Goal: Task Accomplishment & Management: Use online tool/utility

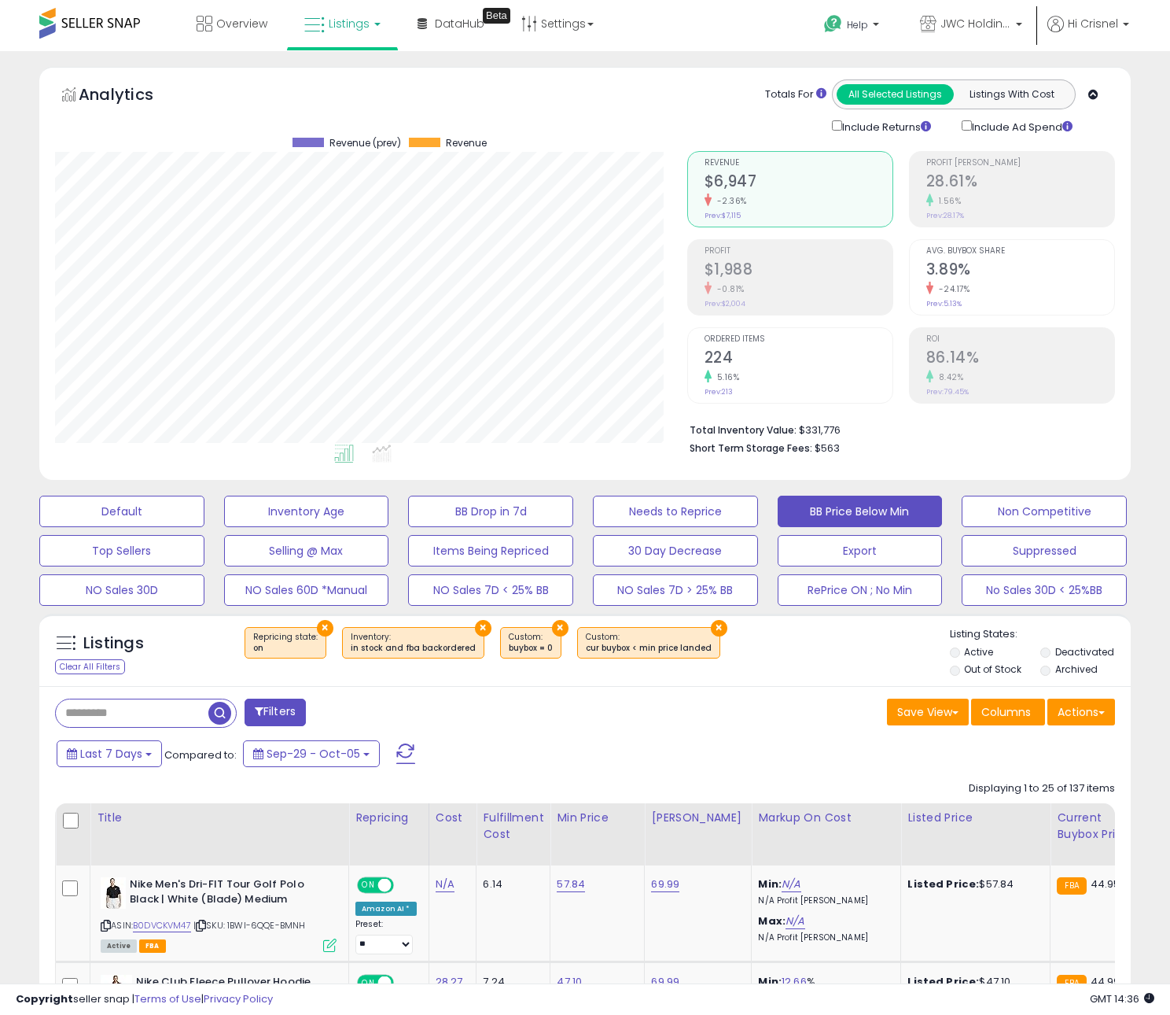
scroll to position [3, 0]
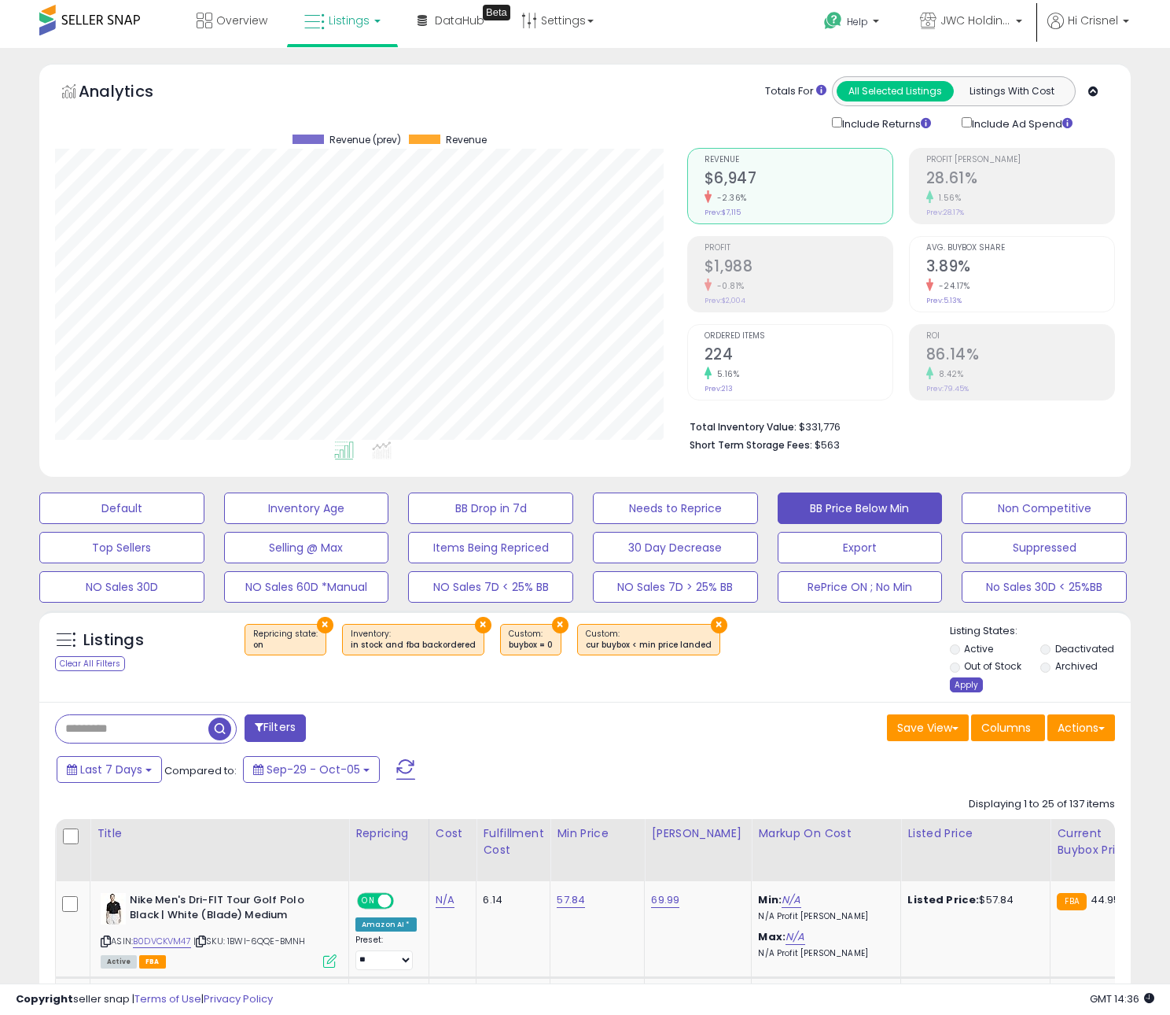
click at [966, 683] on div "Apply" at bounding box center [966, 684] width 33 height 15
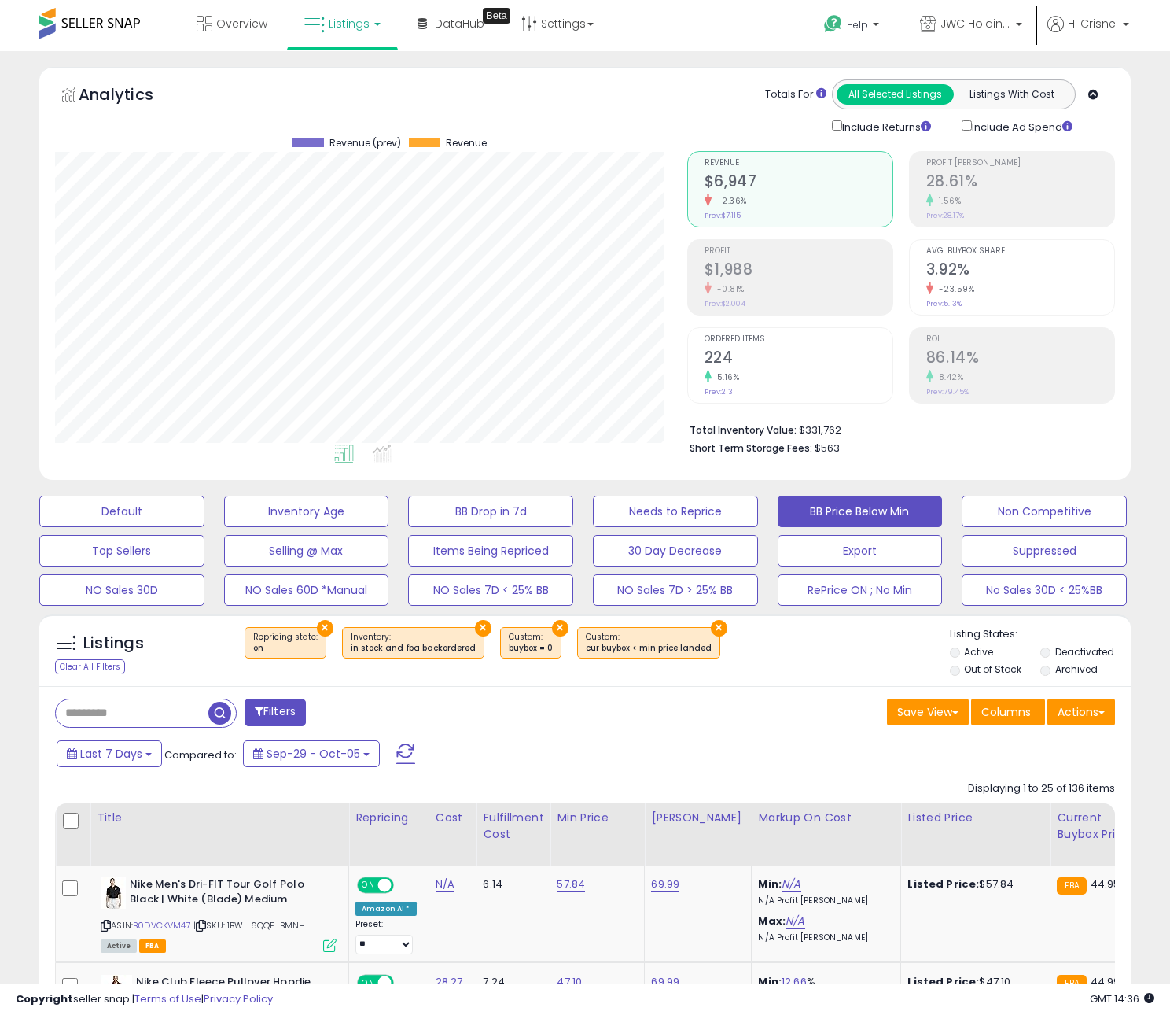
scroll to position [322, 632]
click at [206, 926] on icon at bounding box center [201, 925] width 10 height 9
click at [187, 926] on link "B0DVCKVM47" at bounding box center [162, 925] width 58 height 13
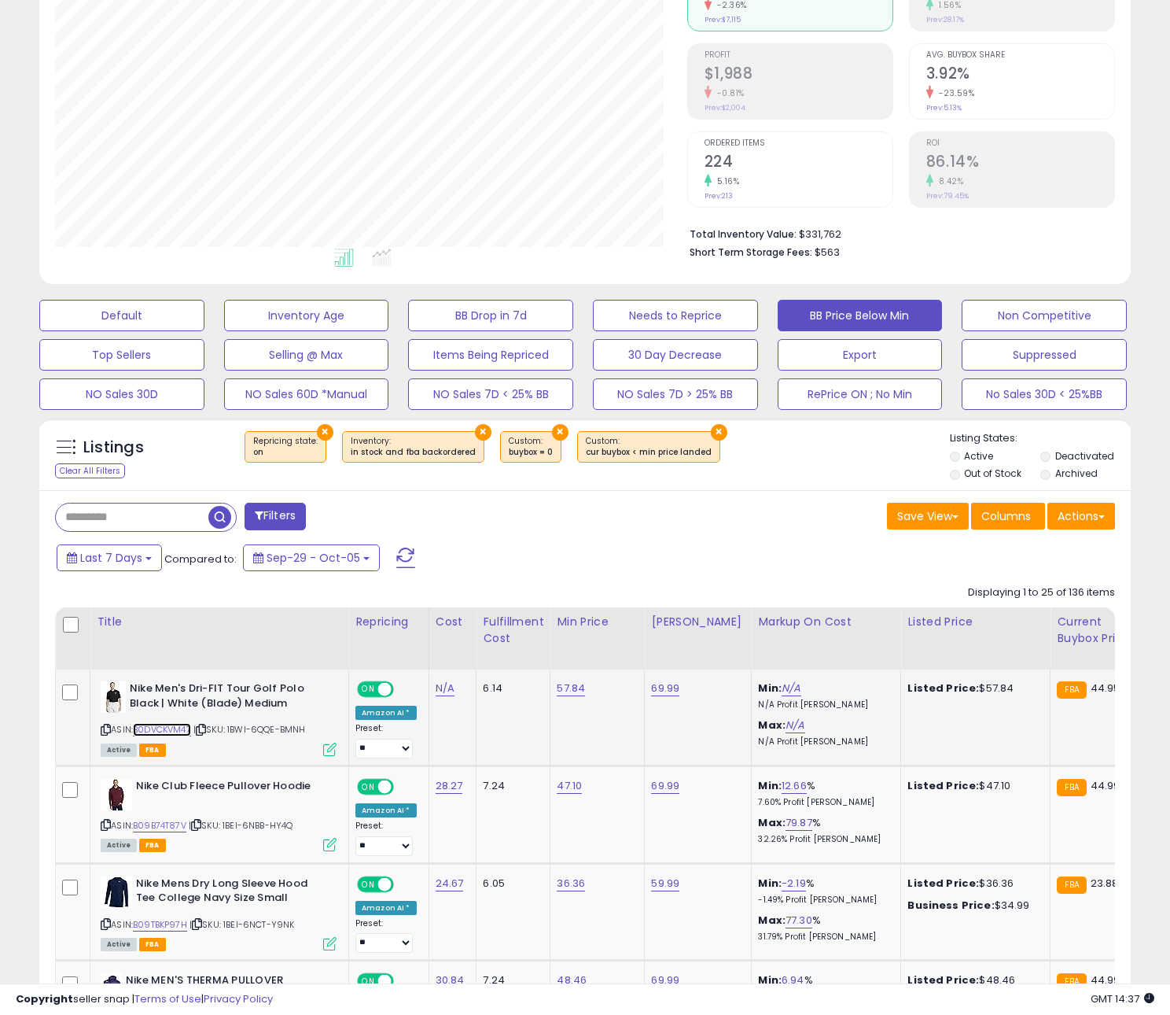
scroll to position [217, 0]
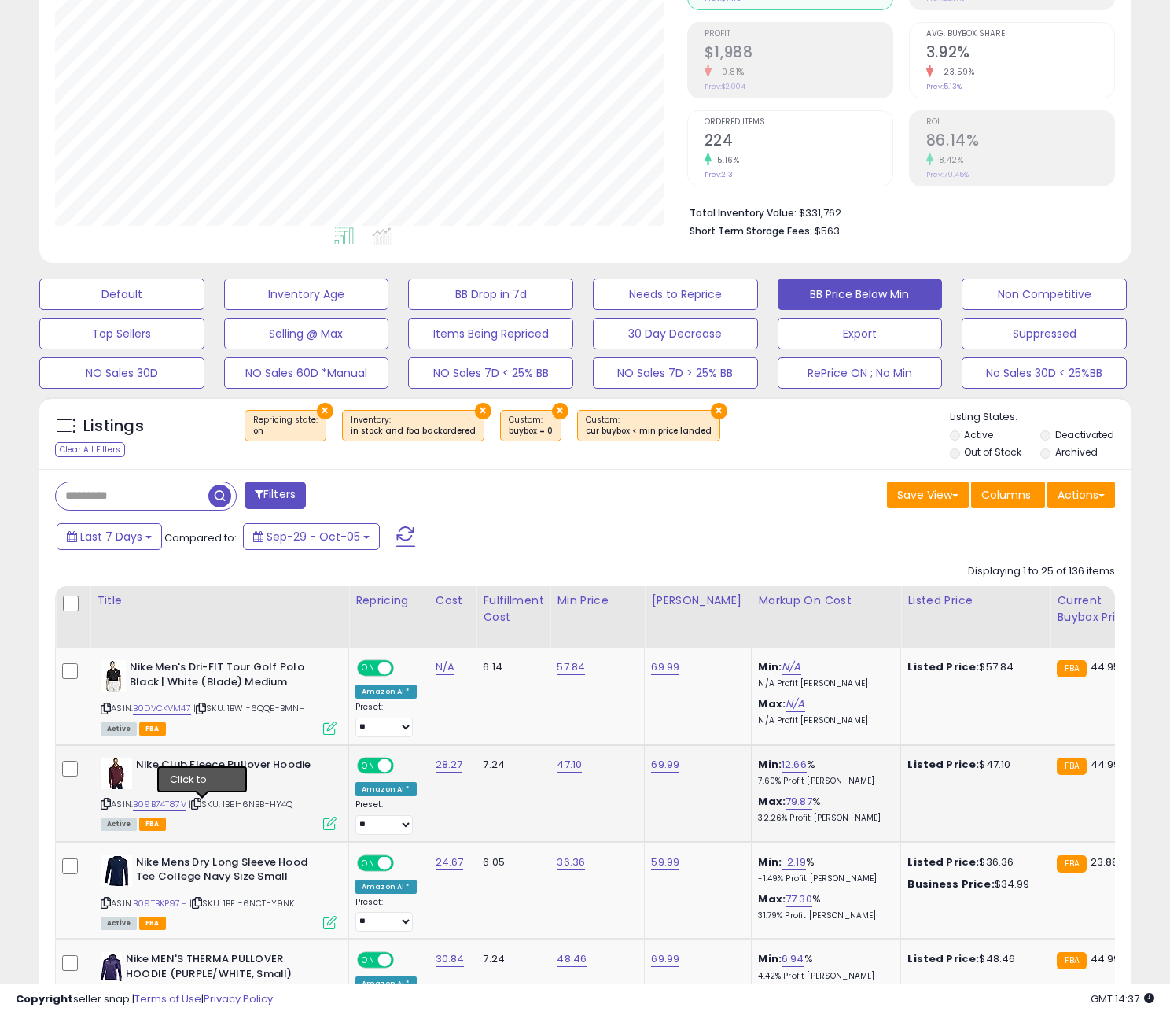
click at [201, 805] on icon at bounding box center [196, 803] width 10 height 9
click at [157, 805] on link "B09B74T87V" at bounding box center [159, 803] width 53 height 13
click at [201, 804] on icon at bounding box center [196, 803] width 10 height 9
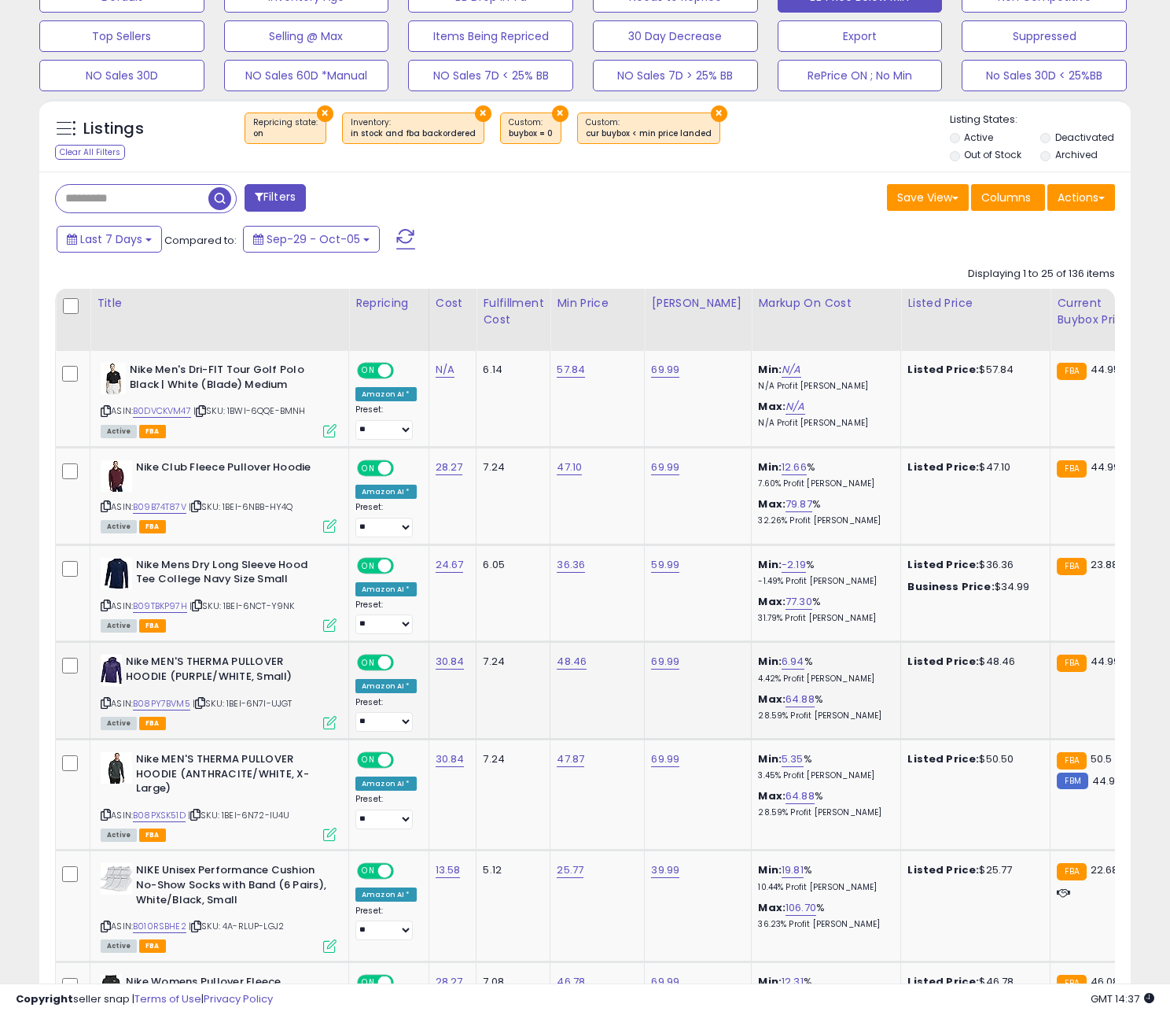
scroll to position [541, 0]
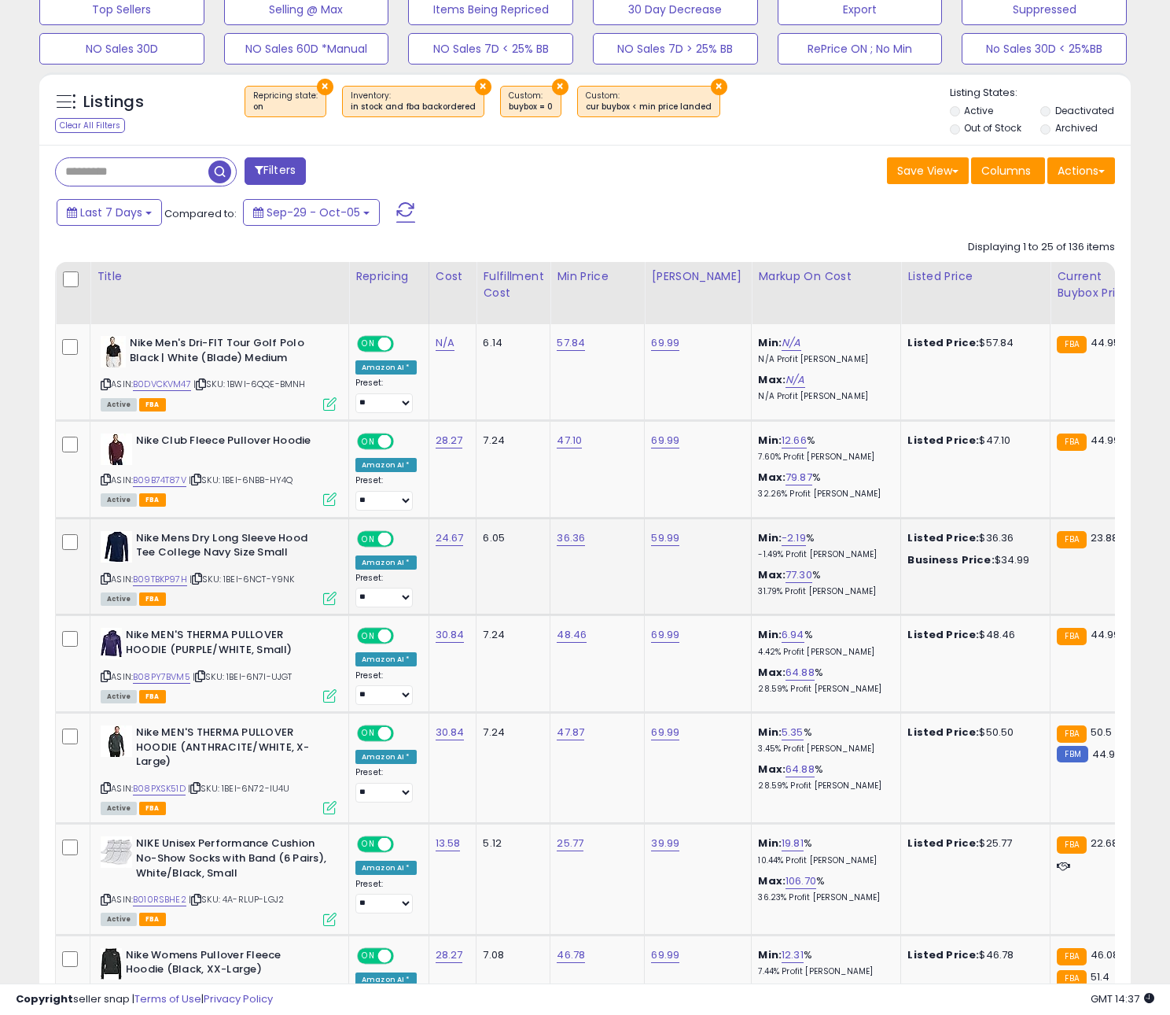
drag, startPoint x: 217, startPoint y: 607, endPoint x: 205, endPoint y: 594, distance: 17.8
click at [215, 604] on td "Nike Mens Dry Long Sleeve Hood Tee College Navy Size Small ASIN: B09TBKP97H | S…" at bounding box center [219, 566] width 259 height 98
click at [202, 580] on icon at bounding box center [197, 578] width 10 height 9
click at [181, 581] on link "B09TBKP97H" at bounding box center [160, 579] width 54 height 13
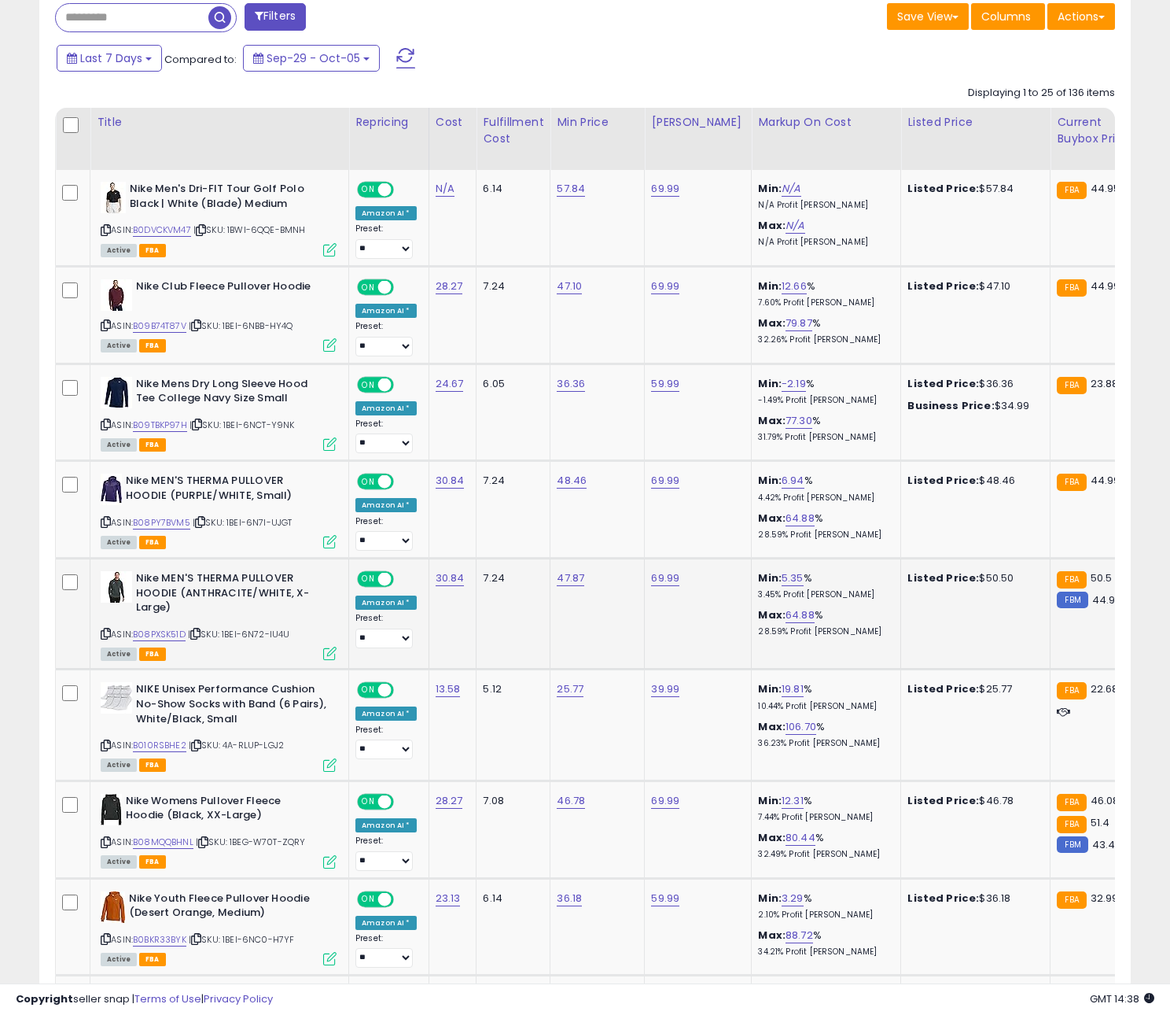
drag, startPoint x: 244, startPoint y: 573, endPoint x: 230, endPoint y: 563, distance: 17.0
click at [235, 566] on td "Nike MEN'S THERMA PULLOVER HOODIE (ANTHRACITE/WHITE, X-Large) ASIN: B08PXSK51D …" at bounding box center [219, 613] width 259 height 111
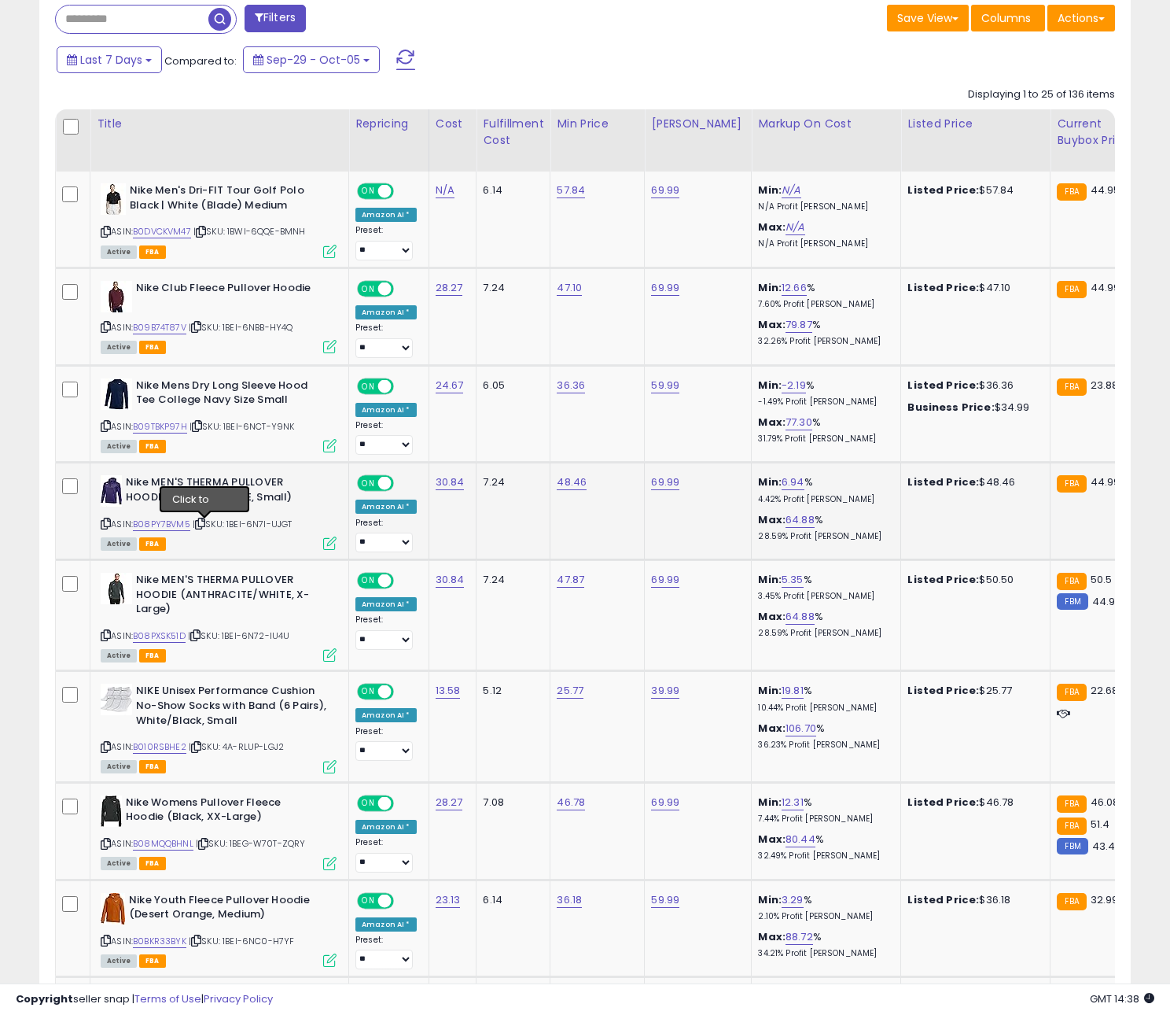
click at [204, 519] on span "| SKU: 1BEI-6N7I-UJGT" at bounding box center [243, 523] width 100 height 13
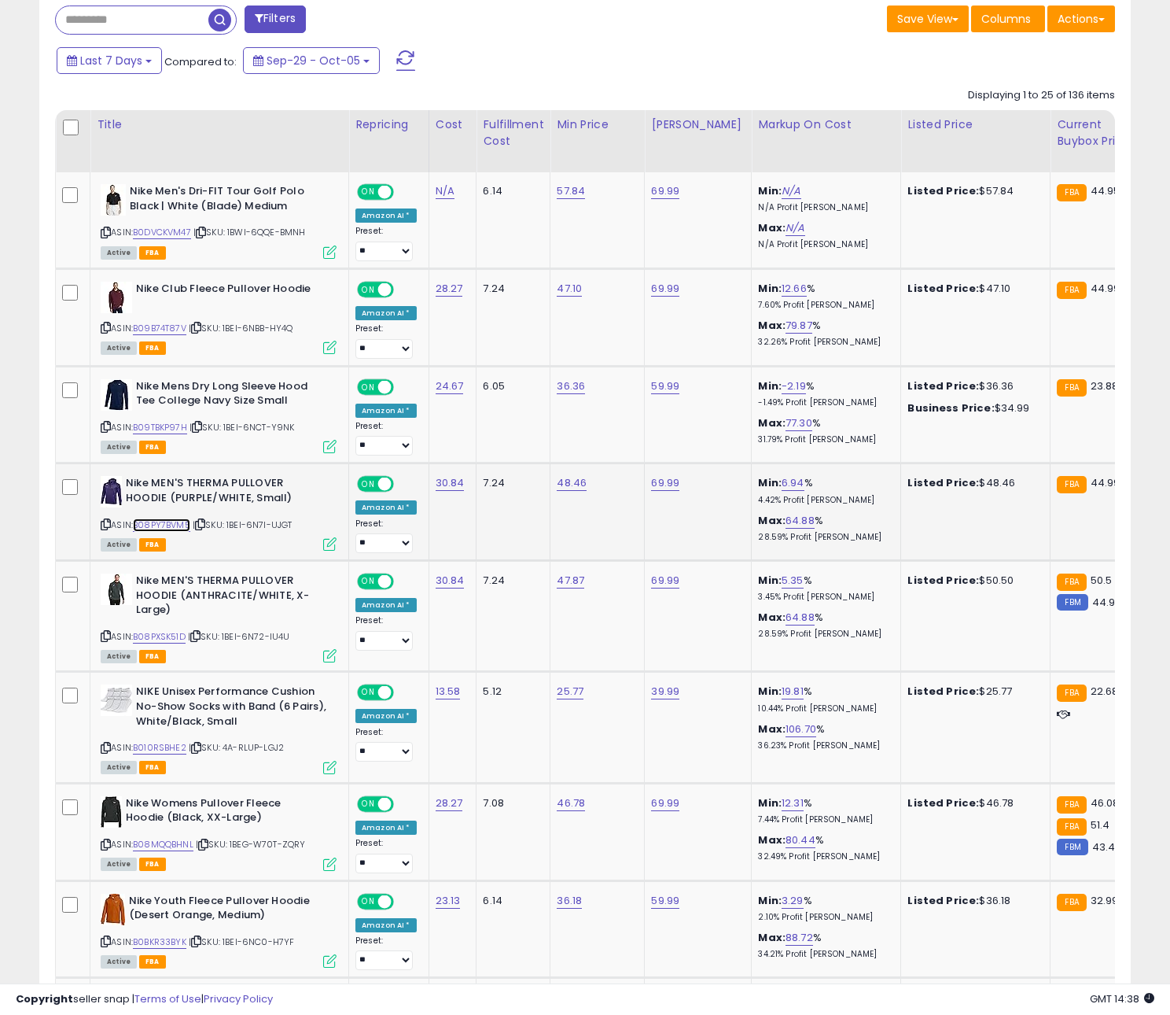
scroll to position [697, 0]
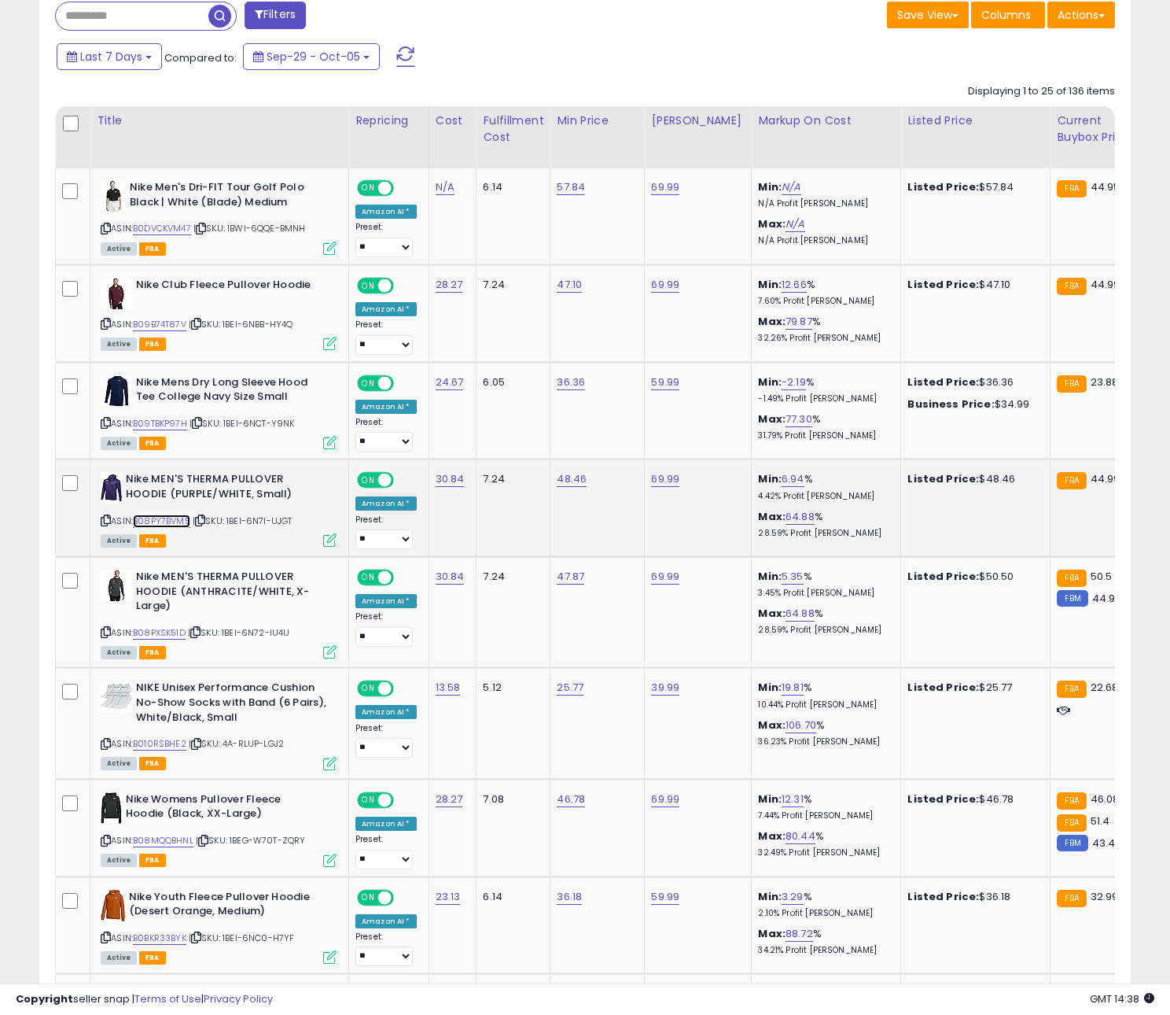
click at [171, 524] on link "B08PY7BVM5" at bounding box center [161, 520] width 57 height 13
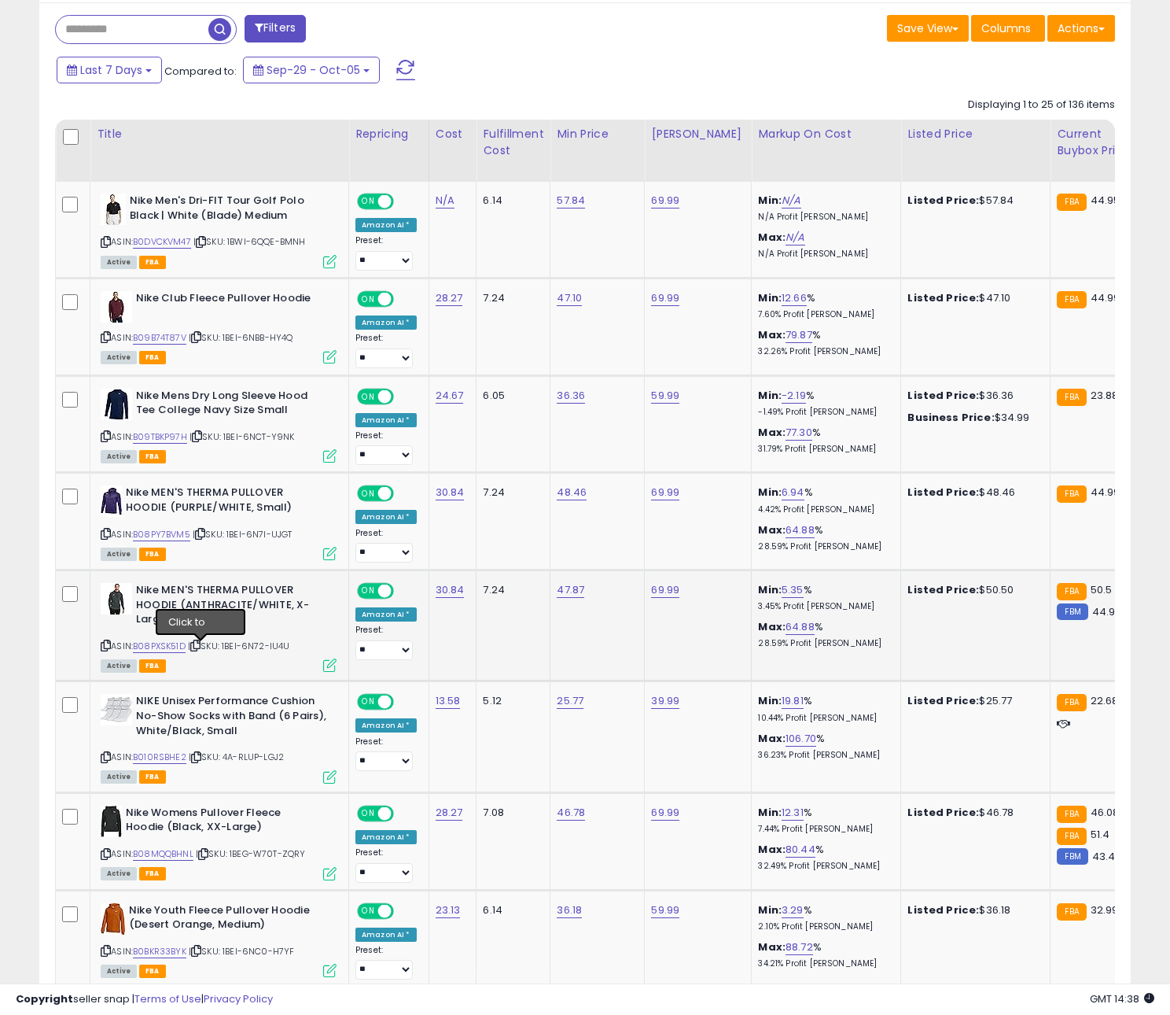
click at [200, 646] on icon at bounding box center [195, 645] width 10 height 9
click at [179, 647] on link "B08PXSK51D" at bounding box center [159, 645] width 53 height 13
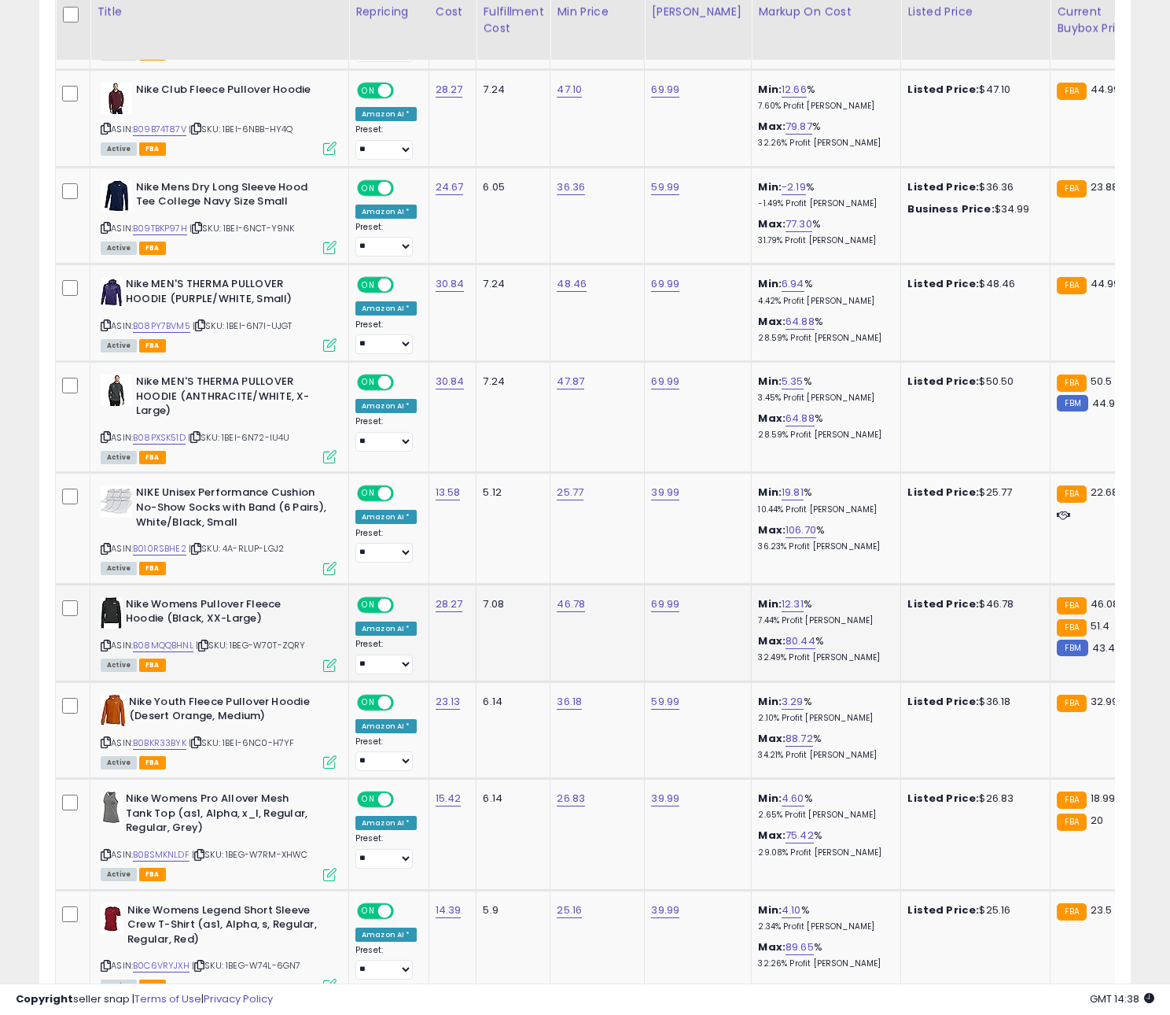
drag, startPoint x: 230, startPoint y: 667, endPoint x: 212, endPoint y: 658, distance: 19.3
click at [220, 662] on div "Active FBA" at bounding box center [219, 663] width 236 height 11
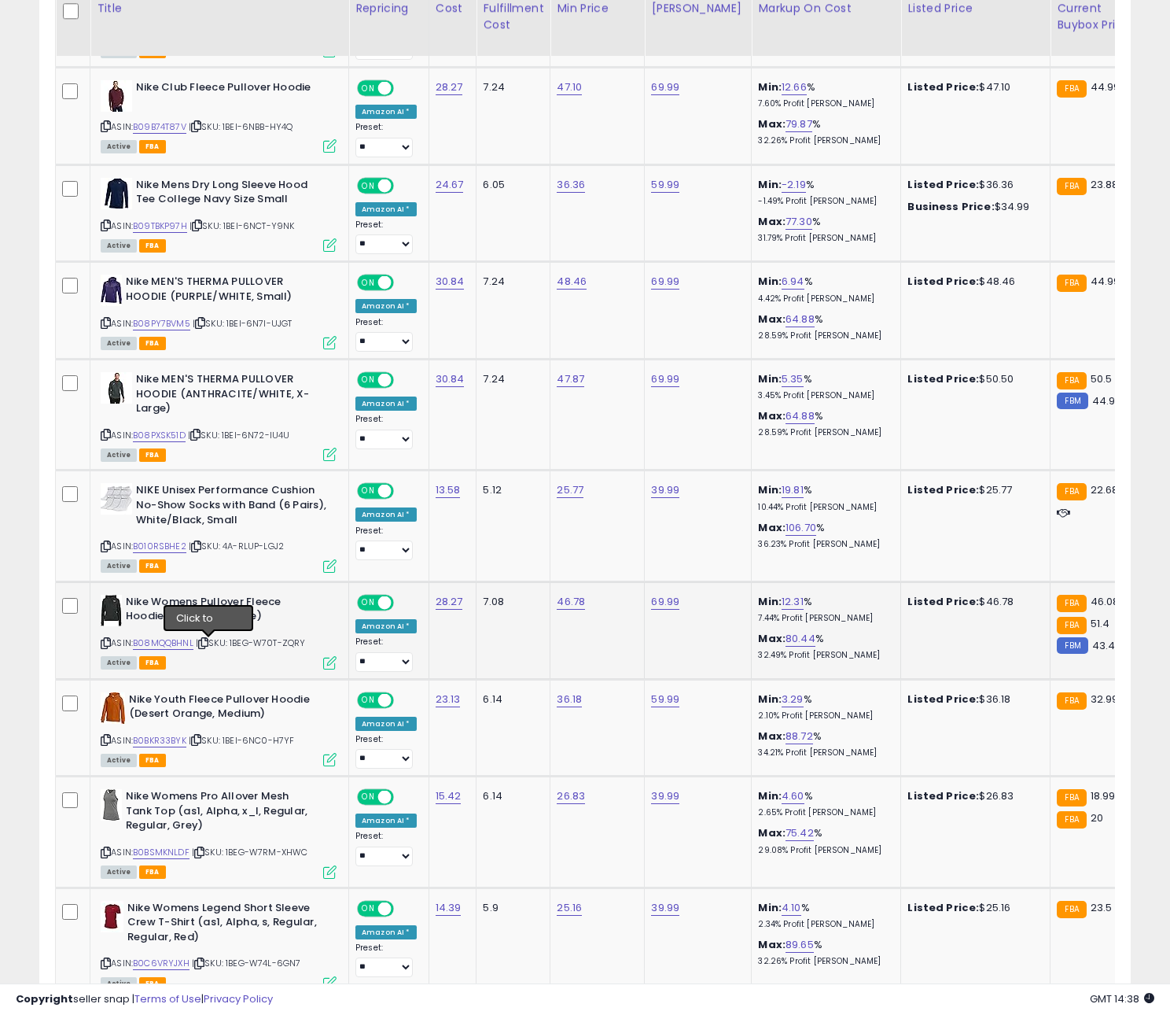
click at [204, 649] on span "| SKU: 1BEG-W70T-ZQRY" at bounding box center [251, 642] width 110 height 13
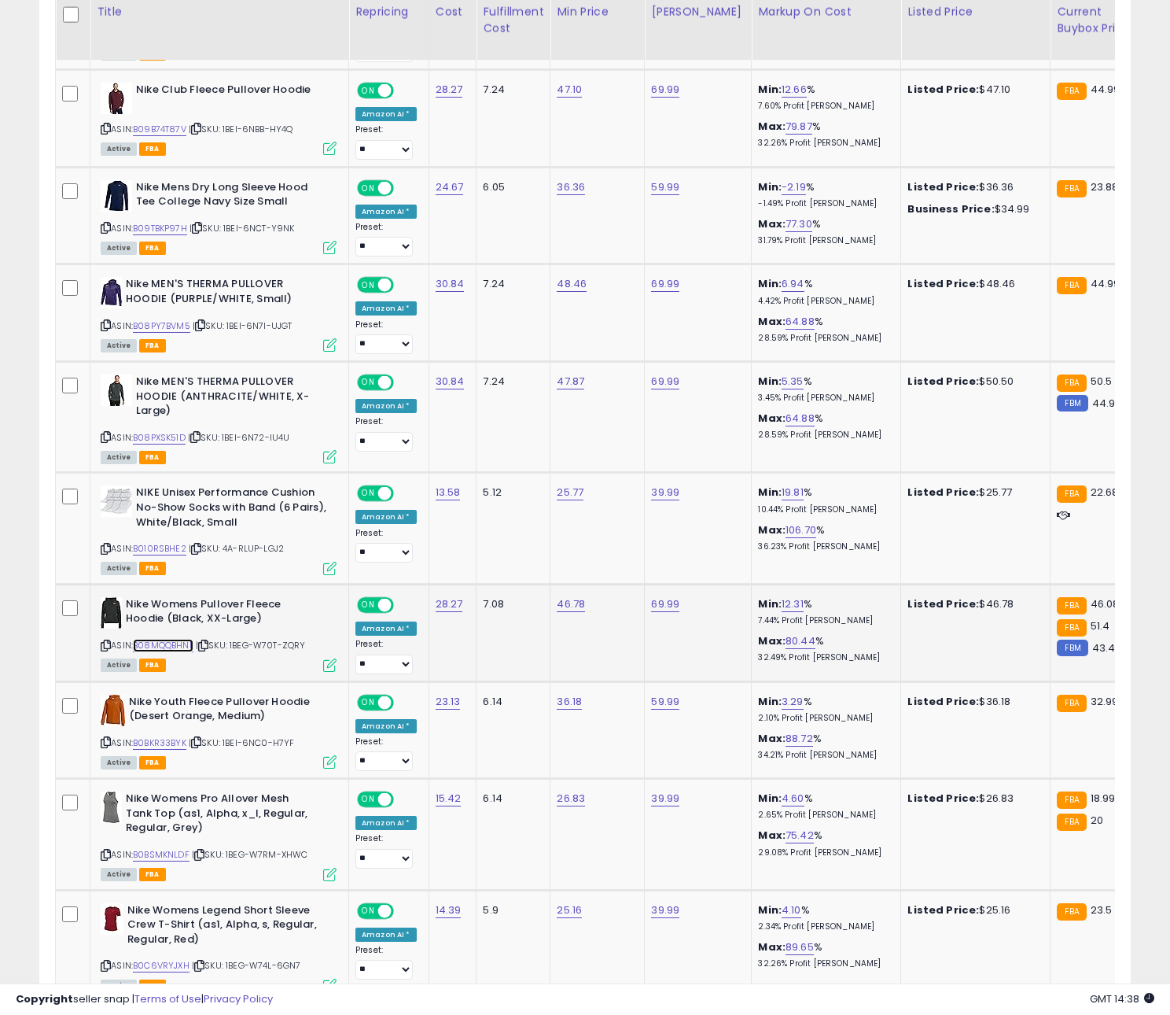
click at [171, 650] on link "B08MQQBHNL" at bounding box center [163, 645] width 61 height 13
click at [204, 643] on icon at bounding box center [203, 645] width 10 height 9
click at [208, 645] on icon at bounding box center [203, 645] width 10 height 9
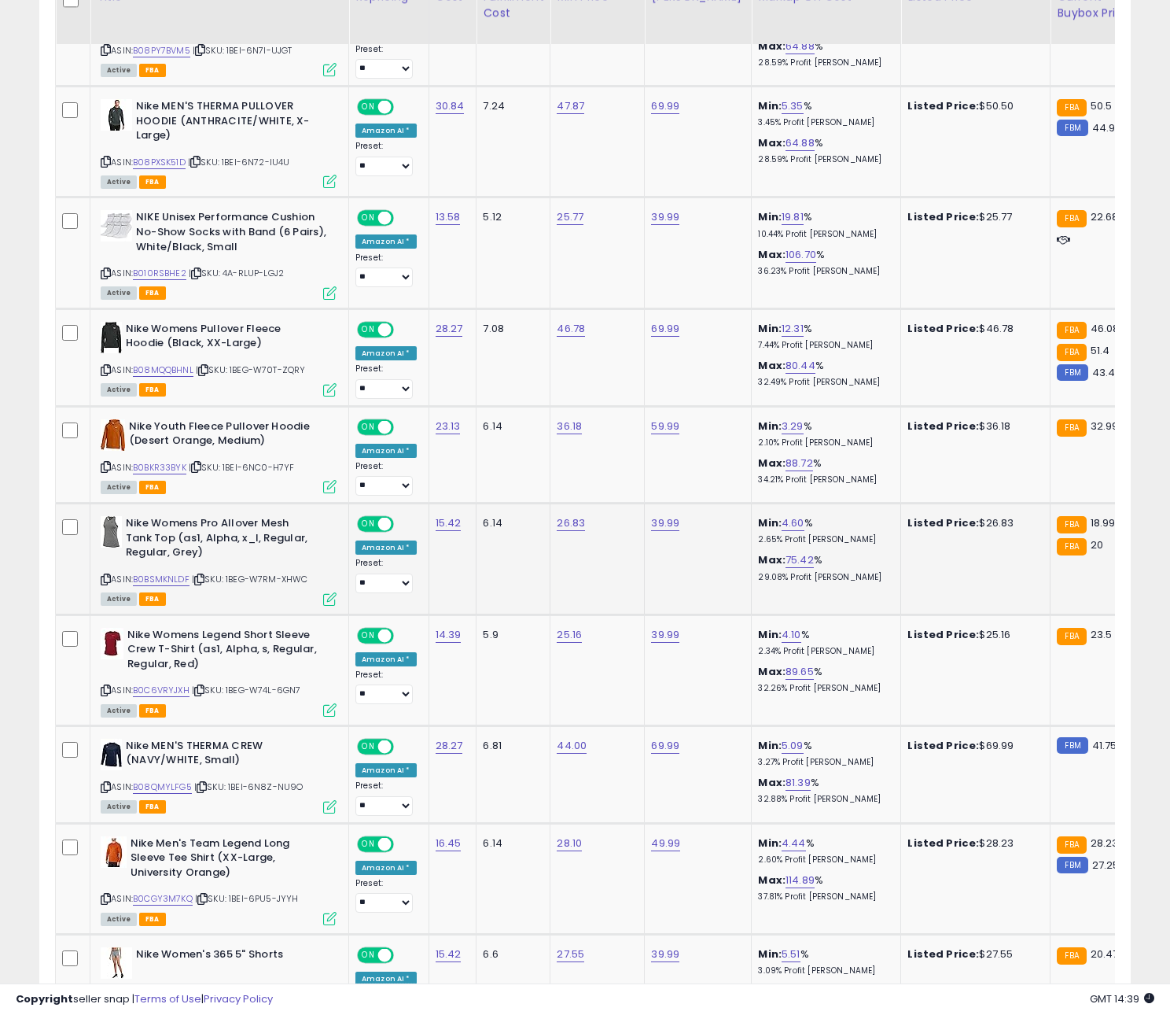
scroll to position [1184, 0]
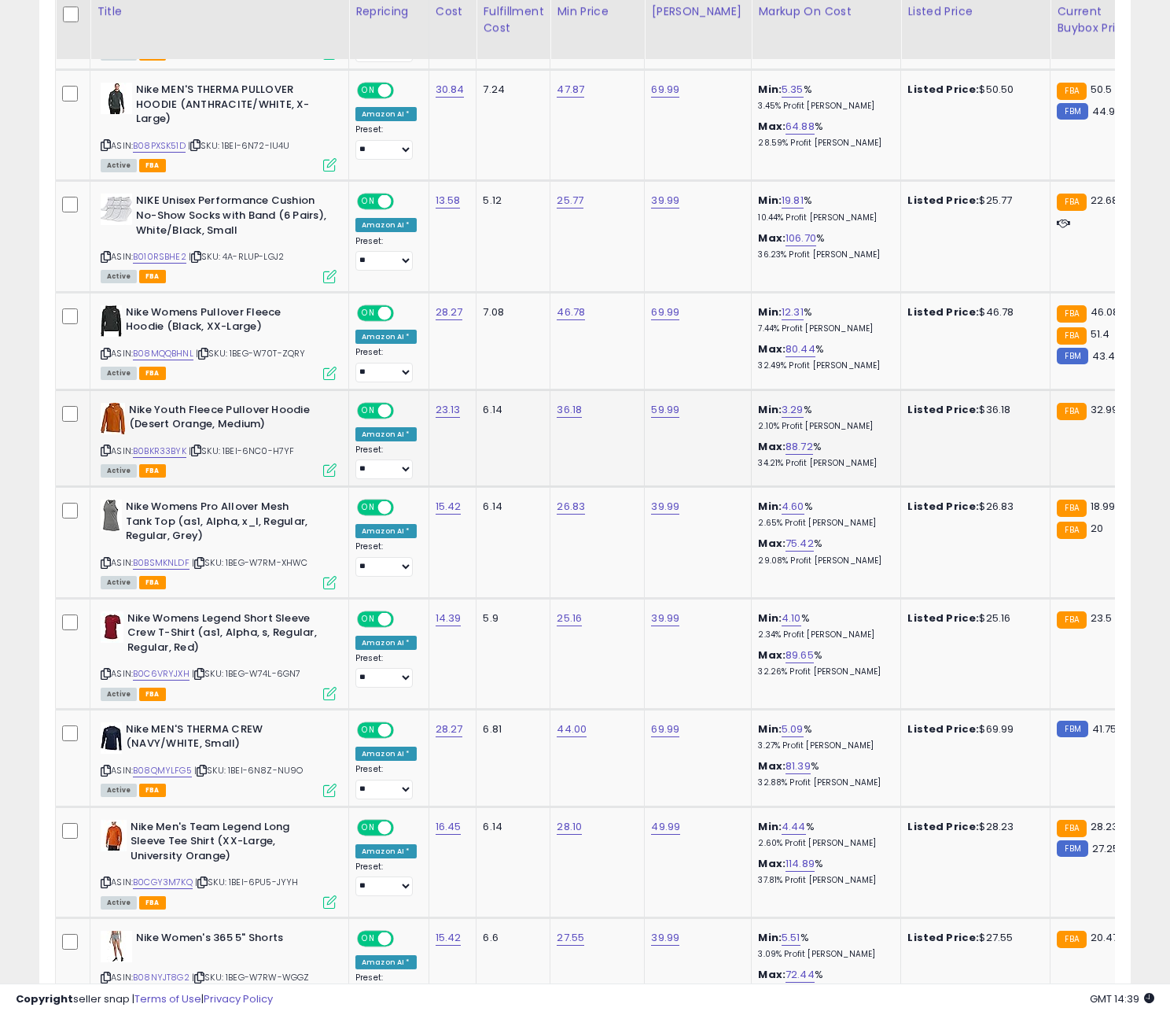
click at [208, 469] on div "Active FBA" at bounding box center [219, 469] width 236 height 11
click at [201, 453] on icon at bounding box center [196, 450] width 10 height 9
click at [174, 455] on link "B0BKR33BYK" at bounding box center [159, 450] width 53 height 13
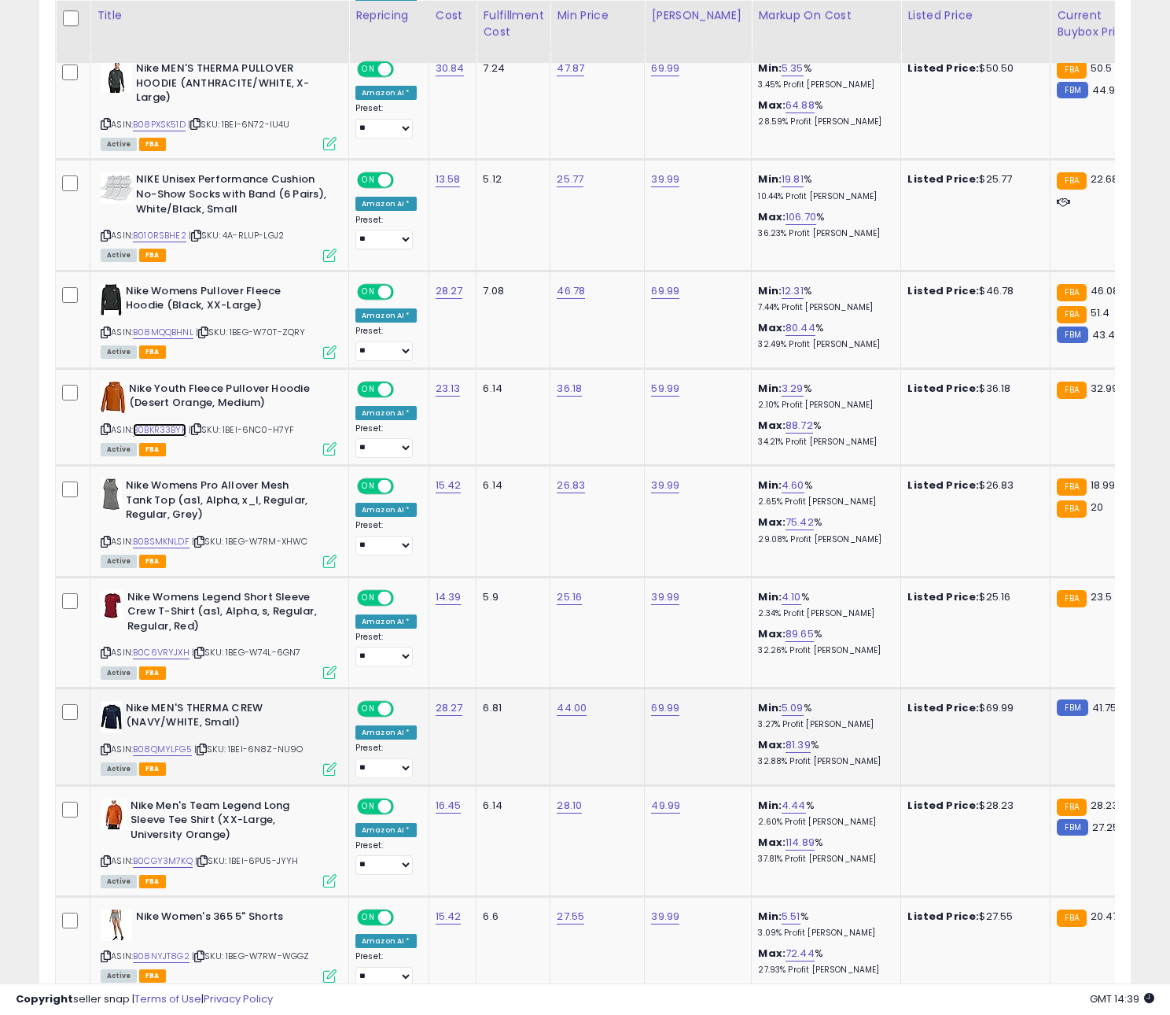
scroll to position [1209, 0]
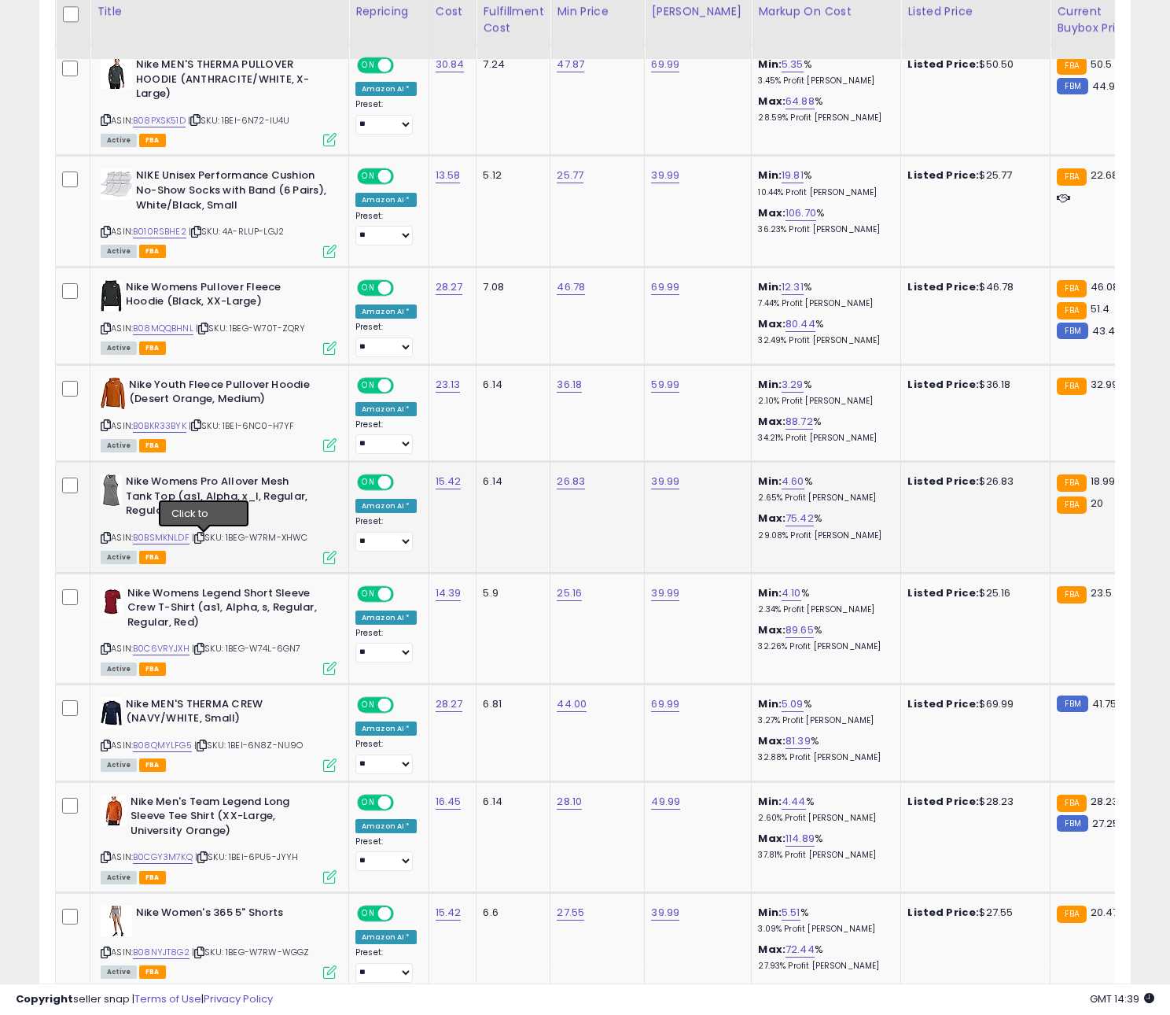
click at [201, 540] on icon at bounding box center [199, 537] width 10 height 9
click at [181, 539] on link "B0BSMKNLDF" at bounding box center [161, 537] width 57 height 13
drag, startPoint x: 204, startPoint y: 654, endPoint x: 170, endPoint y: 653, distance: 34.6
click at [204, 653] on icon at bounding box center [199, 648] width 10 height 9
click at [153, 652] on link "B0C6VRYJXH" at bounding box center [161, 648] width 57 height 13
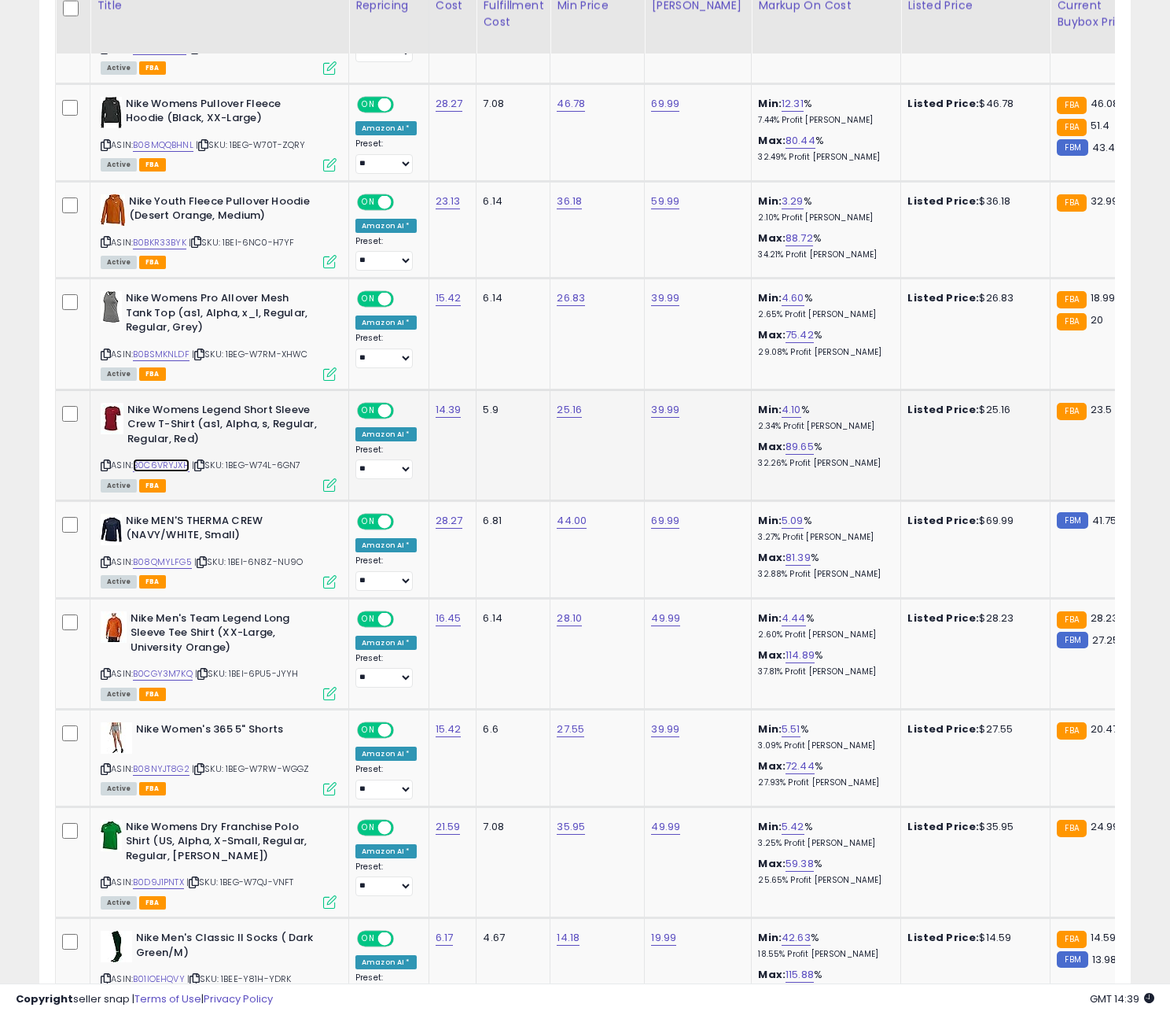
scroll to position [1413, 0]
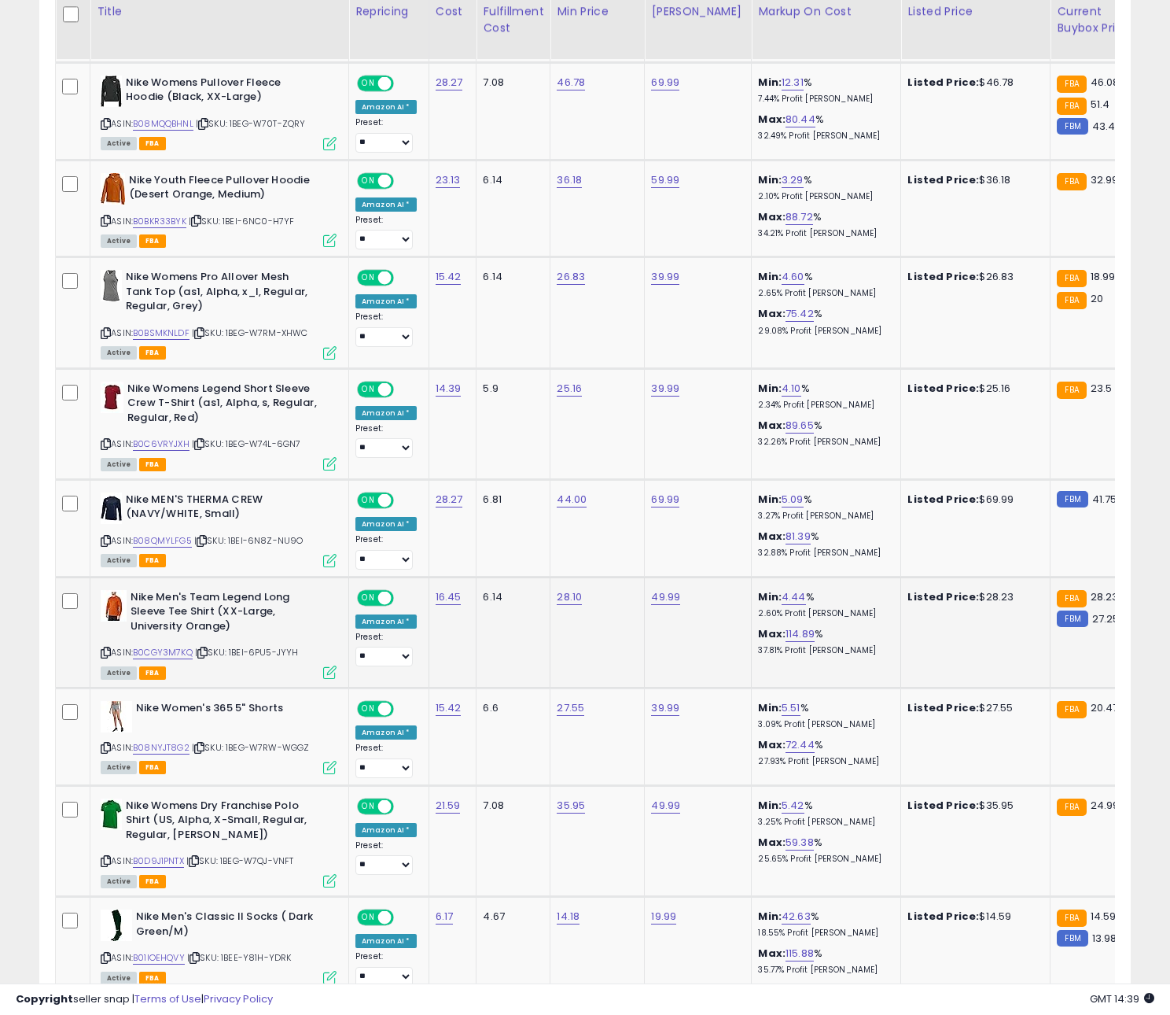
click at [208, 656] on icon at bounding box center [202, 652] width 10 height 9
click at [155, 654] on link "B0CGY3M7KQ" at bounding box center [163, 652] width 60 height 13
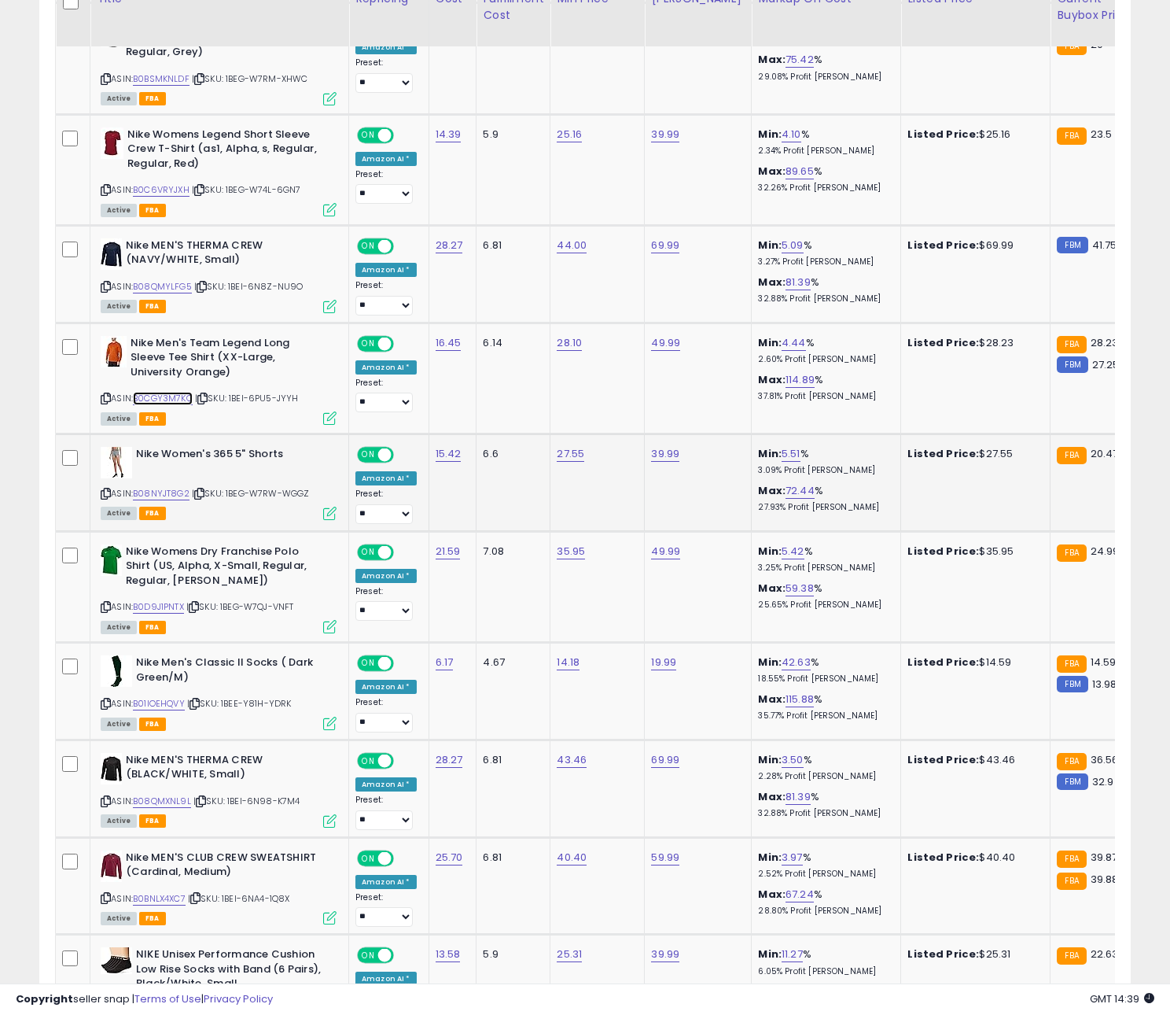
scroll to position [1685, 0]
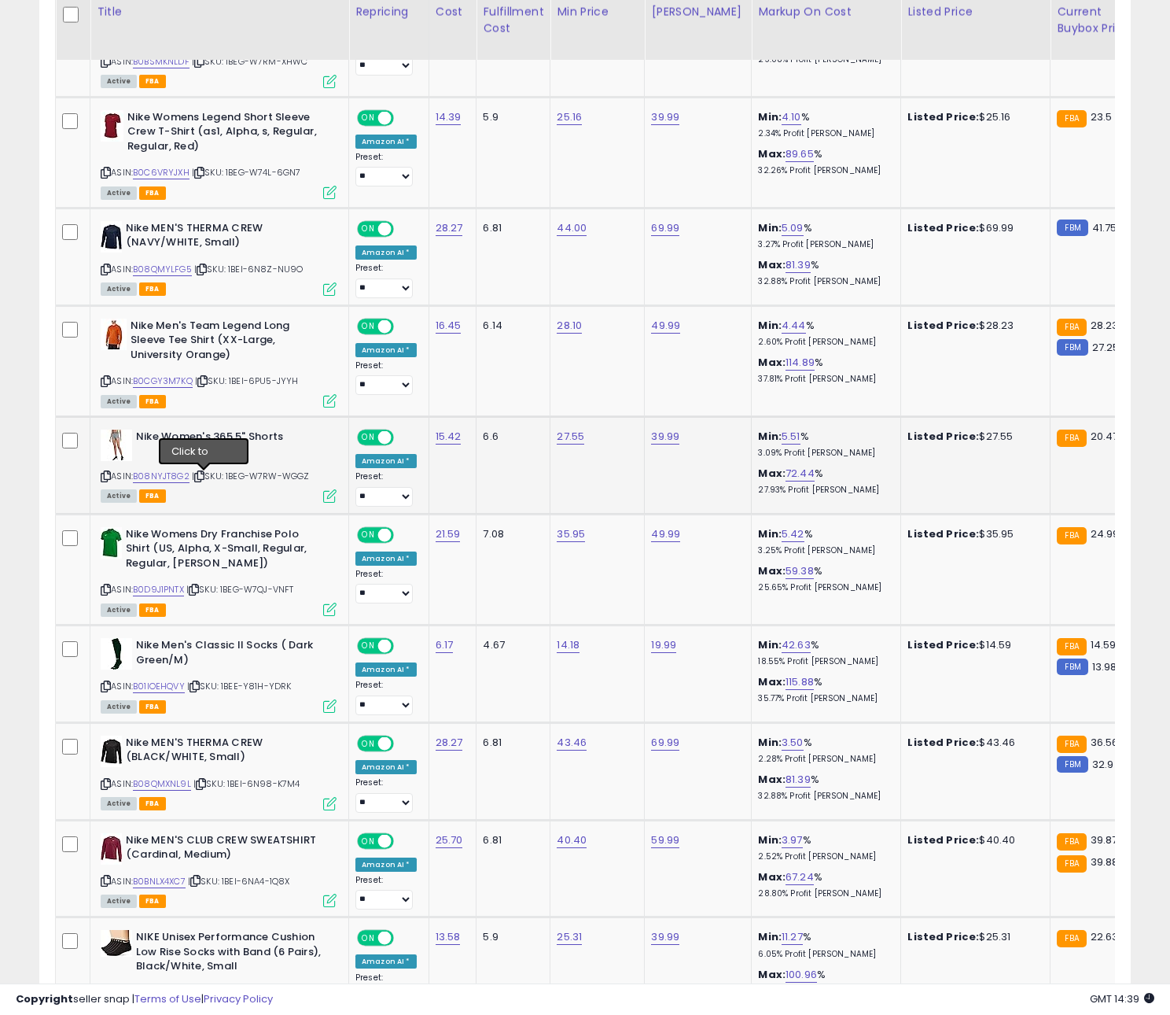
drag, startPoint x: 200, startPoint y: 481, endPoint x: 164, endPoint y: 476, distance: 36.5
click at [200, 481] on icon at bounding box center [199, 476] width 10 height 9
click at [153, 475] on link "B08NYJT8G2" at bounding box center [161, 476] width 57 height 13
click at [199, 594] on icon at bounding box center [194, 589] width 10 height 9
click at [177, 594] on link "B0D9J1PNTX" at bounding box center [158, 589] width 51 height 13
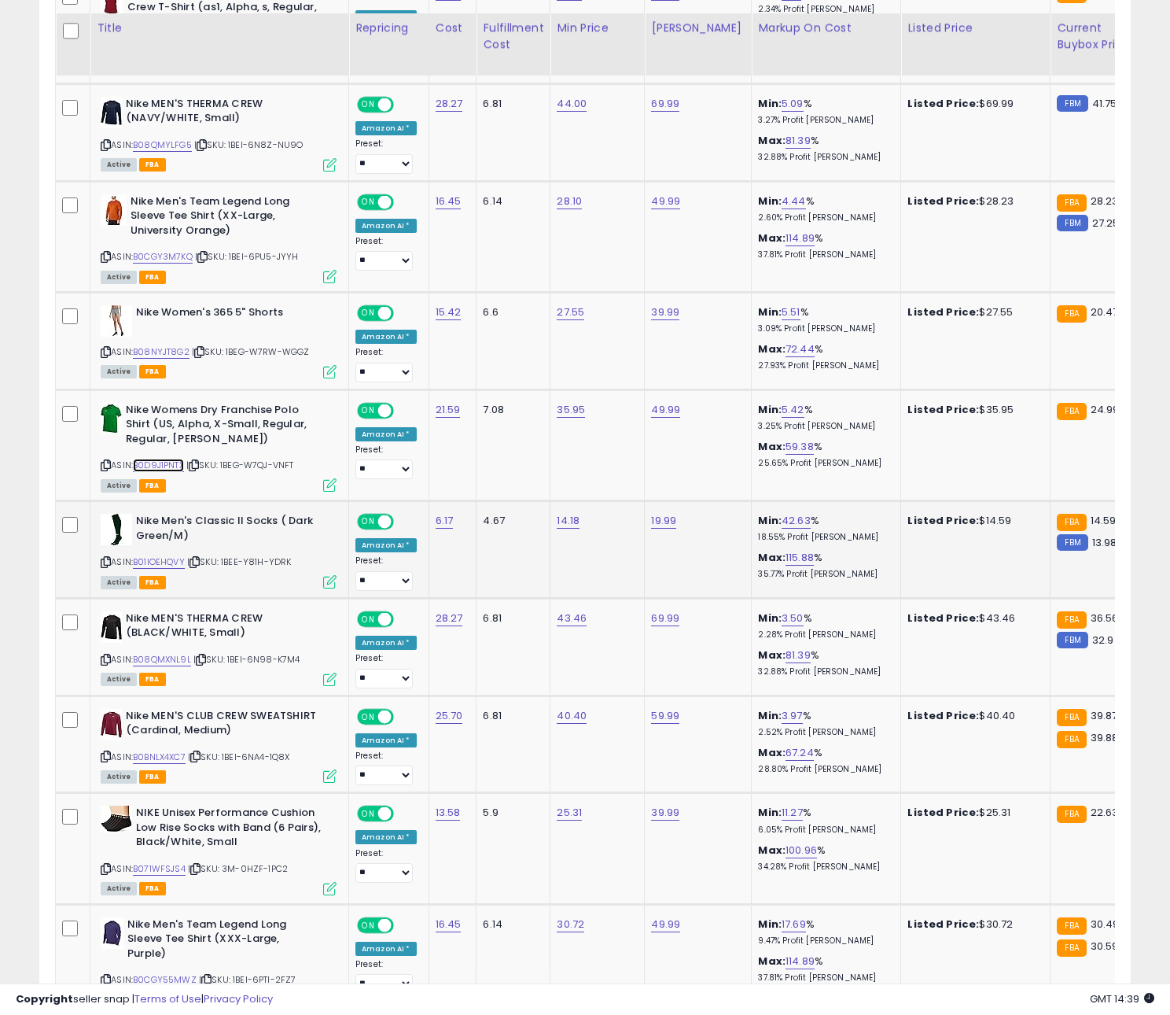
scroll to position [1829, 0]
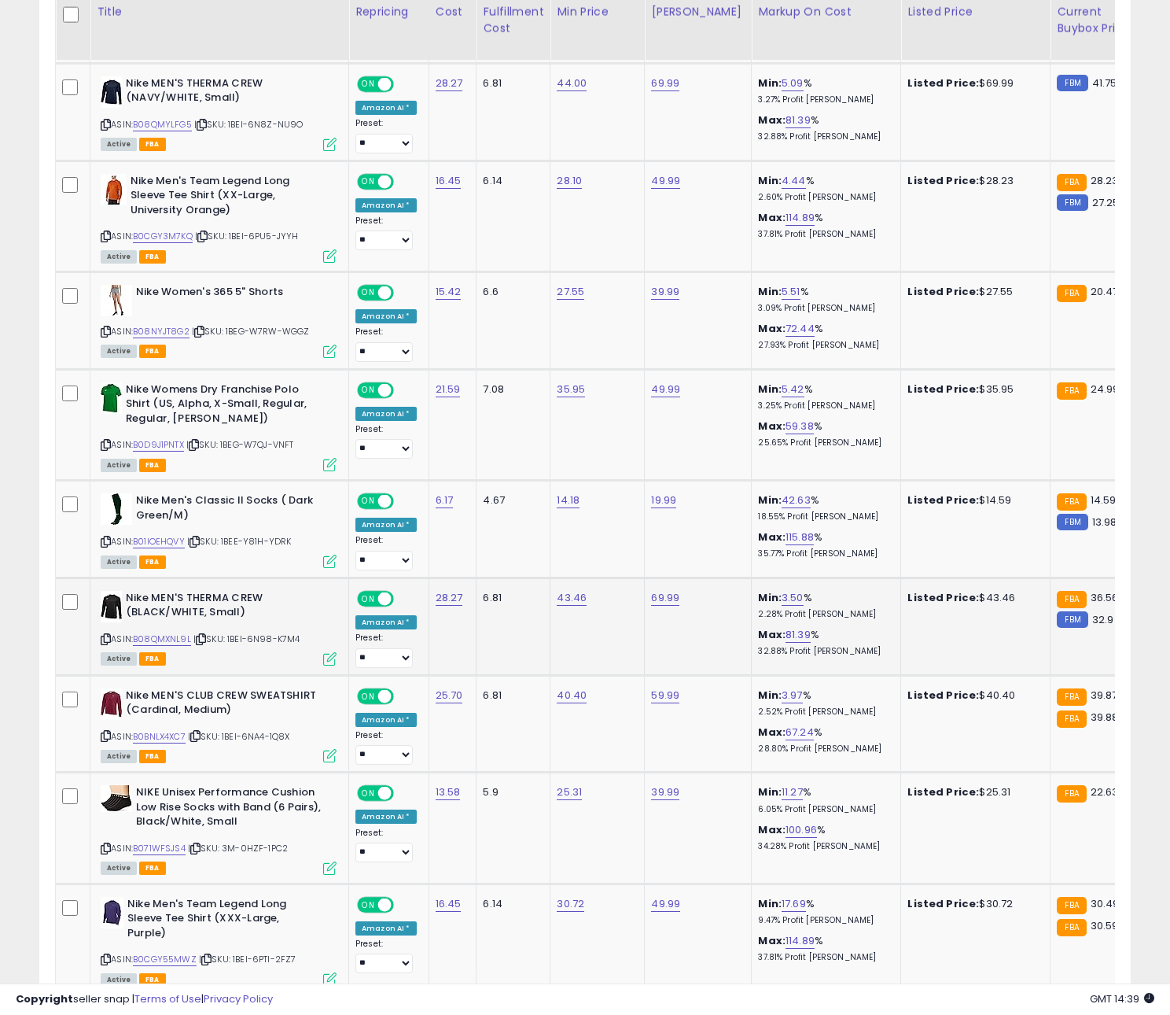
click at [202, 641] on icon at bounding box center [201, 639] width 10 height 9
click at [161, 642] on link "B08QMXNL9L" at bounding box center [162, 638] width 58 height 13
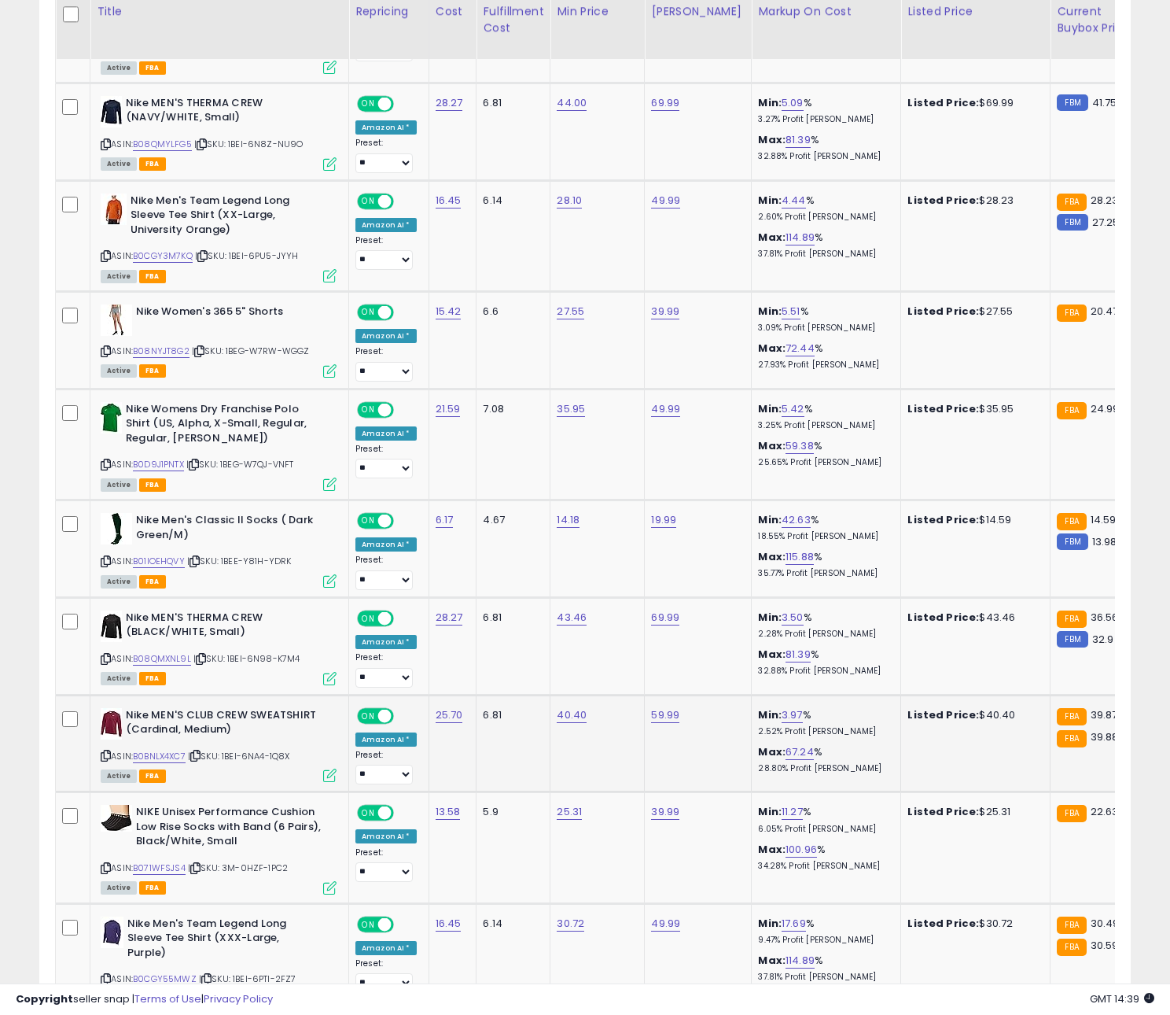
click at [201, 758] on icon at bounding box center [195, 755] width 10 height 9
click at [179, 757] on link "B0BNLX4XC7" at bounding box center [159, 755] width 53 height 13
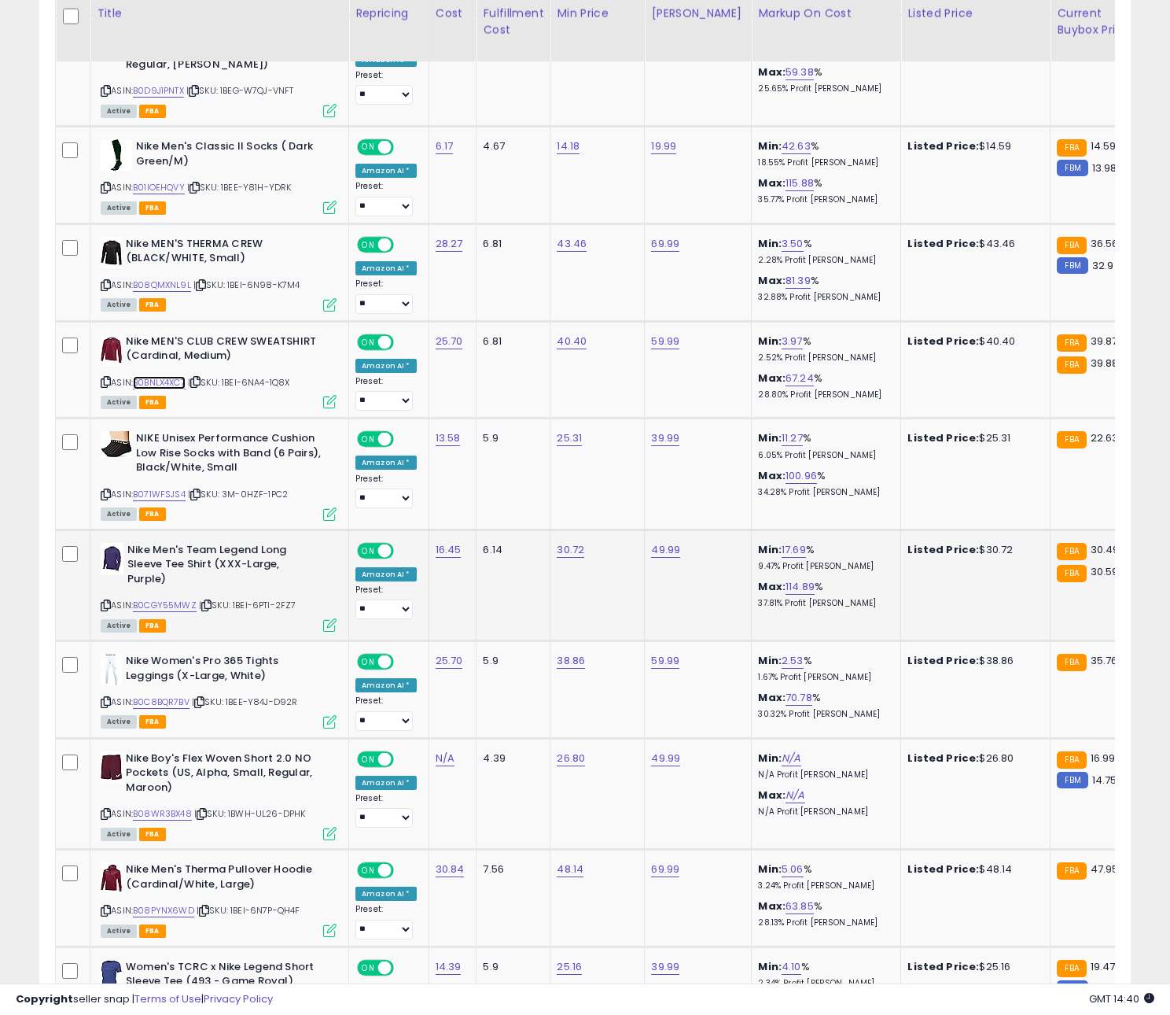
scroll to position [2196, 0]
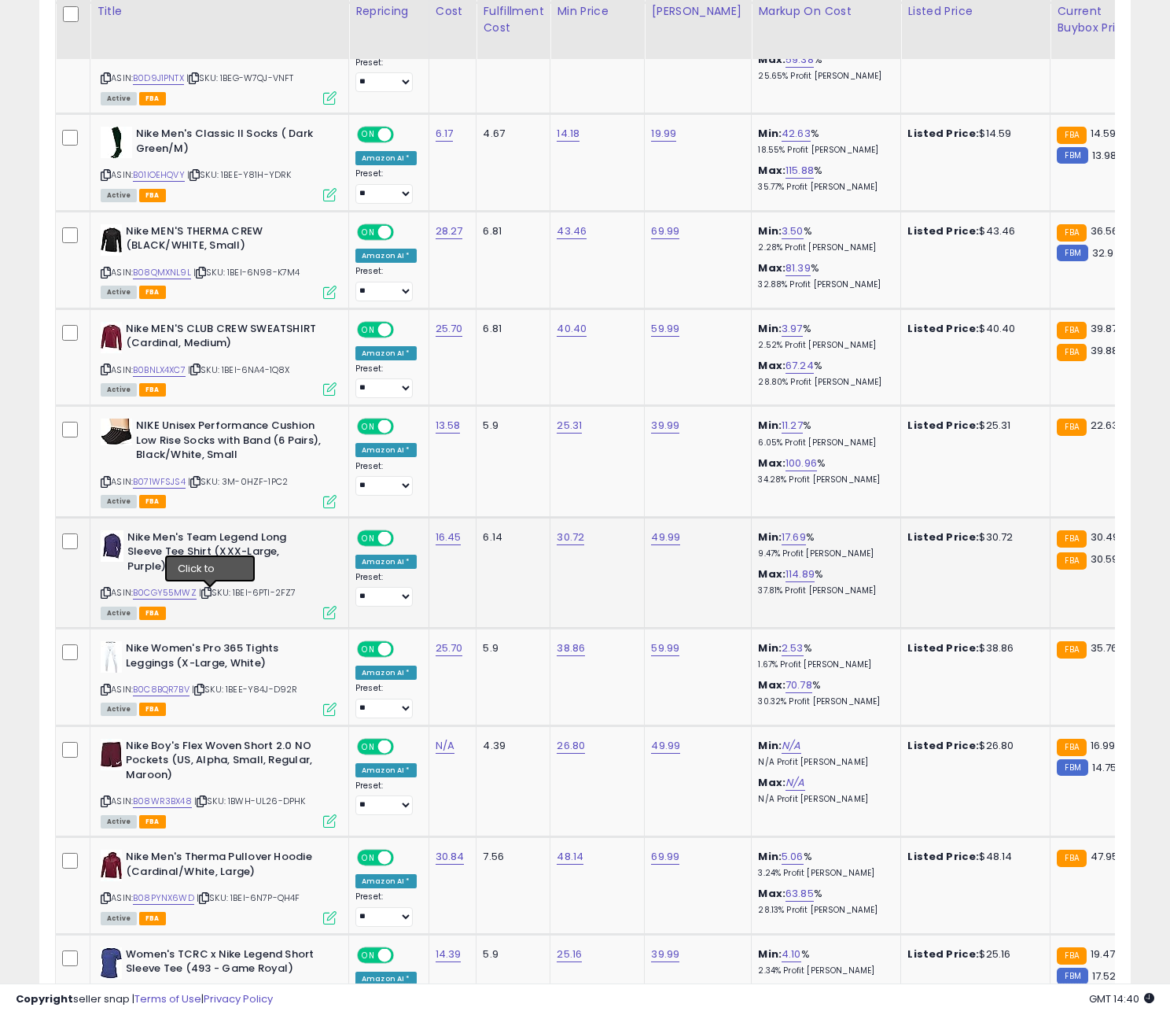
click at [208, 594] on icon at bounding box center [206, 592] width 10 height 9
click at [185, 596] on link "B0CGY55MWZ" at bounding box center [165, 592] width 64 height 13
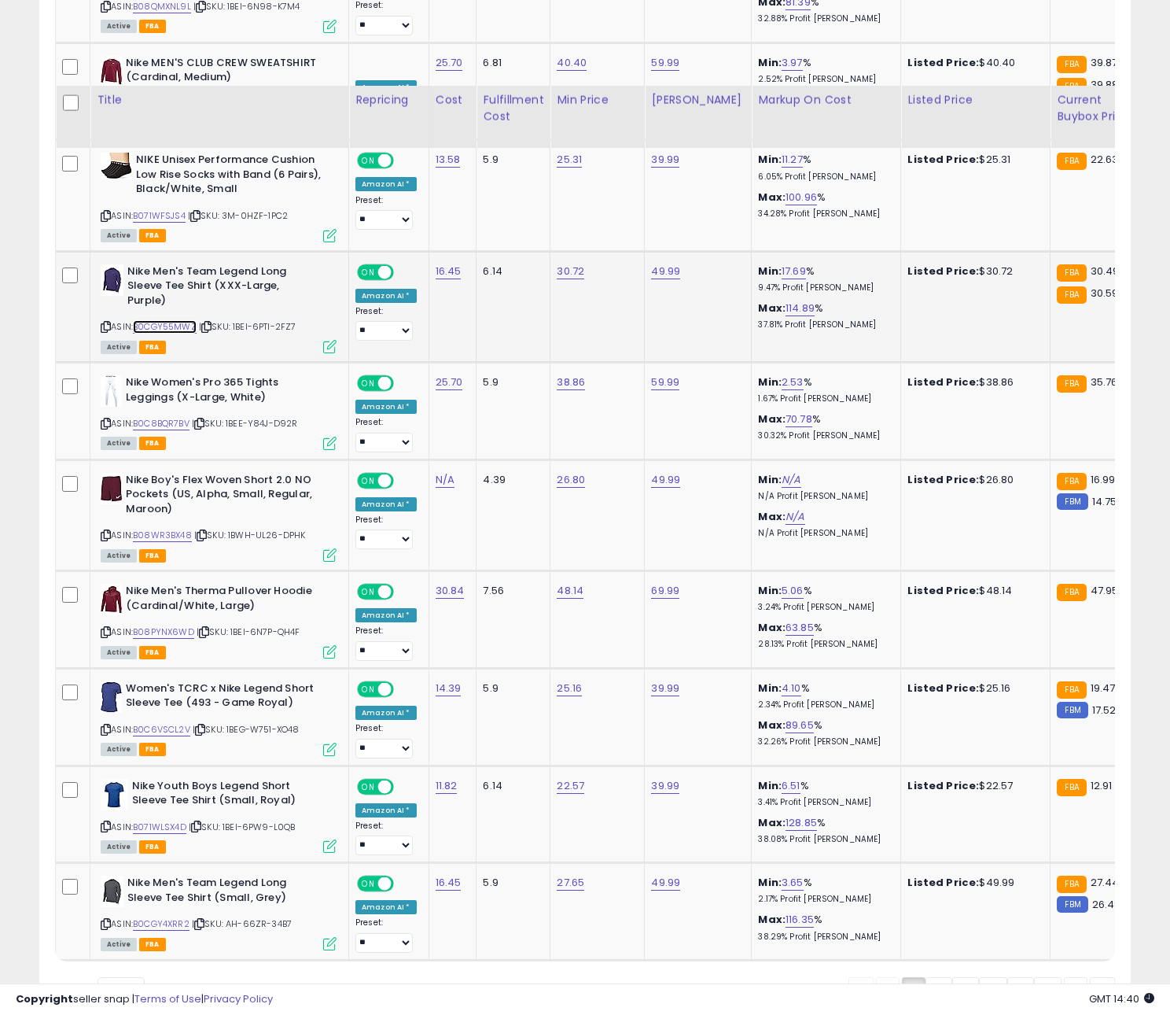
scroll to position [2550, 0]
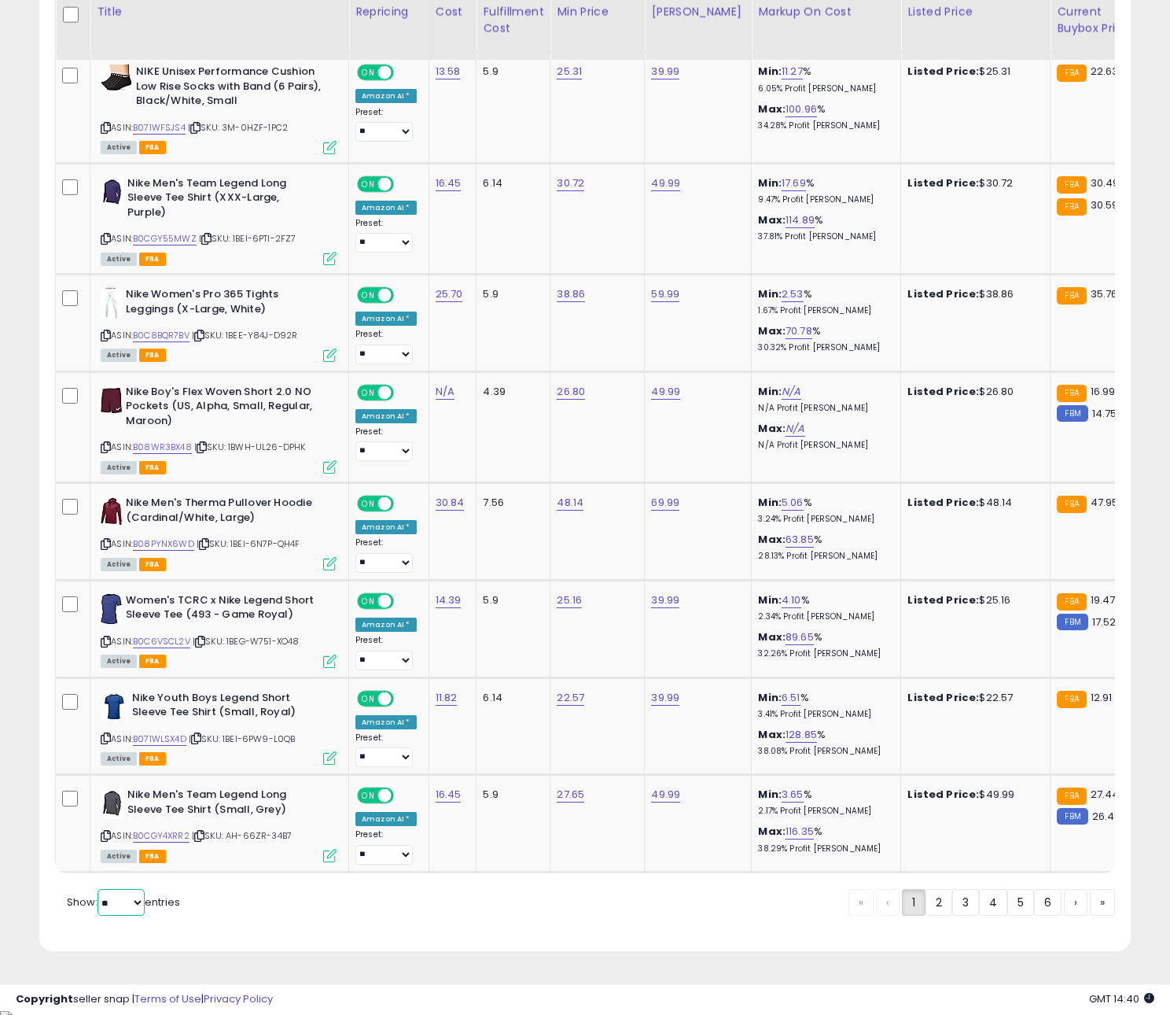
click at [135, 903] on select "** **" at bounding box center [121, 902] width 47 height 27
click at [99, 893] on select "** **" at bounding box center [121, 902] width 47 height 27
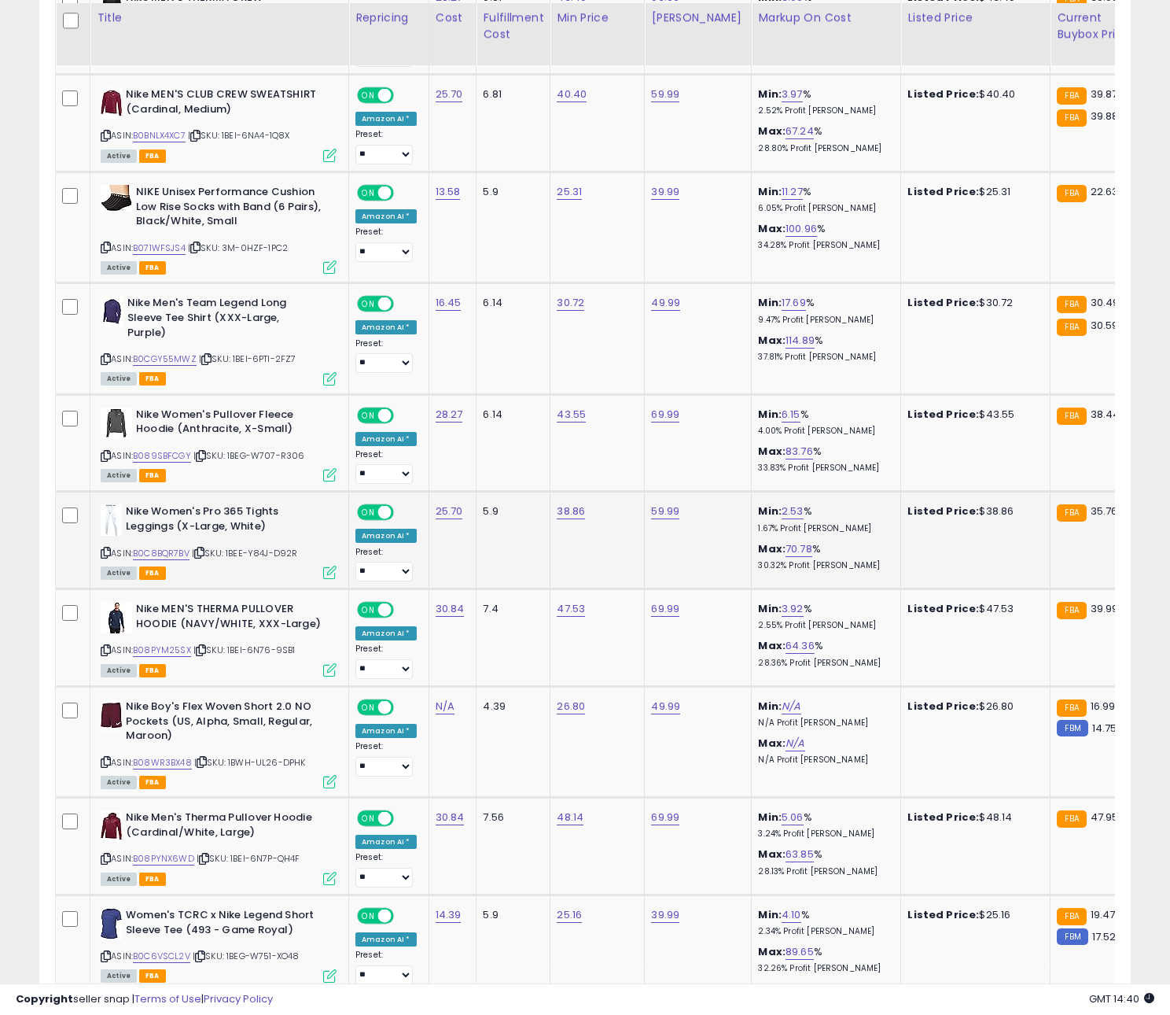
scroll to position [4424, 0]
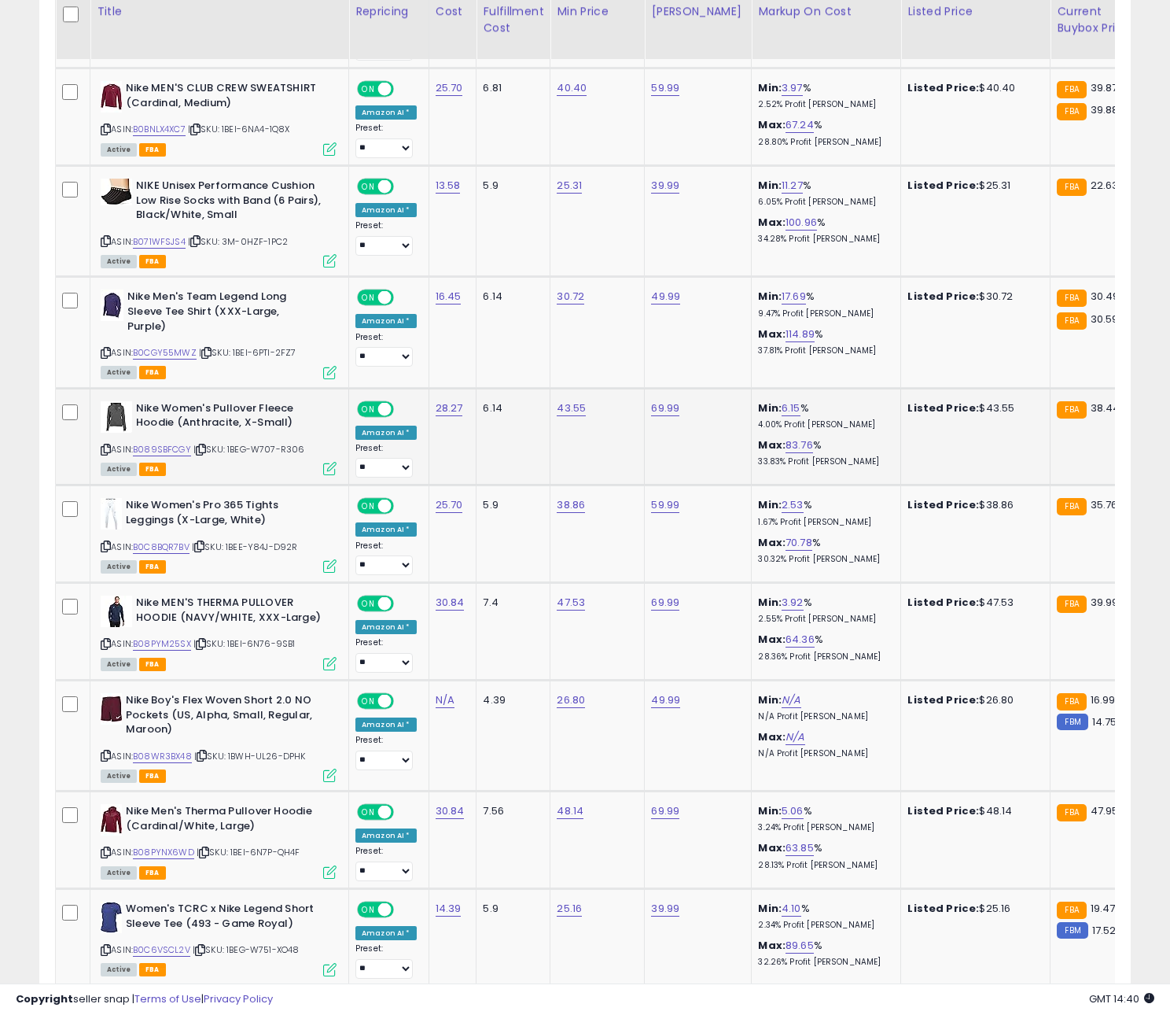
click at [203, 445] on icon at bounding box center [201, 449] width 10 height 9
click at [188, 443] on link "B089SBFCGY" at bounding box center [162, 449] width 58 height 13
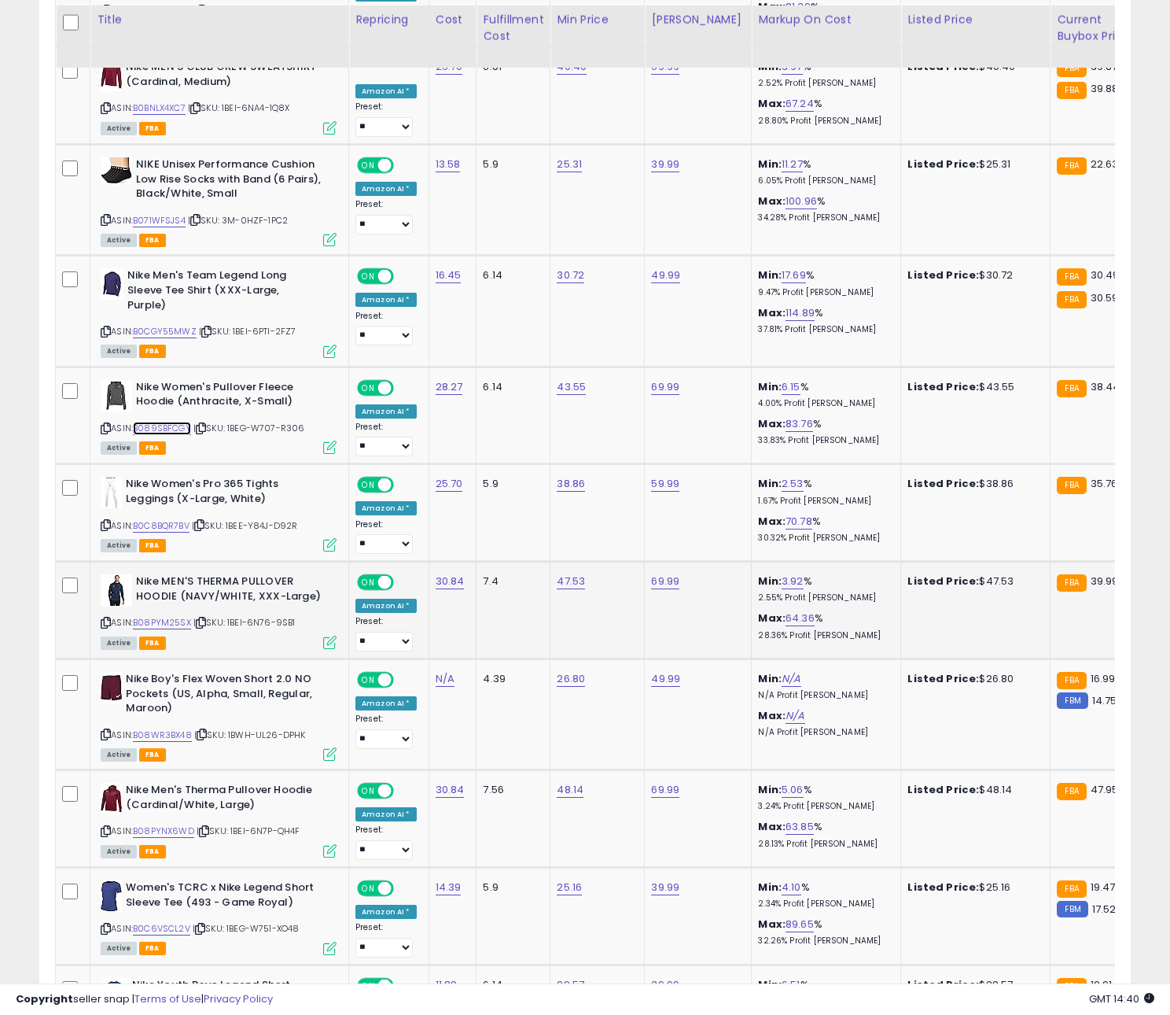
scroll to position [4453, 0]
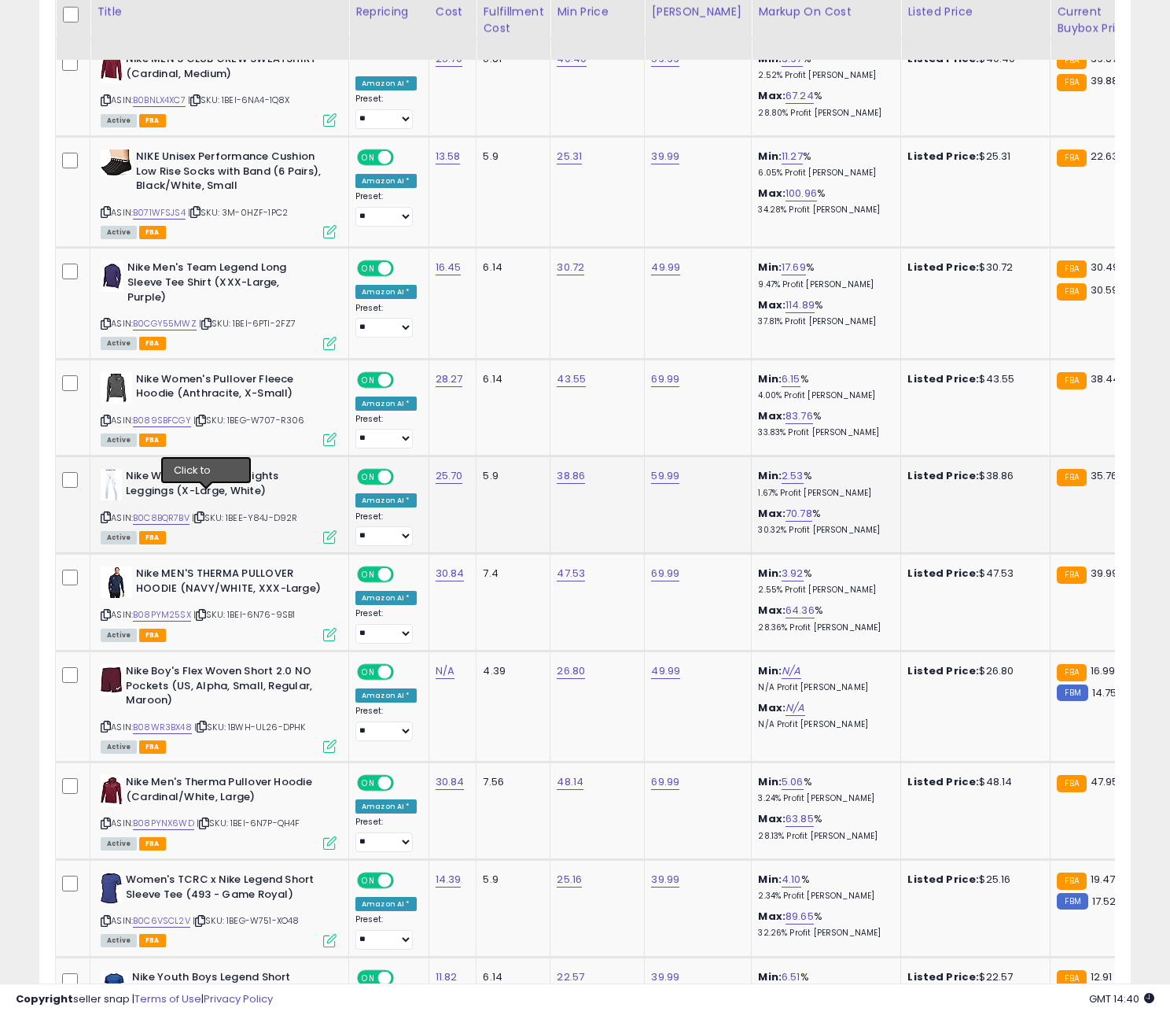
click at [204, 513] on icon at bounding box center [199, 517] width 10 height 9
click at [172, 511] on link "B0C8BQR7BV" at bounding box center [161, 517] width 57 height 13
drag, startPoint x: 219, startPoint y: 622, endPoint x: 212, endPoint y: 616, distance: 10.1
click at [217, 620] on td "Nike MEN'S THERMA PULLOVER HOODIE (NAVY/WHITE, XXX-Large) ASIN: B08PYM25SX | SK…" at bounding box center [219, 603] width 259 height 98
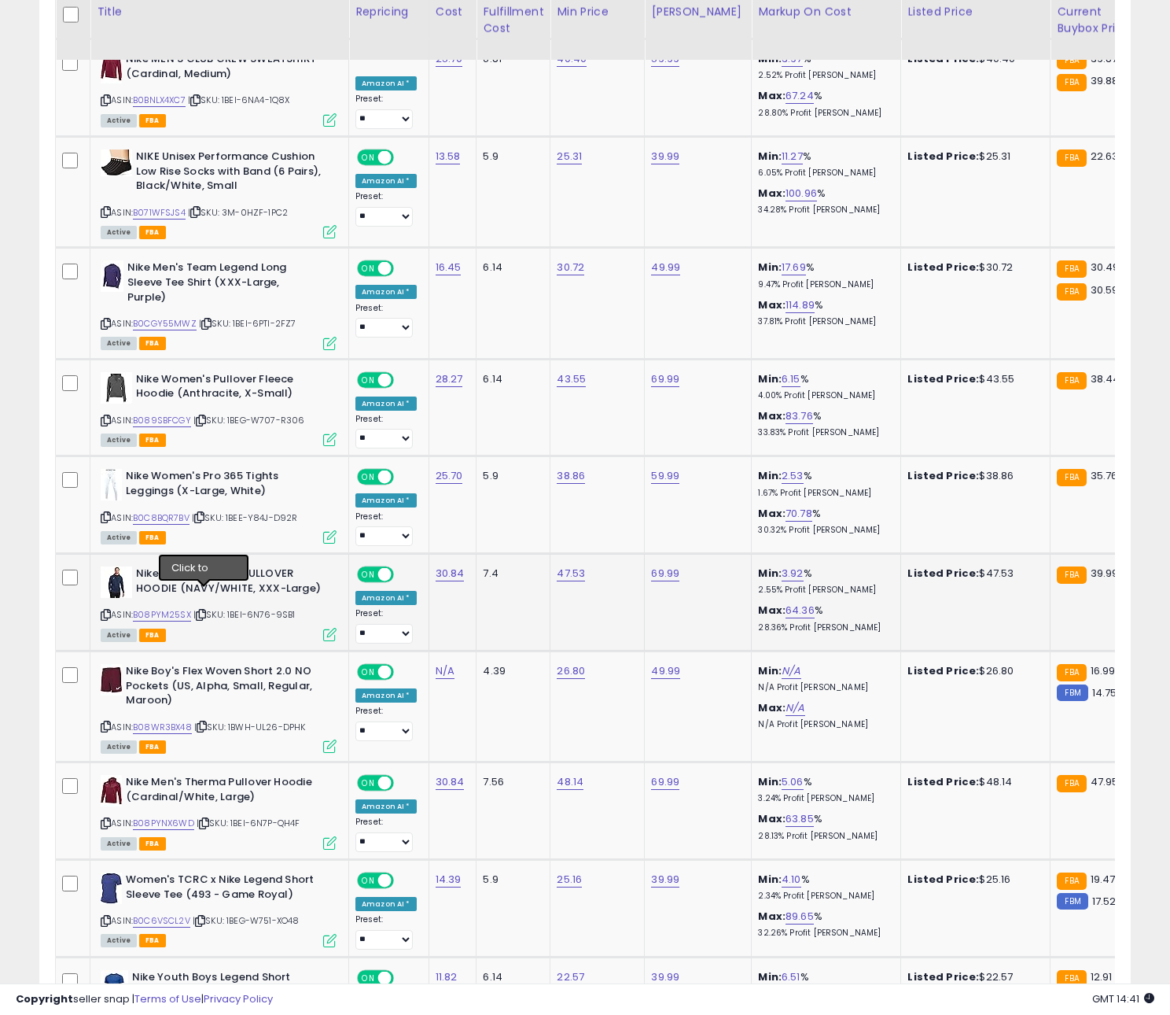
click at [204, 610] on icon at bounding box center [201, 614] width 10 height 9
click at [206, 610] on icon at bounding box center [201, 614] width 10 height 9
click at [182, 608] on link "B08PYM25SX" at bounding box center [162, 614] width 58 height 13
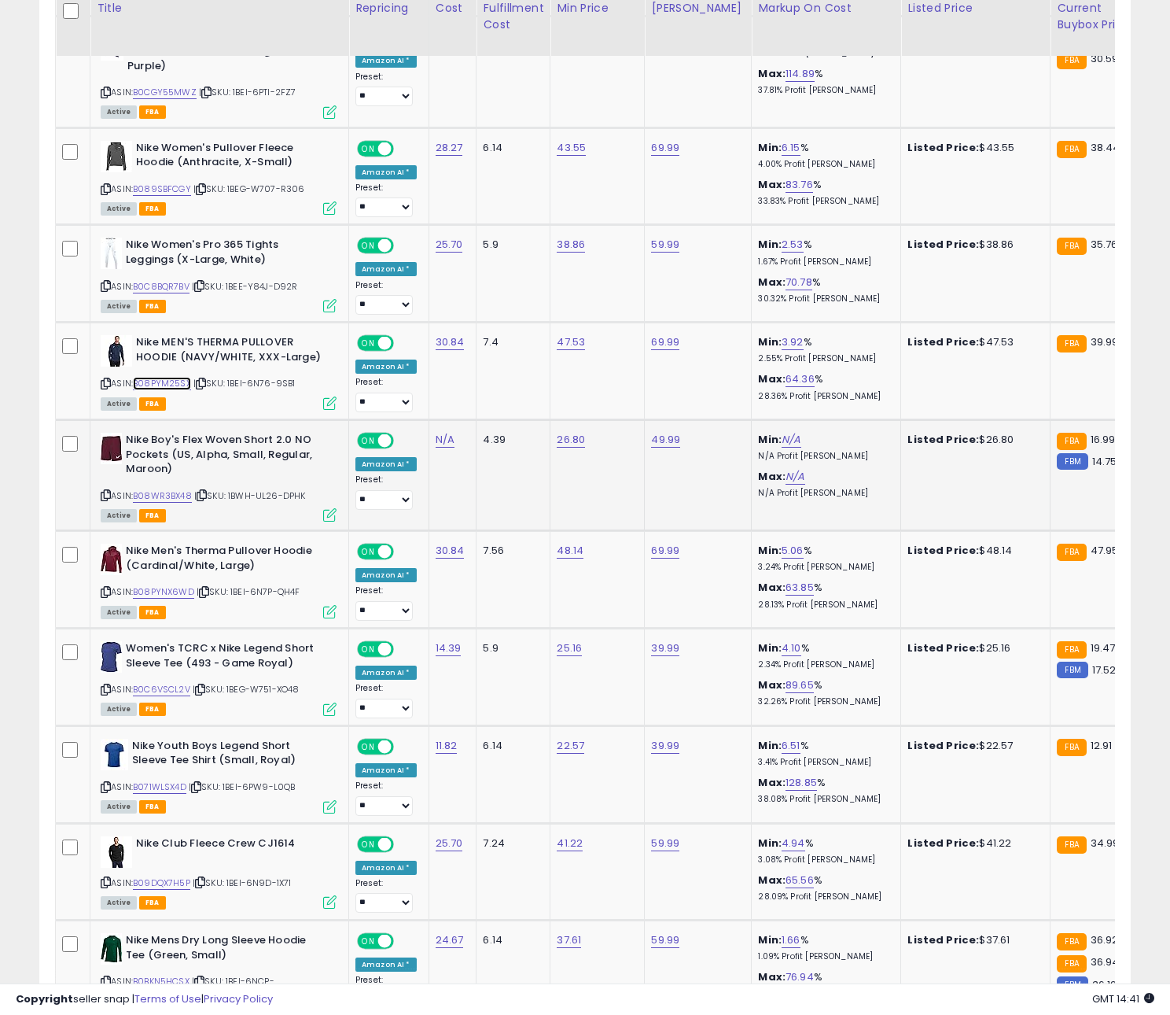
scroll to position [4690, 0]
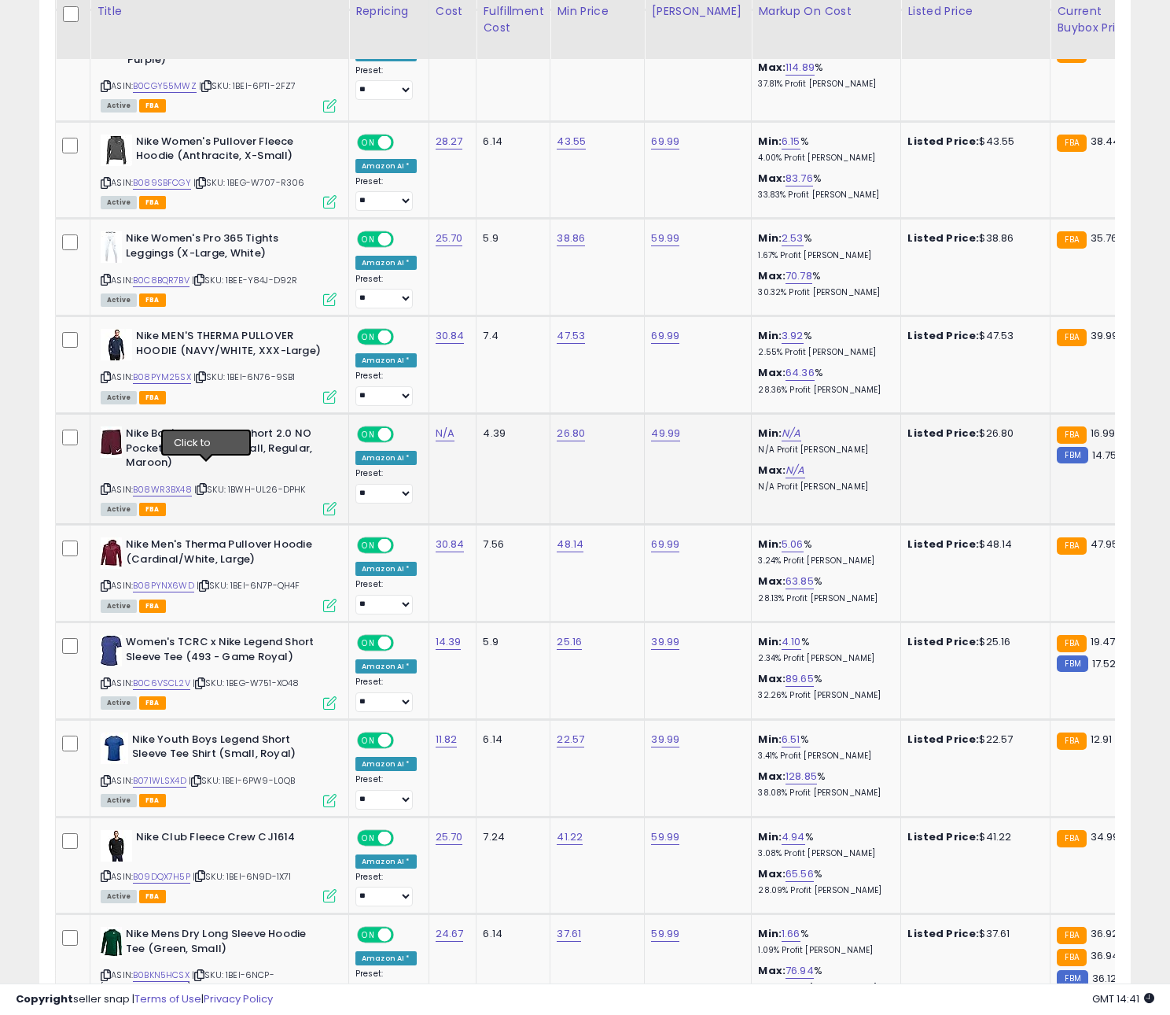
click at [207, 484] on icon at bounding box center [202, 488] width 10 height 9
click at [174, 483] on link "B08WR3BX48" at bounding box center [162, 489] width 59 height 13
click at [204, 679] on icon at bounding box center [200, 683] width 10 height 9
click at [170, 676] on link "B0C6VSCL2V" at bounding box center [161, 682] width 57 height 13
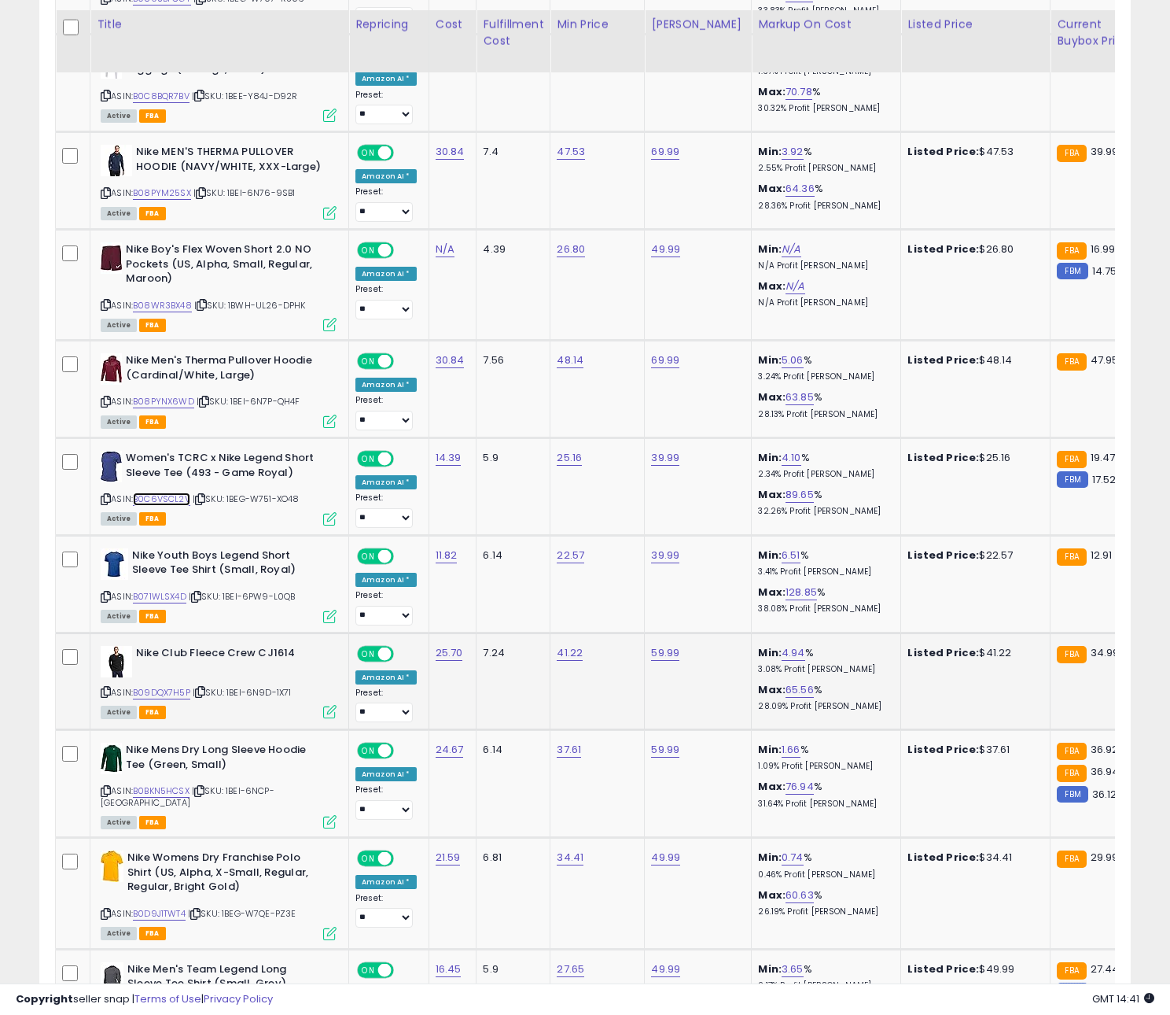
scroll to position [4887, 0]
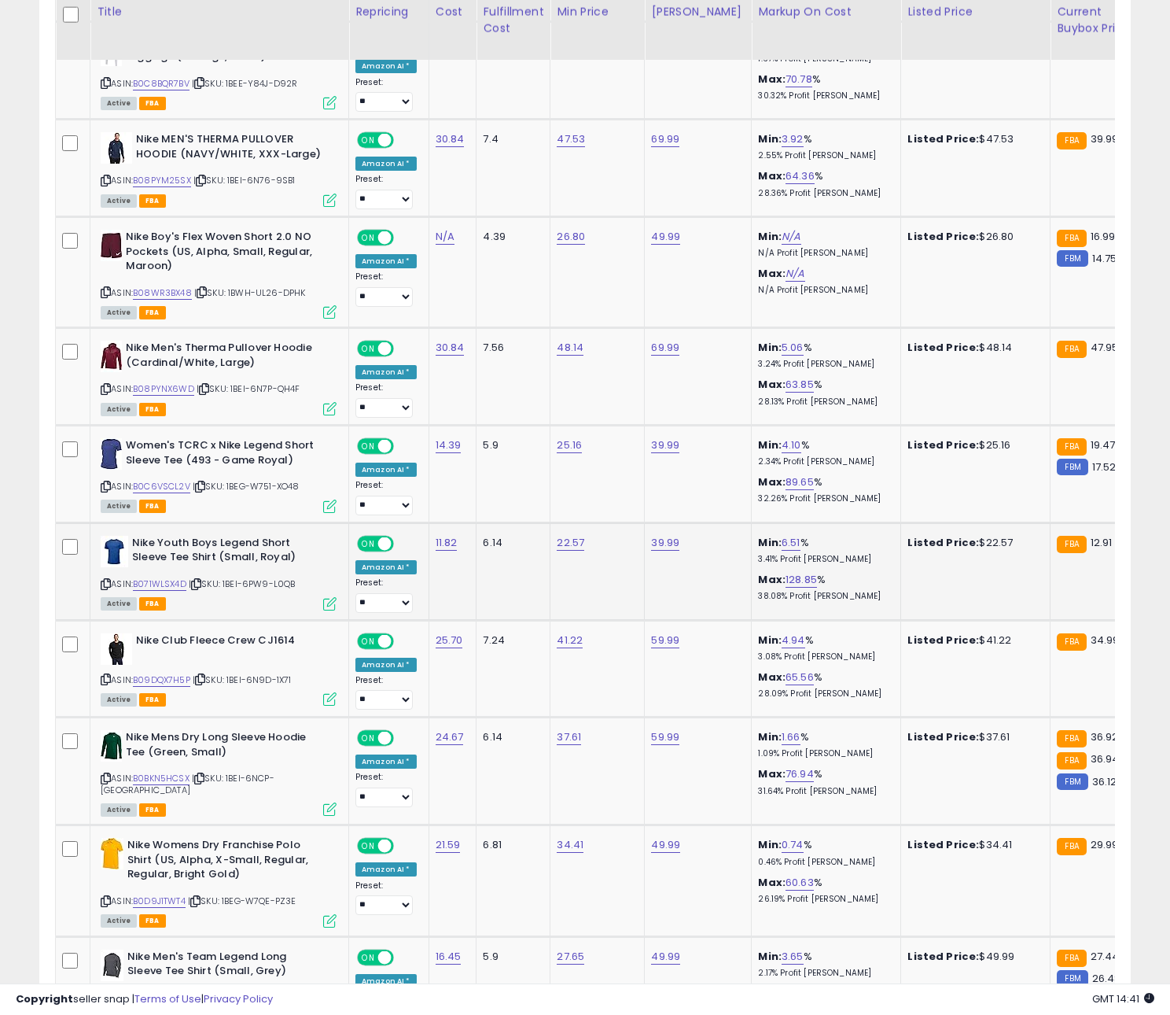
click at [201, 580] on icon at bounding box center [196, 584] width 10 height 9
click at [151, 577] on link "B071WLSX4D" at bounding box center [159, 583] width 53 height 13
click at [204, 675] on icon at bounding box center [200, 679] width 10 height 9
click at [181, 673] on link "B09DQX7H5P" at bounding box center [161, 679] width 57 height 13
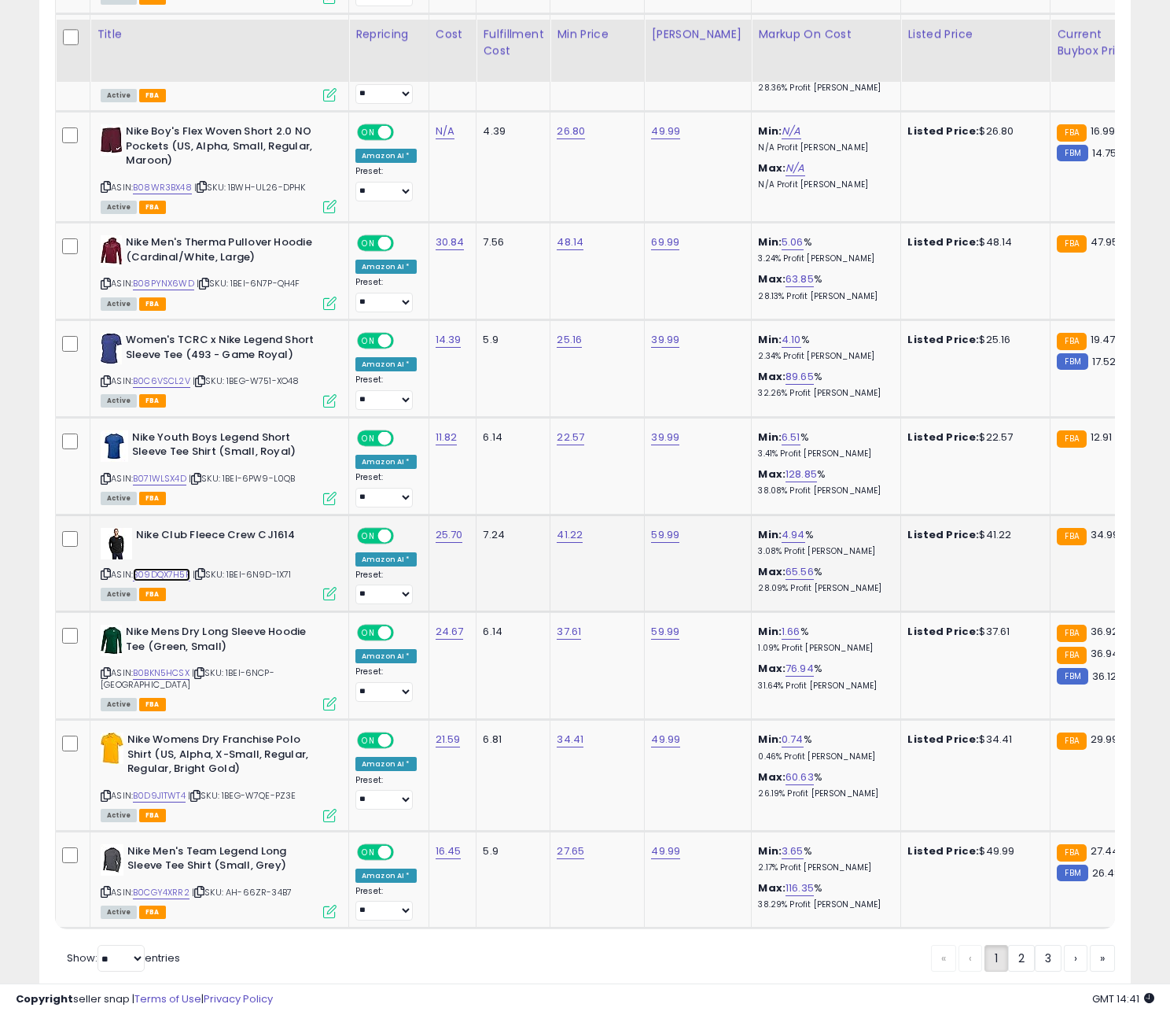
scroll to position [5015, 0]
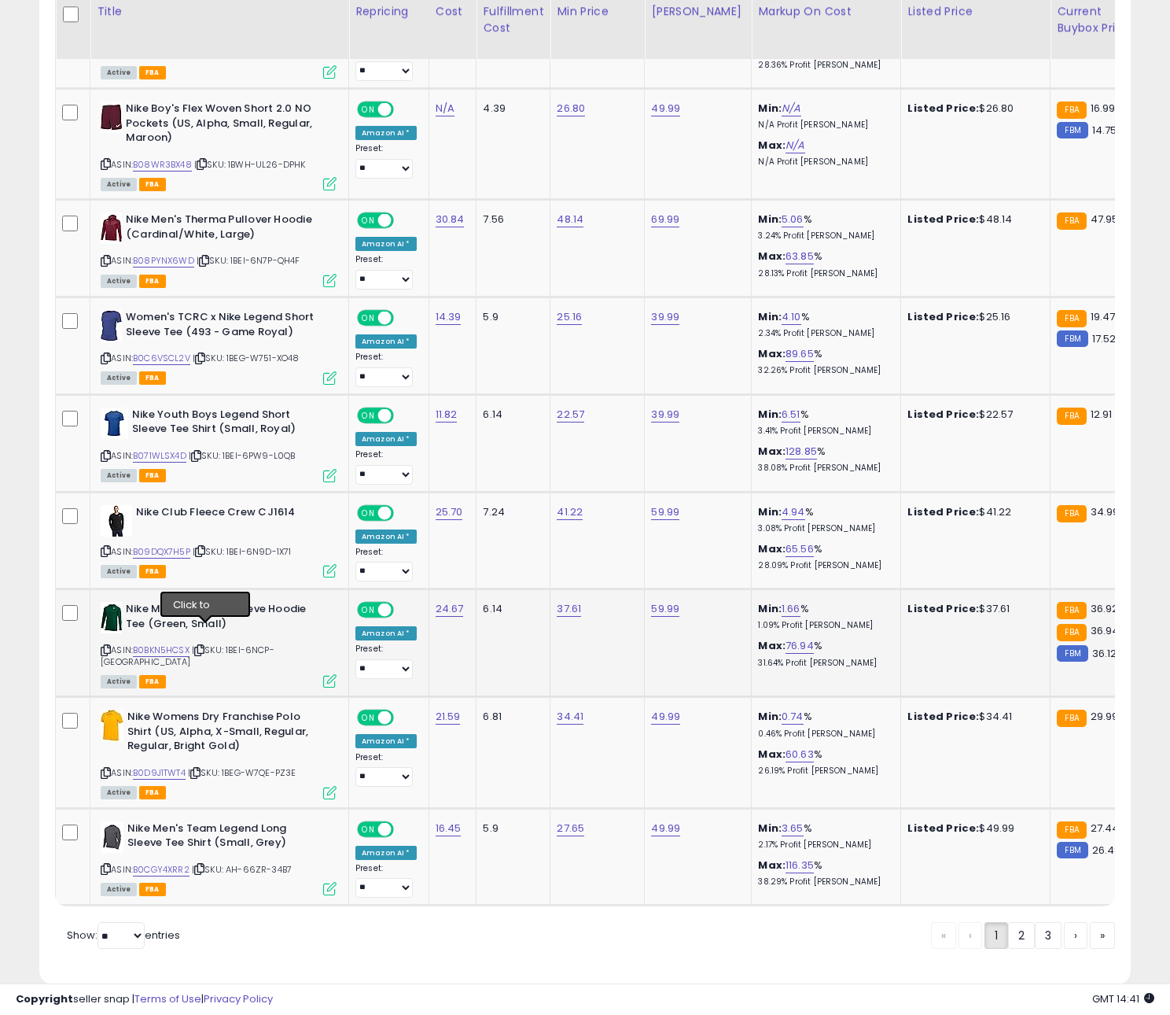
click at [204, 646] on icon at bounding box center [199, 650] width 10 height 9
click at [183, 643] on link "B0BKN5HCSX" at bounding box center [161, 649] width 57 height 13
click at [201, 768] on icon at bounding box center [195, 772] width 10 height 9
click at [177, 766] on link "B0D9J1TWT4" at bounding box center [159, 772] width 53 height 13
click at [204, 864] on icon at bounding box center [199, 868] width 10 height 9
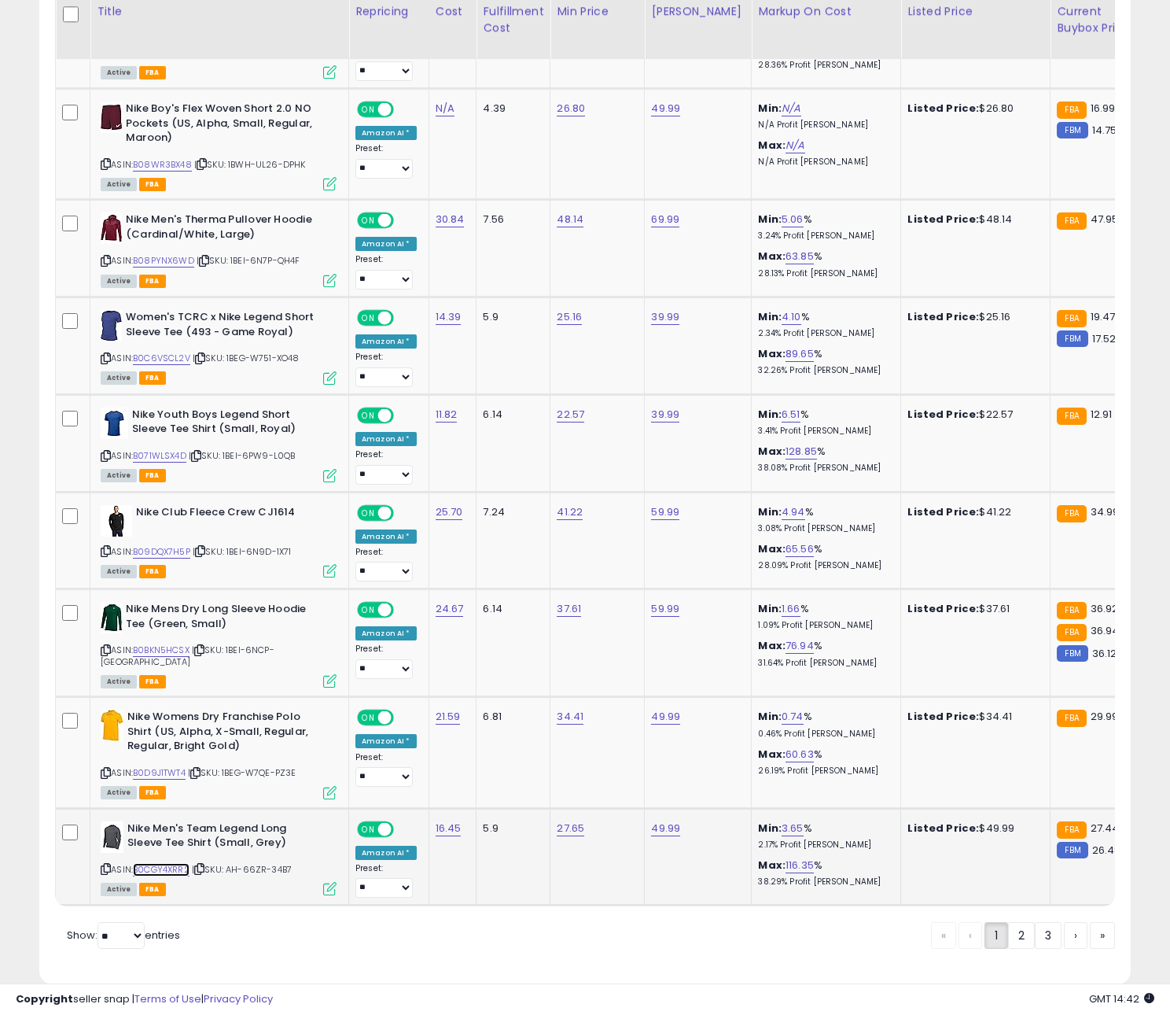
click at [177, 863] on link "B0CGY4XRR2" at bounding box center [161, 869] width 57 height 13
click at [1015, 922] on link "2" at bounding box center [1021, 935] width 27 height 27
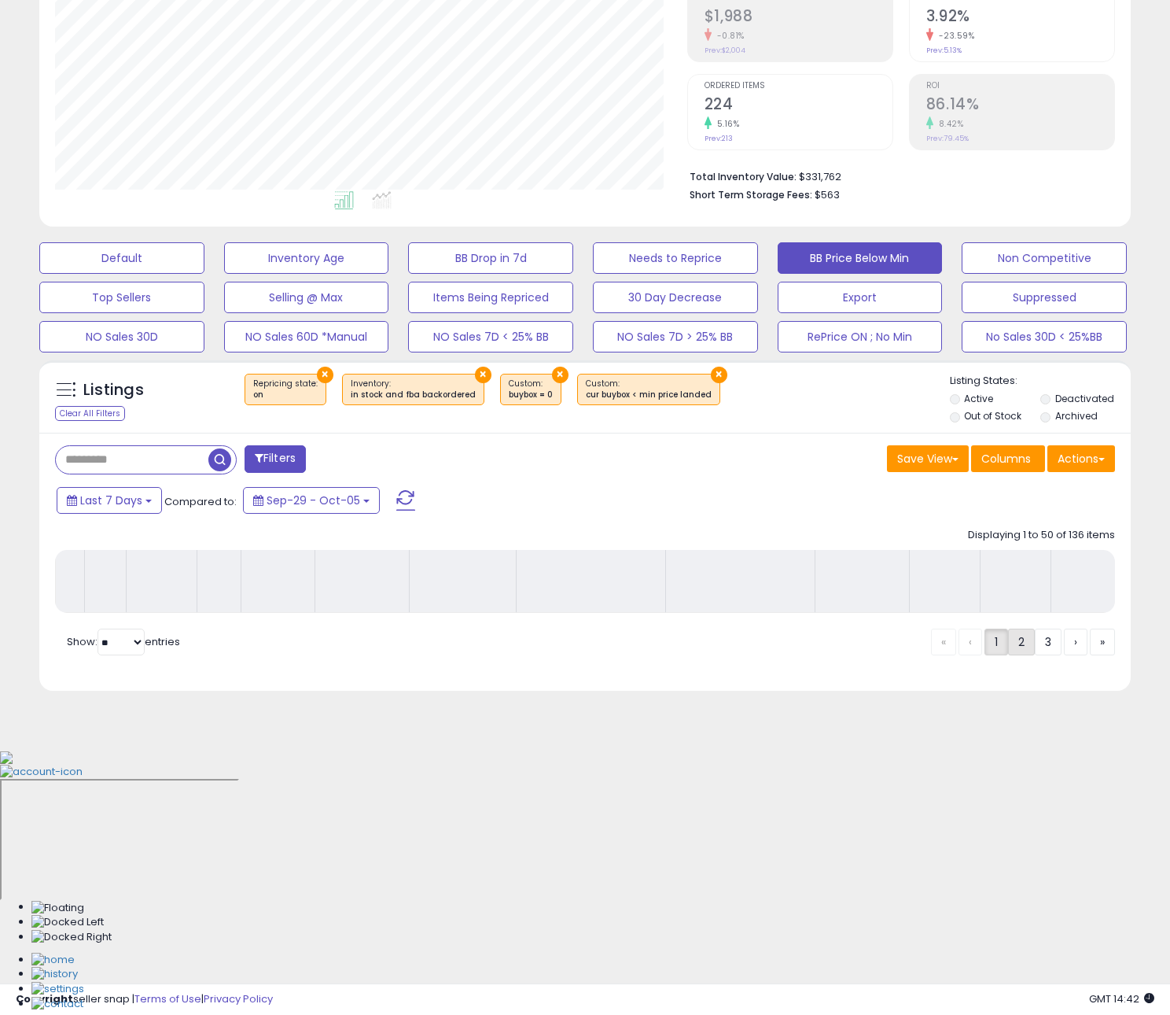
scroll to position [0, 0]
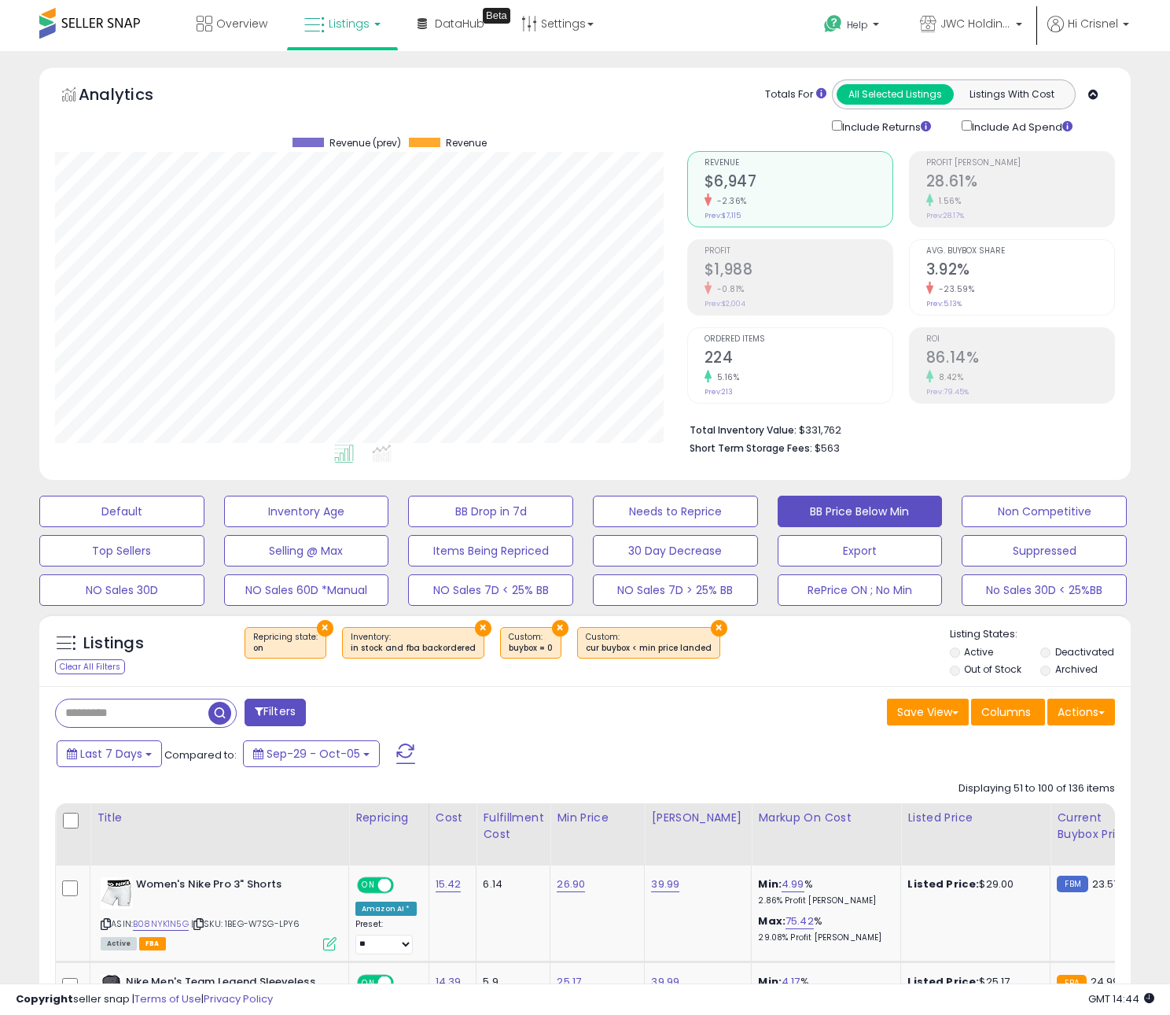
click at [591, 754] on div "Last 7 Days Compared to: Sep-29 - Oct-05" at bounding box center [450, 755] width 795 height 35
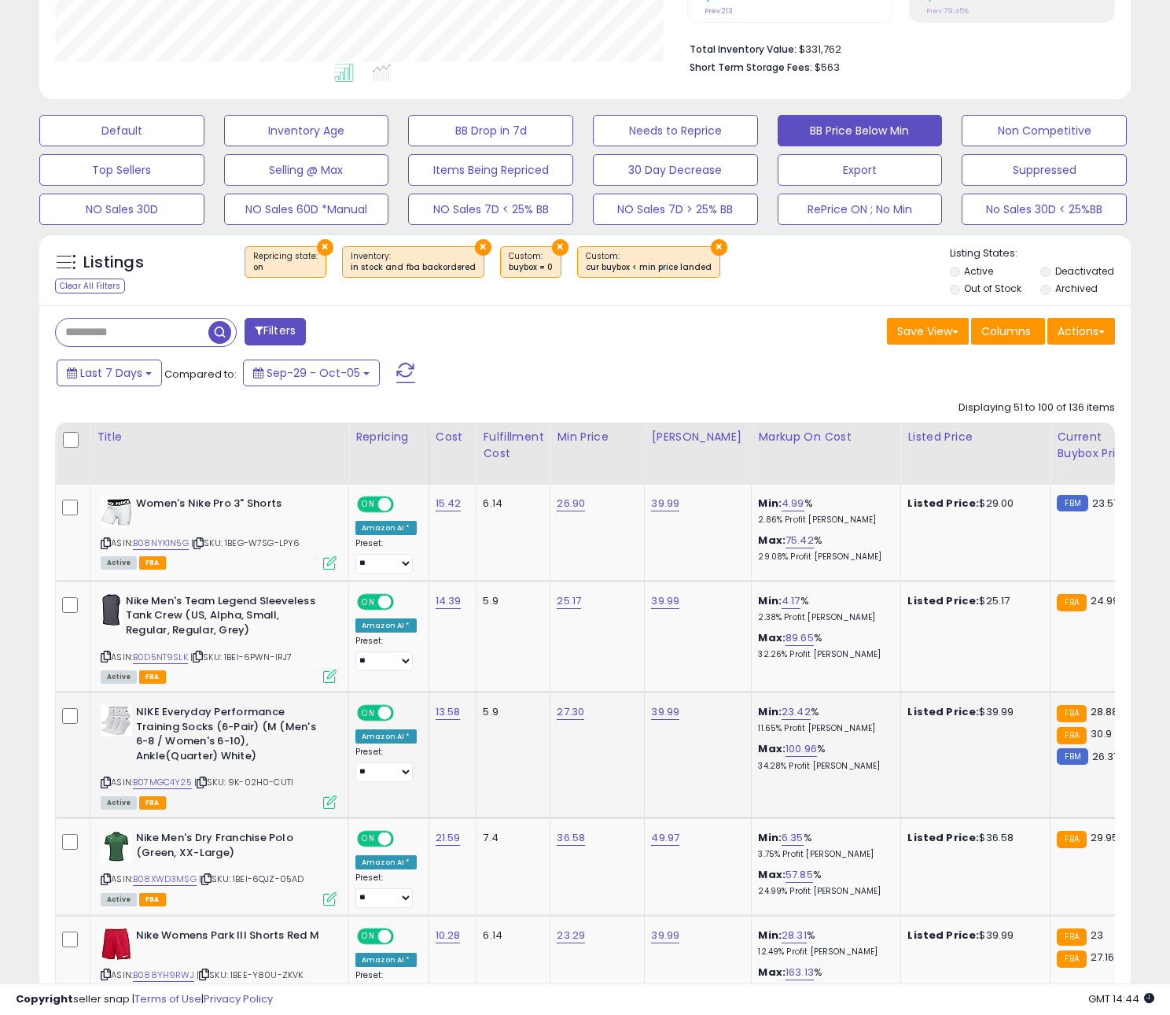
scroll to position [417, 0]
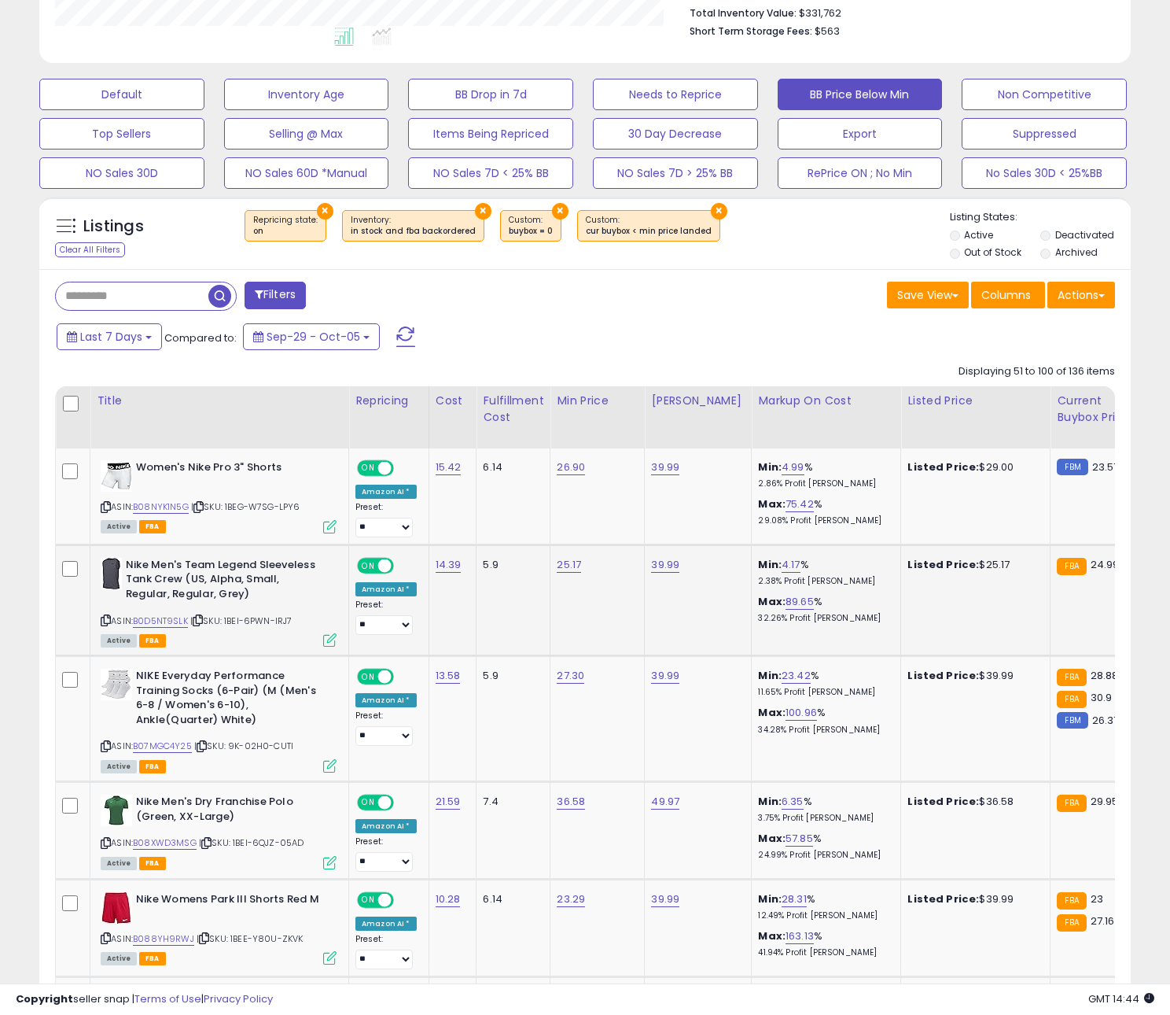
click at [189, 626] on div "ASIN: B0D5NT9SLK | SKU: 1BEI-6PWN-IRJ7 Active FBA" at bounding box center [219, 601] width 236 height 87
click at [200, 624] on icon at bounding box center [198, 620] width 10 height 9
click at [163, 622] on link "B0D5NT9SLK" at bounding box center [160, 620] width 55 height 13
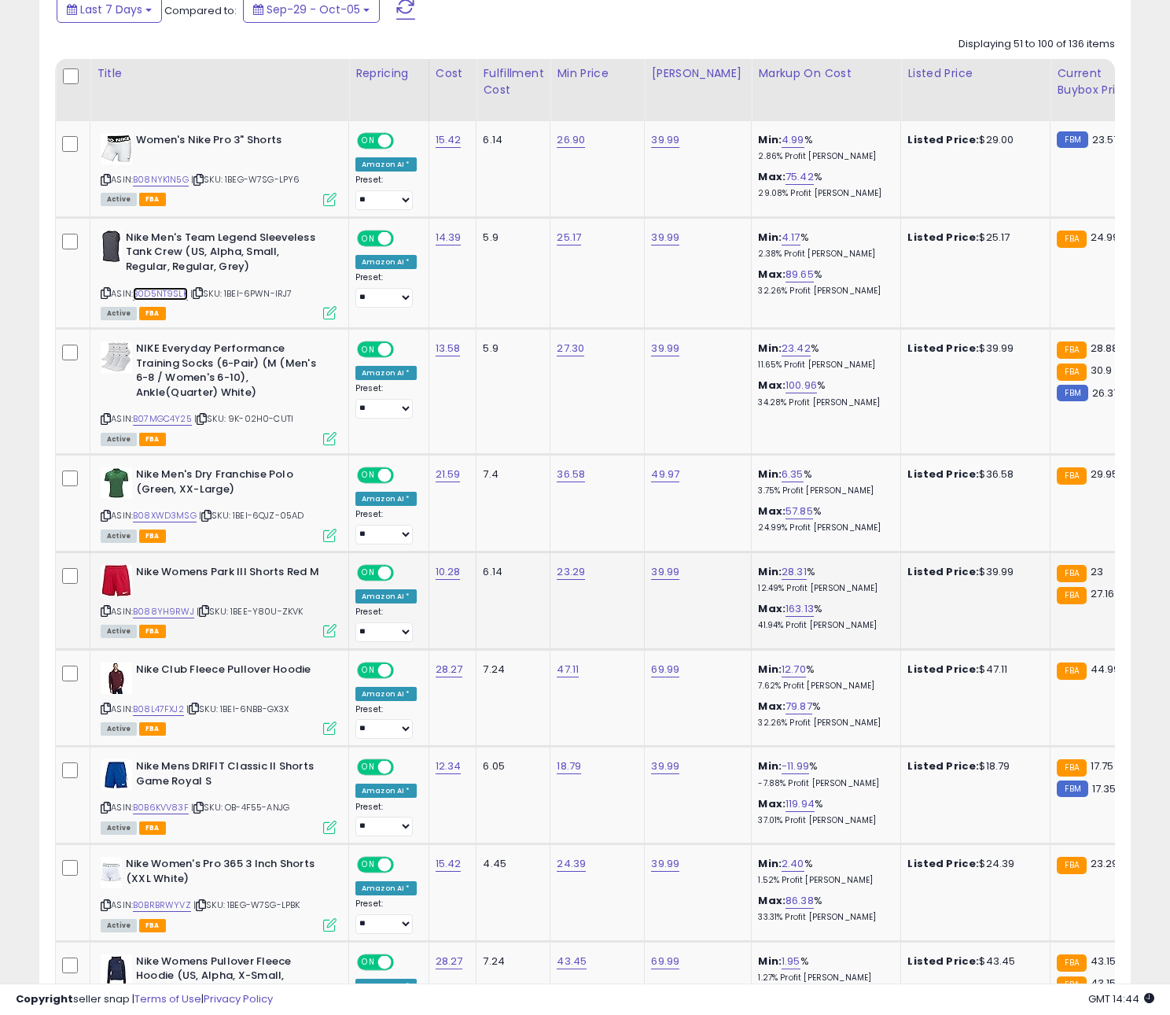
scroll to position [797, 0]
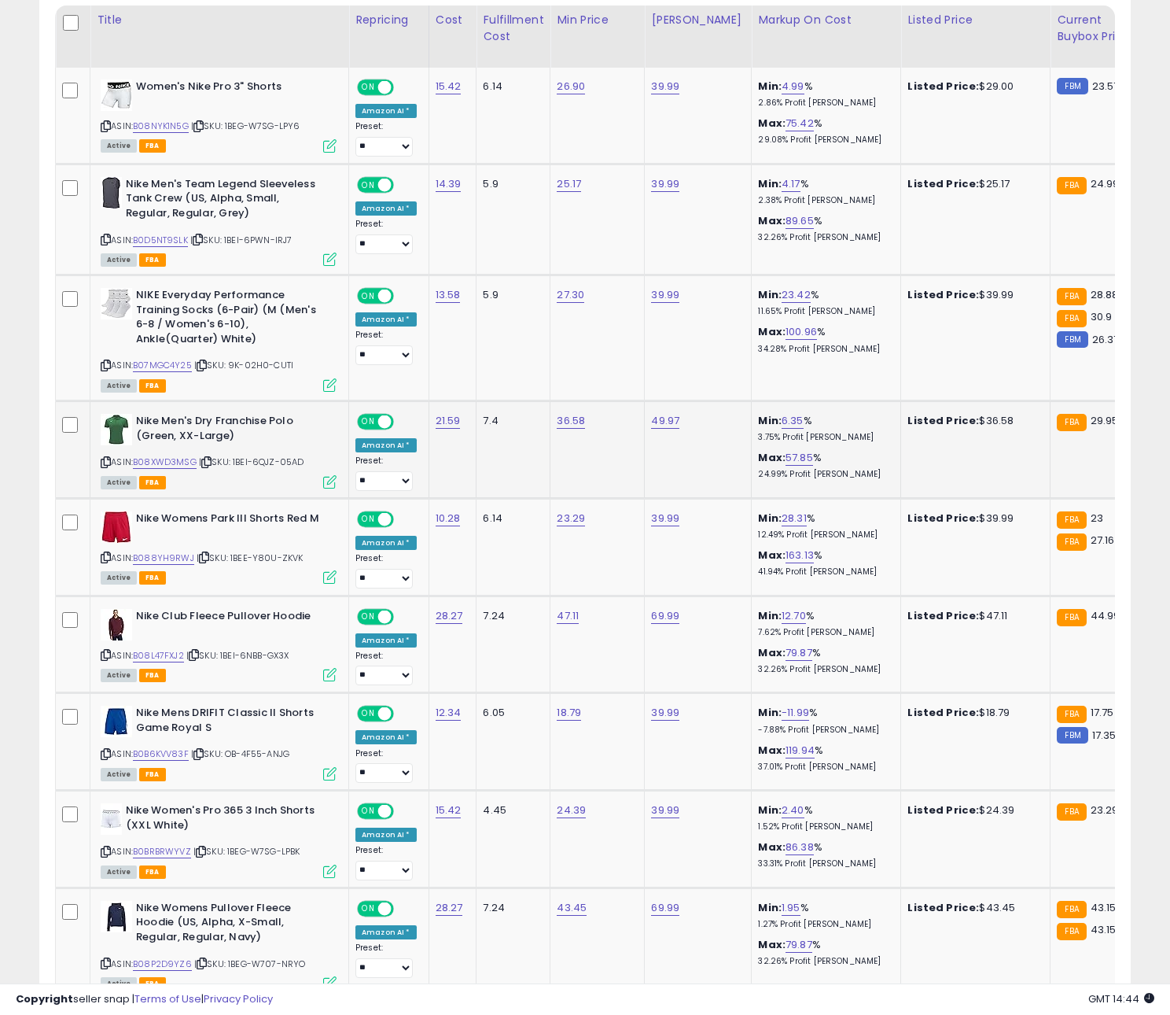
click at [210, 462] on icon at bounding box center [206, 462] width 10 height 9
click at [181, 462] on link "B08XWD3MSG" at bounding box center [165, 461] width 64 height 13
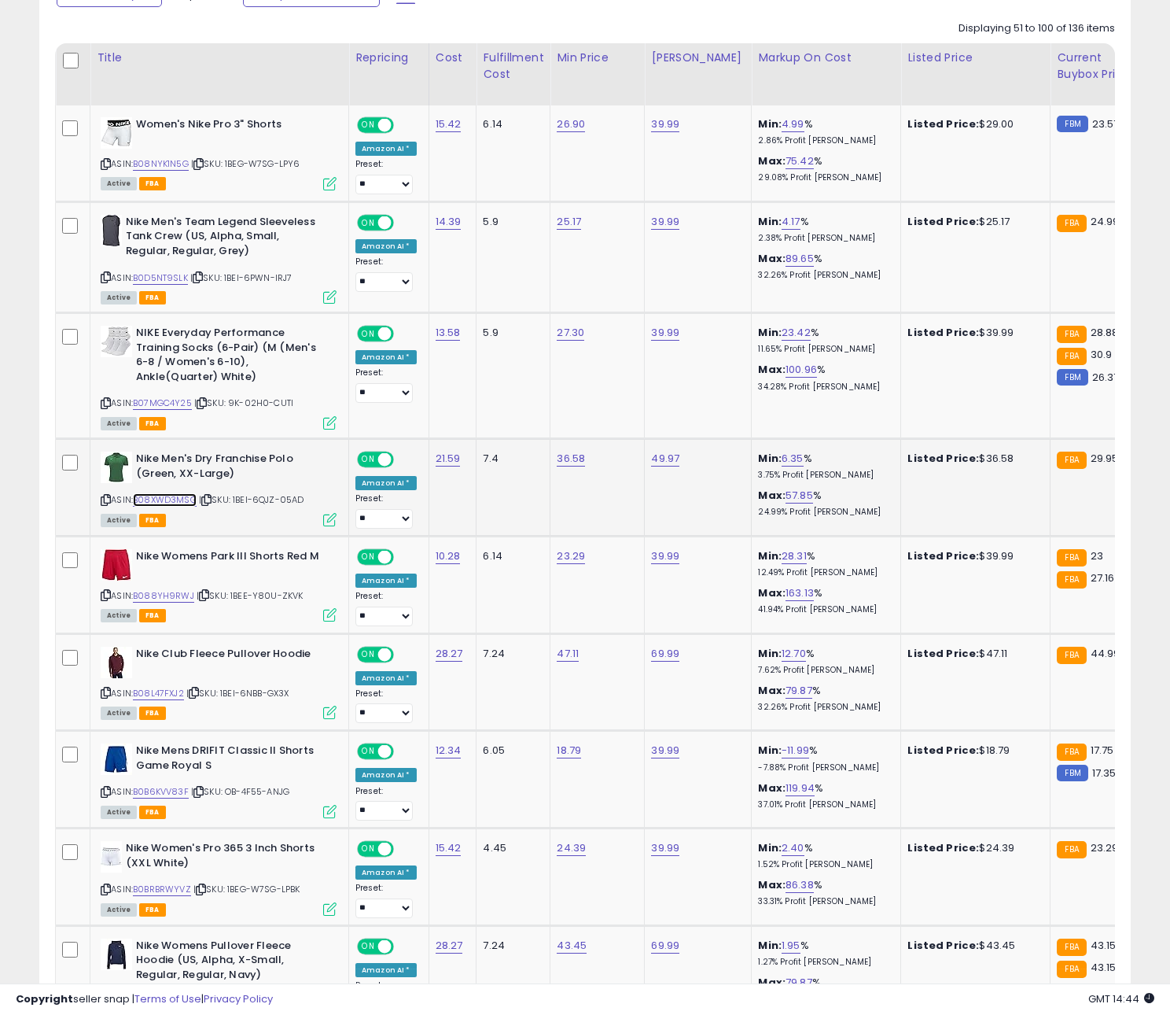
scroll to position [712, 0]
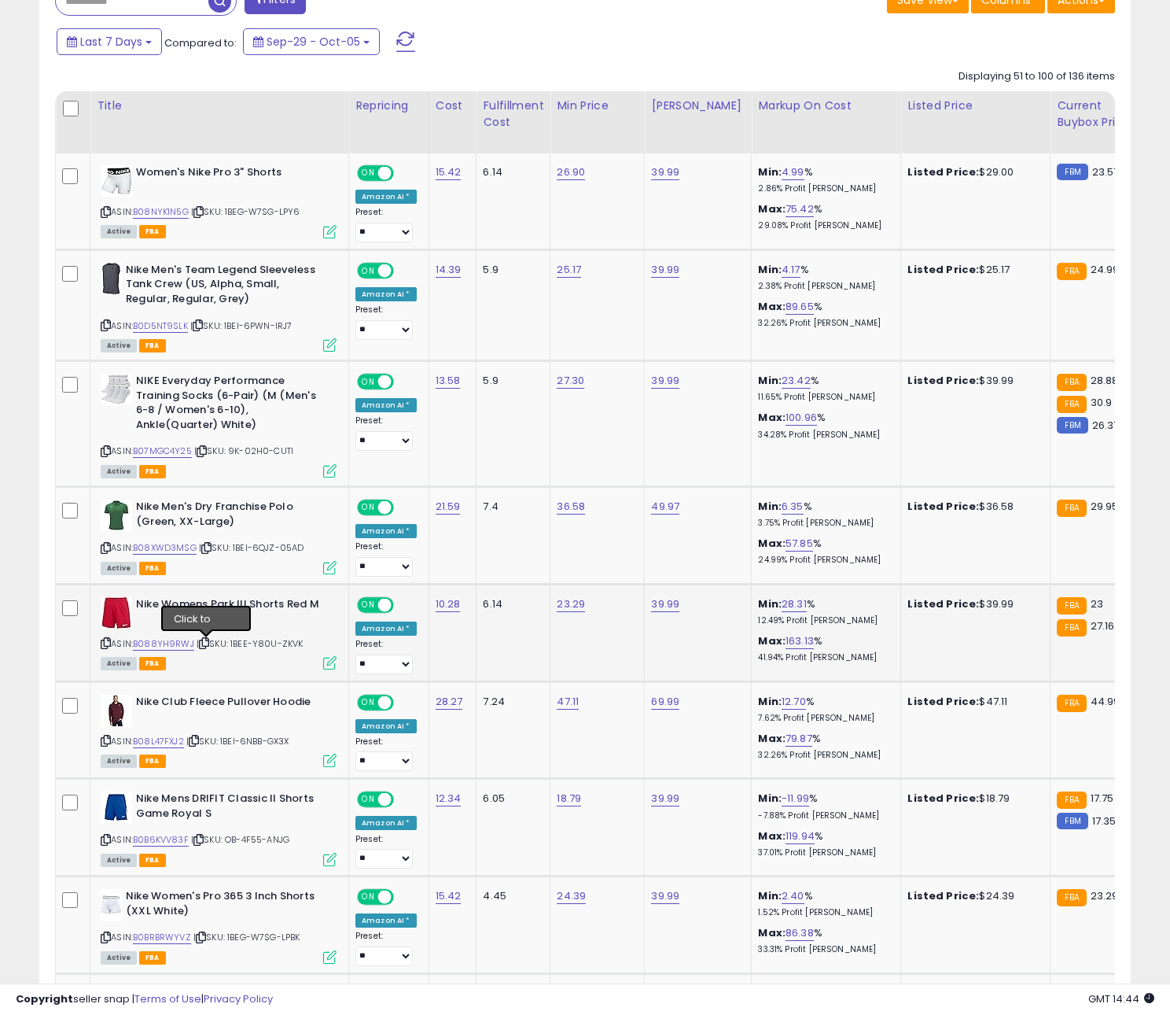
drag, startPoint x: 205, startPoint y: 645, endPoint x: 195, endPoint y: 646, distance: 10.3
click at [204, 645] on icon at bounding box center [204, 643] width 10 height 9
click at [164, 646] on link "B088YH9RWJ" at bounding box center [163, 643] width 61 height 13
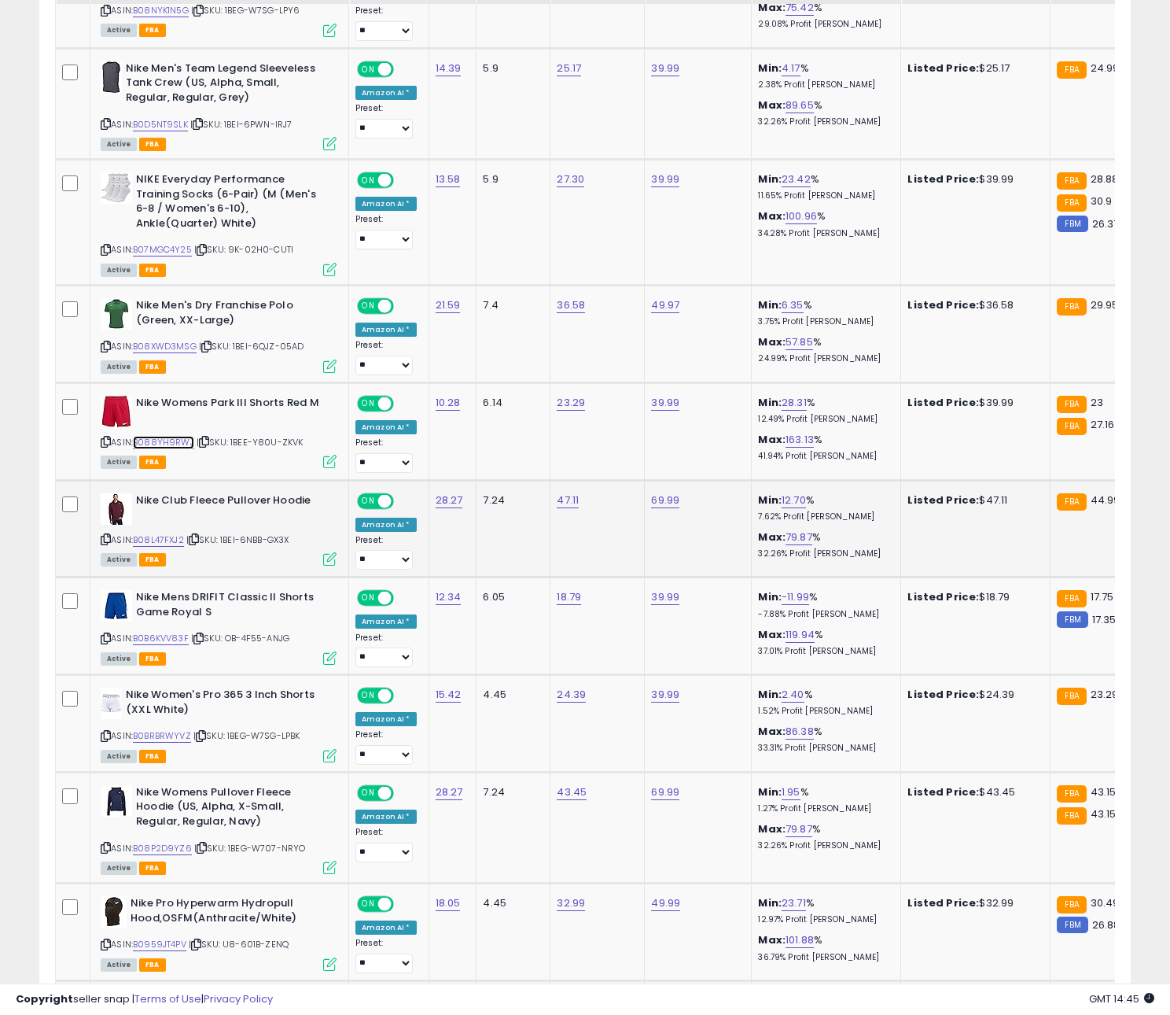
scroll to position [917, 0]
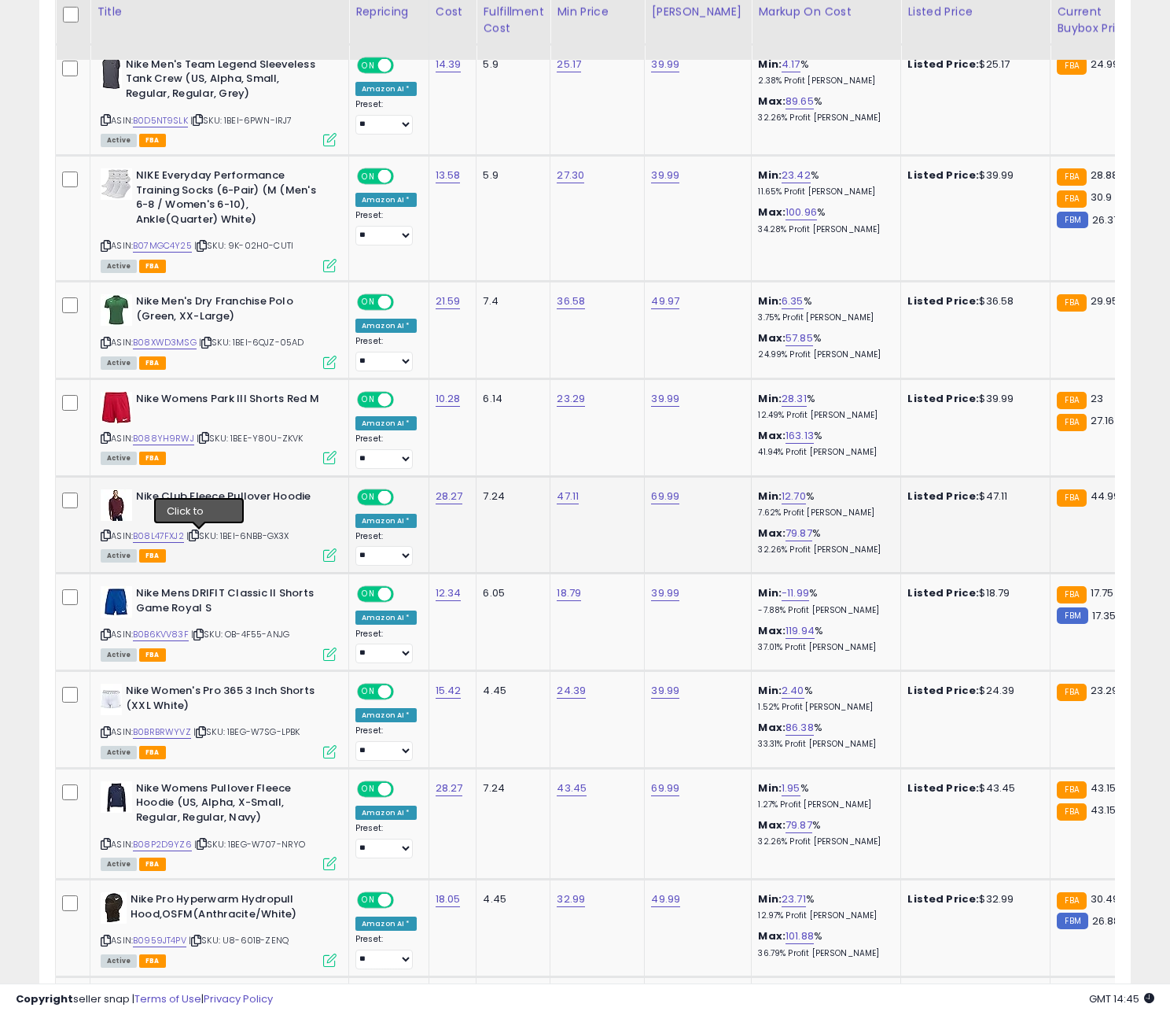
drag, startPoint x: 197, startPoint y: 536, endPoint x: 187, endPoint y: 536, distance: 10.3
click at [197, 536] on icon at bounding box center [194, 535] width 10 height 9
click at [182, 536] on link "B08L47FXJ2" at bounding box center [158, 535] width 51 height 13
click at [204, 637] on icon at bounding box center [198, 634] width 10 height 9
click at [160, 635] on link "B0B6KVV83F" at bounding box center [161, 634] width 56 height 13
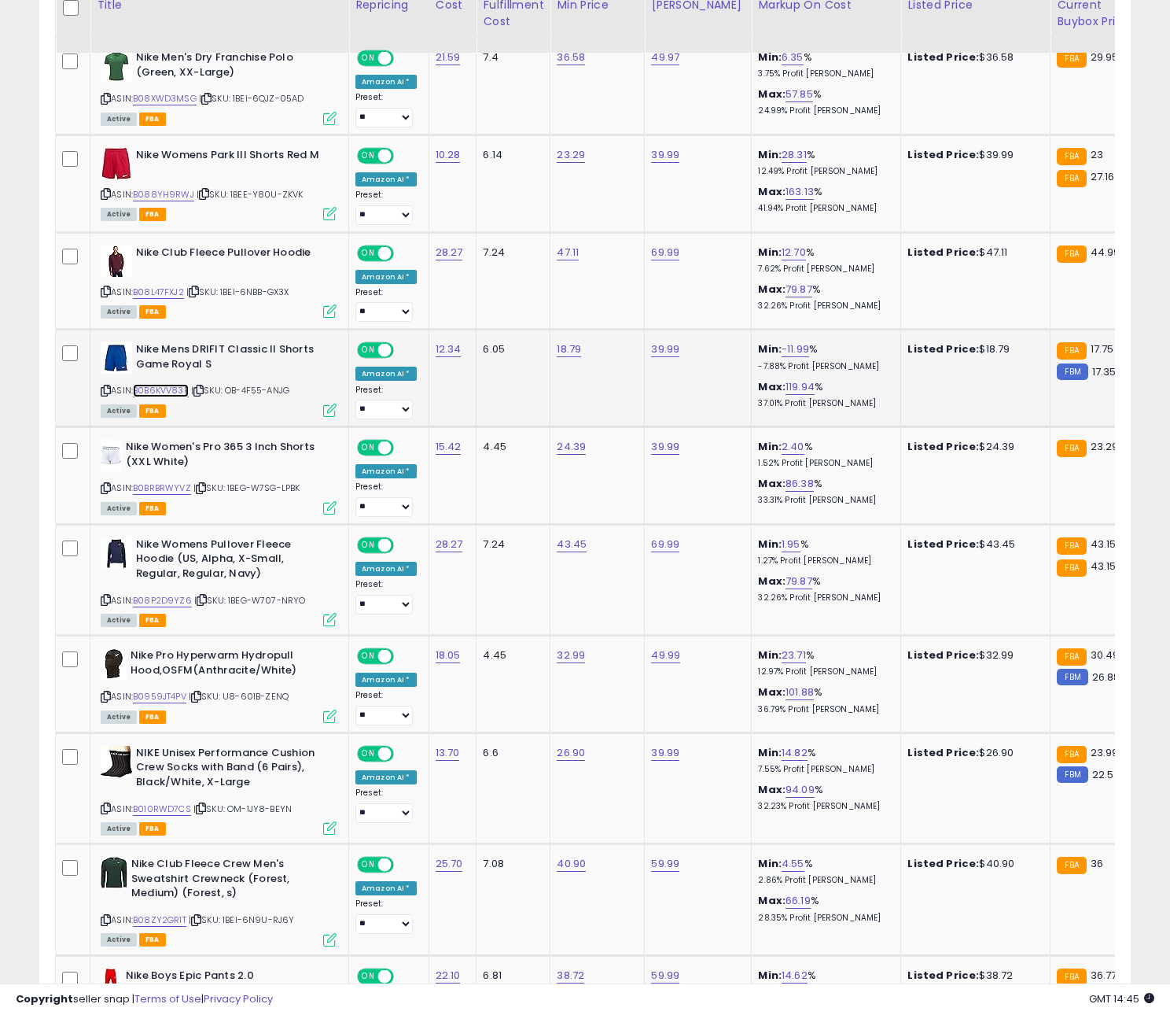
scroll to position [1172, 0]
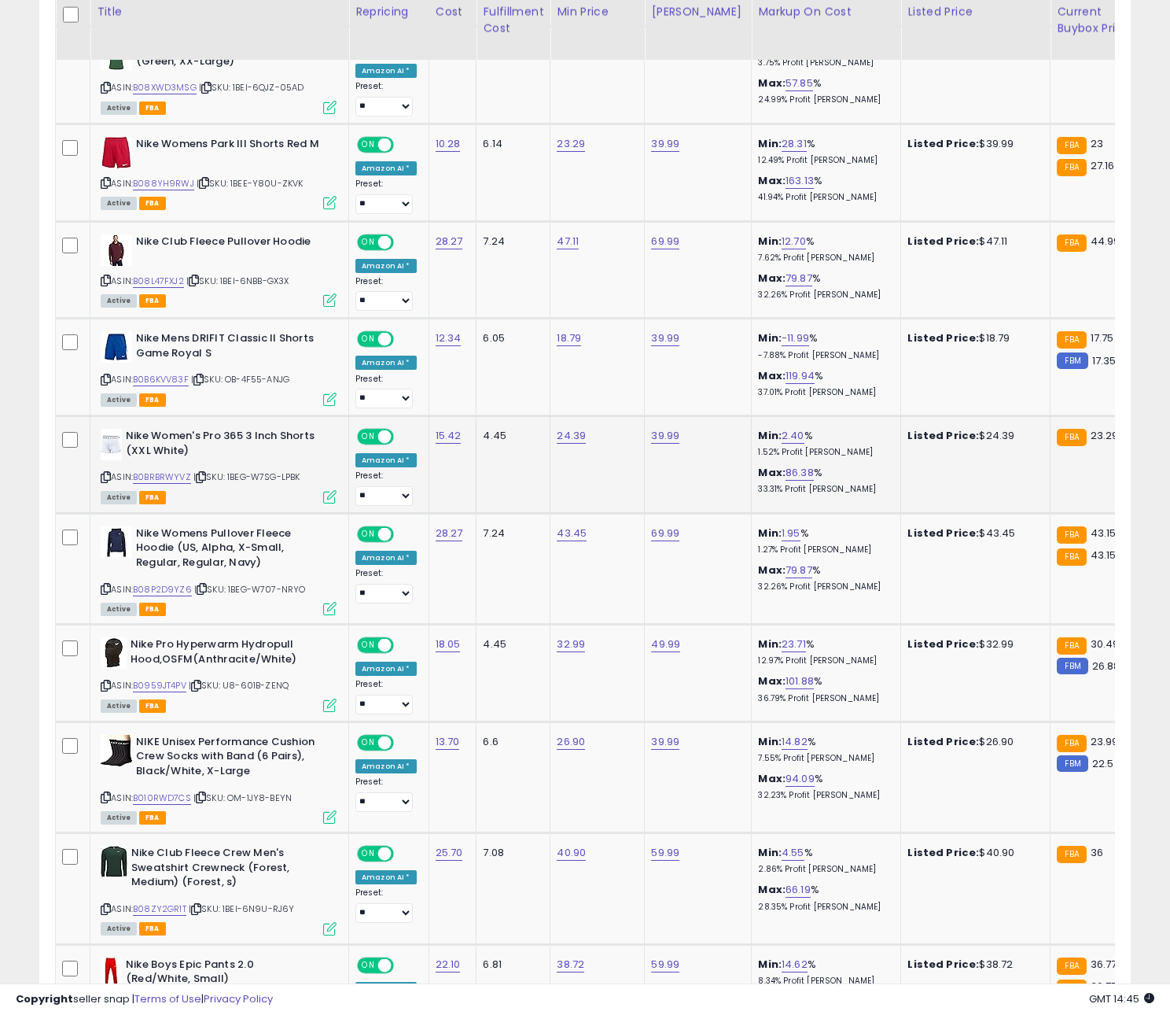
drag, startPoint x: 260, startPoint y: 506, endPoint x: 180, endPoint y: 488, distance: 81.5
click at [255, 504] on td "Nike Women's Pro 365 3 Inch Shorts (XXL White) ASIN: B0BRBRWYVZ | SKU: 1BEG-W7S…" at bounding box center [219, 465] width 259 height 98
click at [204, 476] on icon at bounding box center [201, 477] width 10 height 9
click at [186, 480] on link "B0BRBRWYVZ" at bounding box center [162, 476] width 58 height 13
click at [201, 589] on icon at bounding box center [202, 588] width 10 height 9
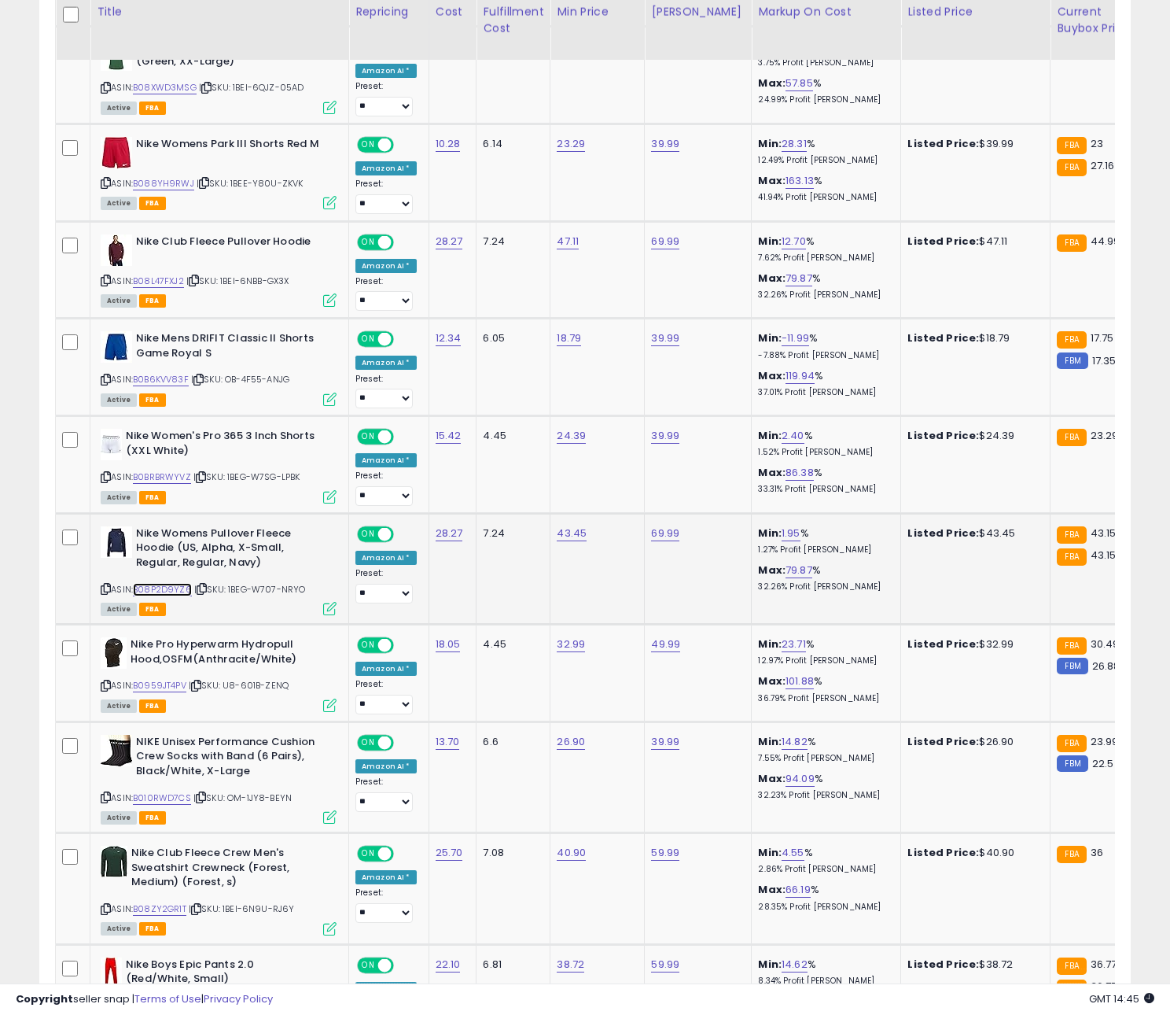
click at [187, 590] on link "B08P2D9YZ6" at bounding box center [162, 589] width 59 height 13
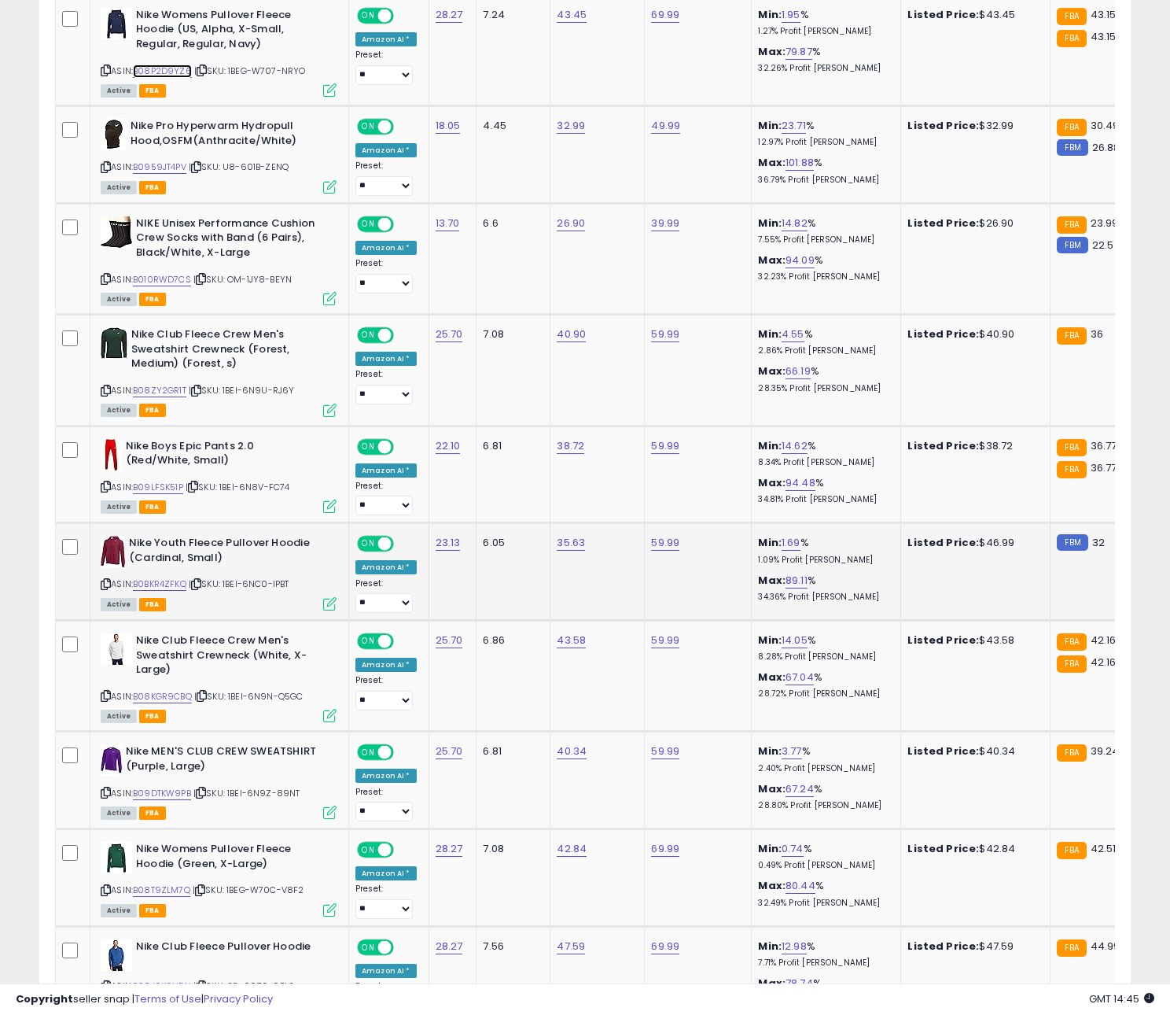
scroll to position [1760, 0]
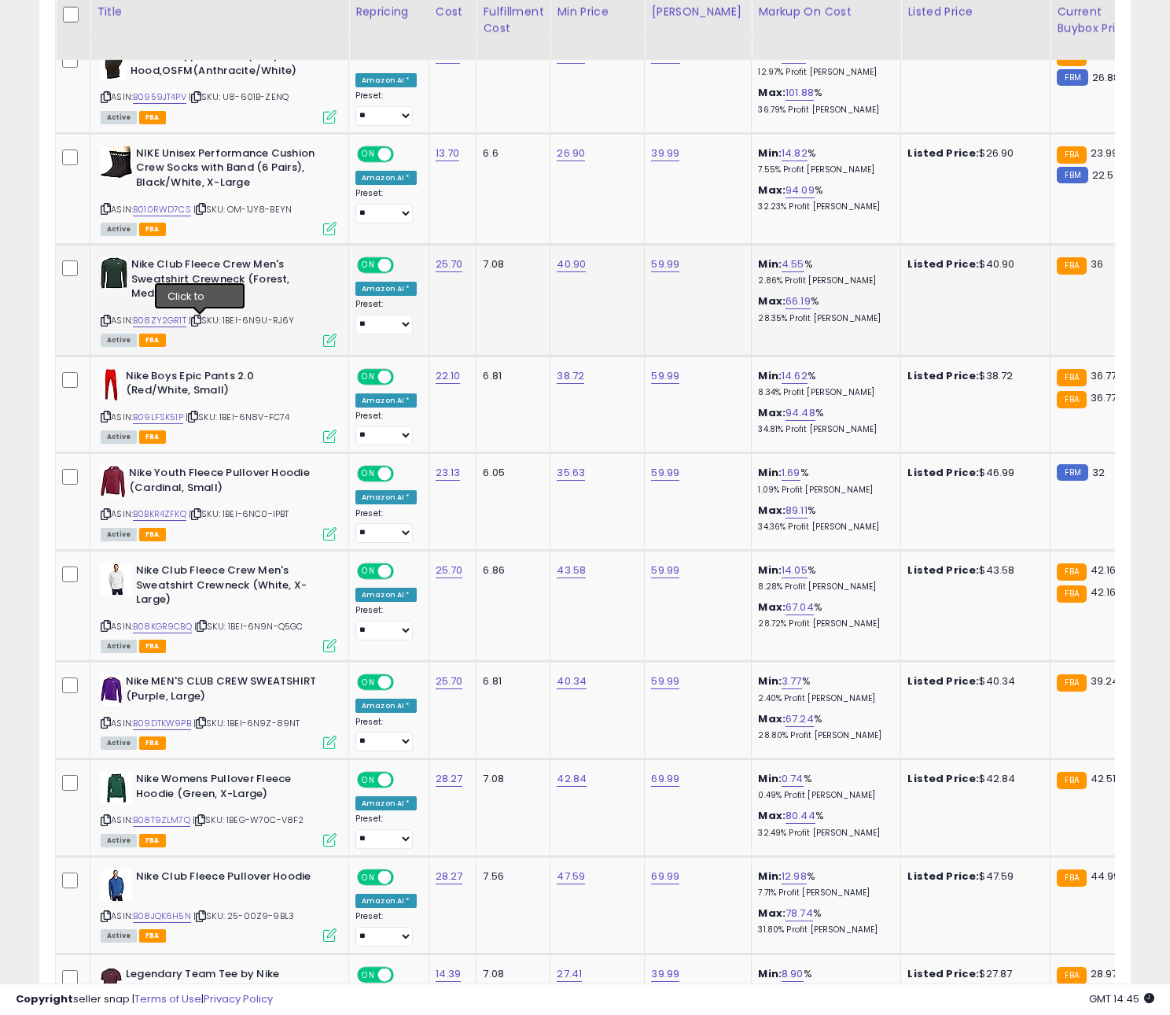
click at [198, 323] on icon at bounding box center [196, 320] width 10 height 9
click at [164, 326] on link "B08ZY2GR1T" at bounding box center [159, 320] width 53 height 13
click at [197, 421] on icon at bounding box center [193, 416] width 10 height 9
click at [161, 422] on link "B09LFSK51P" at bounding box center [158, 417] width 50 height 13
click at [204, 628] on icon at bounding box center [202, 625] width 10 height 9
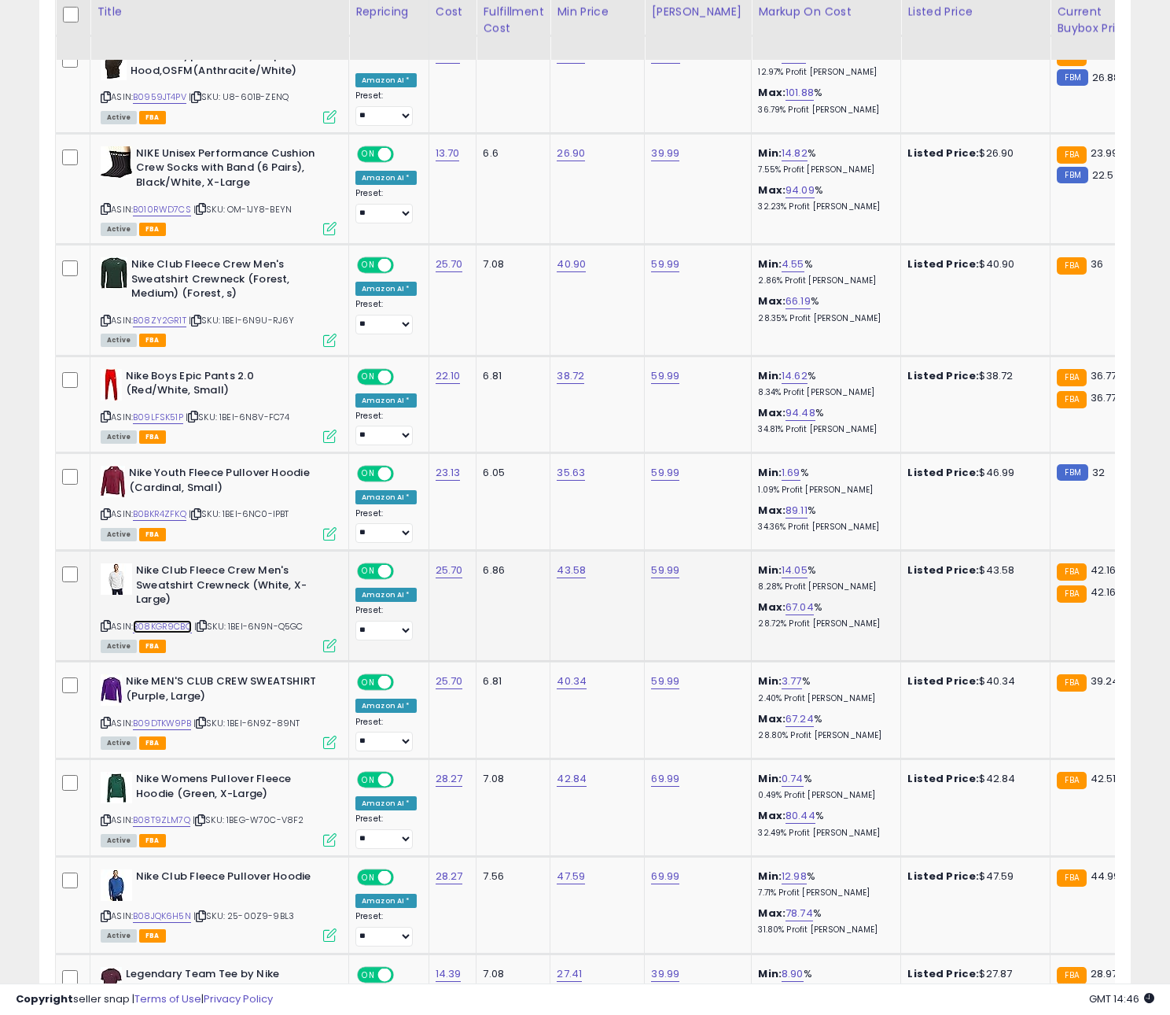
click at [177, 632] on link "B08KGR9CBQ" at bounding box center [162, 626] width 59 height 13
click at [206, 726] on icon at bounding box center [201, 722] width 10 height 9
click at [189, 727] on link "B09DTKW9PB" at bounding box center [162, 722] width 58 height 13
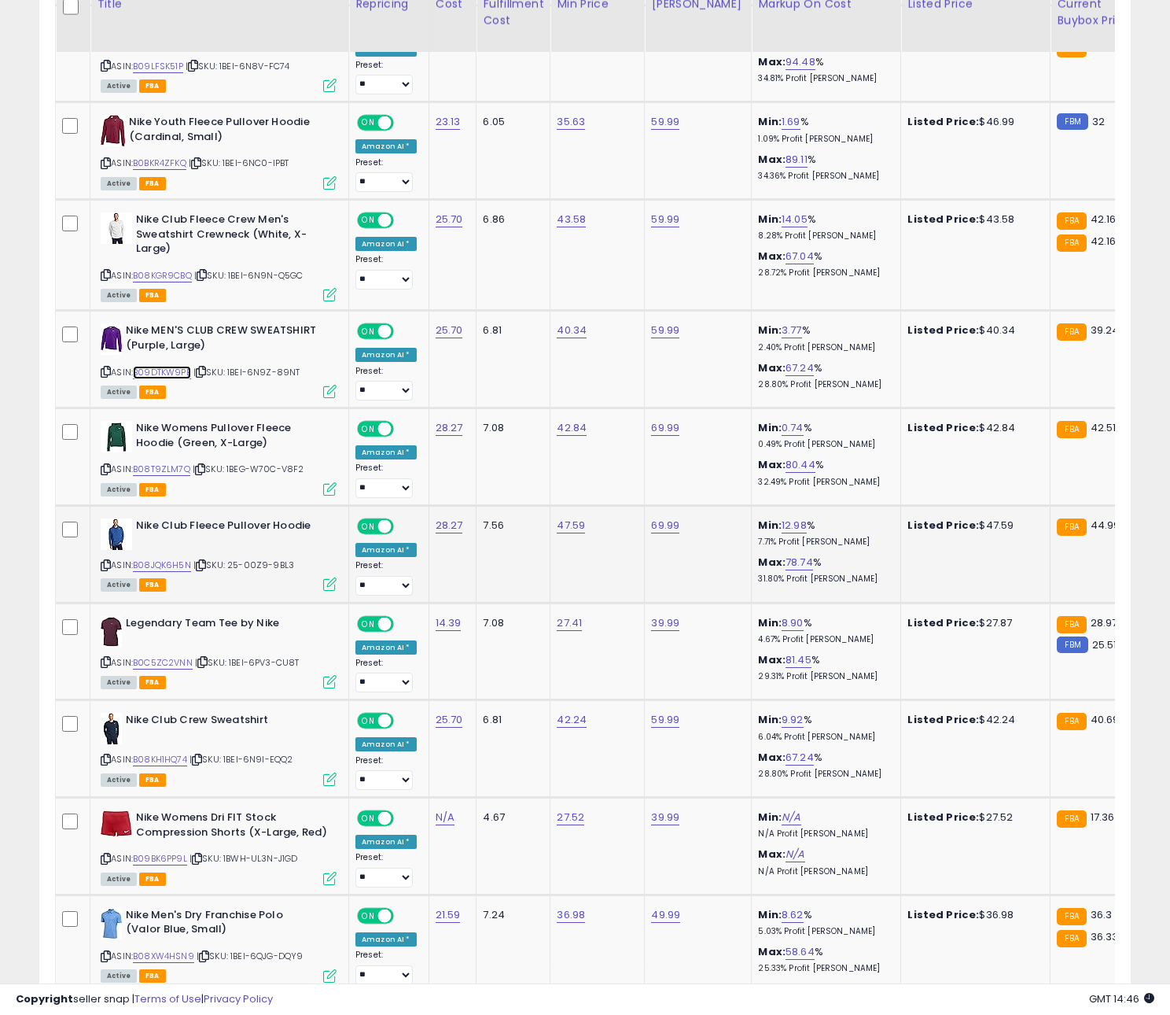
scroll to position [2130, 0]
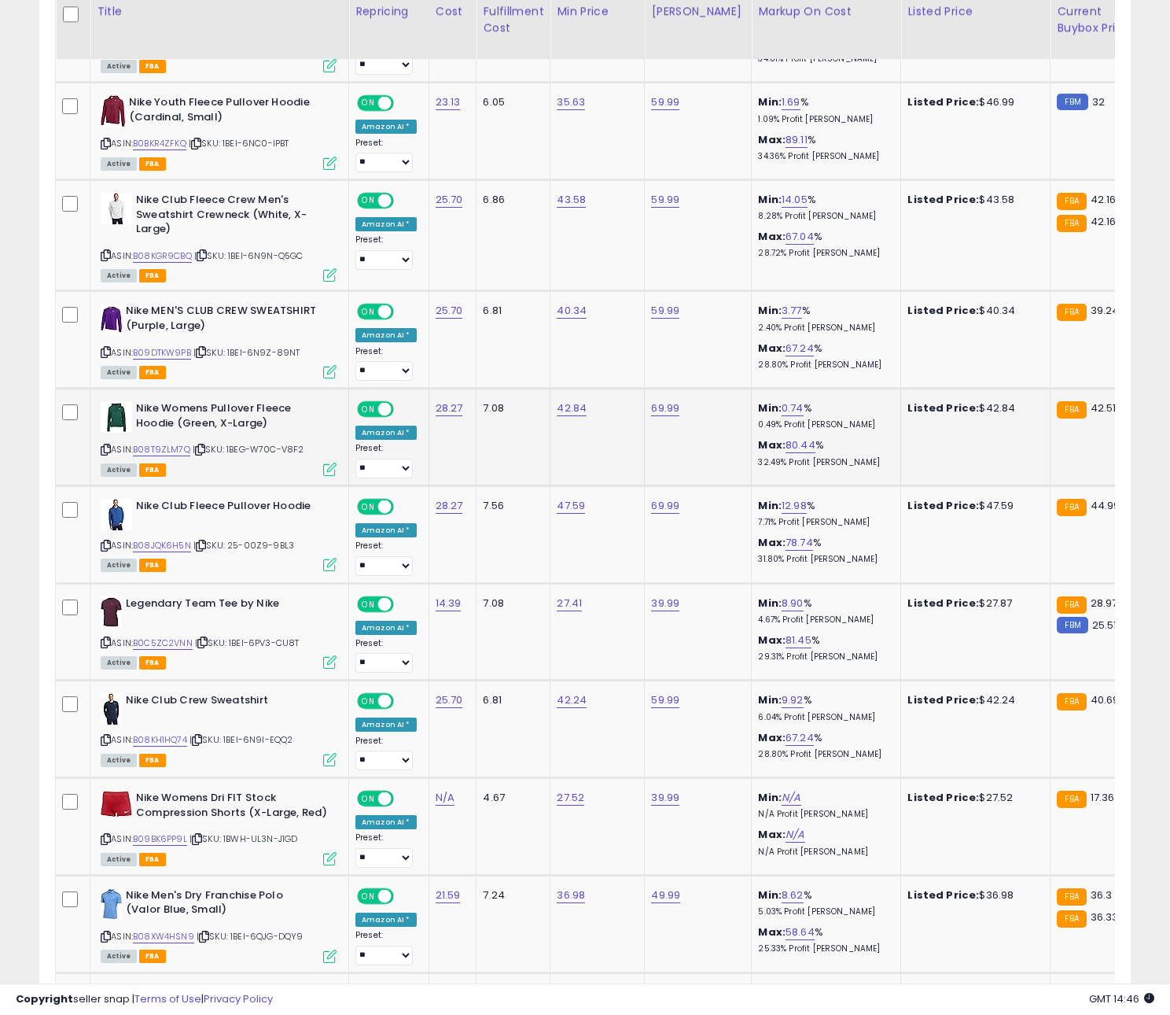
drag, startPoint x: 197, startPoint y: 473, endPoint x: 197, endPoint y: 462, distance: 11.8
click at [197, 471] on div "Active FBA" at bounding box center [219, 468] width 236 height 11
click at [200, 454] on icon at bounding box center [200, 449] width 10 height 9
click at [180, 453] on link "B08T9ZLM7Q" at bounding box center [161, 449] width 57 height 13
click at [205, 546] on icon at bounding box center [201, 545] width 10 height 9
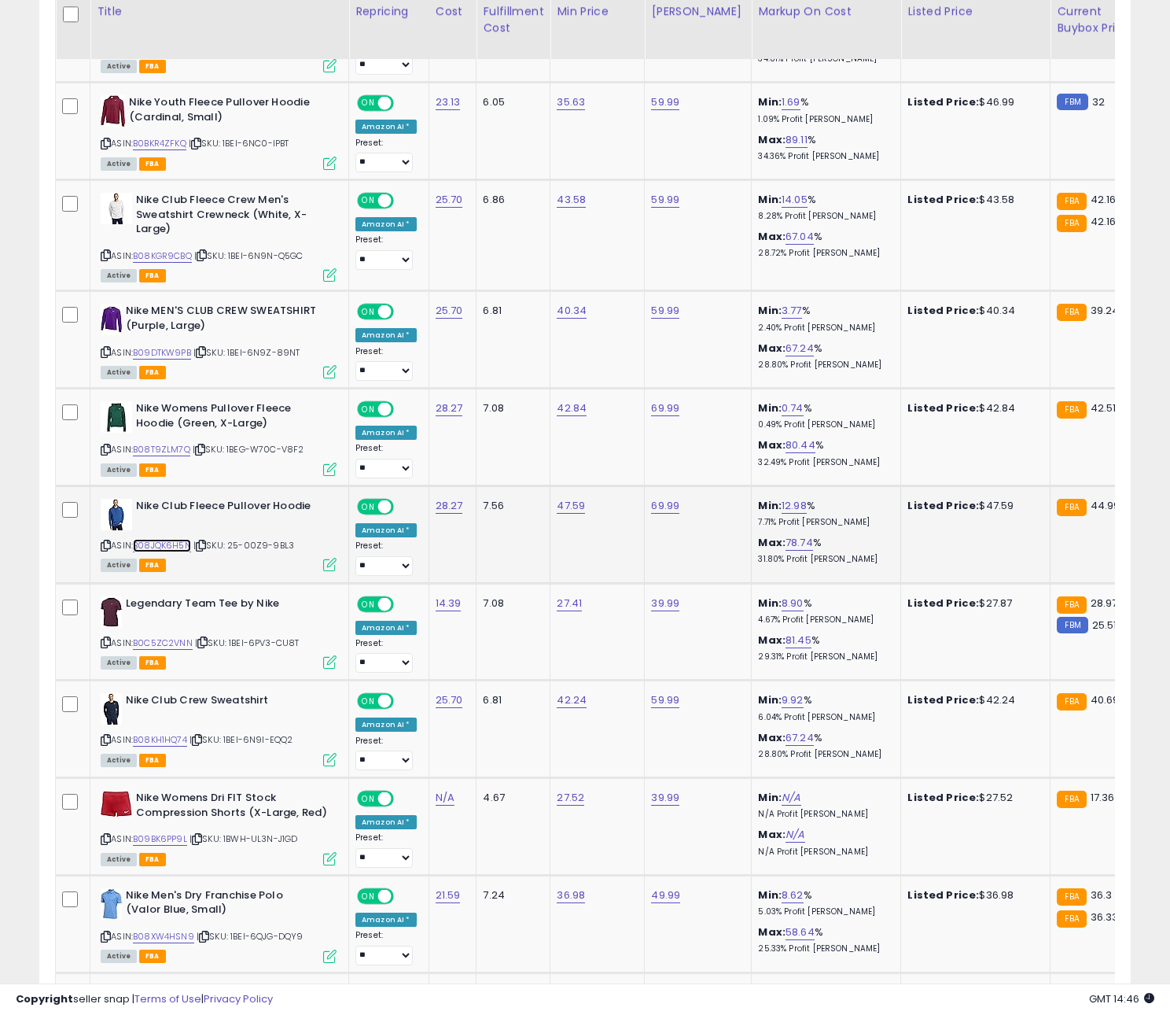
click at [178, 546] on link "B08JQK6H5N" at bounding box center [162, 545] width 58 height 13
click at [208, 646] on icon at bounding box center [202, 642] width 10 height 9
click at [175, 643] on link "B0C5ZC2VNN" at bounding box center [163, 642] width 60 height 13
click at [202, 743] on icon at bounding box center [197, 739] width 10 height 9
click at [172, 745] on link "B08KH1HQ74" at bounding box center [160, 739] width 54 height 13
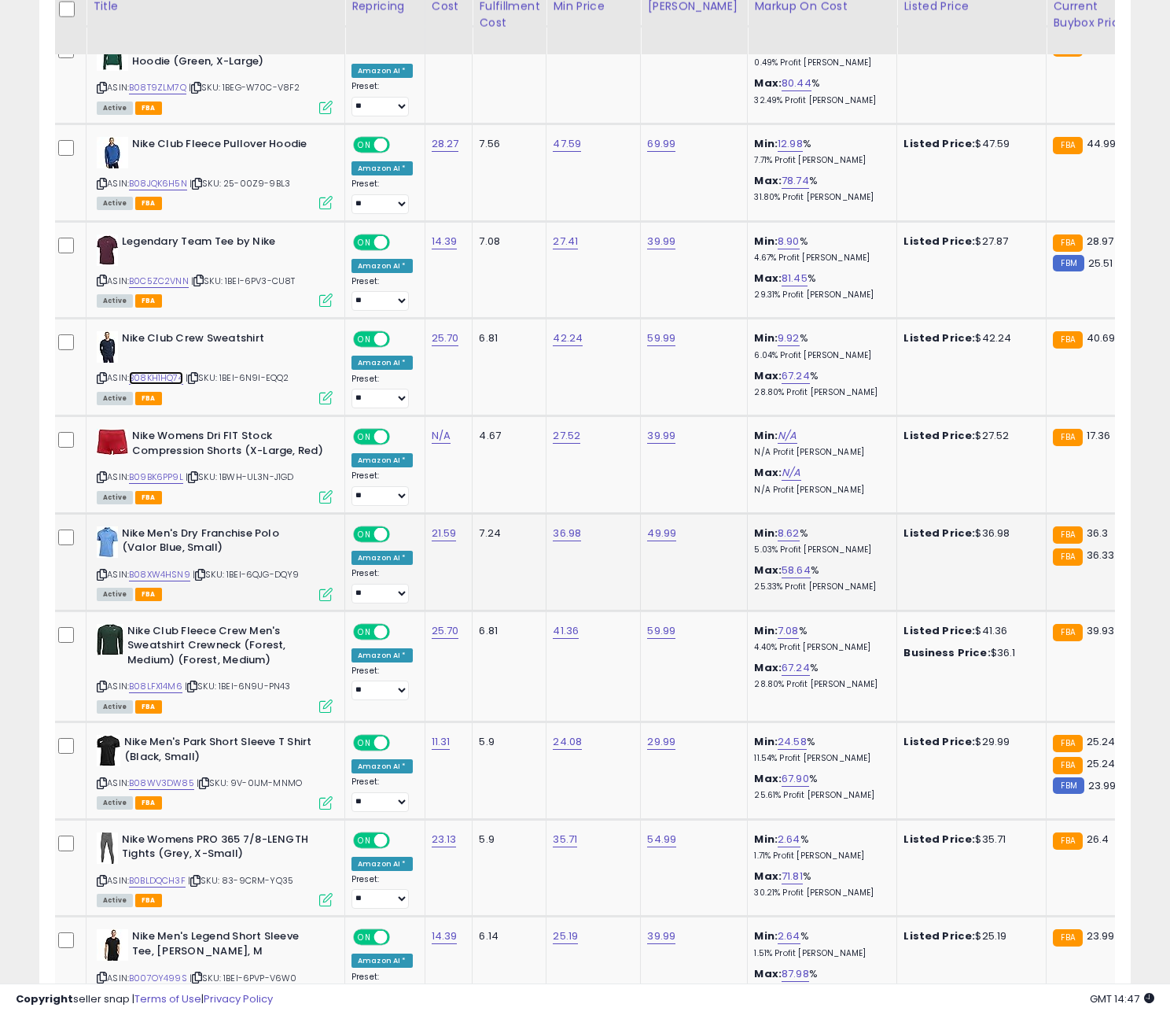
scroll to position [0, 3]
click at [218, 508] on td "Nike Womens Dri FIT Stock Compression Shorts (X-Large, Red) ASIN: B09BK6PP9L | …" at bounding box center [216, 465] width 259 height 98
click at [197, 462] on b "Nike Womens Dri FIT Stock Compression Shorts (X-Large, Red)" at bounding box center [228, 445] width 191 height 33
click at [198, 481] on icon at bounding box center [194, 477] width 10 height 9
click at [196, 479] on icon at bounding box center [194, 477] width 10 height 9
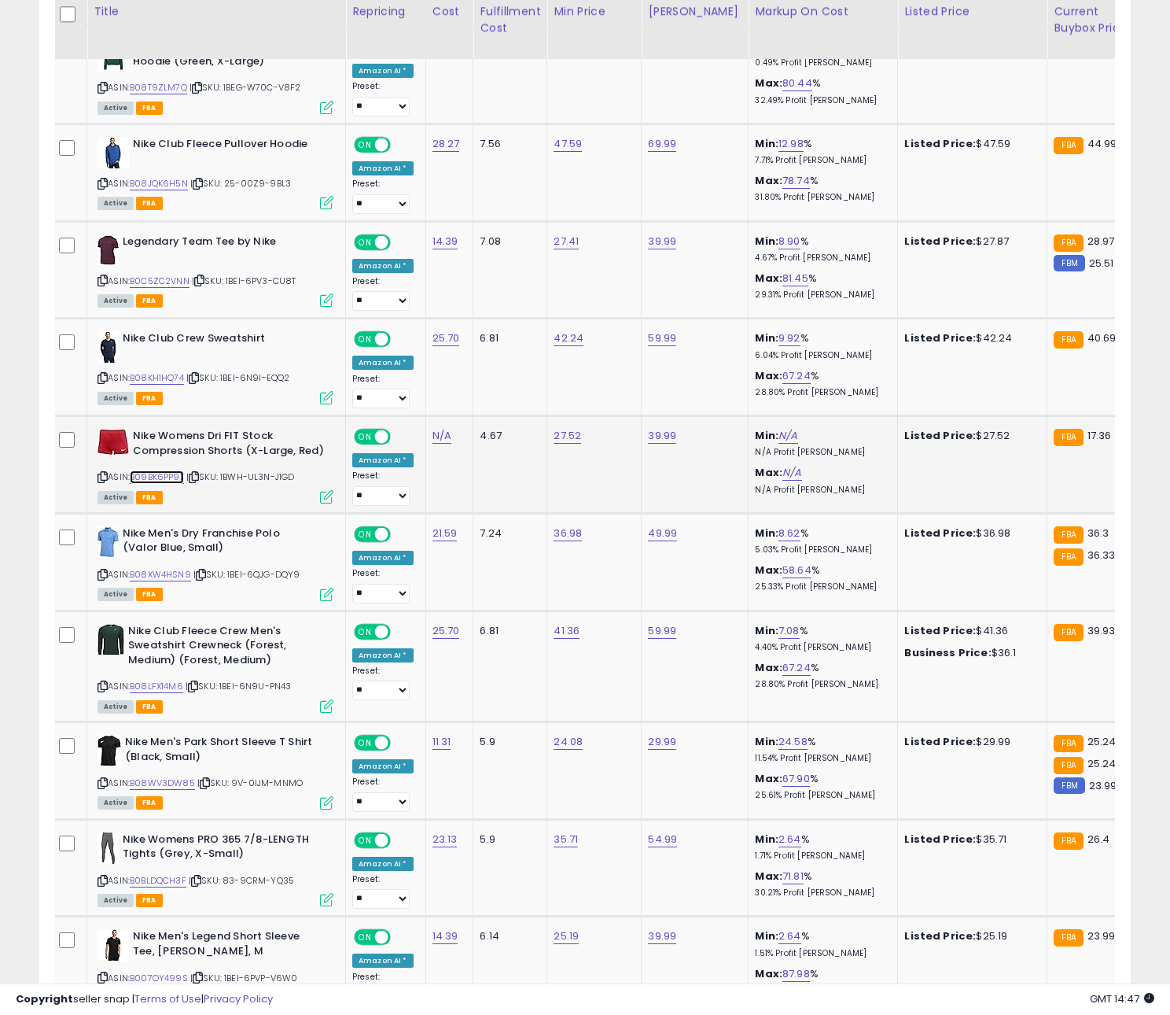
click at [160, 484] on link "B09BK6PP9L" at bounding box center [157, 476] width 54 height 13
click at [205, 579] on icon at bounding box center [201, 574] width 10 height 9
click at [186, 578] on link "B08XW4HSN9" at bounding box center [160, 574] width 61 height 13
drag, startPoint x: 197, startPoint y: 689, endPoint x: 171, endPoint y: 691, distance: 26.8
click at [197, 689] on icon at bounding box center [193, 686] width 10 height 9
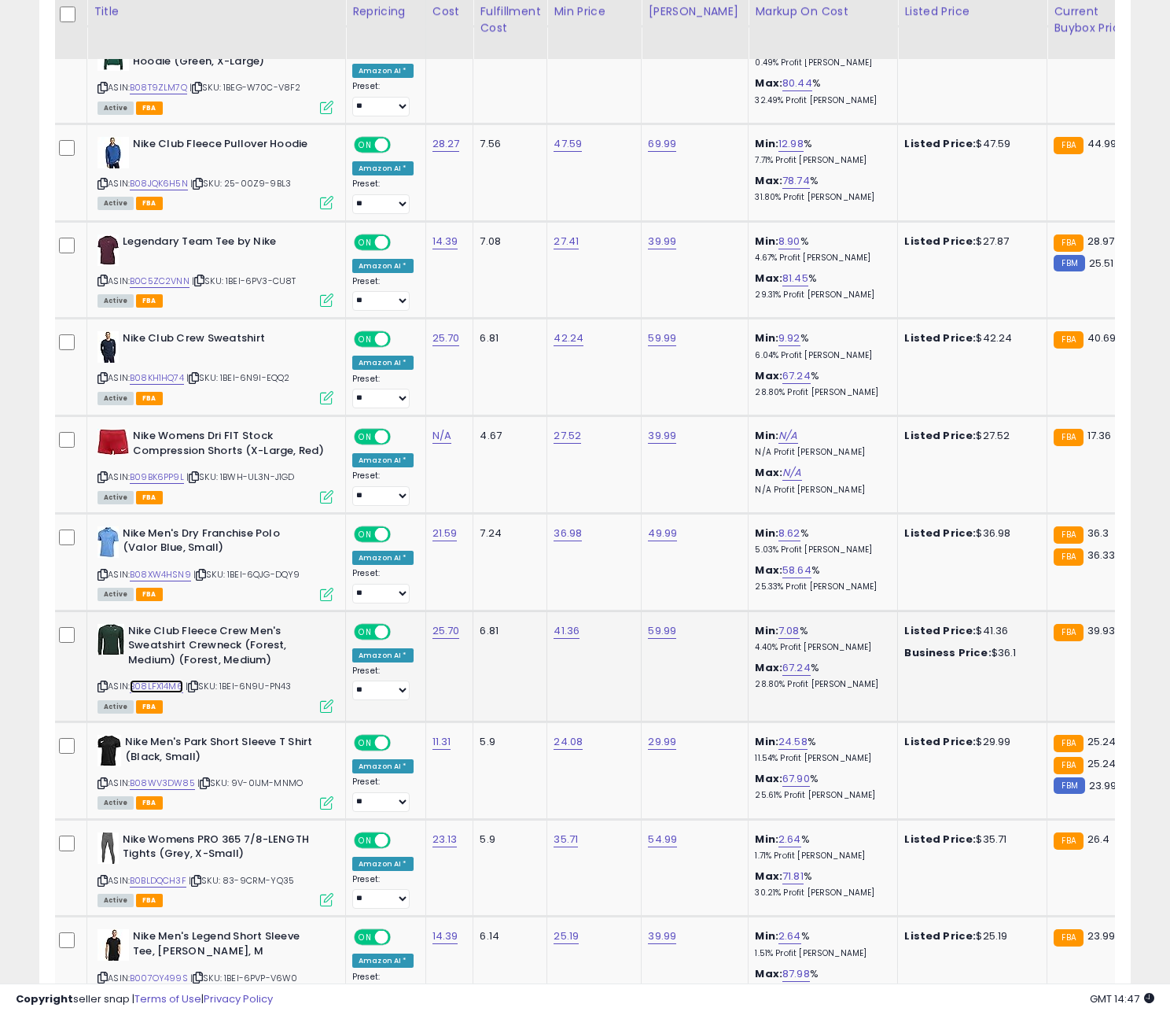
click at [163, 691] on link "B08LFX14M6" at bounding box center [156, 685] width 53 height 13
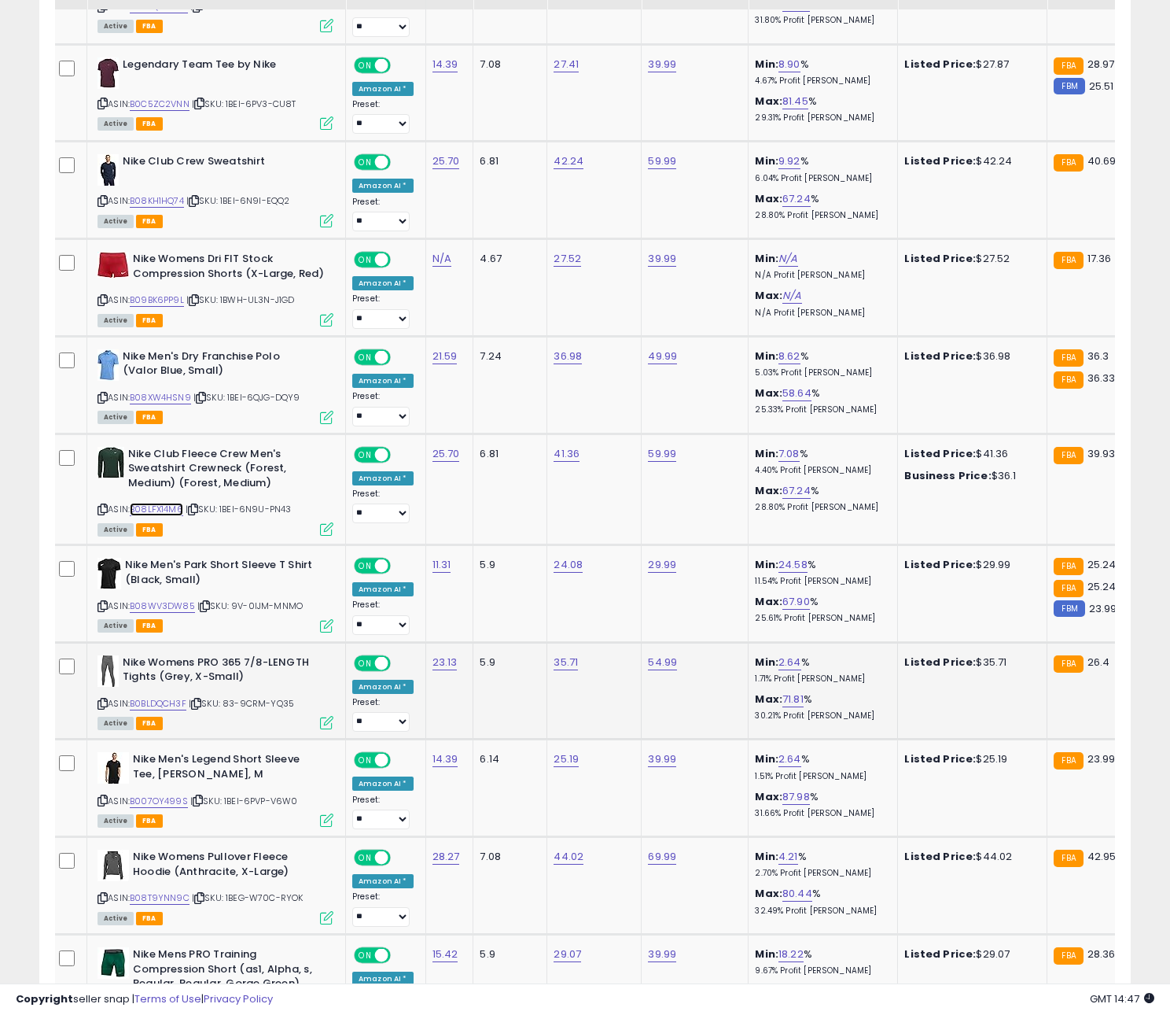
scroll to position [2707, 0]
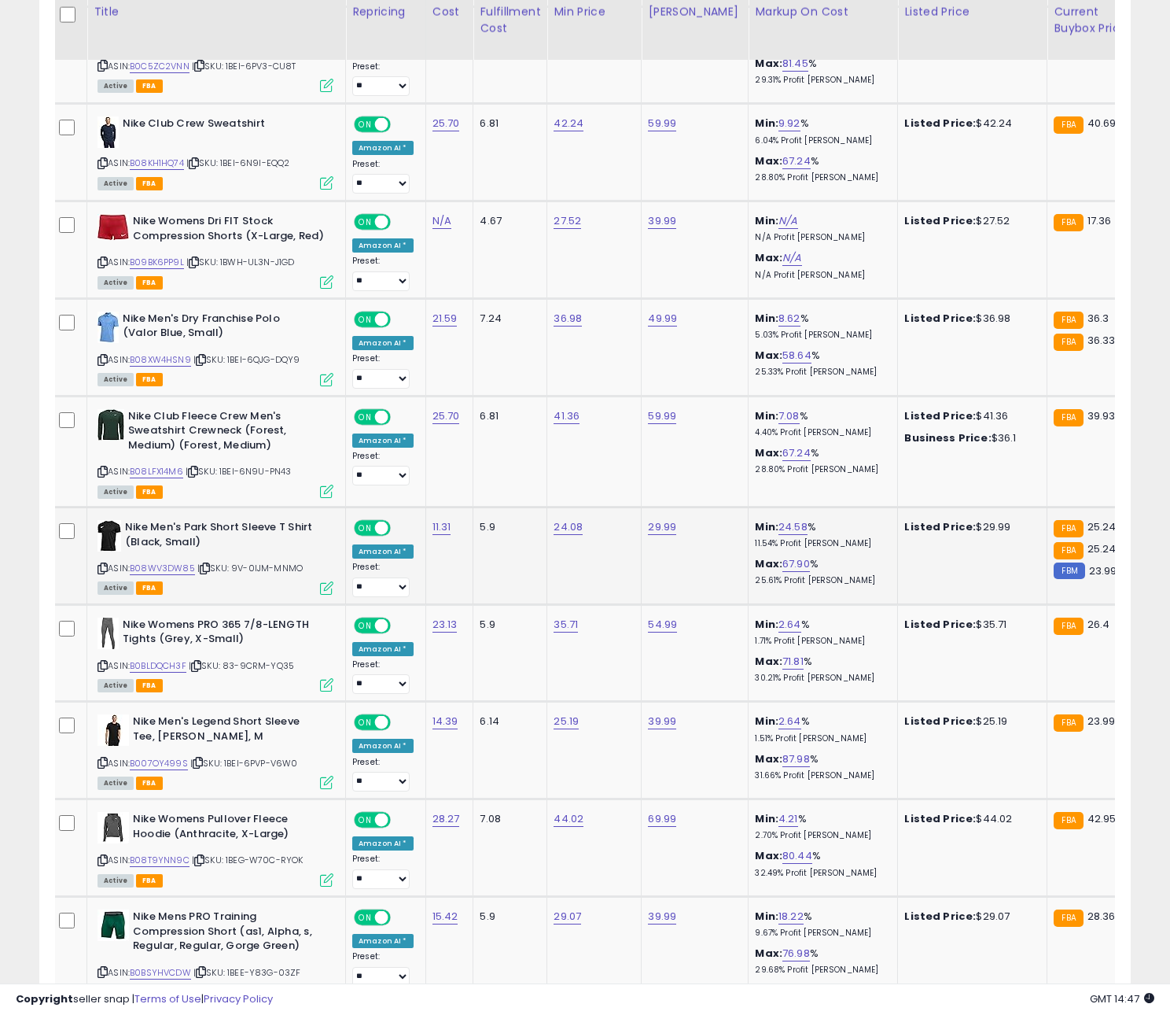
click at [209, 573] on icon at bounding box center [205, 568] width 10 height 9
click at [164, 575] on link "B08WV3DW85" at bounding box center [162, 568] width 65 height 13
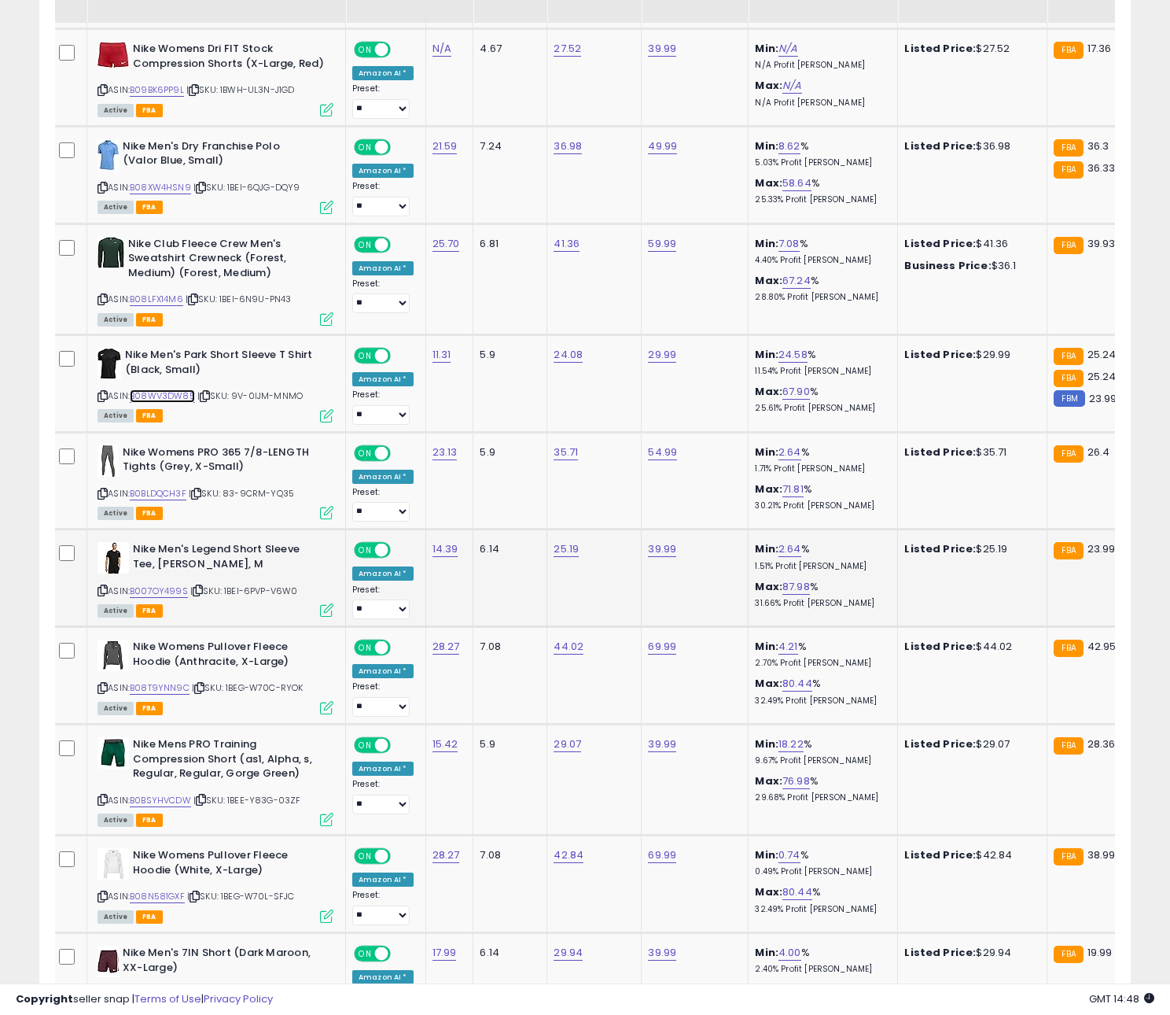
scroll to position [2882, 0]
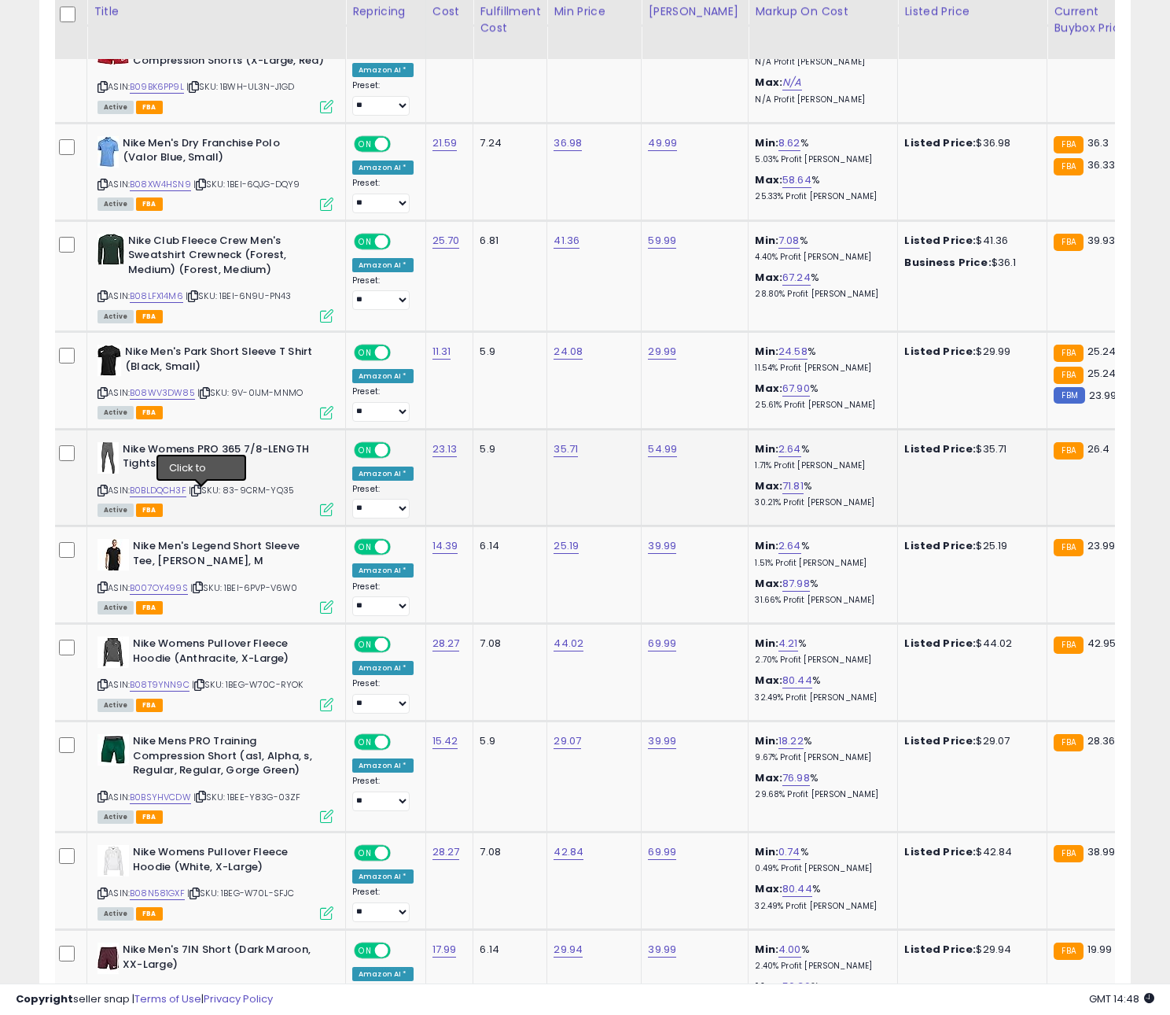
drag, startPoint x: 202, startPoint y: 495, endPoint x: 180, endPoint y: 494, distance: 22.1
click at [201, 495] on icon at bounding box center [196, 490] width 10 height 9
click at [173, 494] on link "B0BLDQCH3F" at bounding box center [158, 490] width 57 height 13
click at [199, 591] on icon at bounding box center [198, 587] width 10 height 9
click at [171, 591] on link "B007OY499S" at bounding box center [159, 587] width 58 height 13
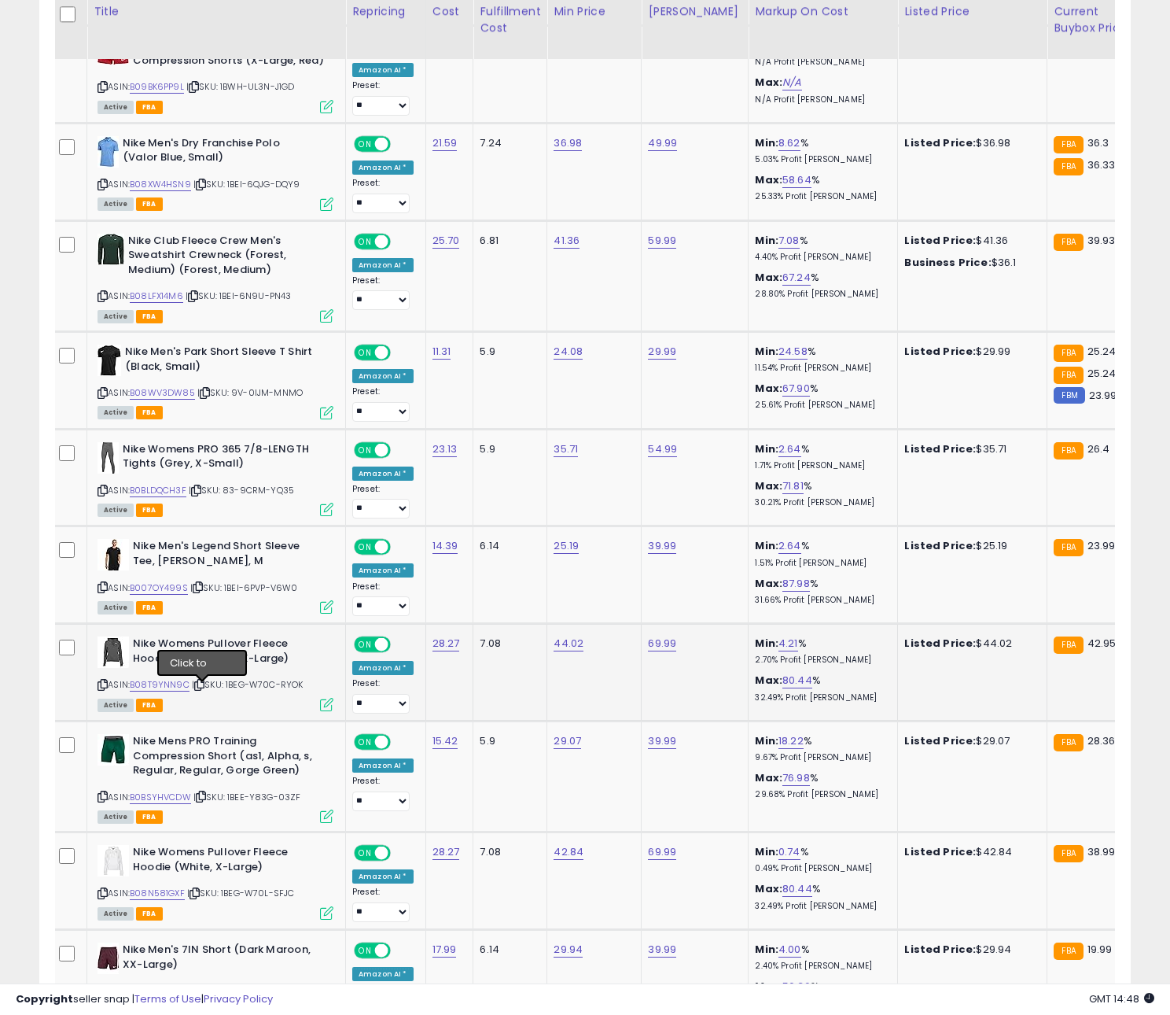
drag, startPoint x: 203, startPoint y: 690, endPoint x: 193, endPoint y: 690, distance: 9.4
click at [203, 689] on icon at bounding box center [199, 684] width 10 height 9
click at [186, 690] on link "B08T9YNN9C" at bounding box center [160, 684] width 60 height 13
drag, startPoint x: 204, startPoint y: 801, endPoint x: 190, endPoint y: 801, distance: 13.4
click at [204, 801] on icon at bounding box center [201, 796] width 10 height 9
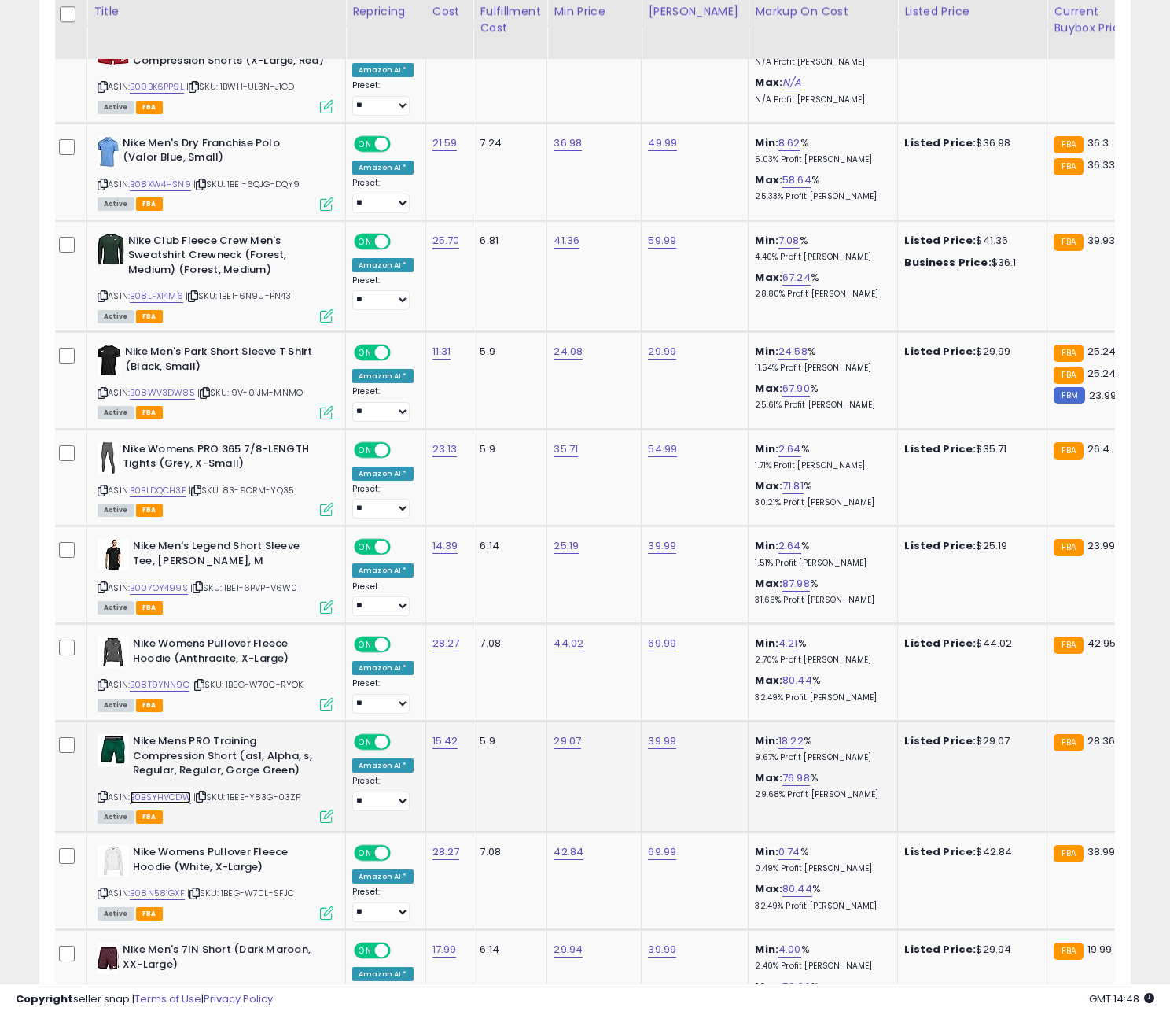
click at [177, 801] on link "B0BSYHVCDW" at bounding box center [160, 796] width 61 height 13
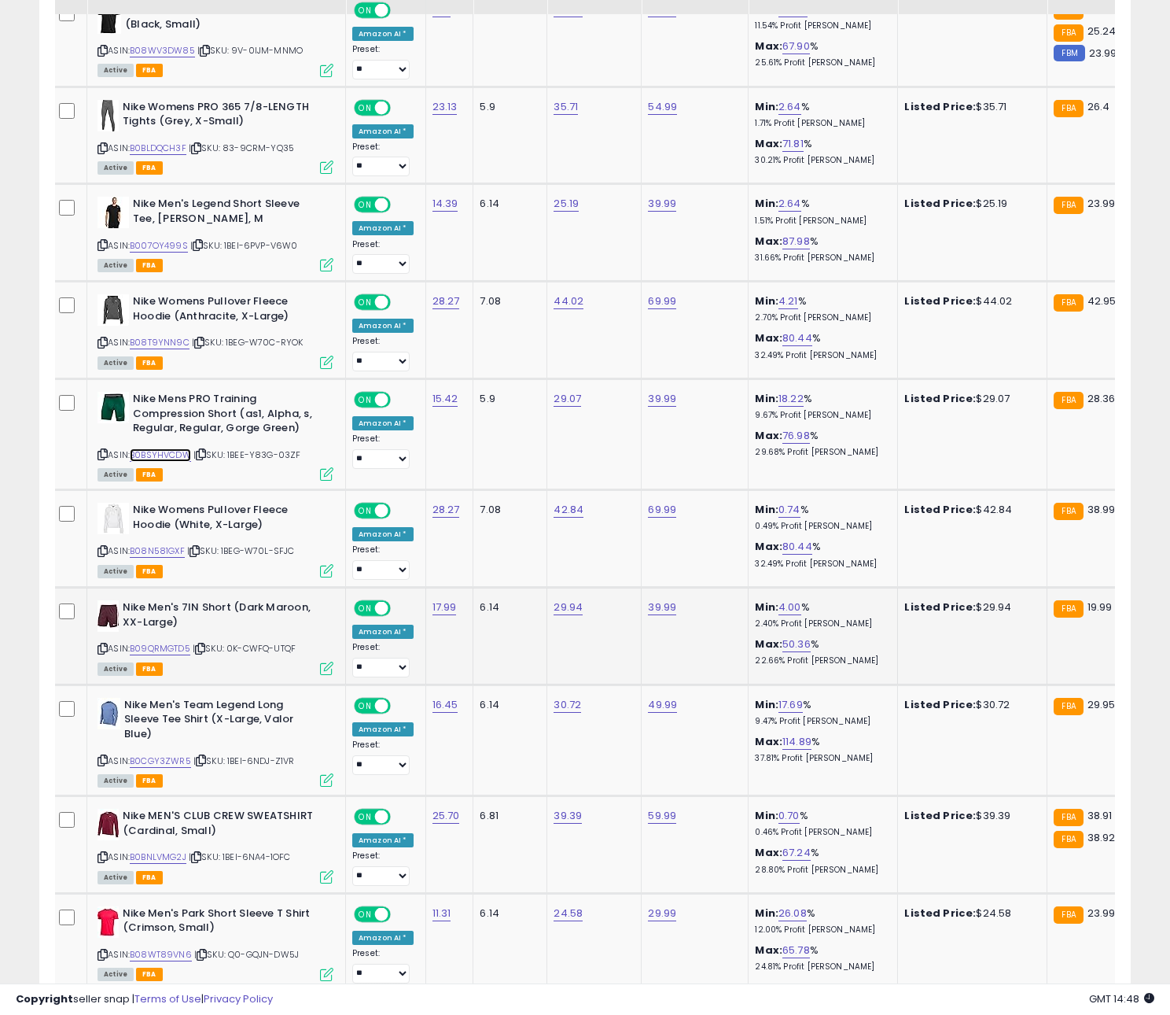
scroll to position [3256, 0]
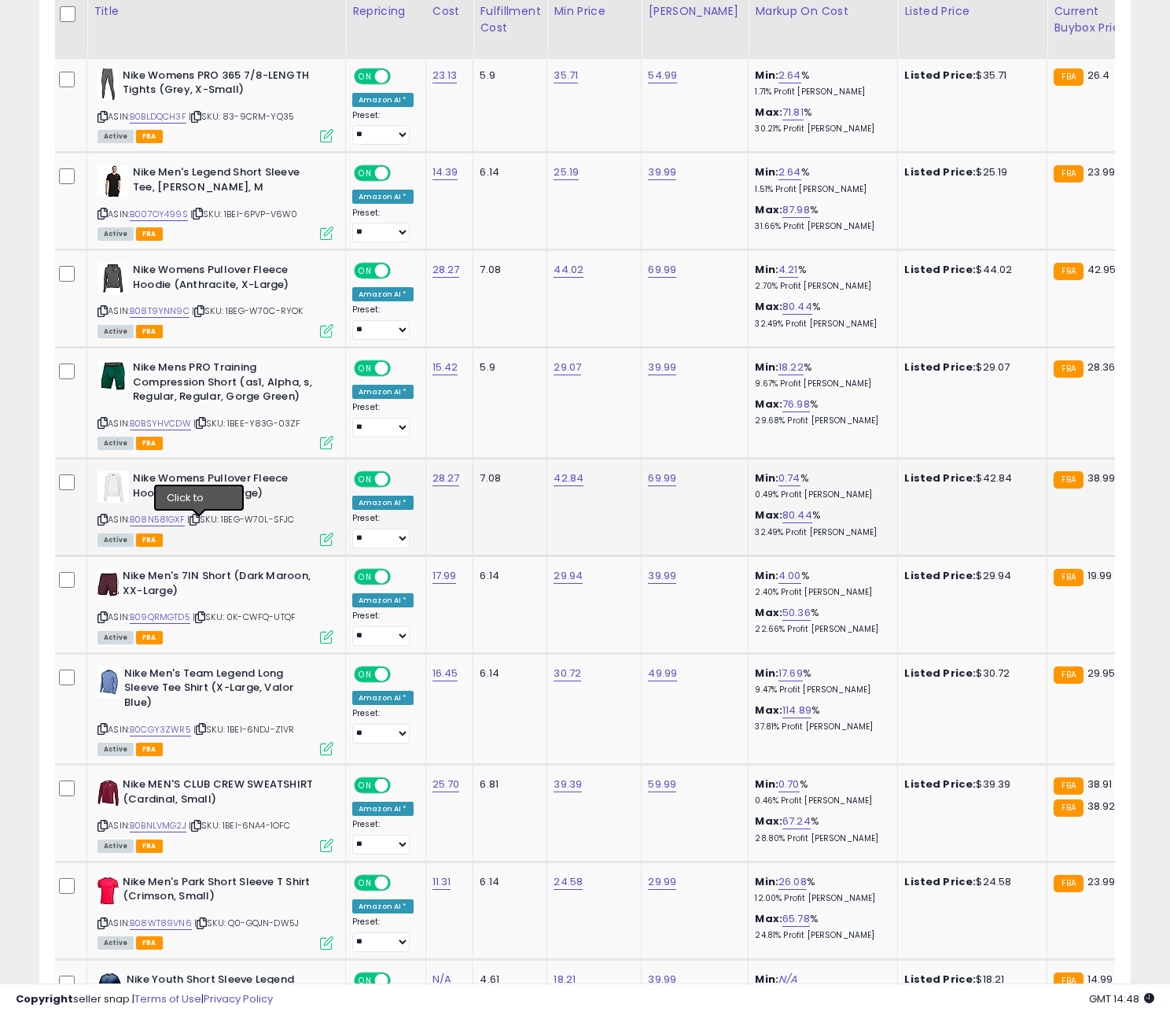
click at [200, 520] on icon at bounding box center [195, 519] width 10 height 9
click at [177, 523] on link "B08N581GXF" at bounding box center [157, 519] width 55 height 13
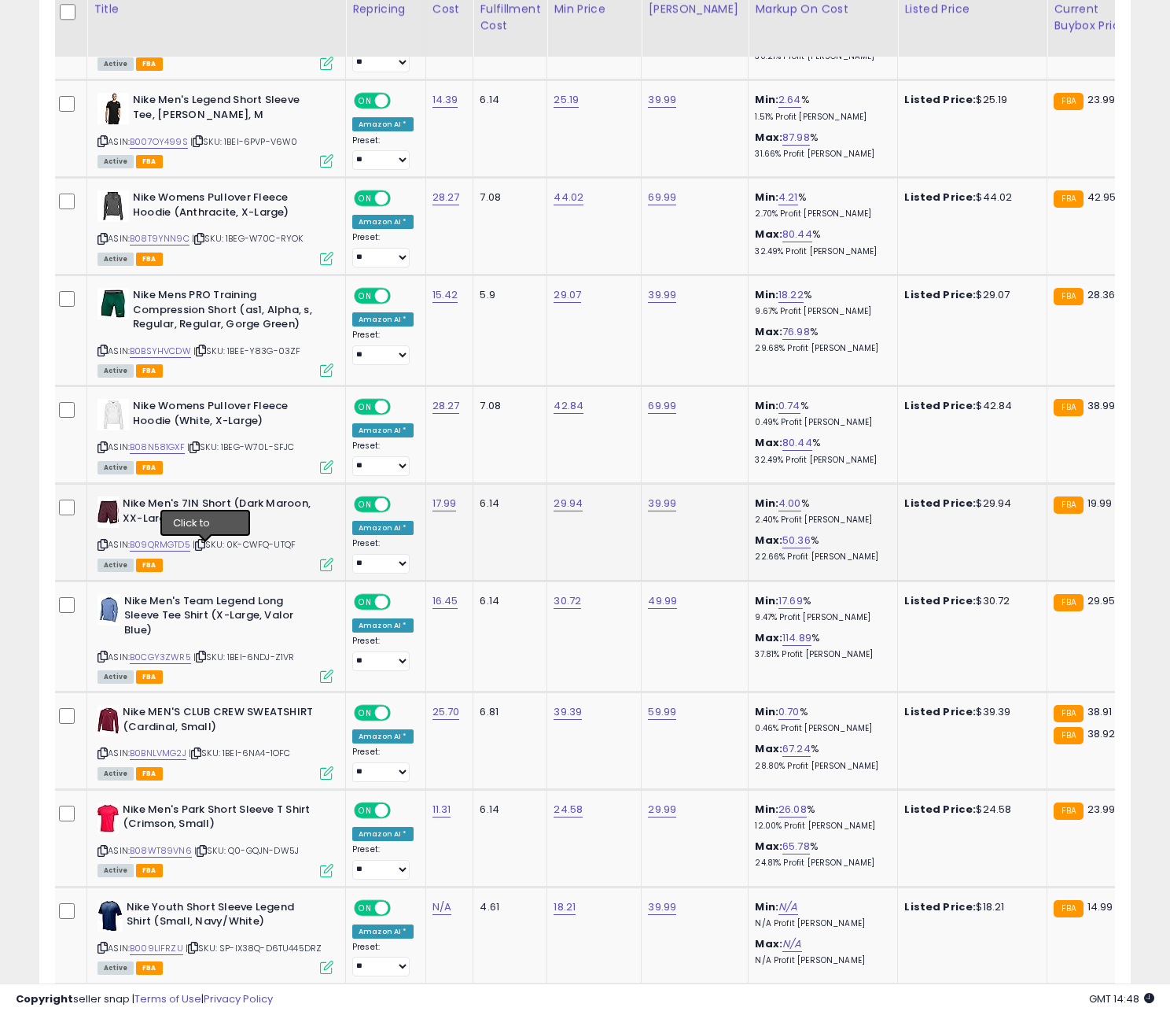
click at [204, 549] on icon at bounding box center [200, 544] width 10 height 9
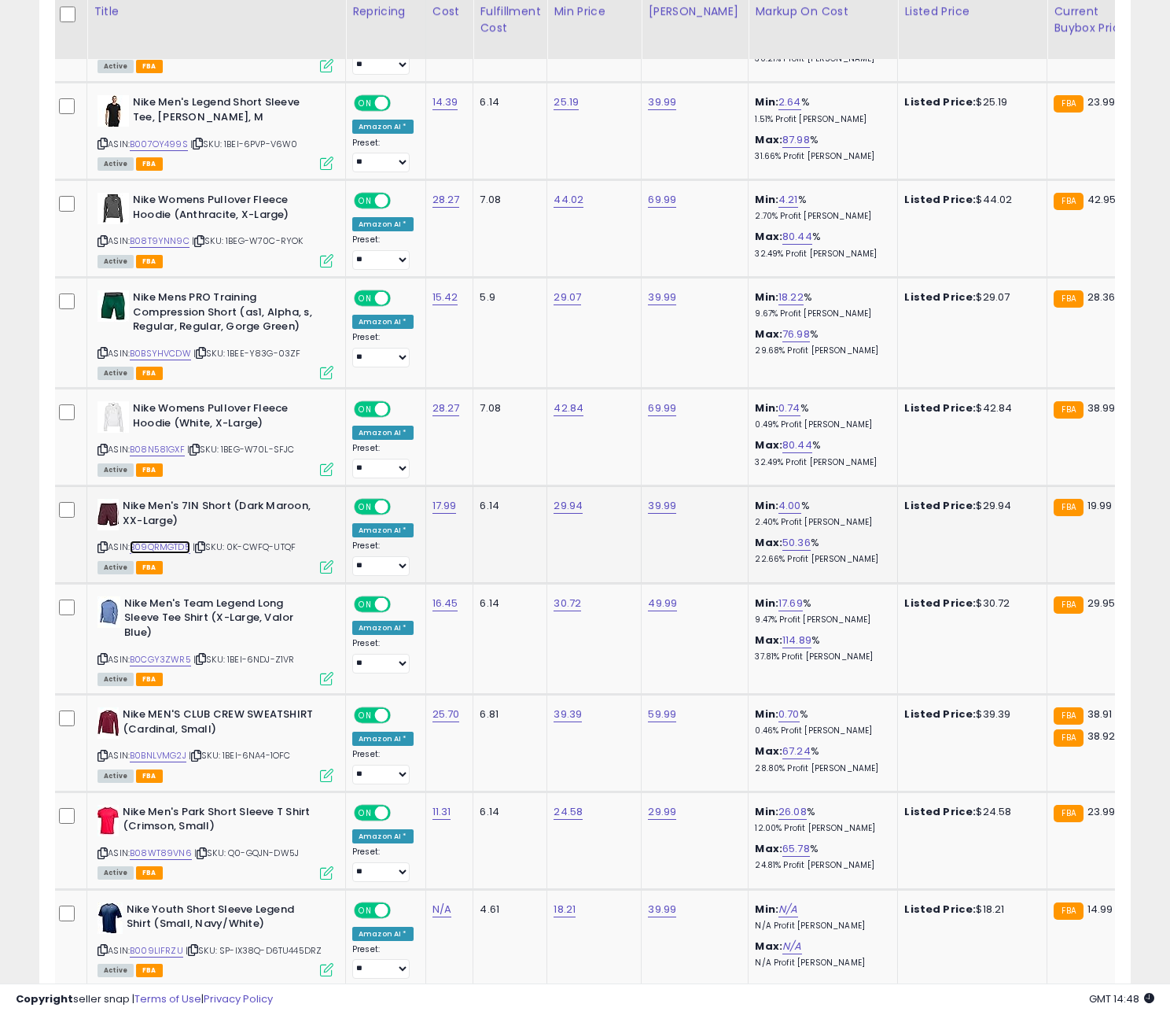
click at [171, 551] on link "B09QRMGTD5" at bounding box center [160, 546] width 61 height 13
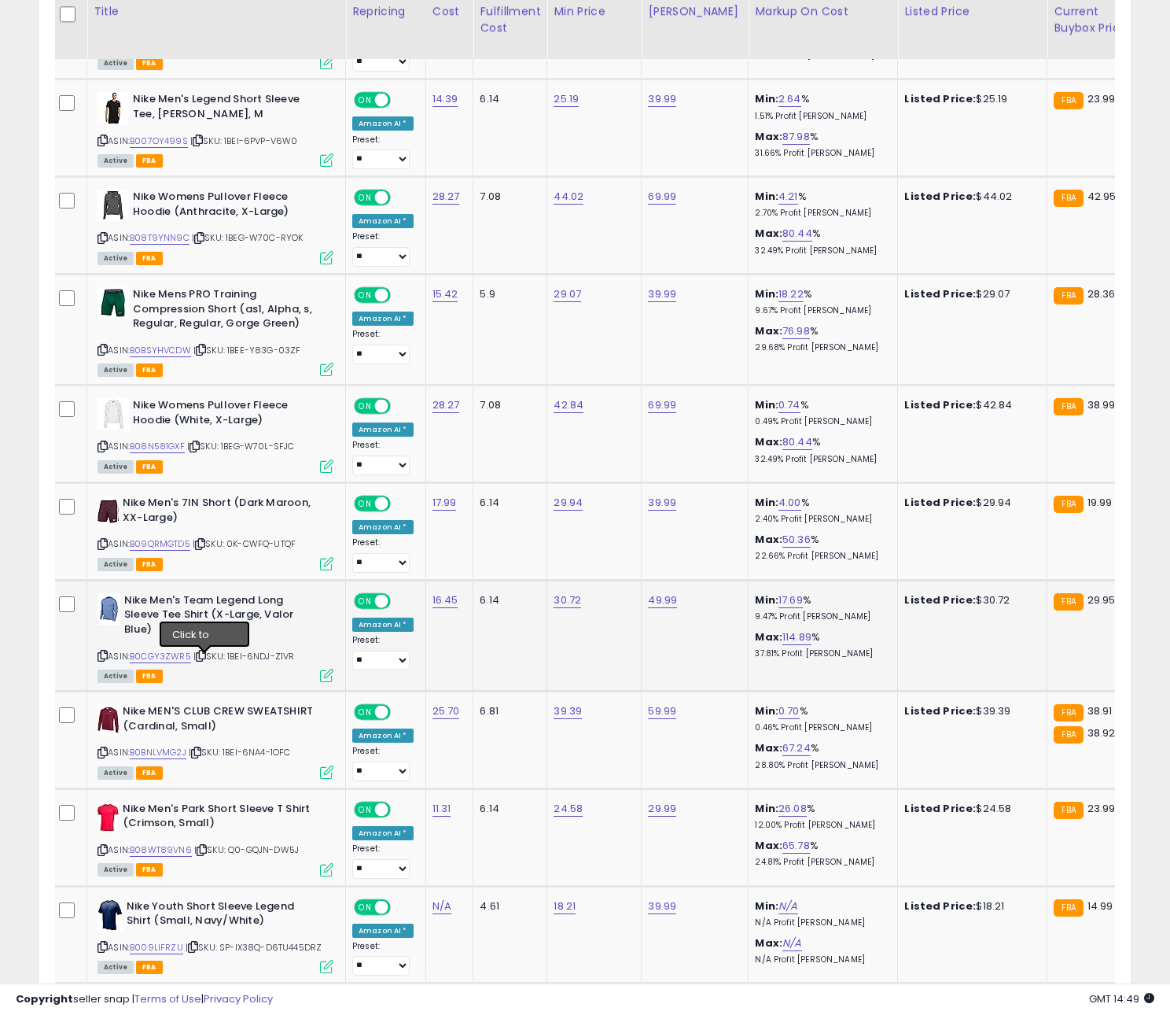
drag, startPoint x: 204, startPoint y: 660, endPoint x: 185, endPoint y: 660, distance: 18.9
click at [204, 660] on icon at bounding box center [201, 655] width 10 height 9
click at [149, 662] on link "B0CGY3ZWR5" at bounding box center [160, 656] width 61 height 13
click at [201, 757] on icon at bounding box center [196, 752] width 10 height 9
click at [170, 758] on link "B0BNLVMG2J" at bounding box center [158, 752] width 57 height 13
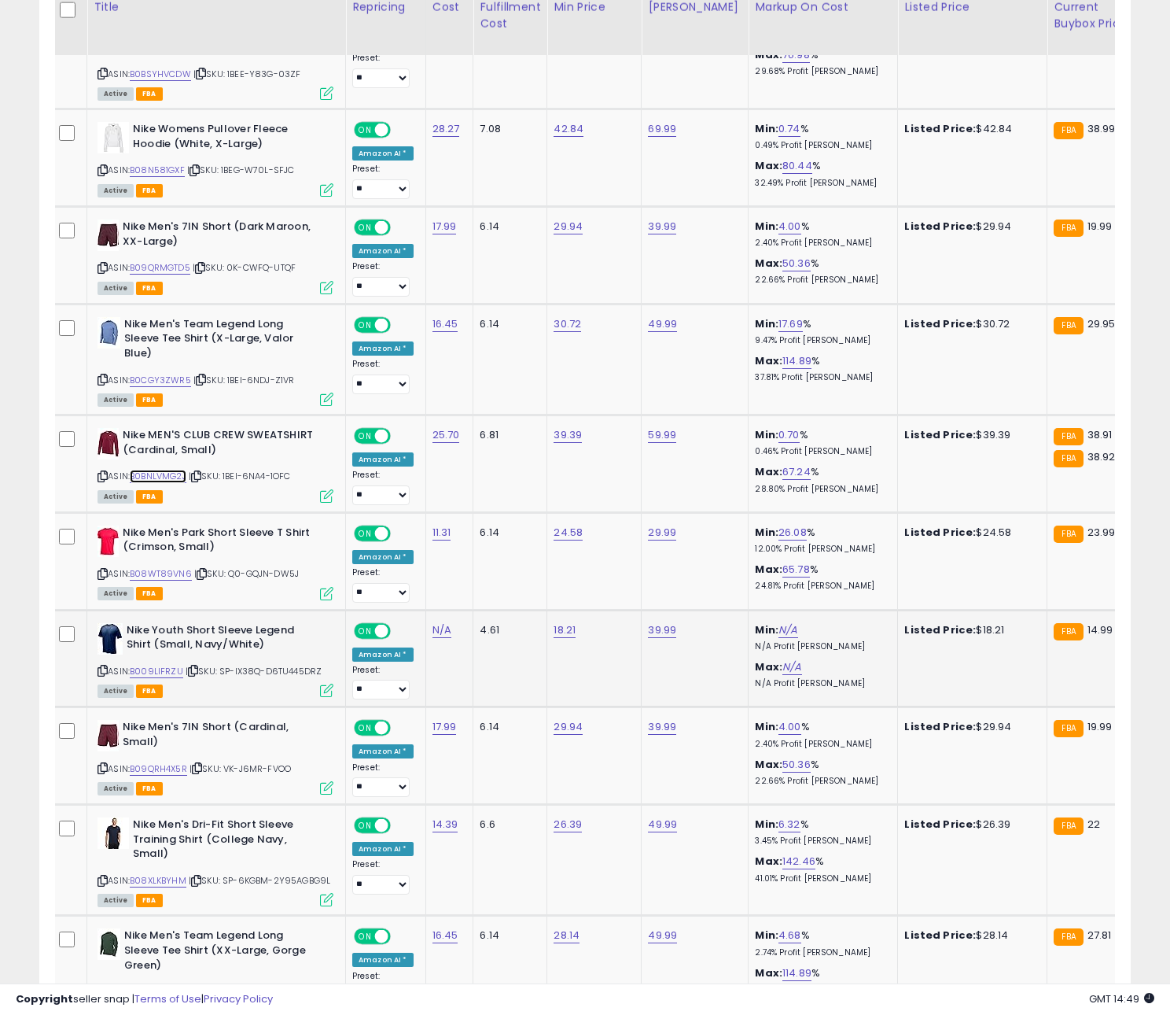
scroll to position [3609, 0]
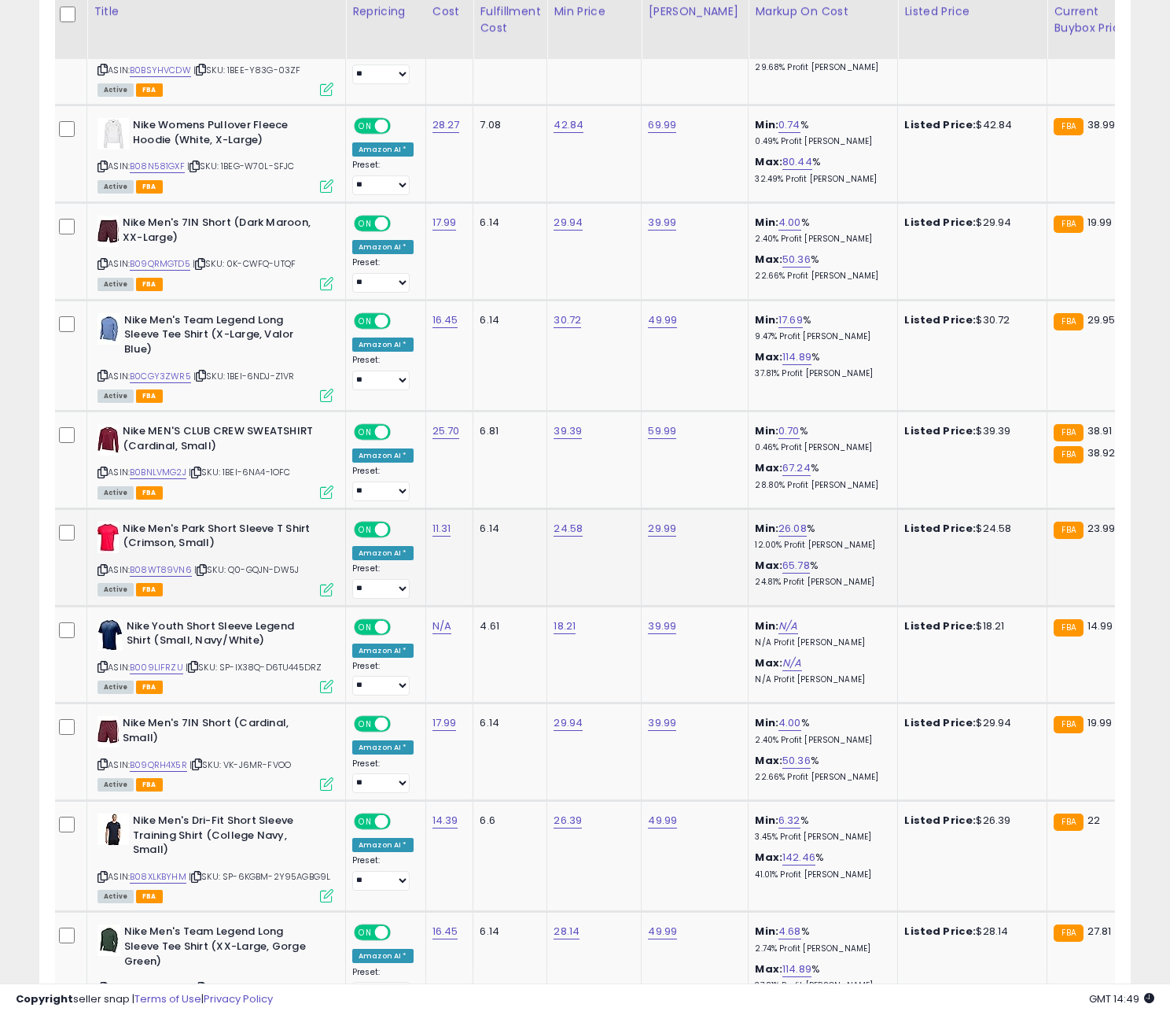
drag, startPoint x: 201, startPoint y: 609, endPoint x: 201, endPoint y: 600, distance: 8.7
click at [201, 604] on td "Nike Men's Park Short Sleeve T Shirt (Crimson, Small) ASIN: B08WT89VN6 | SKU: Q…" at bounding box center [216, 557] width 259 height 98
click at [201, 574] on icon at bounding box center [202, 569] width 10 height 9
click at [175, 576] on link "B08WT89VN6" at bounding box center [161, 569] width 62 height 13
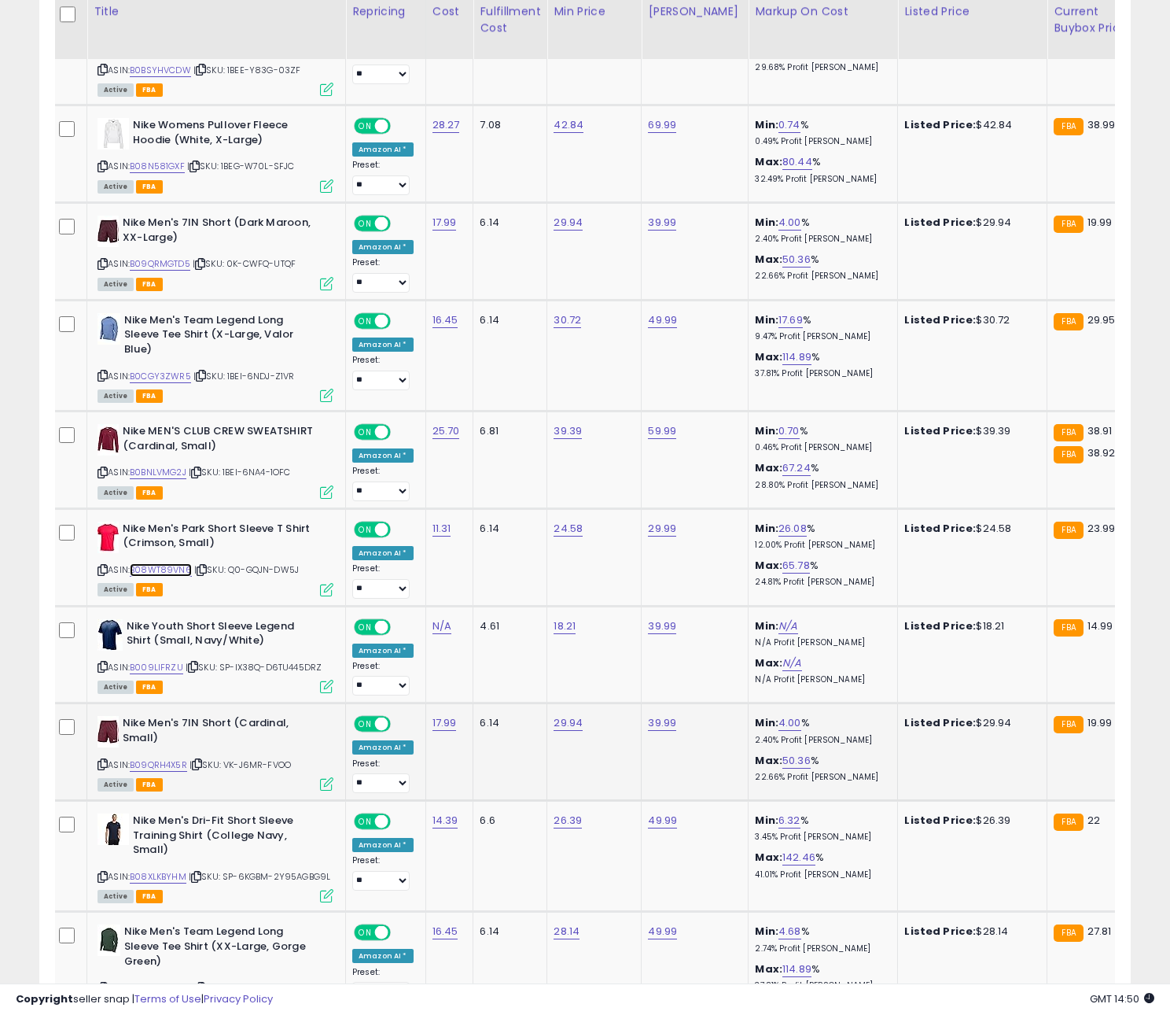
scroll to position [3673, 0]
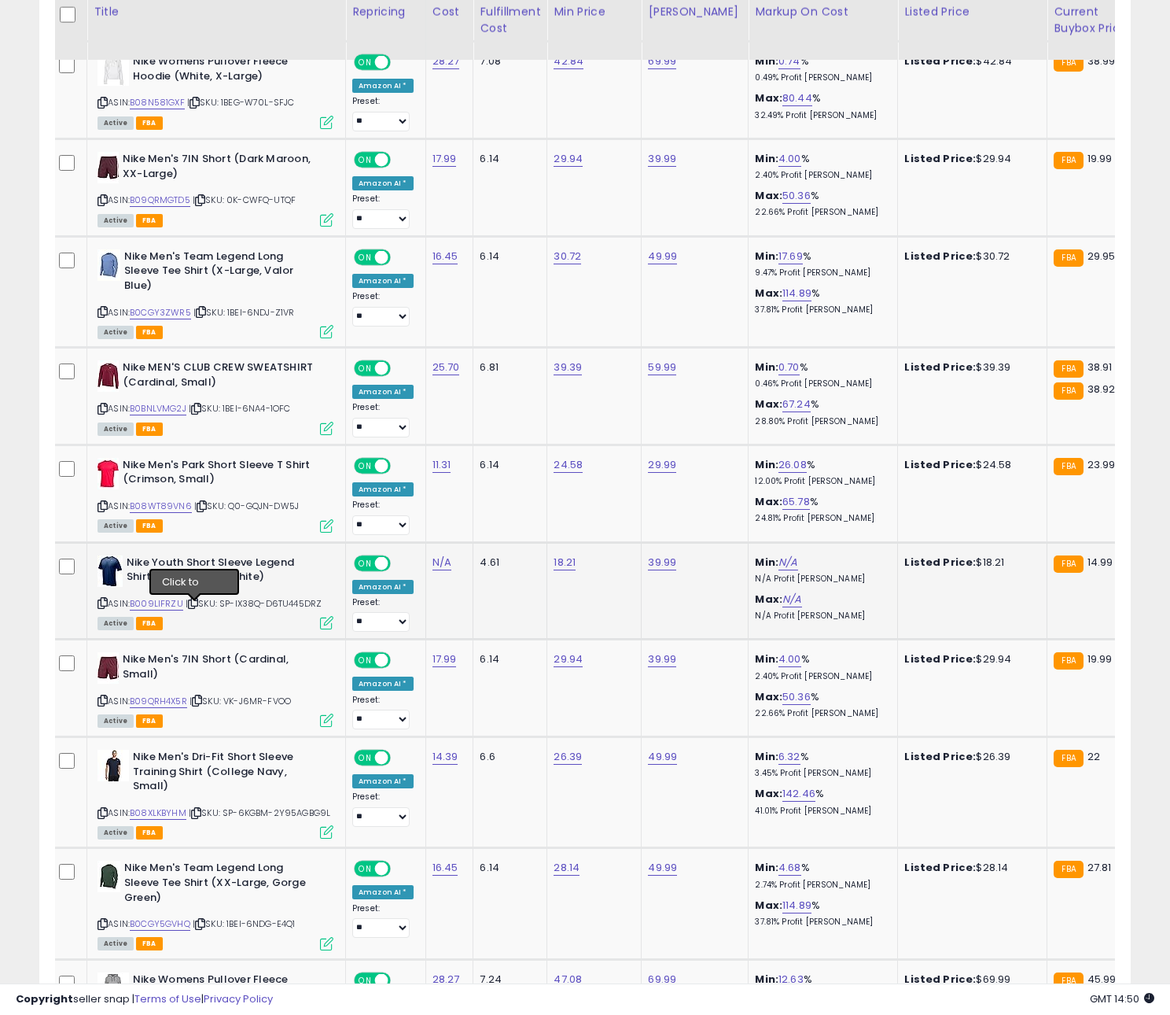
click at [193, 607] on icon at bounding box center [193, 602] width 10 height 9
click at [170, 608] on link "B009LIFRZU" at bounding box center [156, 603] width 53 height 13
click at [200, 703] on icon at bounding box center [197, 700] width 10 height 9
click at [181, 705] on link "B09QRH4X5R" at bounding box center [158, 700] width 57 height 13
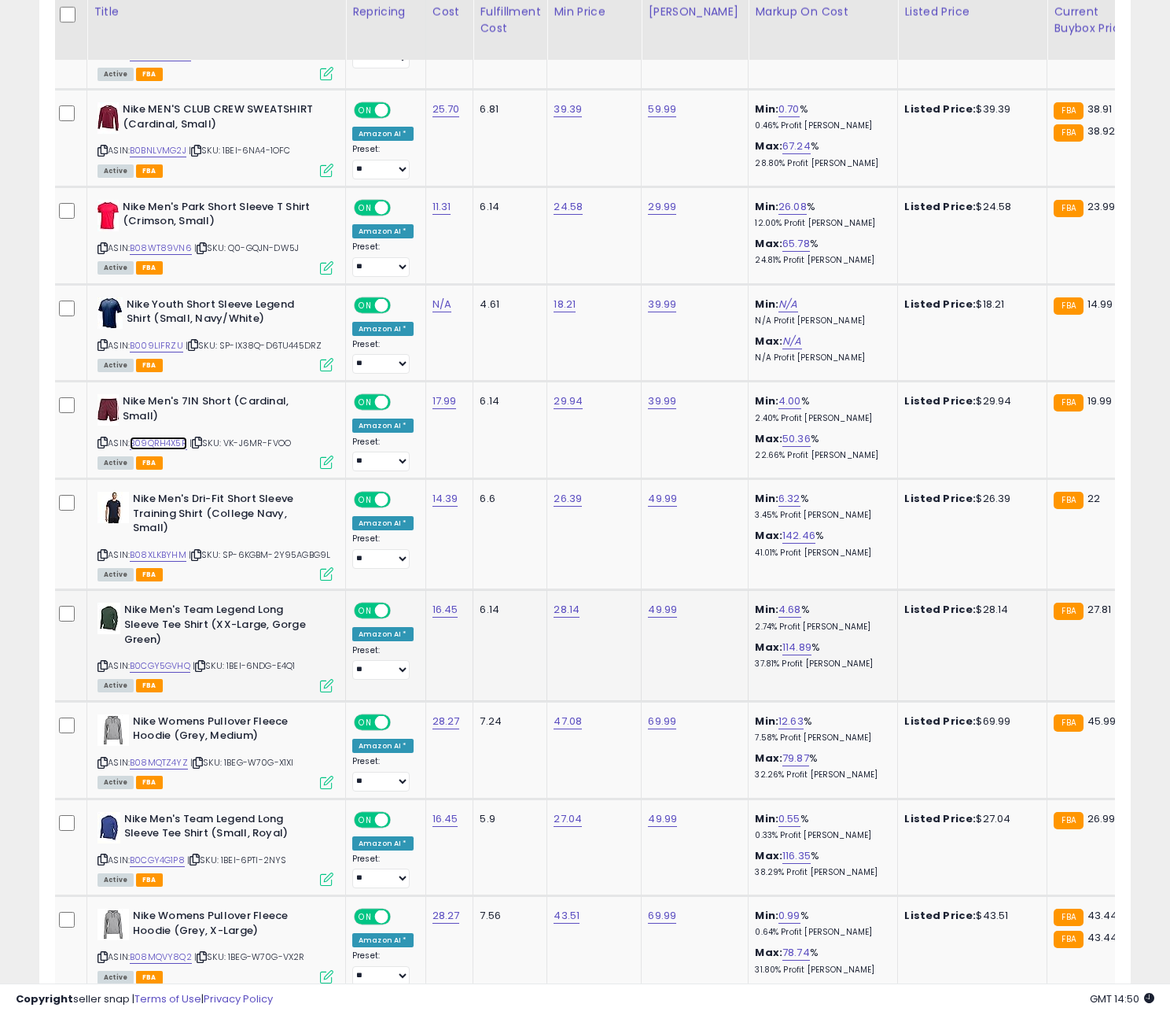
scroll to position [3943, 0]
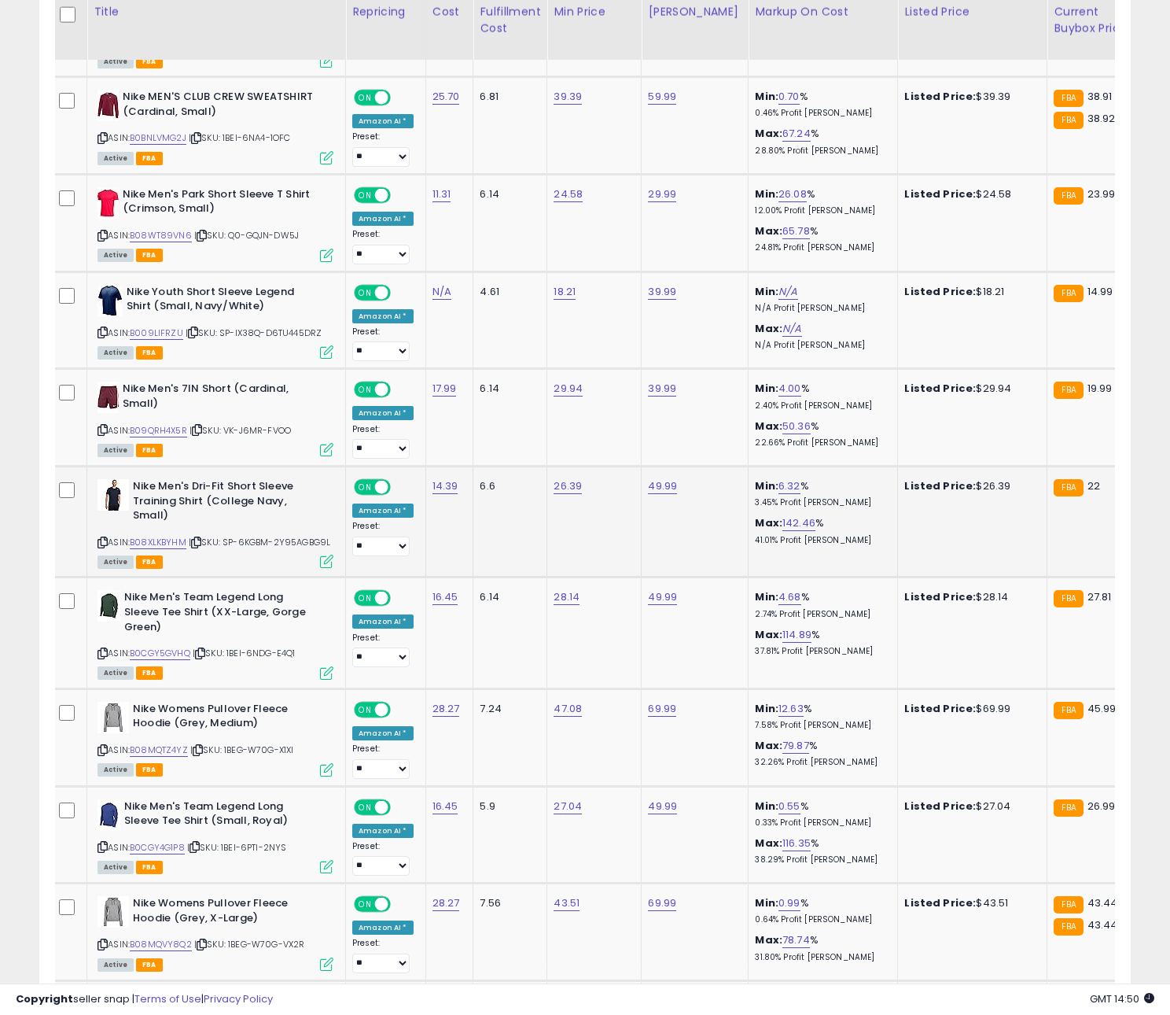
click at [201, 538] on icon at bounding box center [196, 542] width 10 height 9
click at [175, 536] on link "B08XLKBYHM" at bounding box center [158, 542] width 57 height 13
drag, startPoint x: 206, startPoint y: 646, endPoint x: 182, endPoint y: 647, distance: 23.6
click at [205, 649] on icon at bounding box center [200, 653] width 10 height 9
click at [159, 646] on link "B0CGY5GVHQ" at bounding box center [160, 652] width 61 height 13
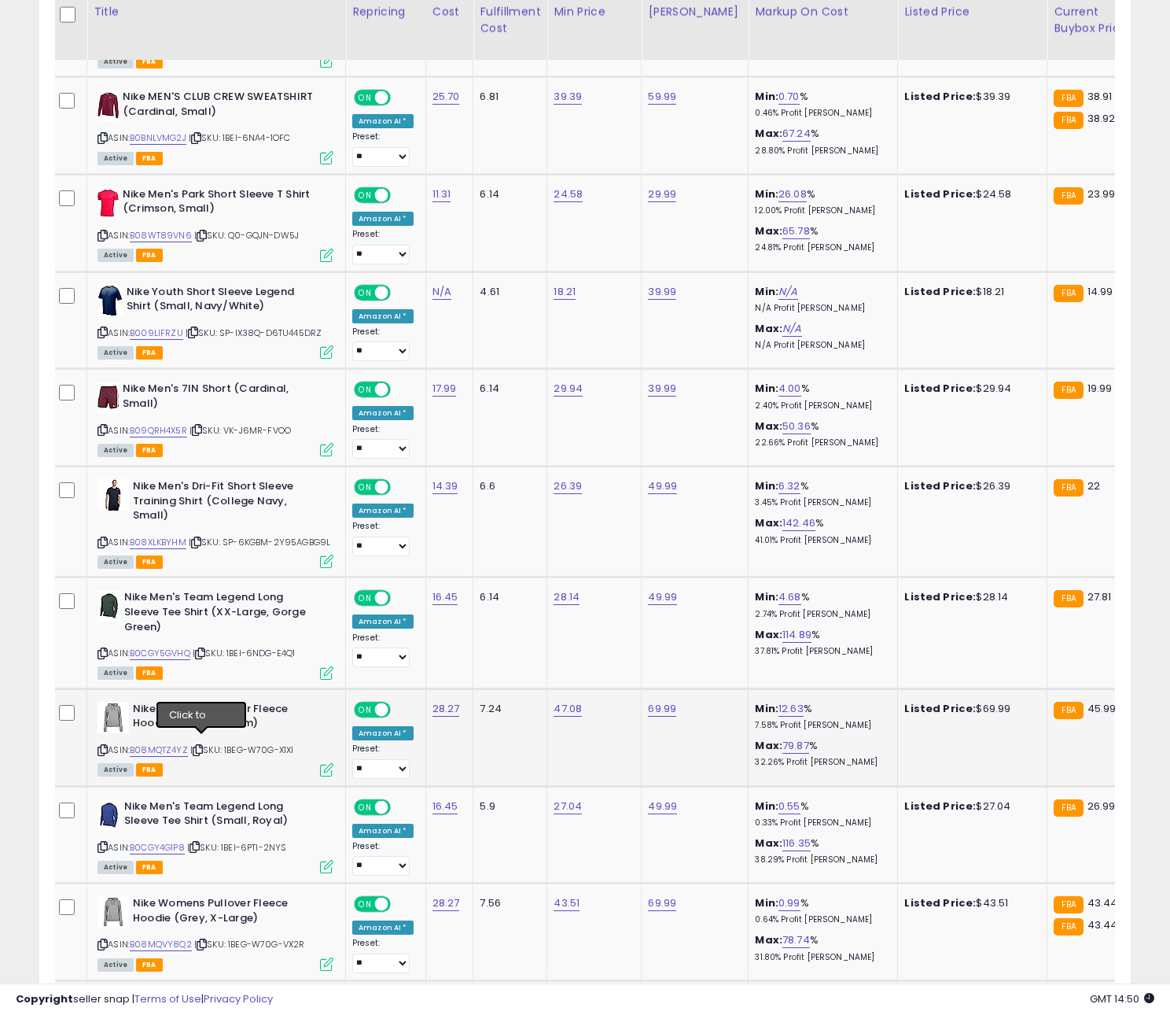
click at [197, 746] on icon at bounding box center [198, 750] width 10 height 9
click at [175, 743] on link "B08MQTZ4YZ" at bounding box center [159, 749] width 58 height 13
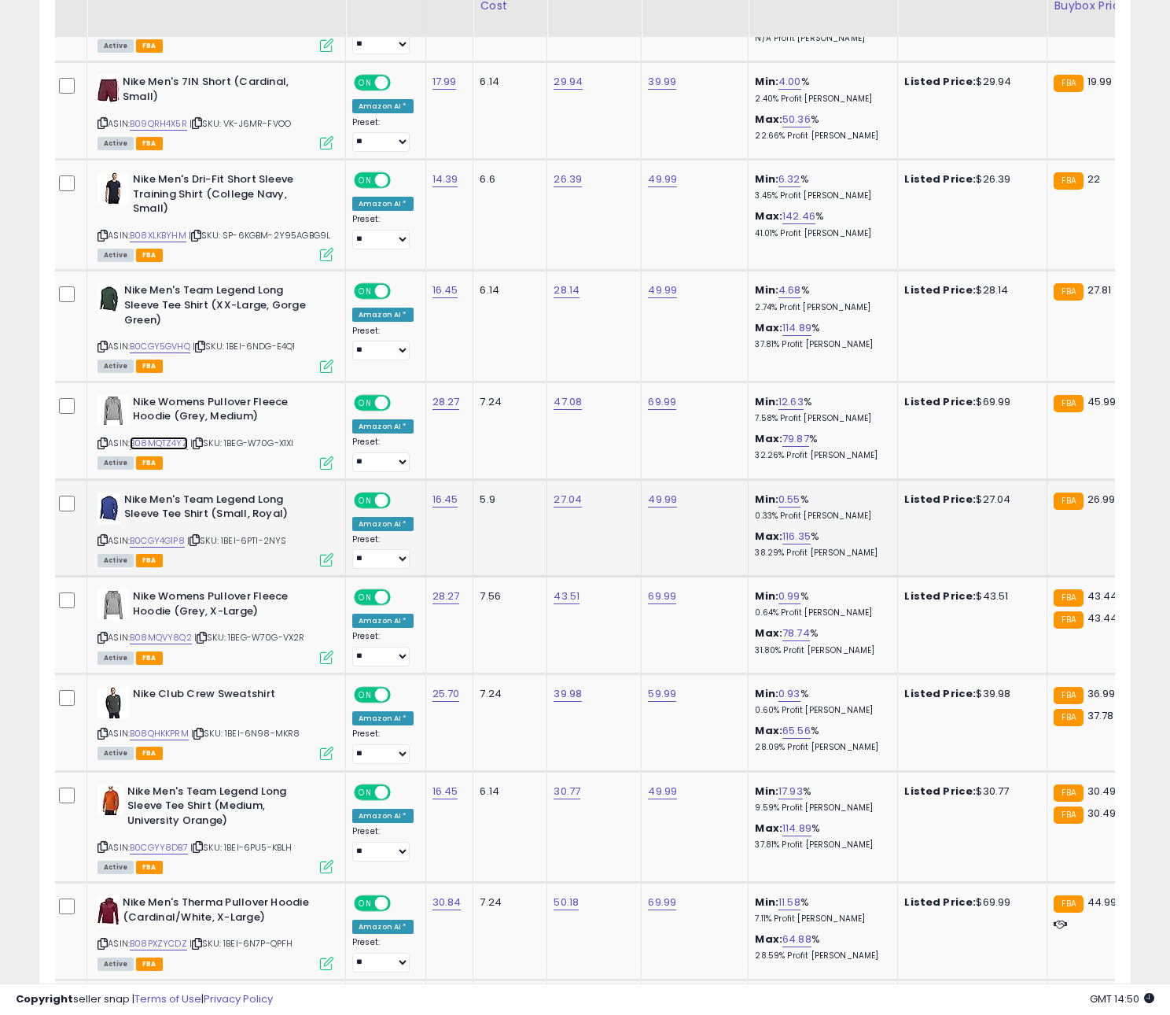
scroll to position [4263, 0]
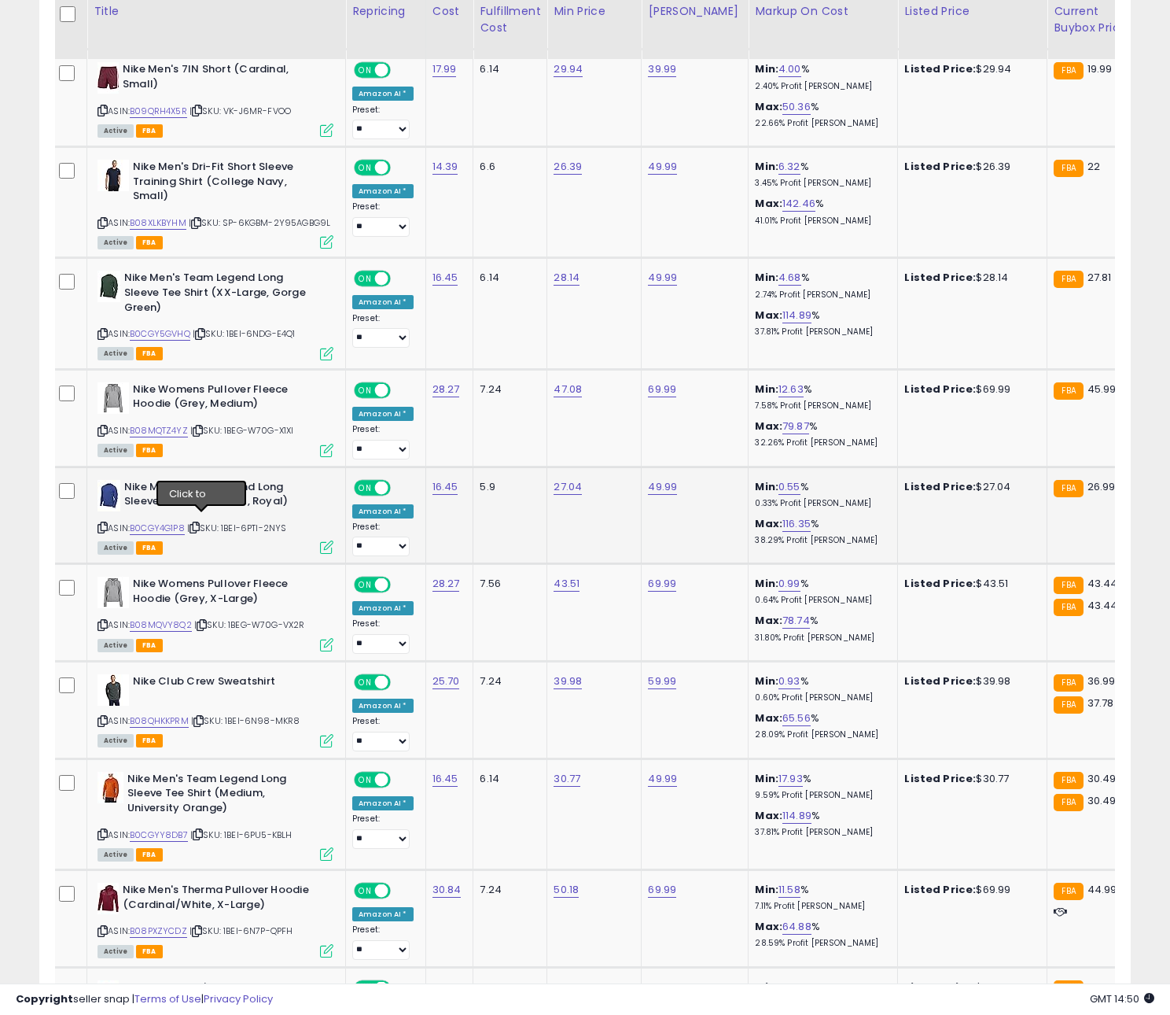
click at [200, 523] on icon at bounding box center [195, 527] width 10 height 9
click at [182, 521] on link "B0CGY4G1P8" at bounding box center [157, 527] width 55 height 13
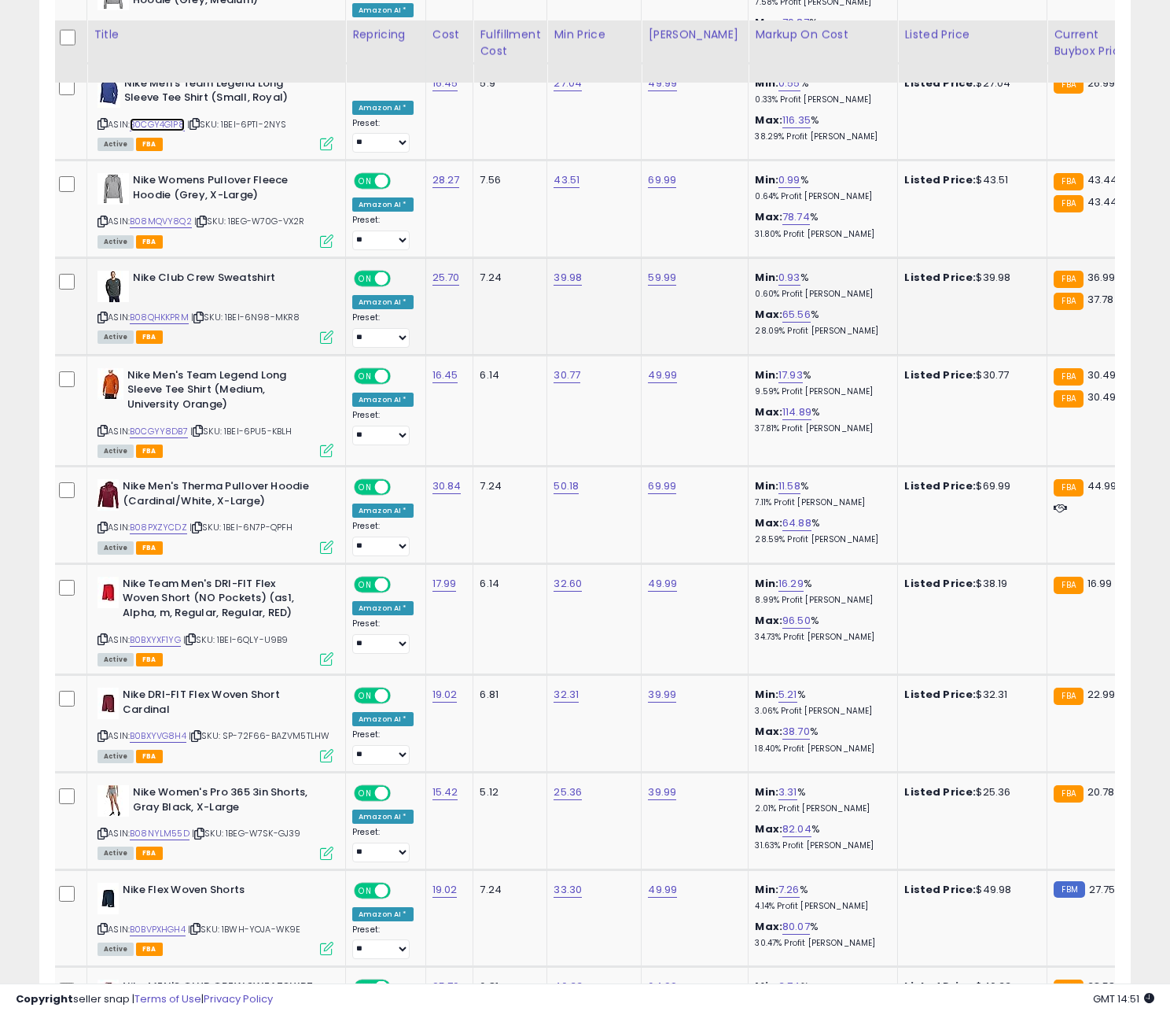
scroll to position [4714, 0]
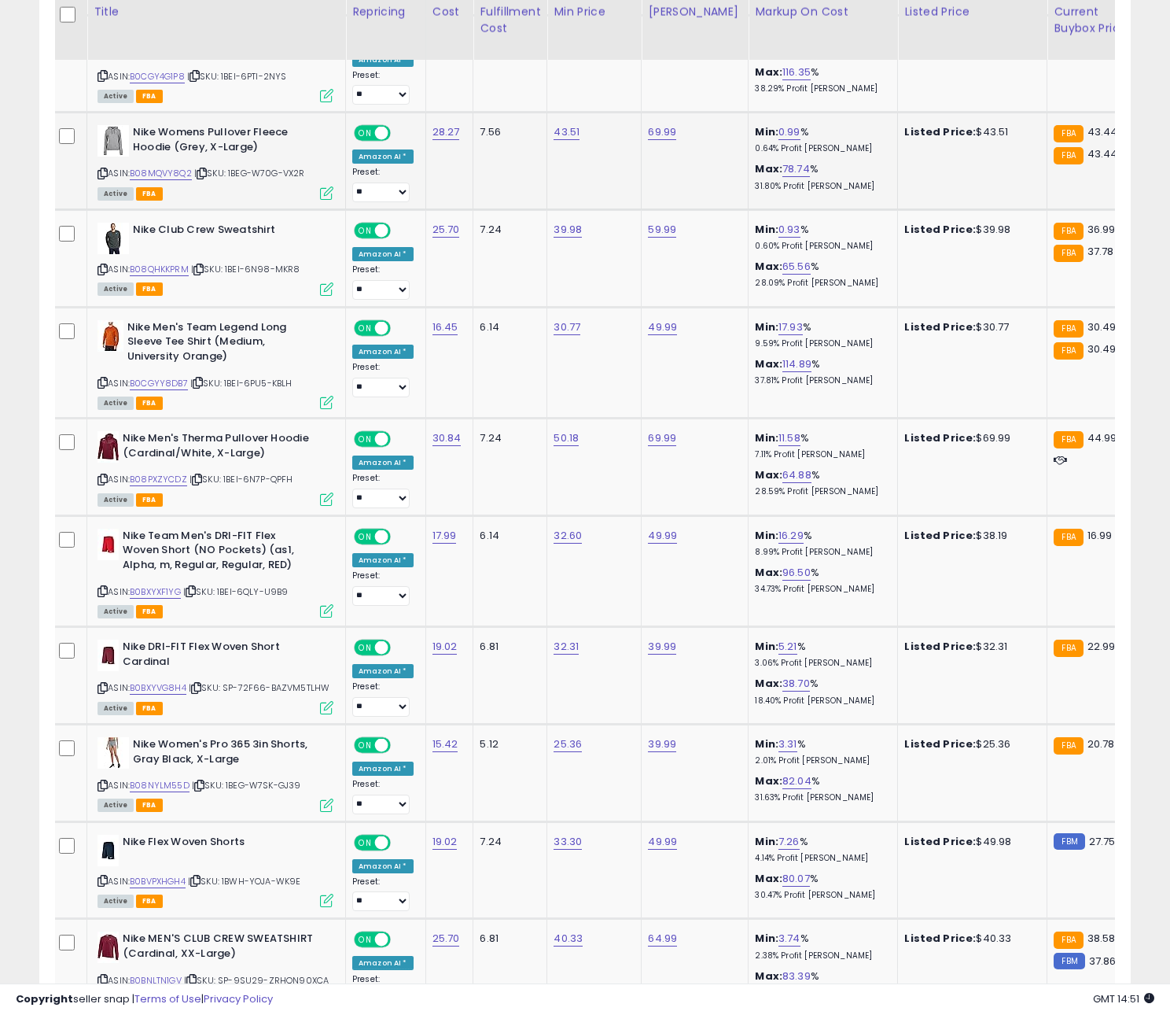
click at [208, 174] on div "ASIN: B08MQVY8Q2 | SKU: 1BEG-W70G-VX2R Active FBA" at bounding box center [216, 161] width 236 height 73
drag, startPoint x: 207, startPoint y: 168, endPoint x: 192, endPoint y: 168, distance: 15.0
click at [206, 169] on icon at bounding box center [202, 173] width 10 height 9
click at [179, 168] on link "B08MQVY8Q2" at bounding box center [161, 173] width 62 height 13
click at [201, 265] on icon at bounding box center [198, 269] width 10 height 9
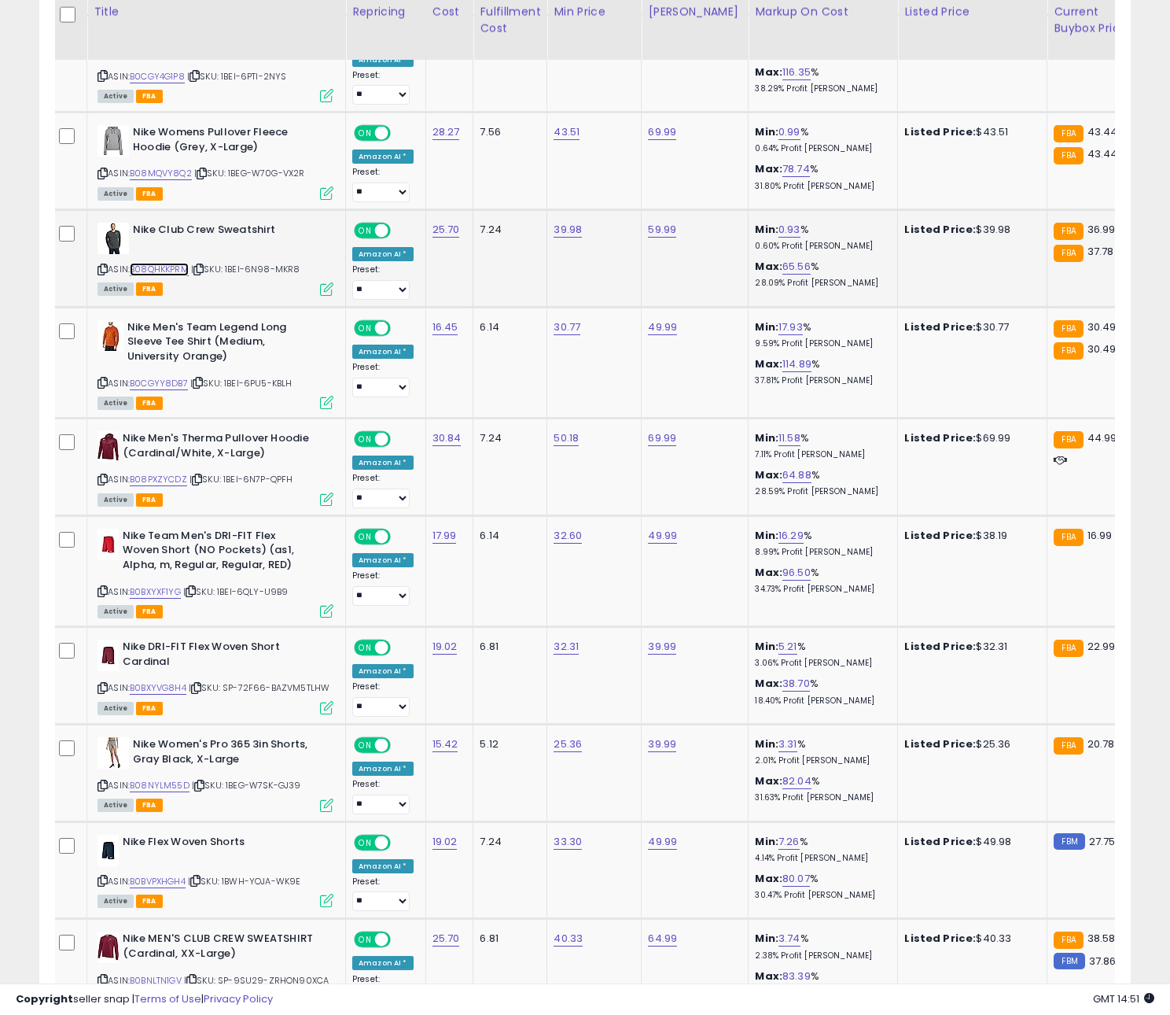
click at [173, 263] on link "B08QHKKPRM" at bounding box center [159, 269] width 59 height 13
click at [198, 378] on icon at bounding box center [198, 382] width 10 height 9
click at [182, 377] on link "B0CGYY8DB7" at bounding box center [159, 383] width 58 height 13
drag, startPoint x: 201, startPoint y: 471, endPoint x: 186, endPoint y: 471, distance: 14.9
click at [201, 475] on icon at bounding box center [197, 479] width 10 height 9
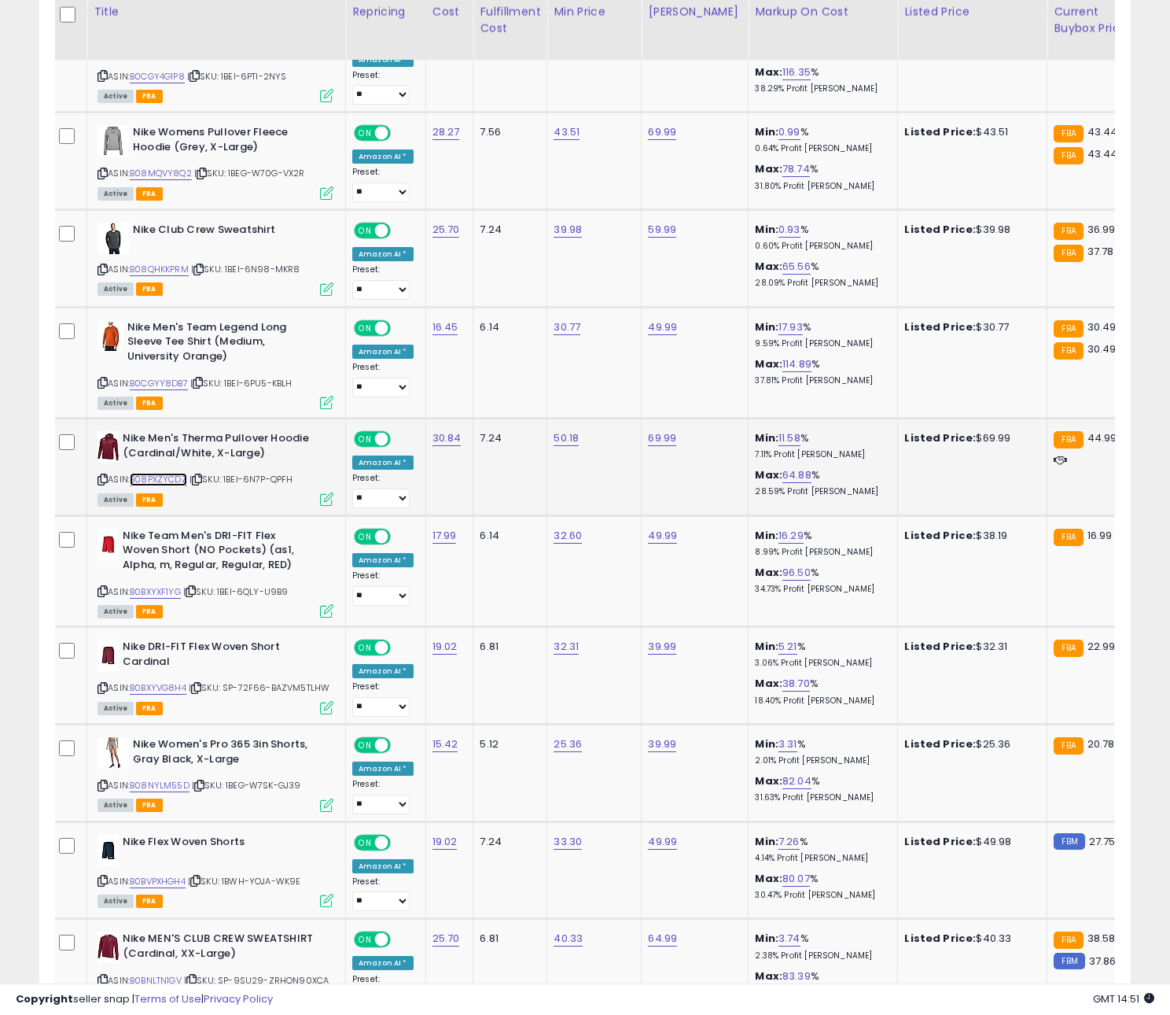
click at [178, 473] on link "B08PXZYCDZ" at bounding box center [158, 479] width 57 height 13
click at [196, 587] on icon at bounding box center [191, 591] width 10 height 9
click at [172, 585] on link "B0BXYXF1YG" at bounding box center [155, 591] width 51 height 13
click at [201, 683] on icon at bounding box center [196, 687] width 10 height 9
click at [189, 679] on div "ASIN: B0BXYVG8H4 | SKU: SP-72F66-BAZVM5TLHW Active FBA" at bounding box center [216, 675] width 236 height 73
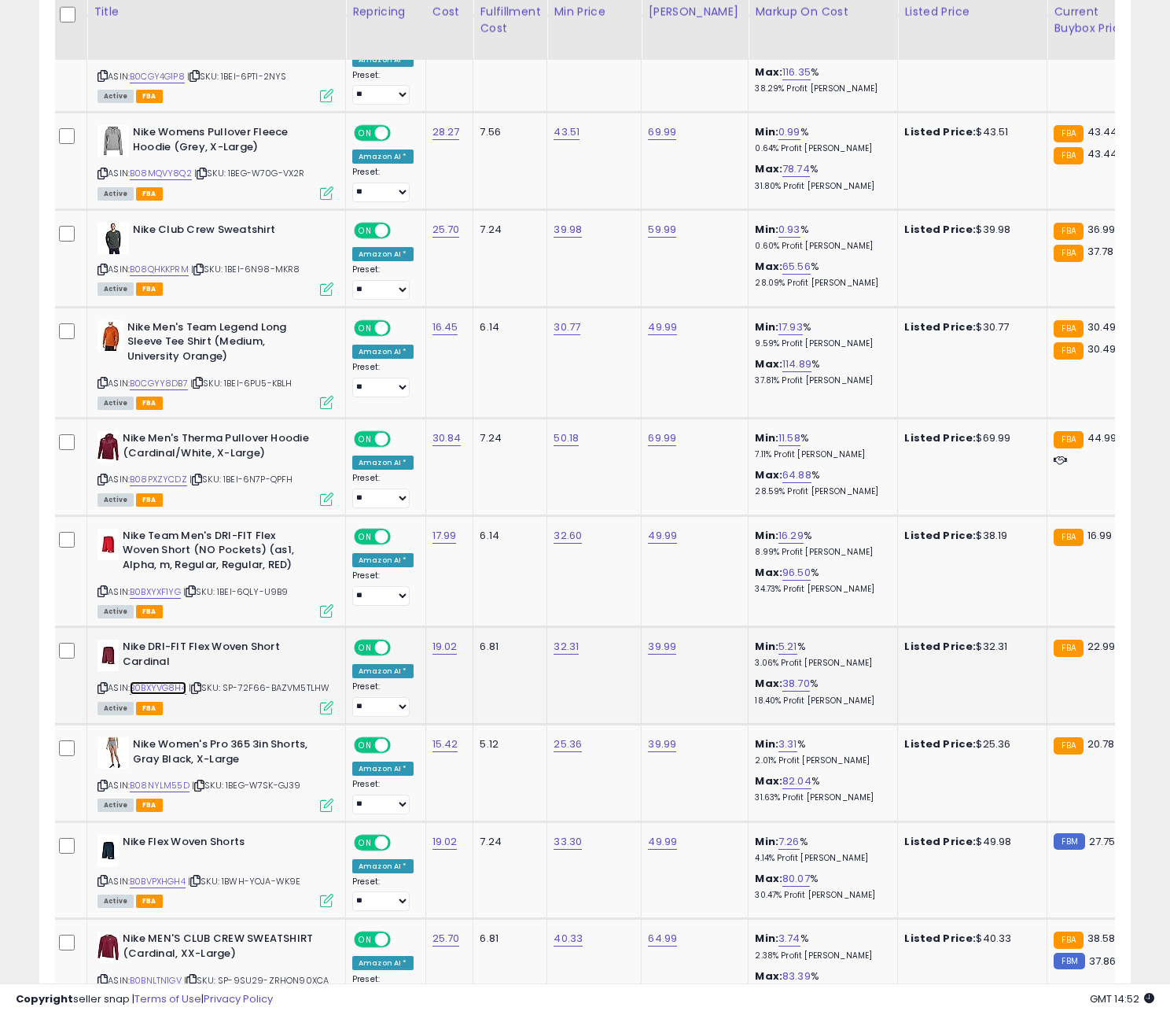
click at [172, 681] on link "B0BXYVG8H4" at bounding box center [158, 687] width 57 height 13
click at [201, 475] on icon at bounding box center [197, 479] width 10 height 9
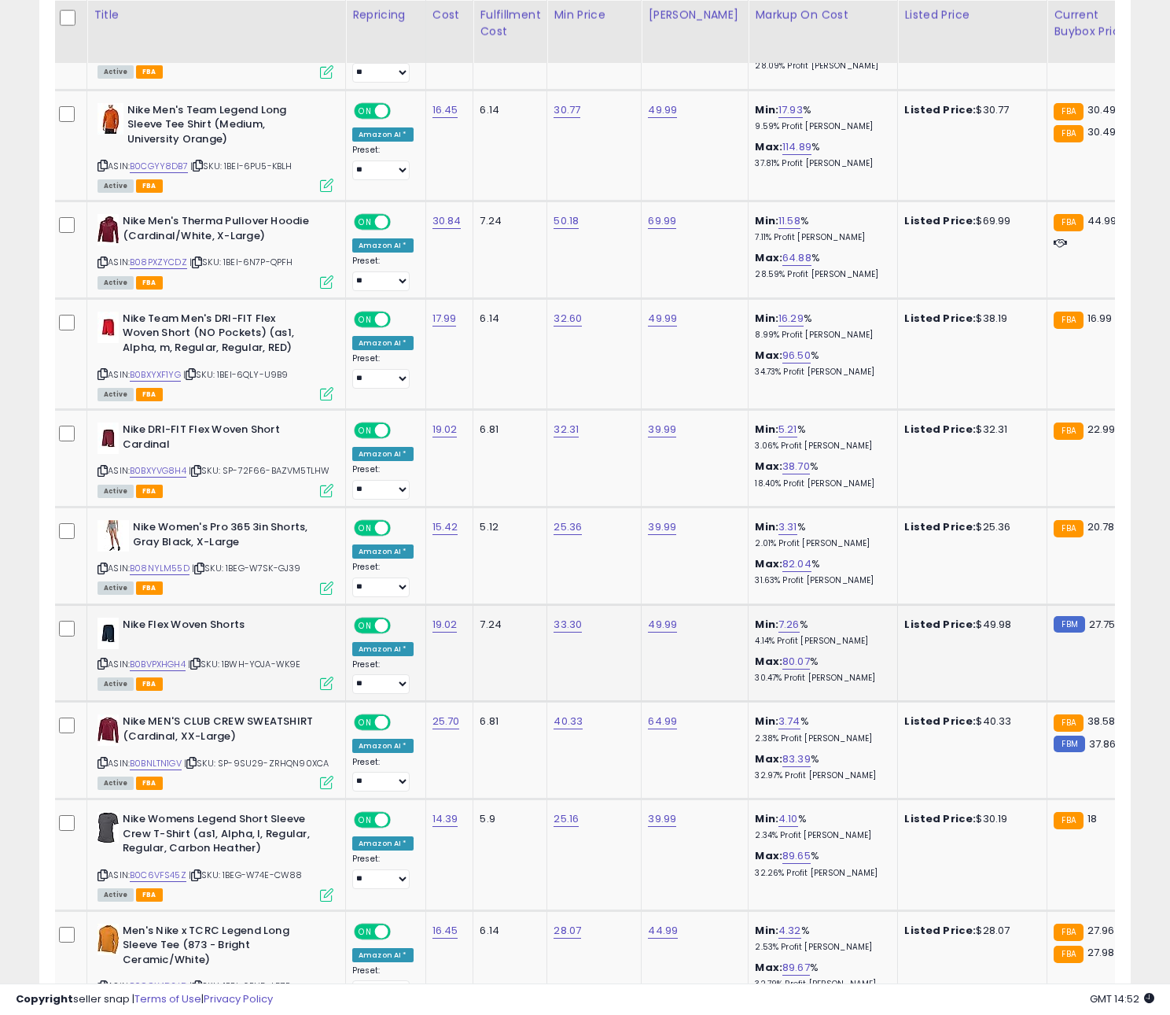
scroll to position [4945, 0]
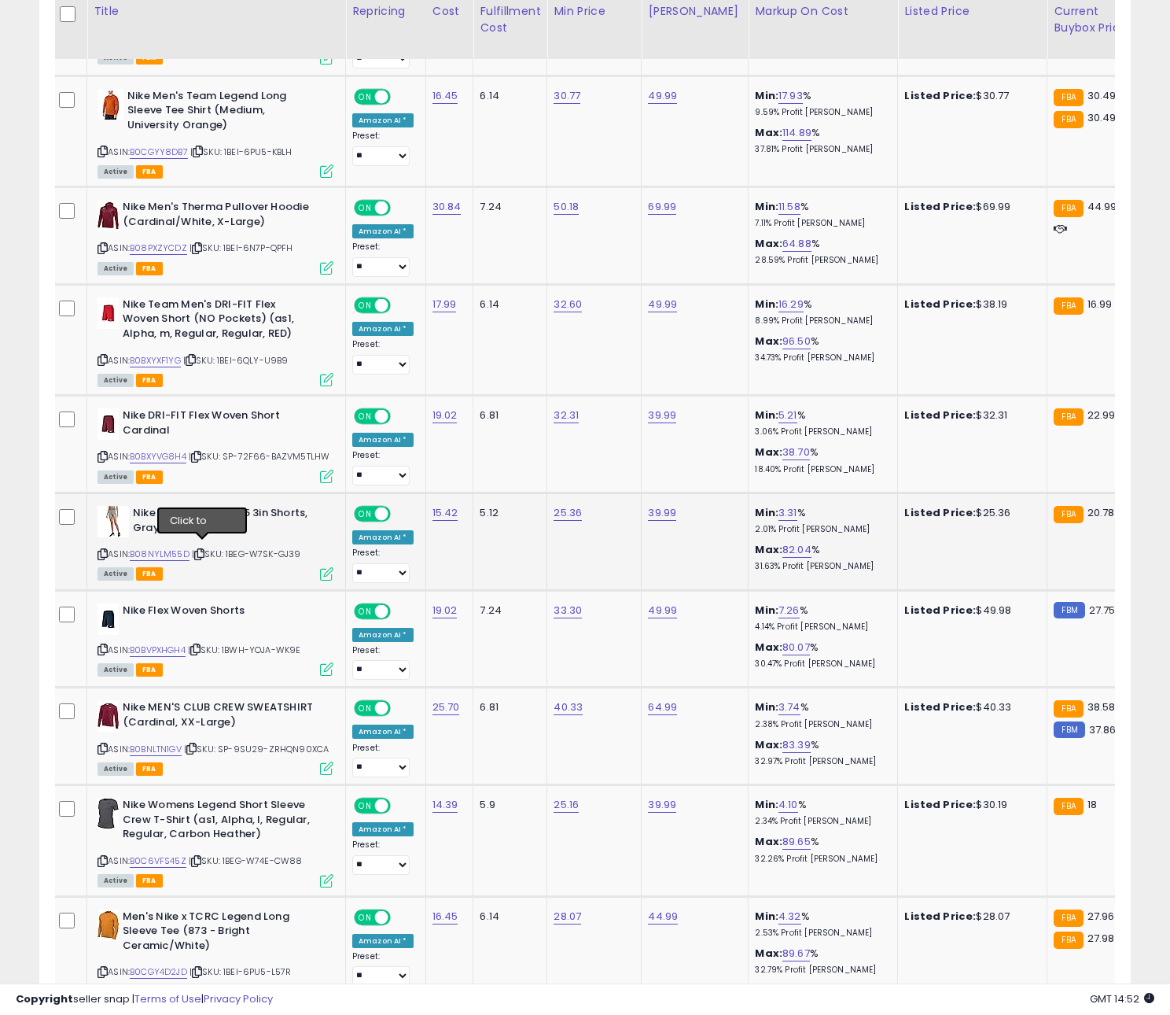
click at [204, 550] on icon at bounding box center [199, 554] width 10 height 9
click at [179, 547] on link "B08NYLM55D" at bounding box center [160, 553] width 60 height 13
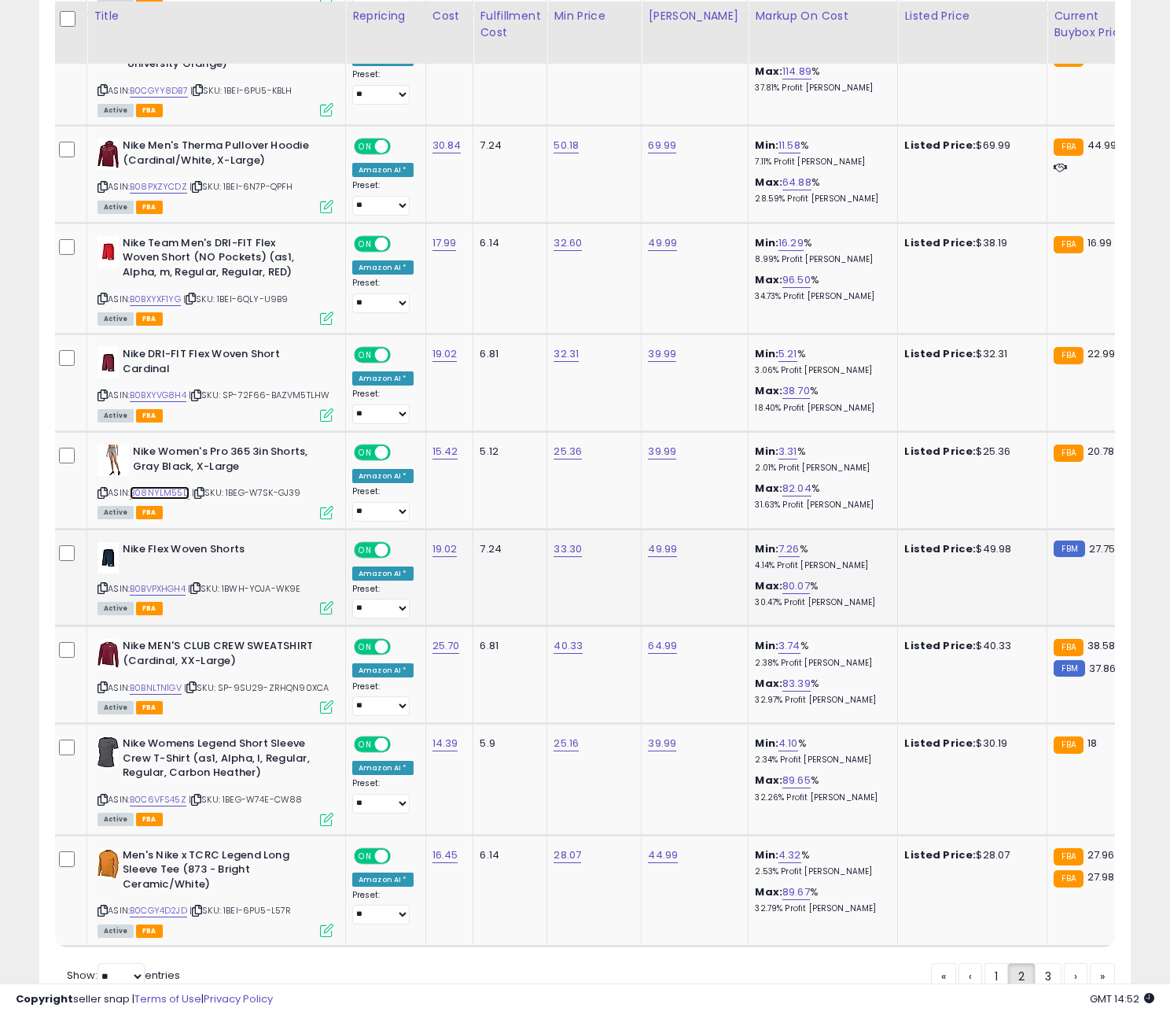
scroll to position [5011, 0]
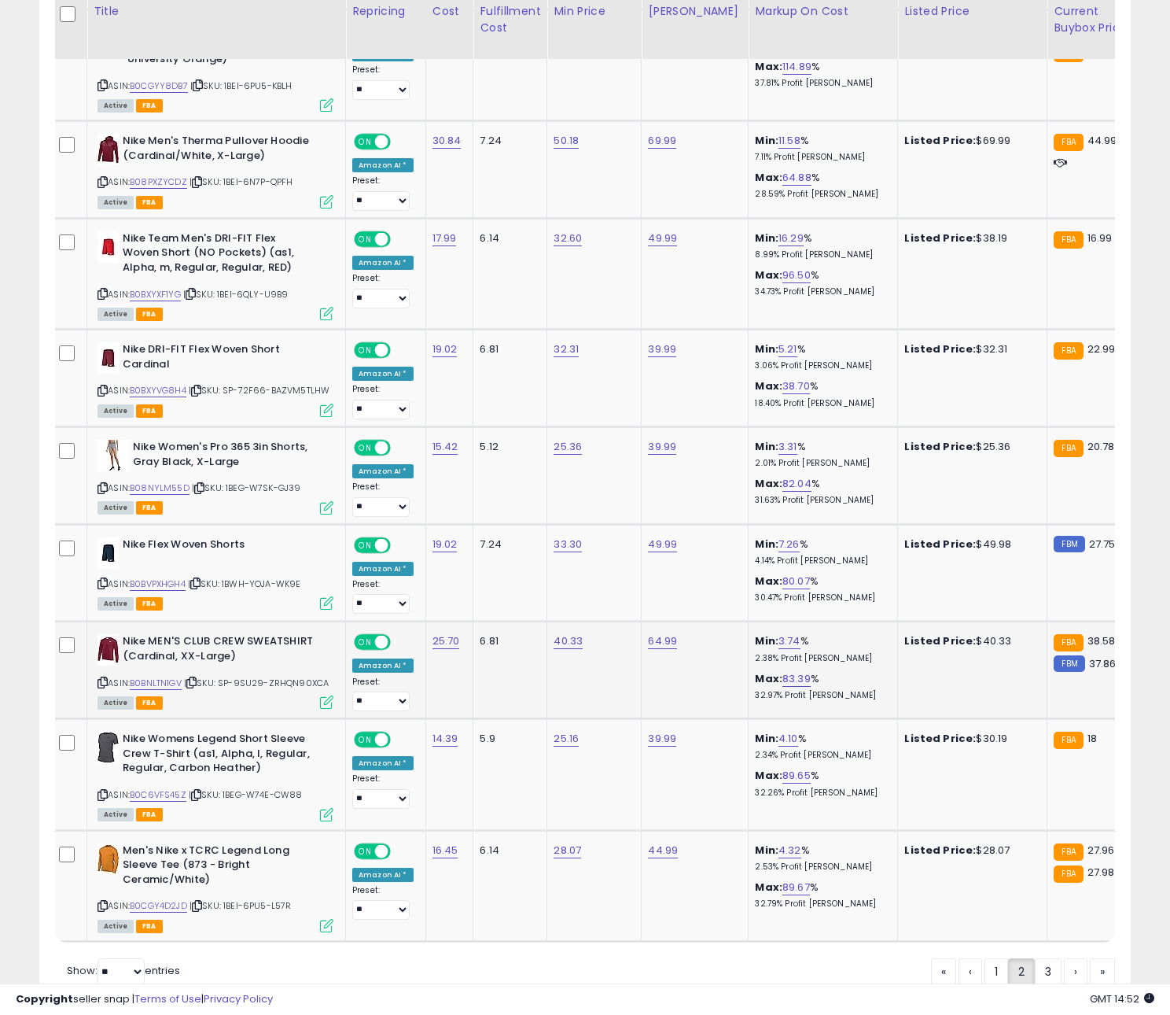
click at [197, 679] on icon at bounding box center [191, 682] width 10 height 9
click at [133, 681] on link "B0BNLTN1GV" at bounding box center [156, 682] width 52 height 13
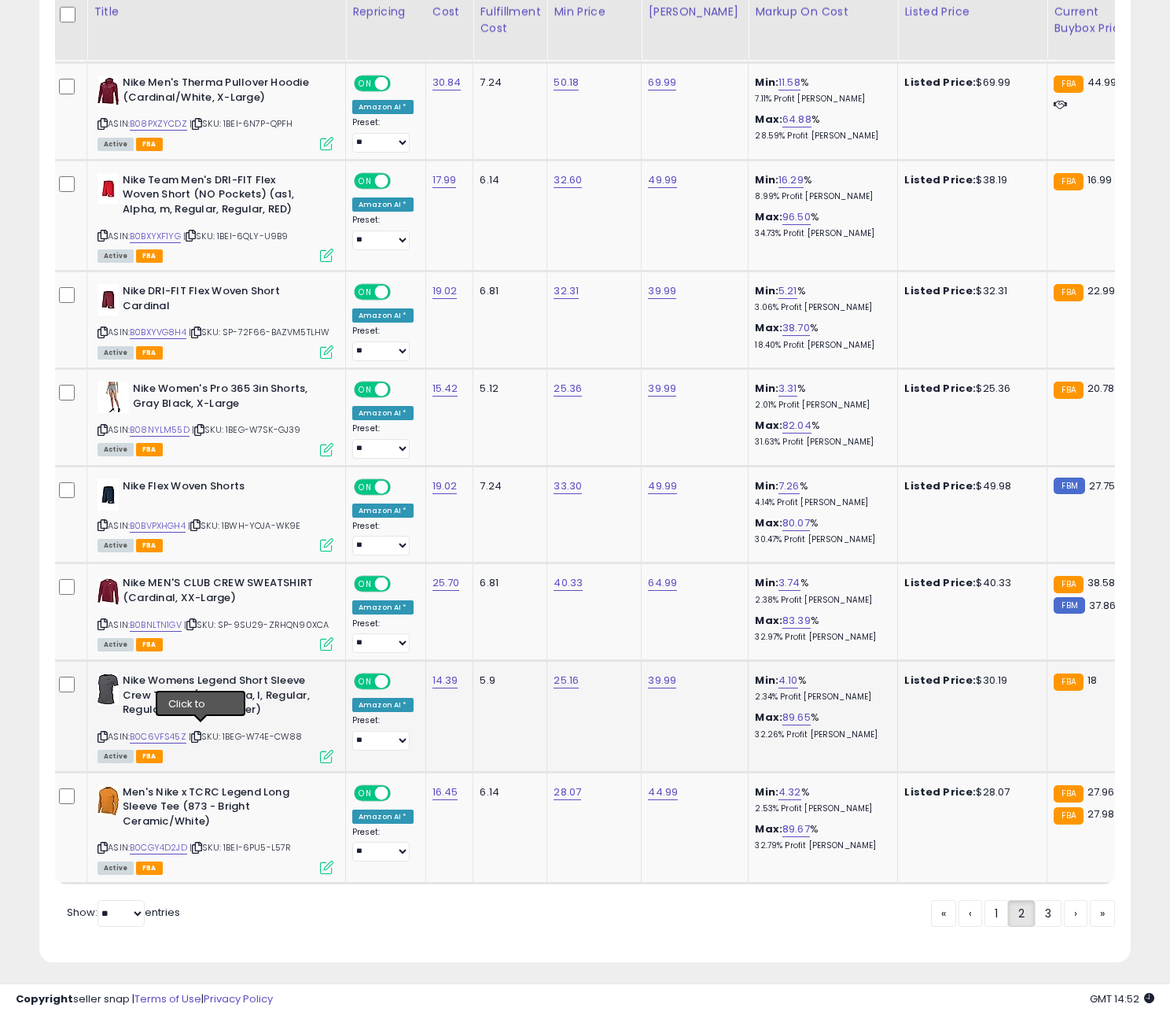
drag, startPoint x: 198, startPoint y: 729, endPoint x: 188, endPoint y: 729, distance: 10.2
click at [198, 732] on icon at bounding box center [196, 736] width 10 height 9
click at [180, 730] on link "B0C6VFS45Z" at bounding box center [158, 736] width 57 height 13
drag, startPoint x: 202, startPoint y: 842, endPoint x: 189, endPoint y: 842, distance: 13.4
click at [202, 843] on icon at bounding box center [197, 847] width 10 height 9
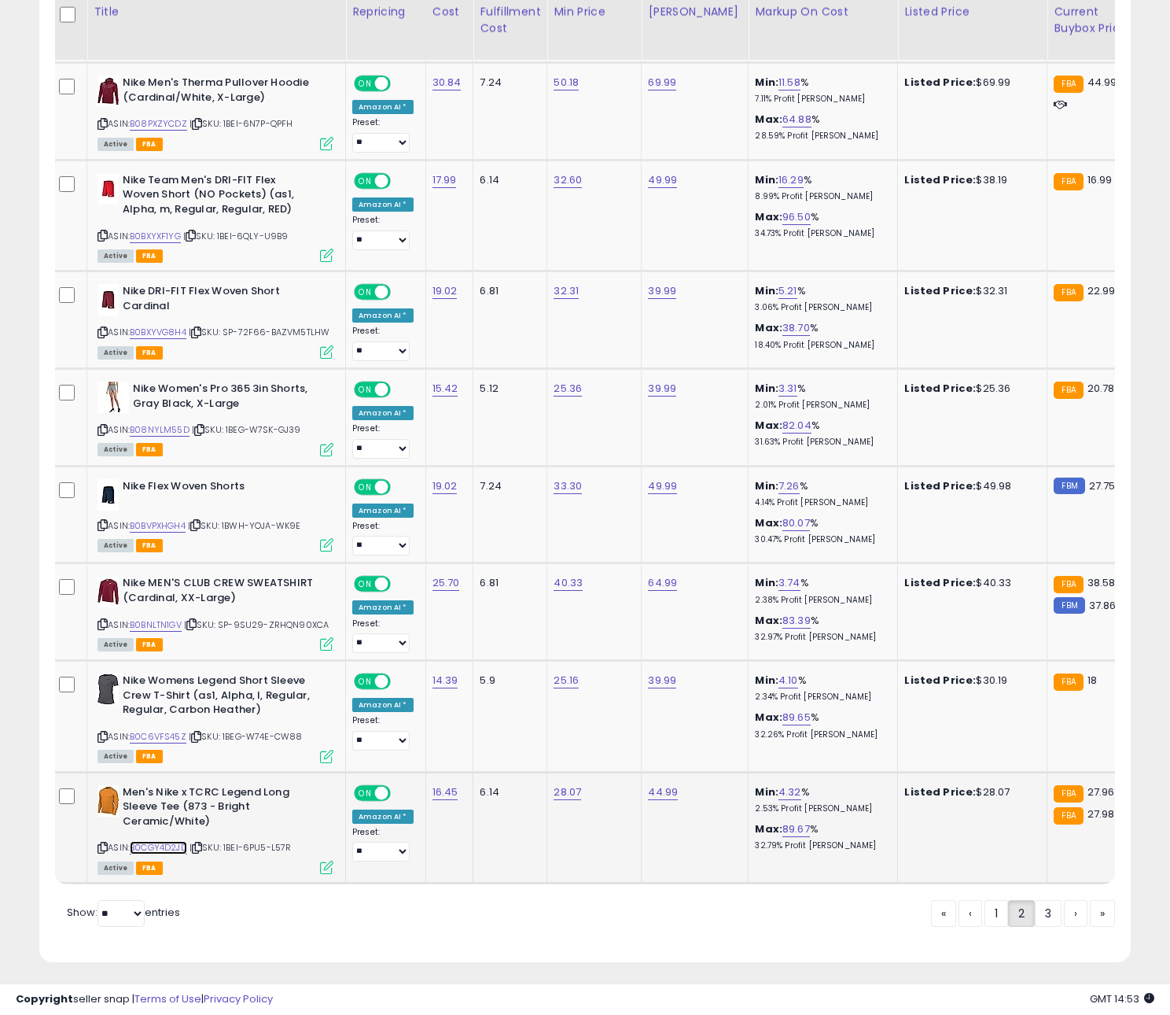
click at [183, 842] on link "B0CGY4D2JD" at bounding box center [158, 847] width 57 height 13
drag, startPoint x: 1048, startPoint y: 910, endPoint x: 1036, endPoint y: 901, distance: 15.3
click at [1048, 910] on link "3" at bounding box center [1048, 913] width 27 height 27
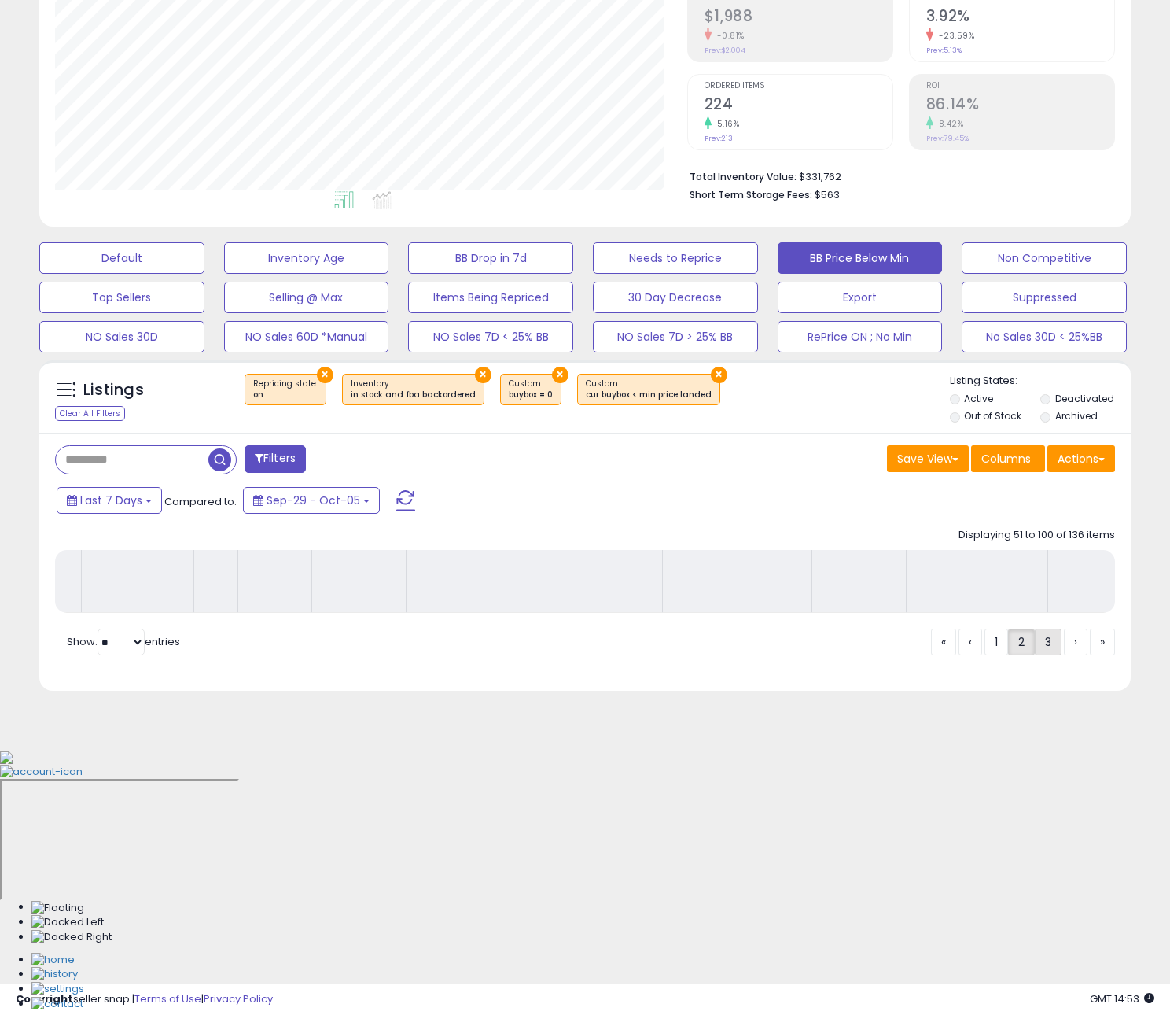
scroll to position [0, 0]
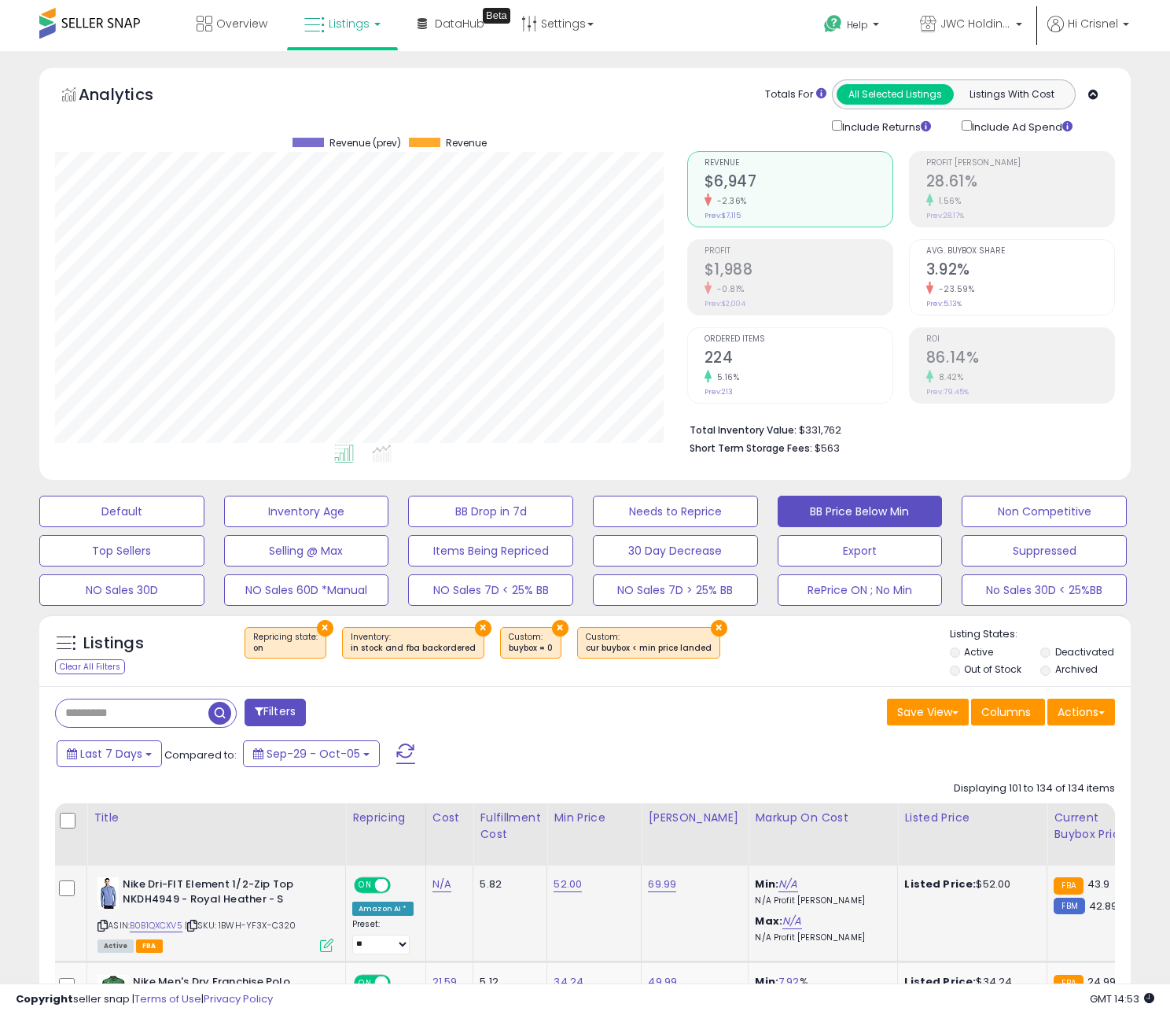
click at [1054, 888] on small "FBA" at bounding box center [1068, 885] width 29 height 17
click at [735, 729] on div "Save View Save As New View Update Current View Columns Actions Import Import Wa…" at bounding box center [856, 713] width 542 height 31
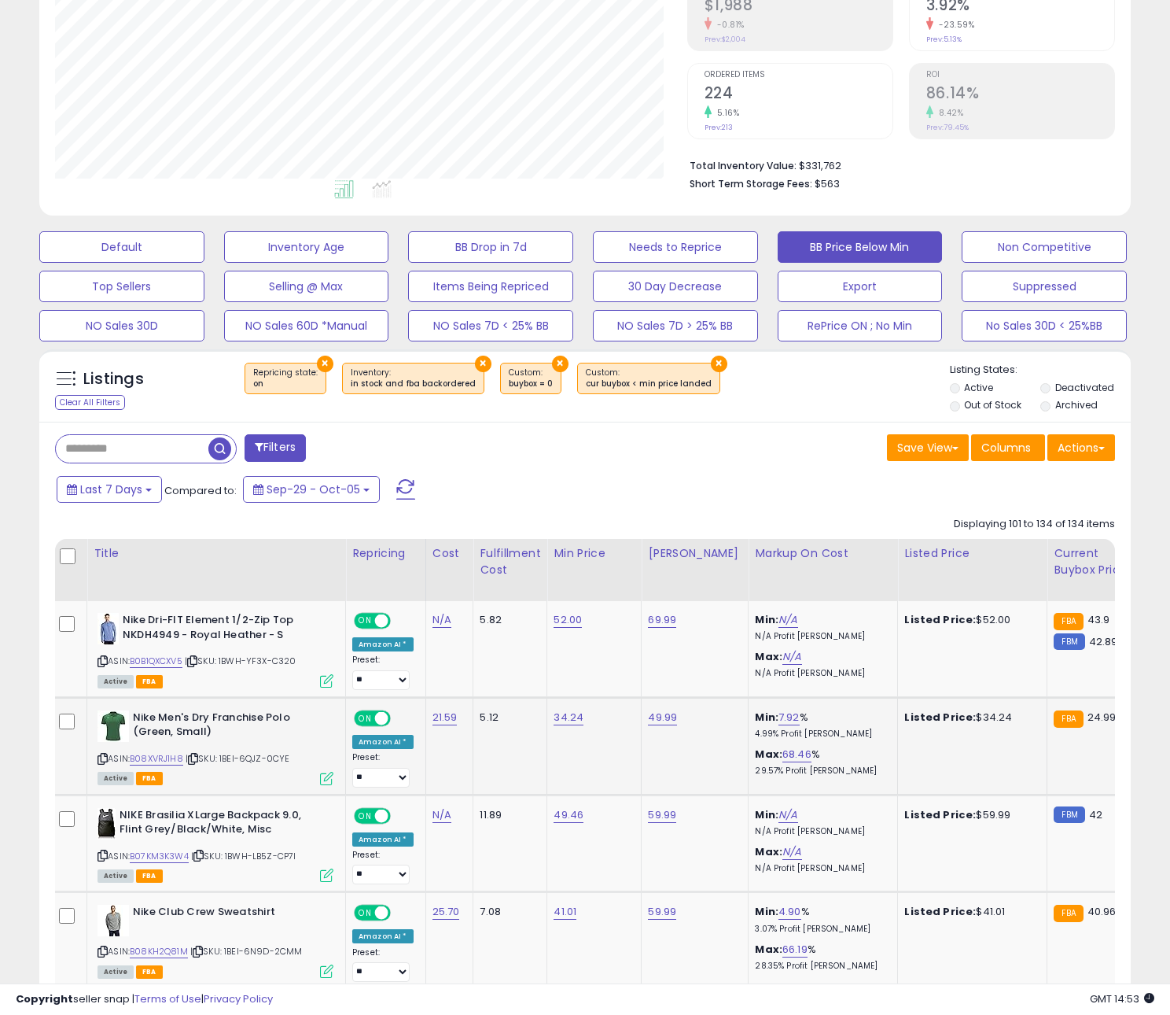
scroll to position [307, 0]
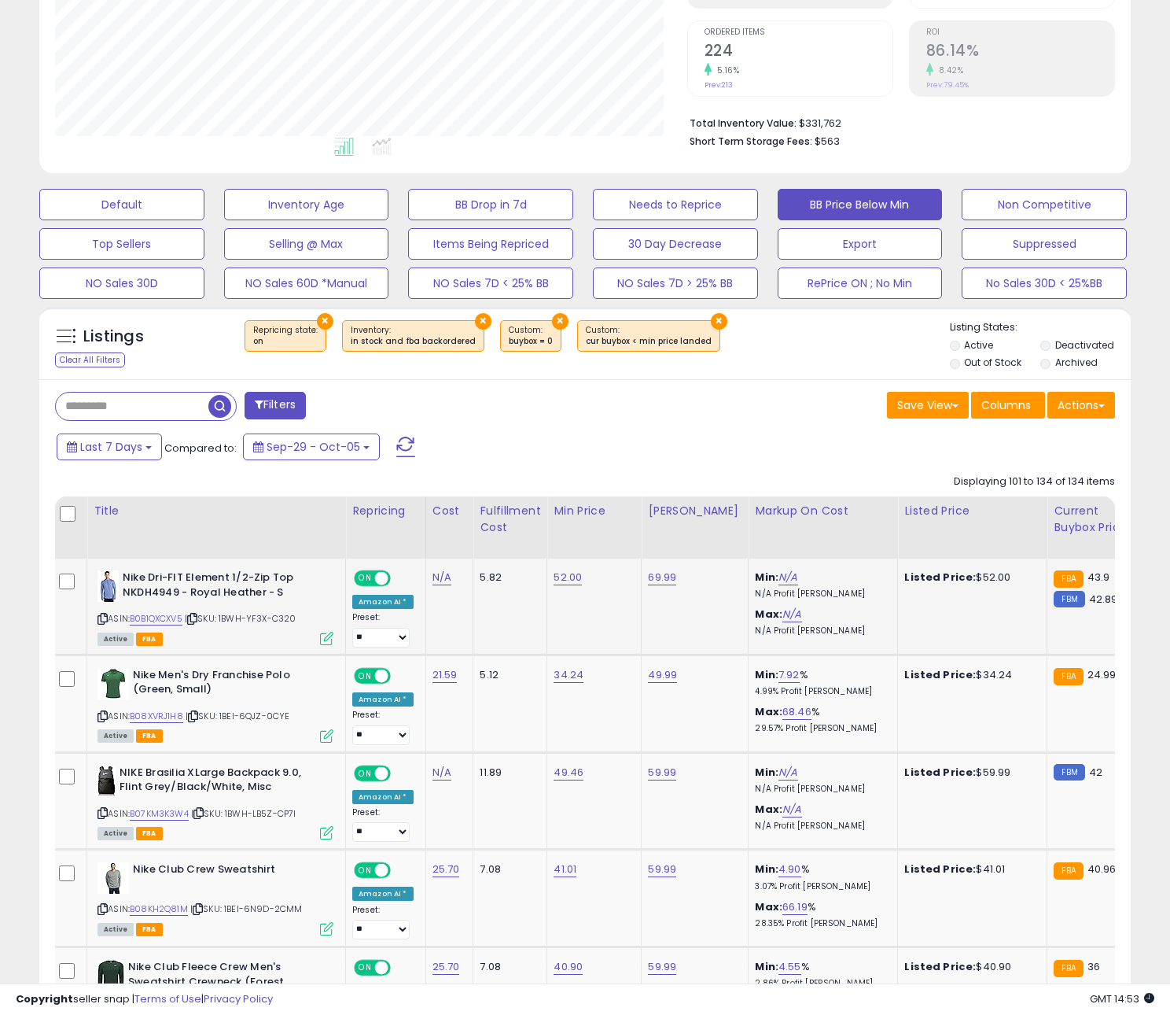
click at [197, 619] on icon at bounding box center [192, 618] width 10 height 9
click at [175, 620] on link "B0B1QXCXV5" at bounding box center [156, 618] width 53 height 13
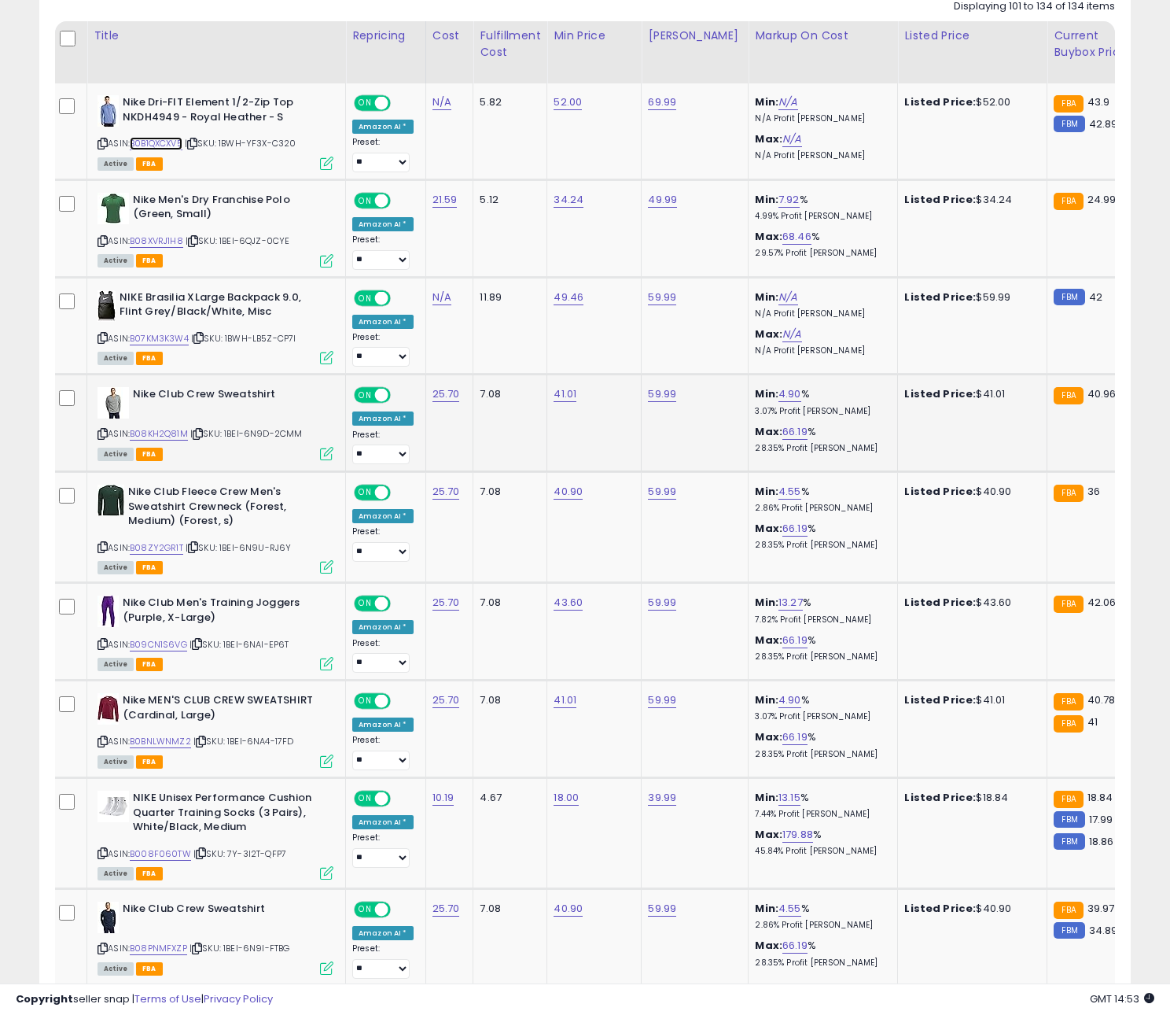
scroll to position [819, 0]
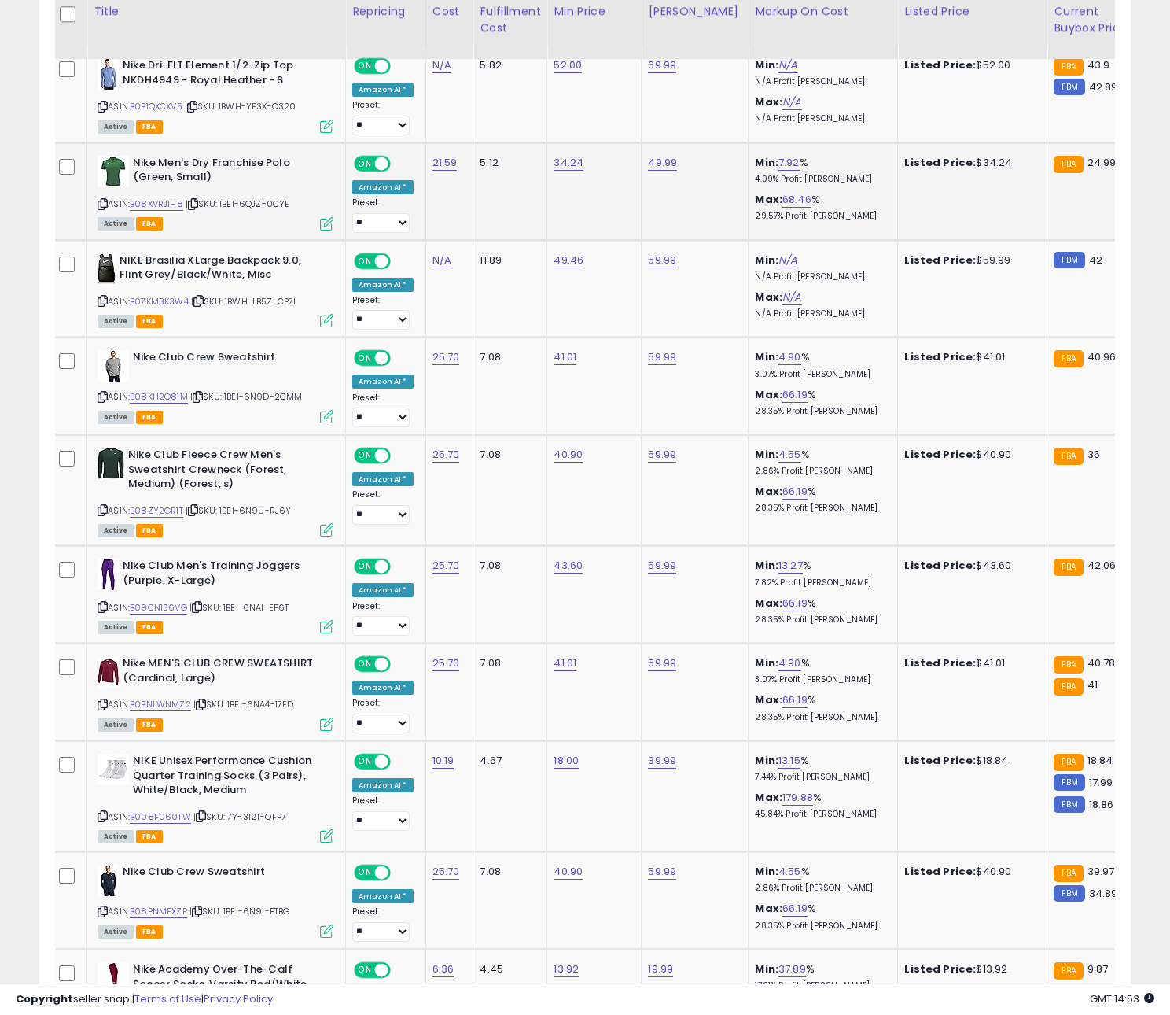
drag, startPoint x: 190, startPoint y: 204, endPoint x: 212, endPoint y: 223, distance: 29.6
click at [190, 206] on span "| SKU: 1BEI-6QJZ-0CYE" at bounding box center [238, 203] width 105 height 13
drag, startPoint x: 200, startPoint y: 208, endPoint x: 186, endPoint y: 208, distance: 13.4
click at [198, 208] on icon at bounding box center [193, 204] width 10 height 9
click at [173, 208] on link "B08XVRJ1H8" at bounding box center [156, 203] width 53 height 13
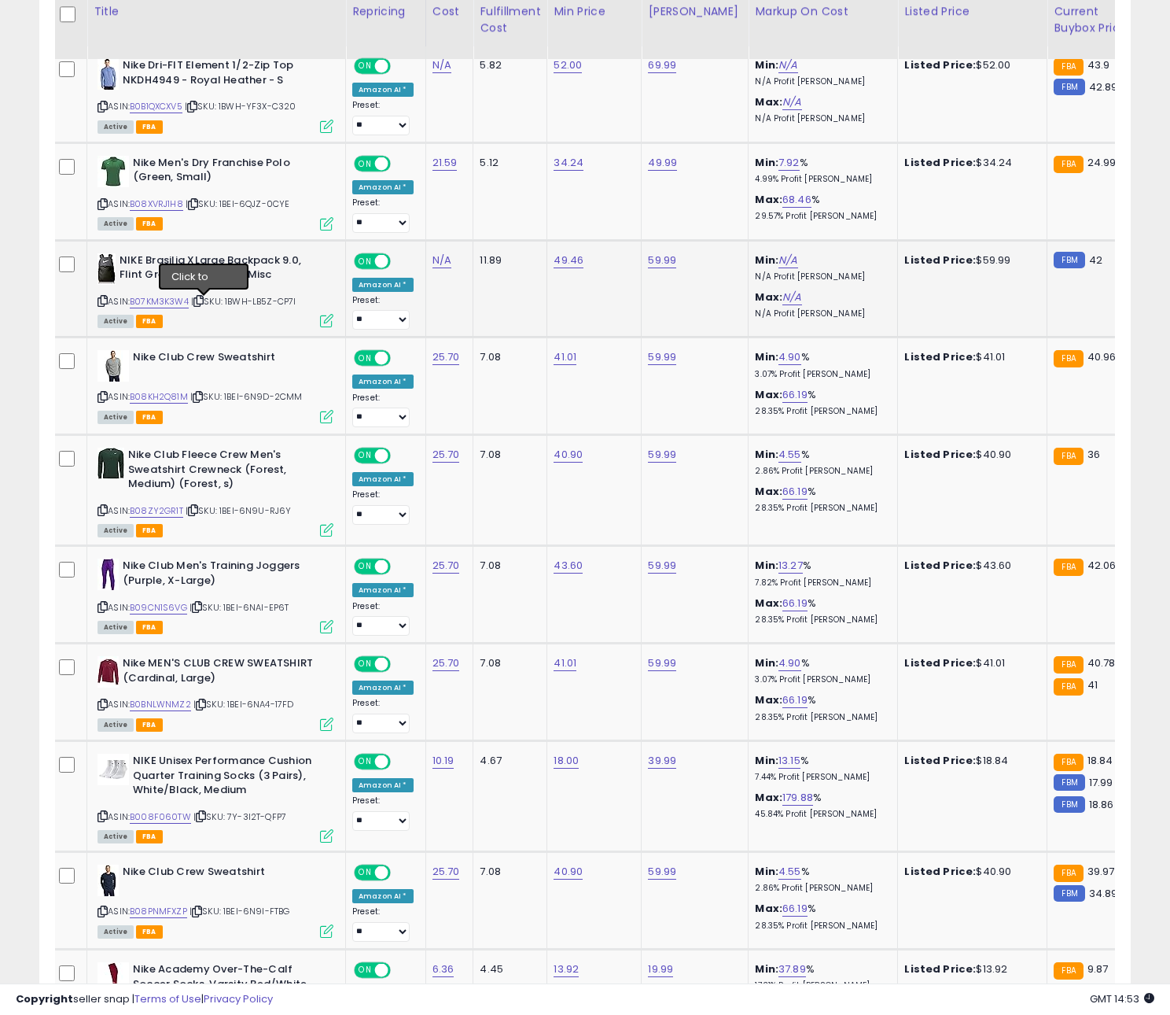
drag, startPoint x: 204, startPoint y: 304, endPoint x: 195, endPoint y: 304, distance: 8.7
click at [204, 304] on icon at bounding box center [198, 300] width 10 height 9
click at [175, 306] on link "B07KM3K3W4" at bounding box center [159, 301] width 59 height 13
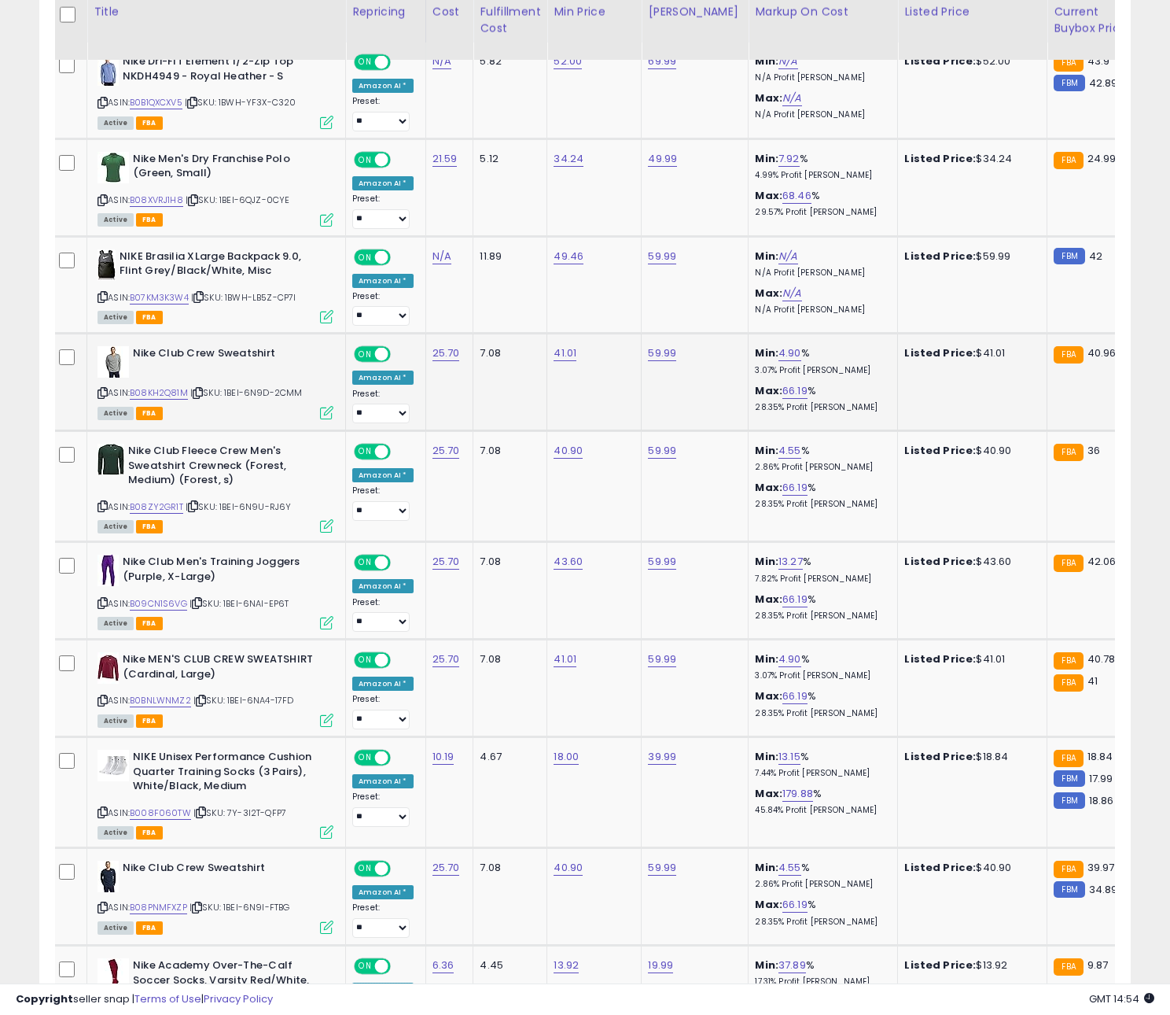
click at [202, 403] on div "ASIN: B08KH2Q81M | SKU: 1BEI-6N9D-2CMM Active FBA" at bounding box center [216, 382] width 236 height 72
click at [199, 394] on icon at bounding box center [198, 393] width 10 height 9
drag, startPoint x: 184, startPoint y: 398, endPoint x: 192, endPoint y: 397, distance: 7.9
click at [185, 398] on link "B08KH2Q81M" at bounding box center [159, 392] width 58 height 13
click at [198, 507] on icon at bounding box center [193, 506] width 10 height 9
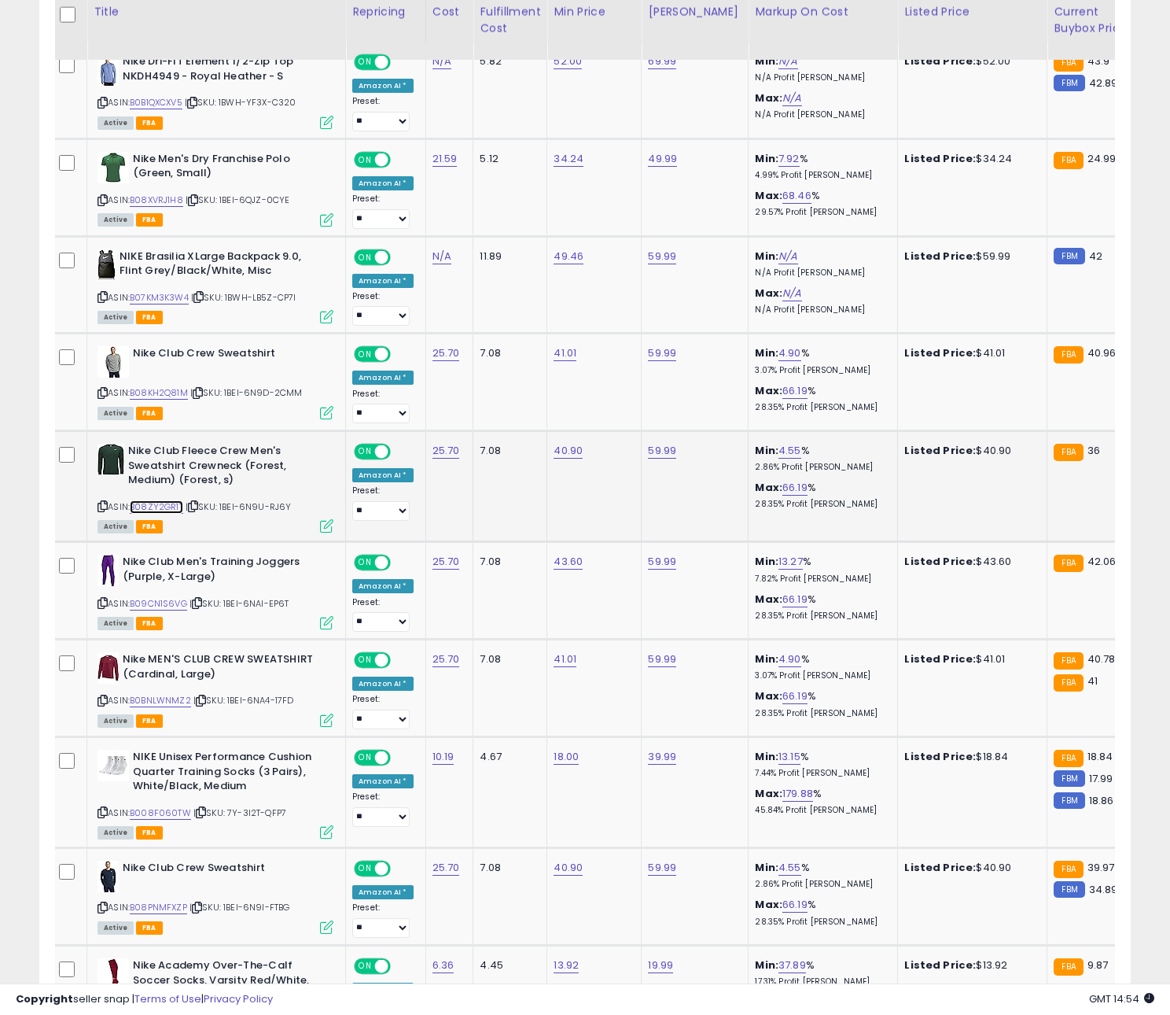
click at [173, 507] on link "B08ZY2GR1T" at bounding box center [156, 506] width 53 height 13
drag, startPoint x: 200, startPoint y: 604, endPoint x: 191, endPoint y: 604, distance: 8.7
click at [199, 604] on icon at bounding box center [197, 602] width 10 height 9
click at [172, 603] on link "B09CN1S6VG" at bounding box center [158, 603] width 57 height 13
click at [203, 705] on icon at bounding box center [201, 700] width 10 height 9
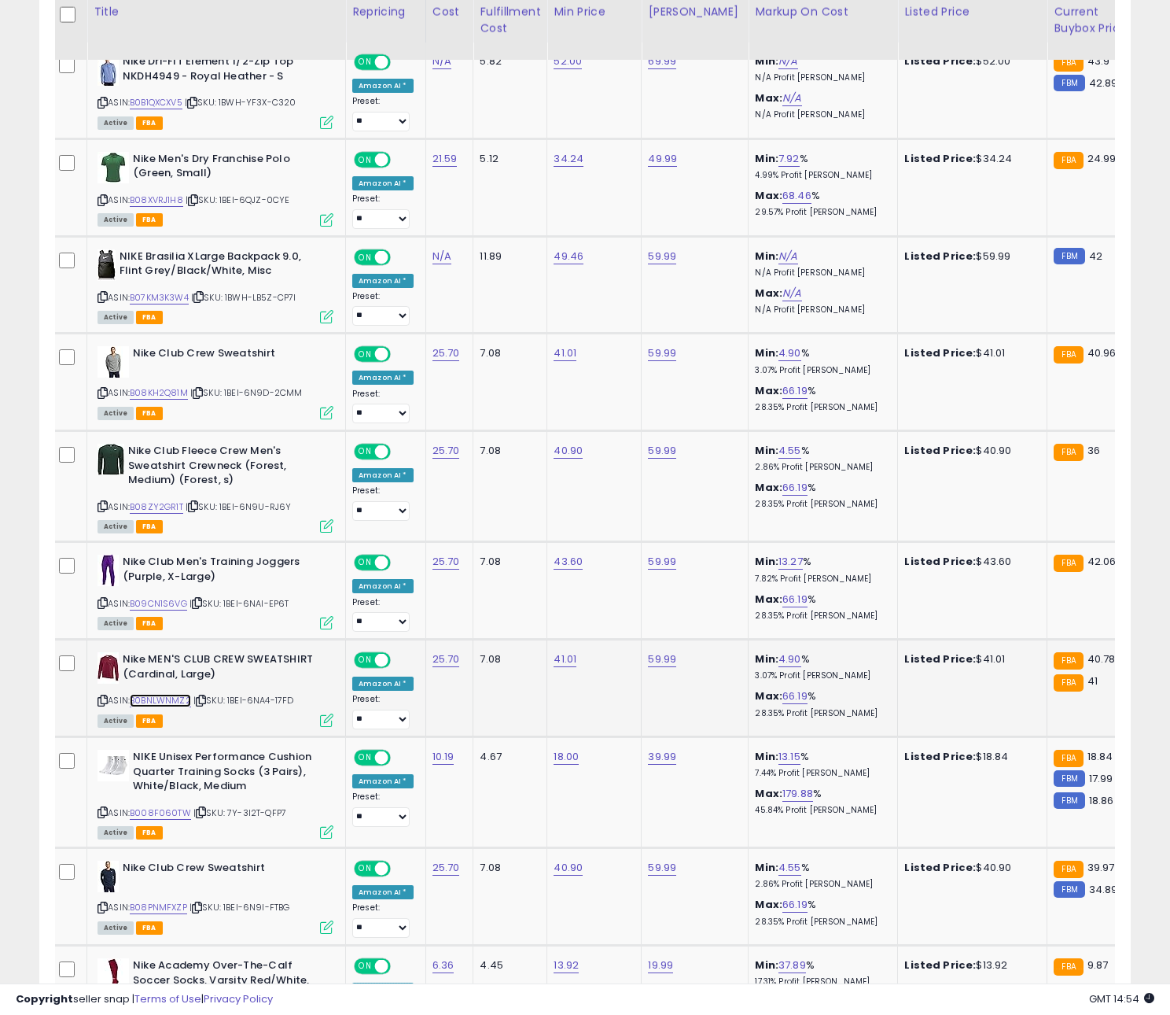
click at [188, 703] on link "B0BNLWNMZ2" at bounding box center [160, 700] width 61 height 13
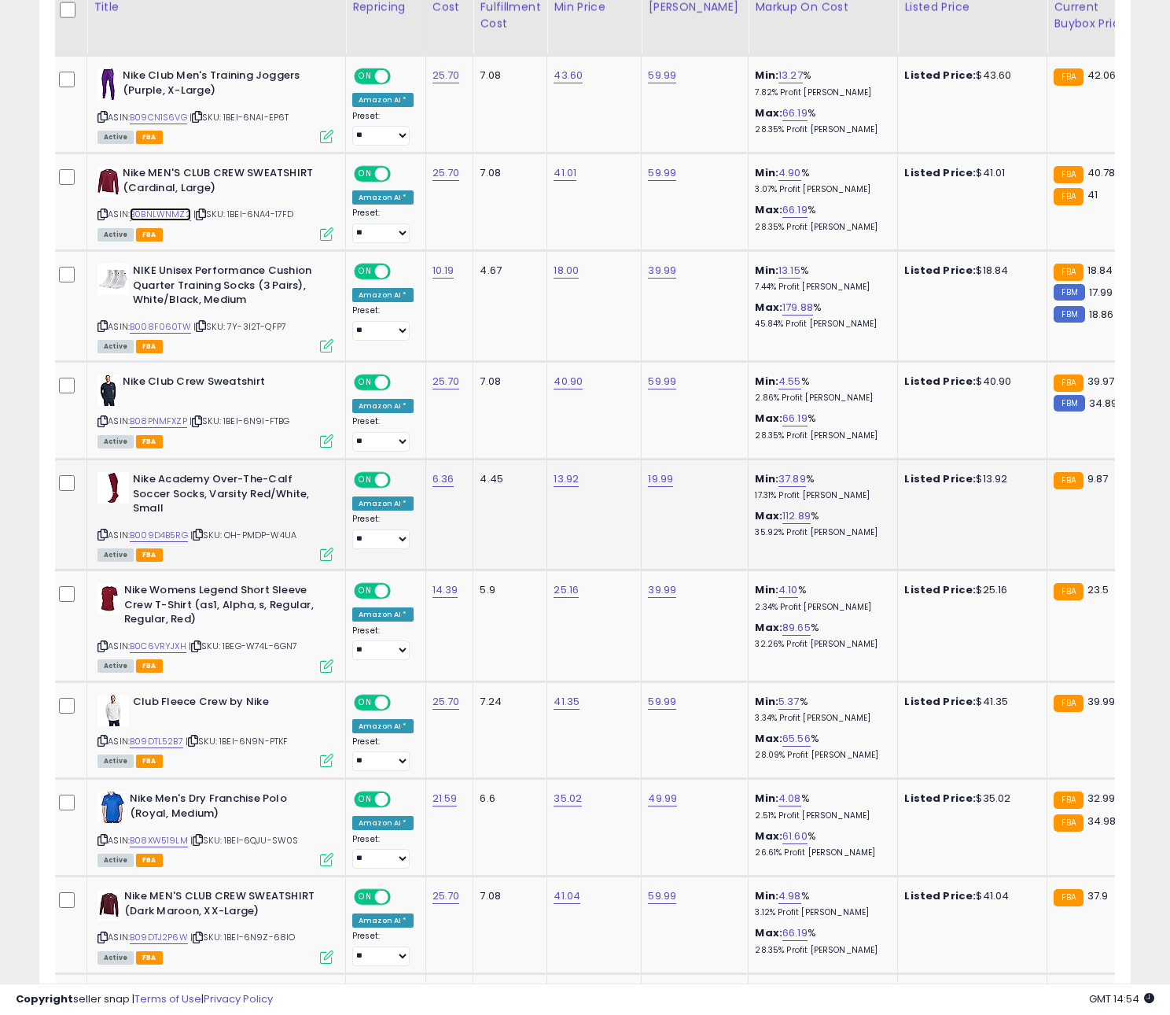
scroll to position [1321, 0]
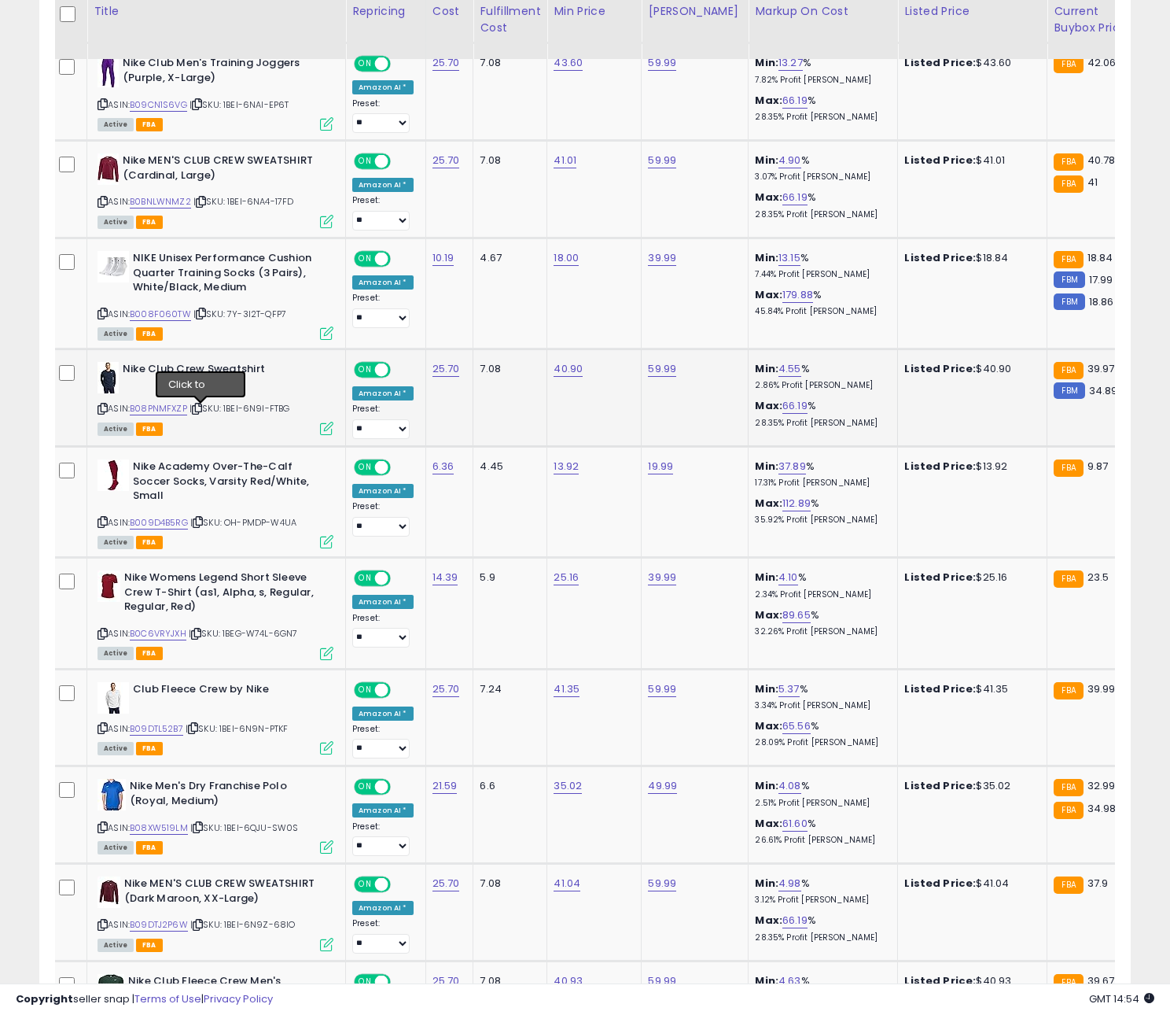
click at [197, 412] on icon at bounding box center [197, 408] width 10 height 9
click at [176, 411] on link "B08PNMFXZP" at bounding box center [158, 408] width 57 height 13
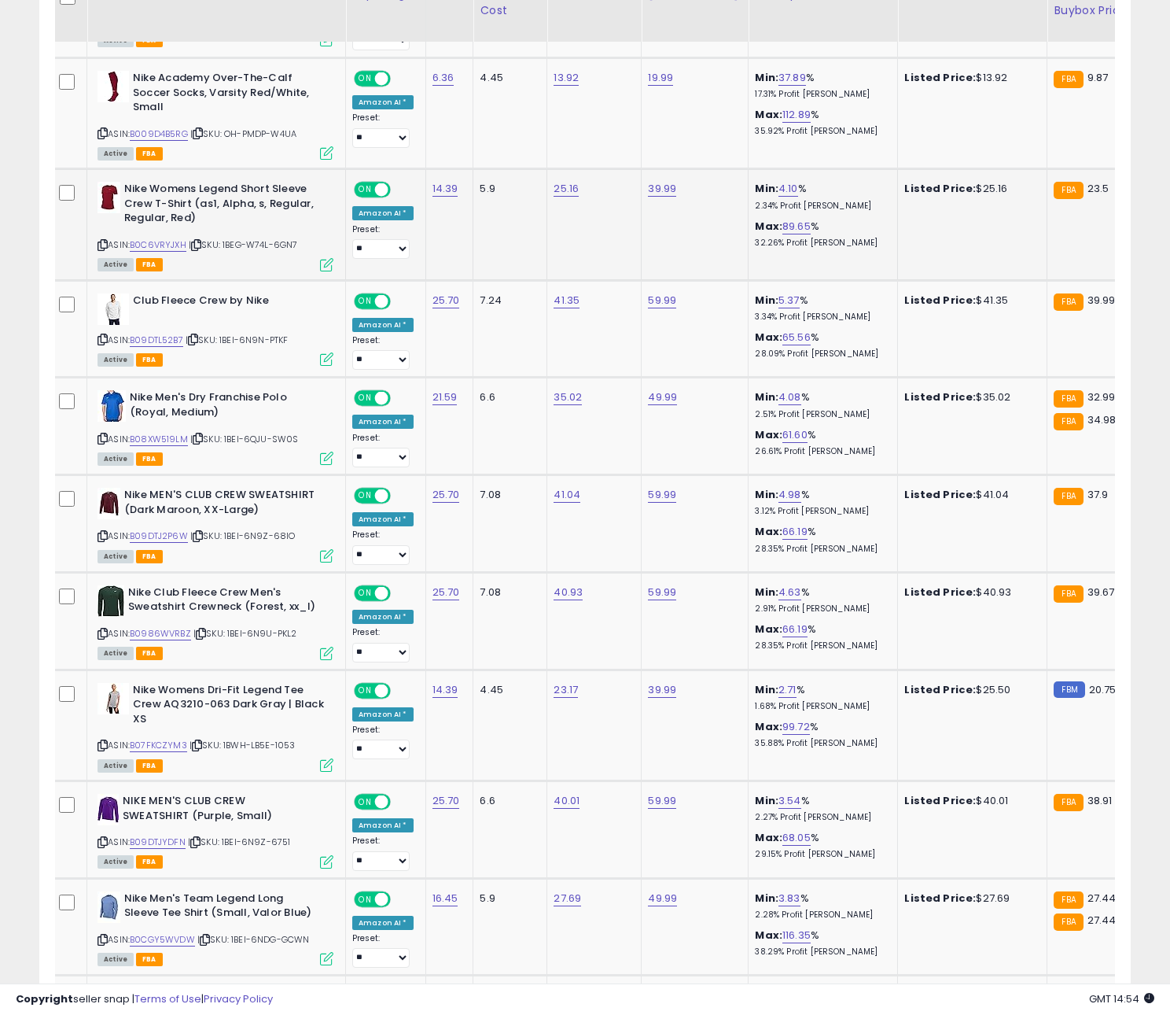
scroll to position [1733, 0]
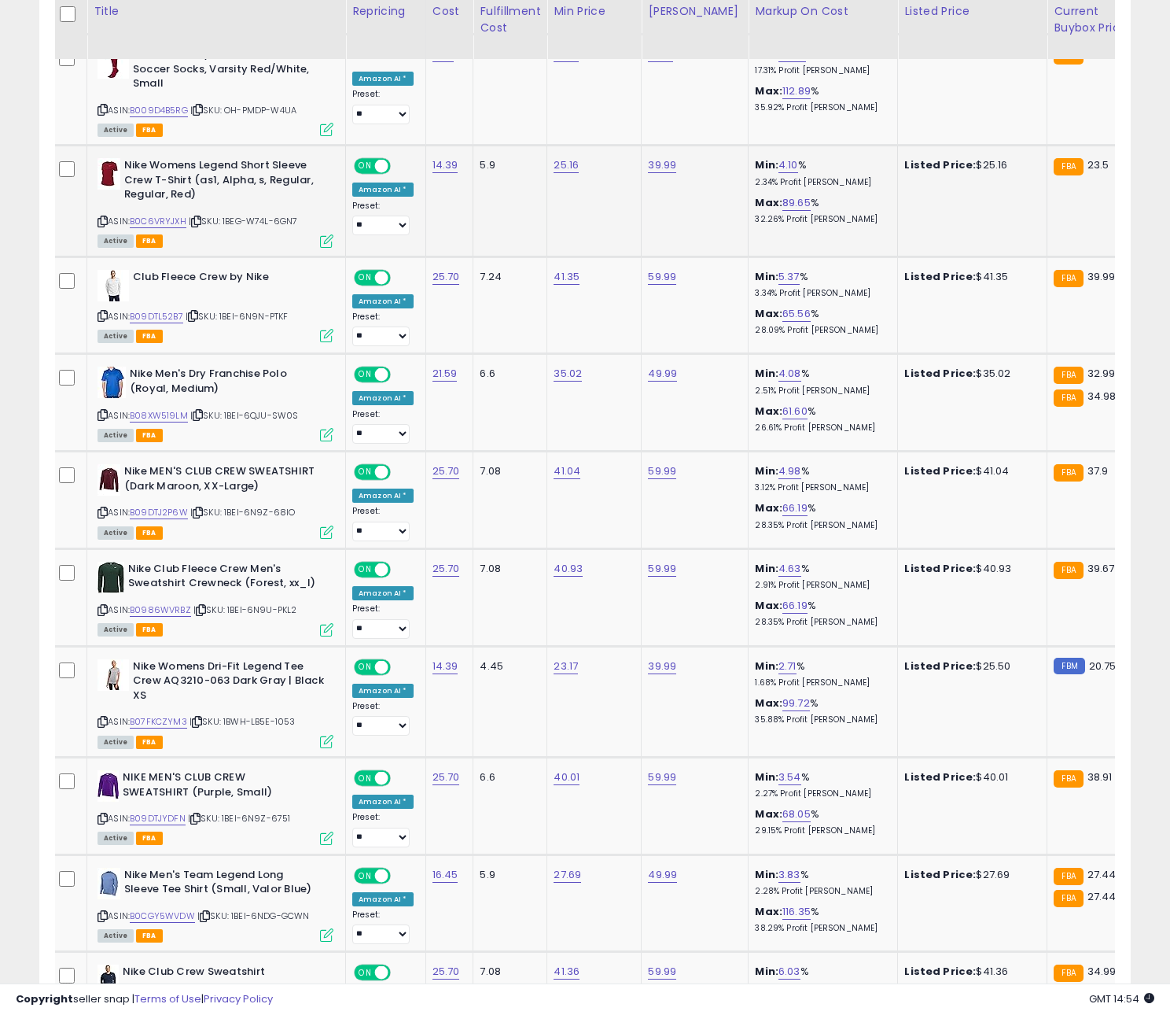
click at [201, 226] on icon at bounding box center [196, 221] width 10 height 9
click at [163, 223] on link "B0C6VRYJXH" at bounding box center [158, 221] width 57 height 13
click at [197, 317] on icon at bounding box center [193, 315] width 10 height 9
click at [163, 318] on link "B09DTL52B7" at bounding box center [156, 316] width 53 height 13
click at [201, 419] on icon at bounding box center [198, 415] width 10 height 9
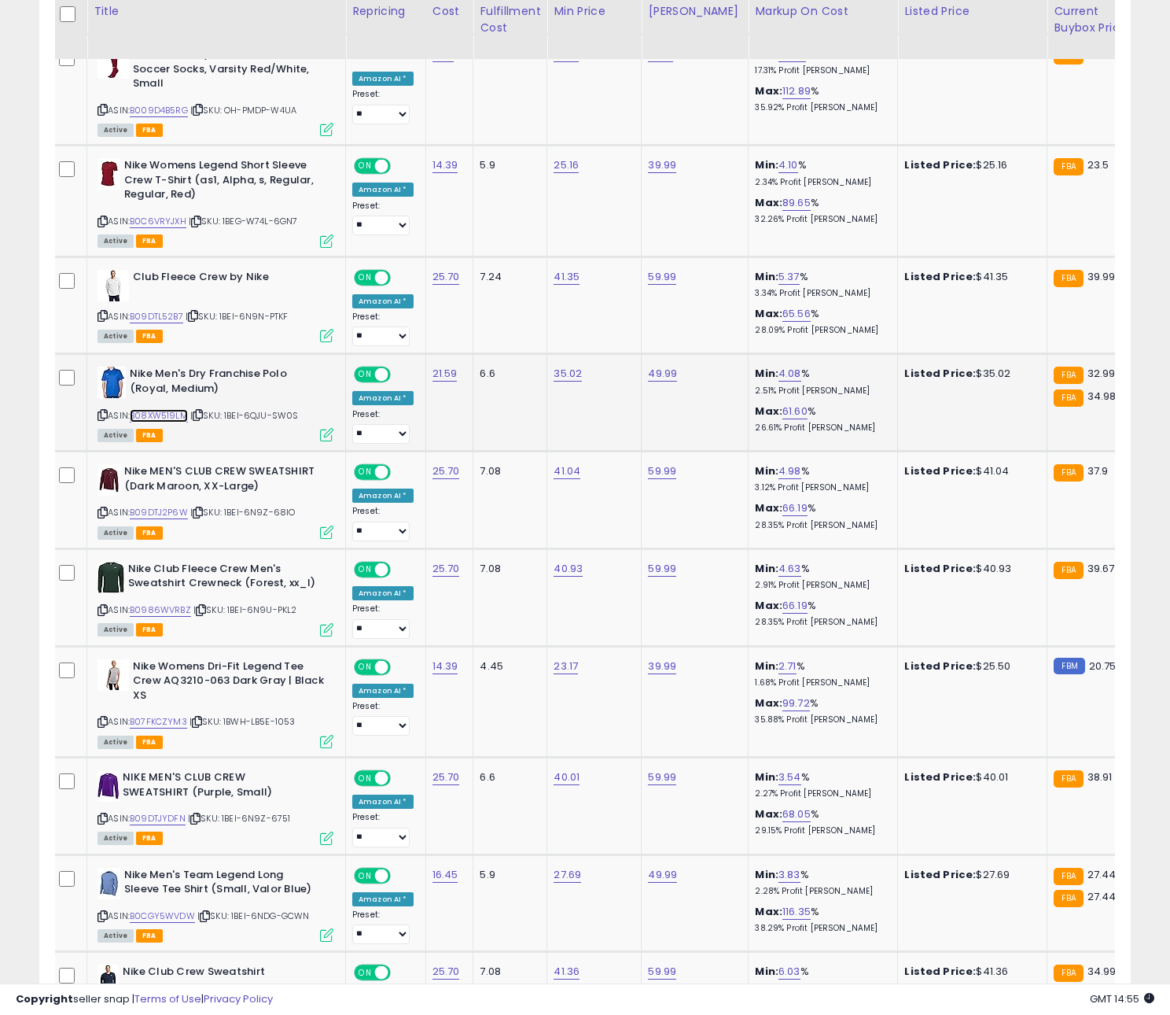
click at [169, 418] on link "B08XW519LM" at bounding box center [159, 415] width 58 height 13
click at [201, 515] on icon at bounding box center [198, 512] width 10 height 9
click at [158, 516] on link "B09DTJ2P6W" at bounding box center [159, 512] width 58 height 13
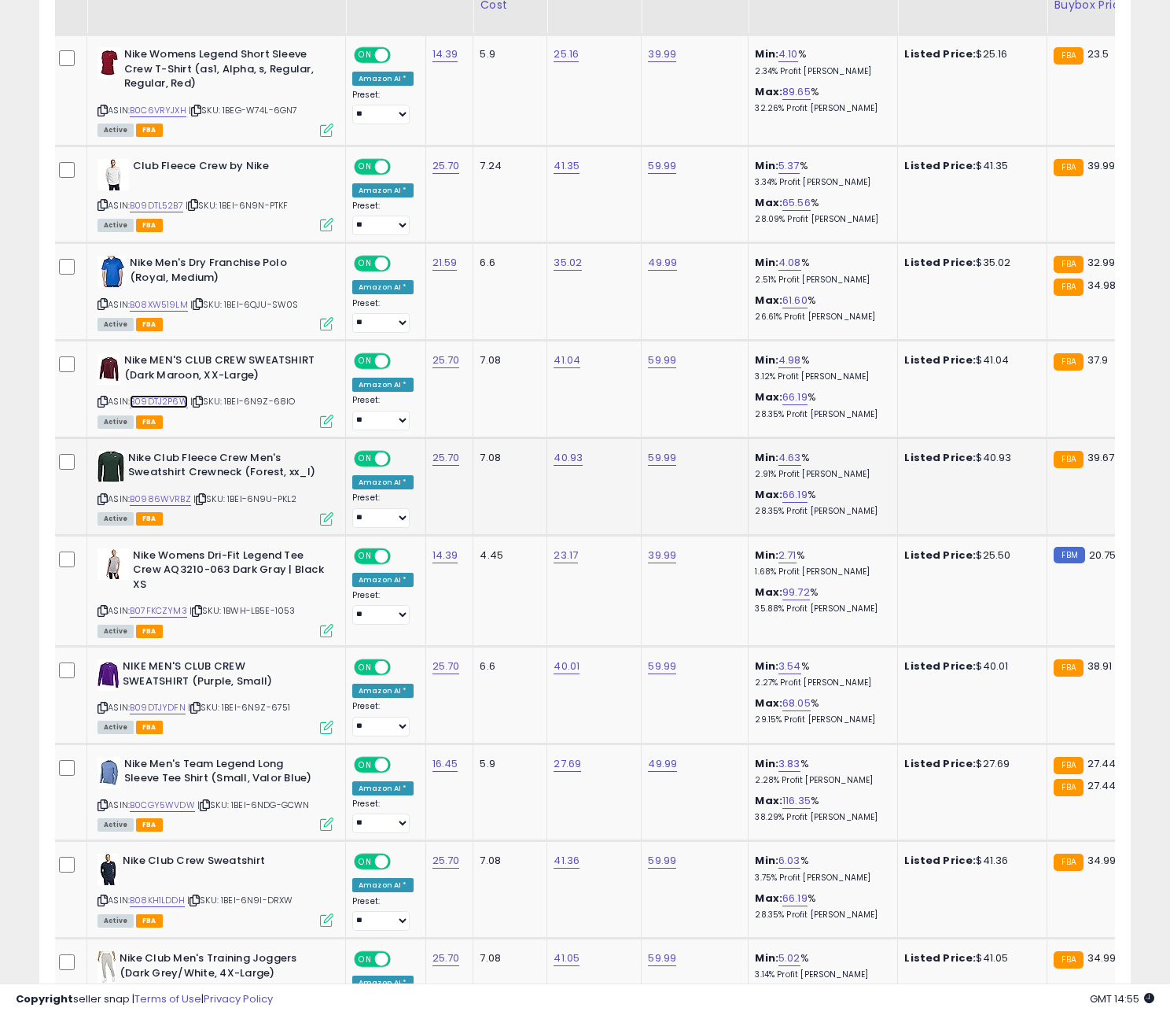
scroll to position [1850, 0]
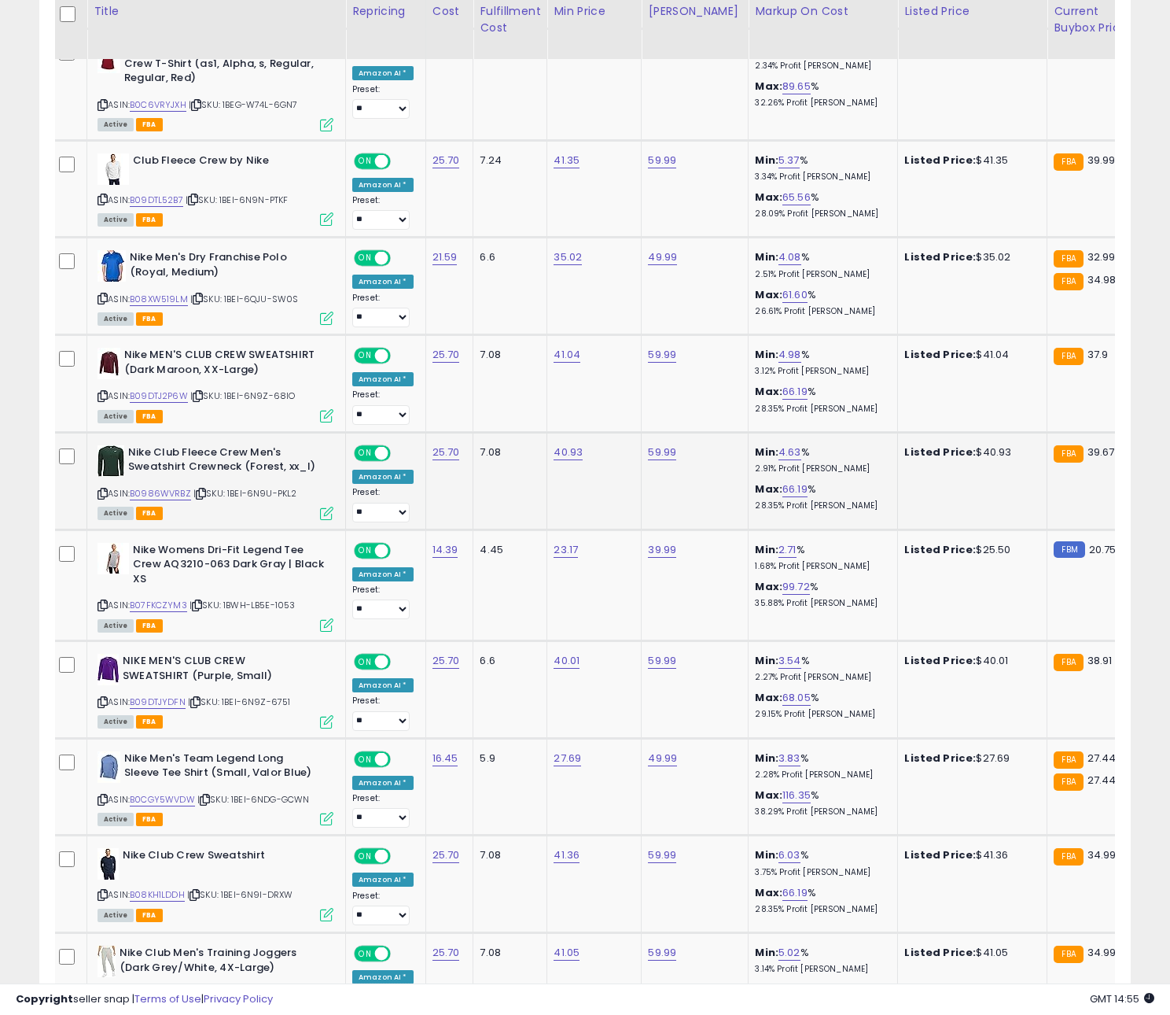
click at [201, 497] on icon at bounding box center [201, 493] width 10 height 9
click at [179, 498] on link "B0986WVRBZ" at bounding box center [160, 493] width 61 height 13
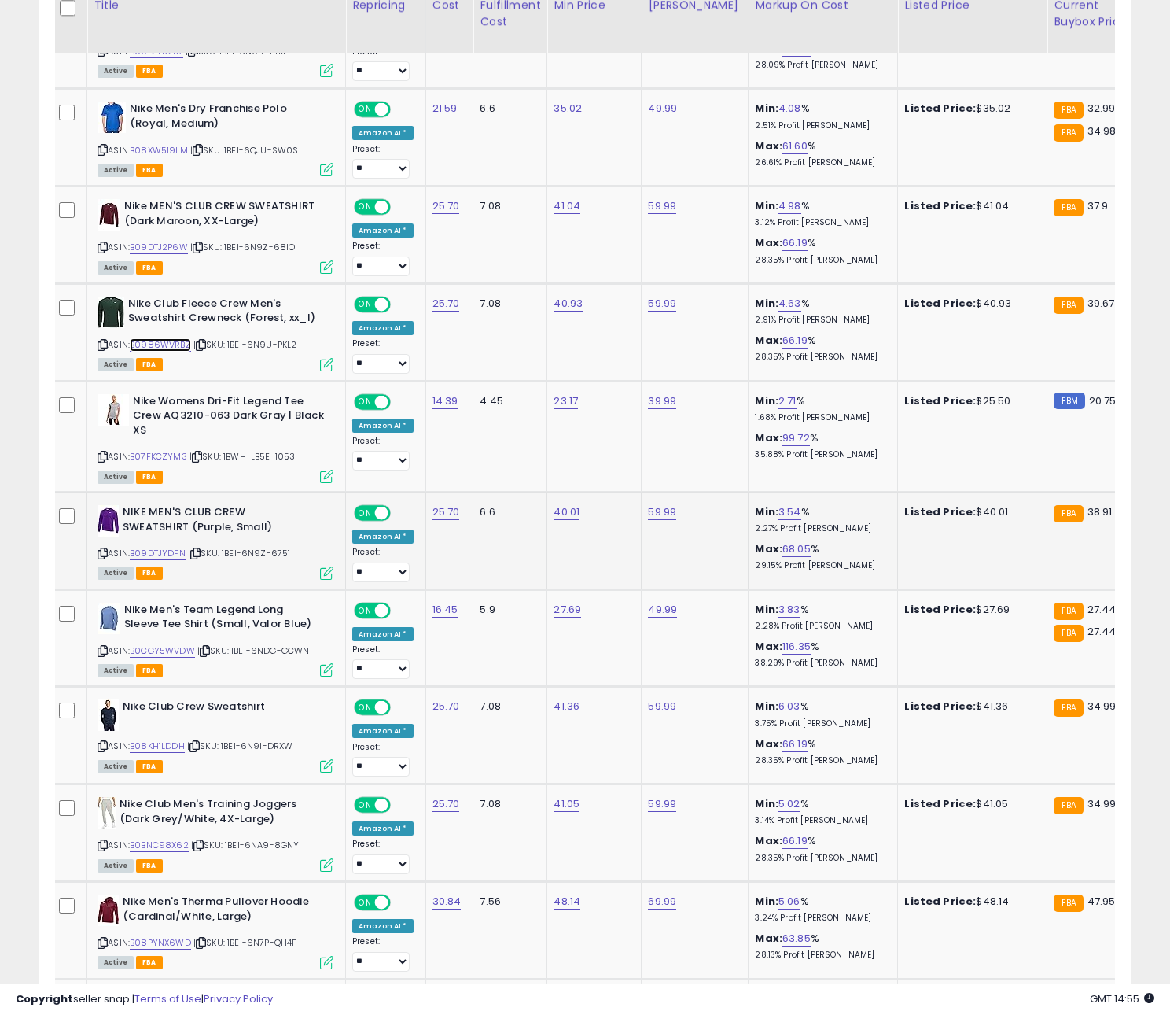
scroll to position [2007, 0]
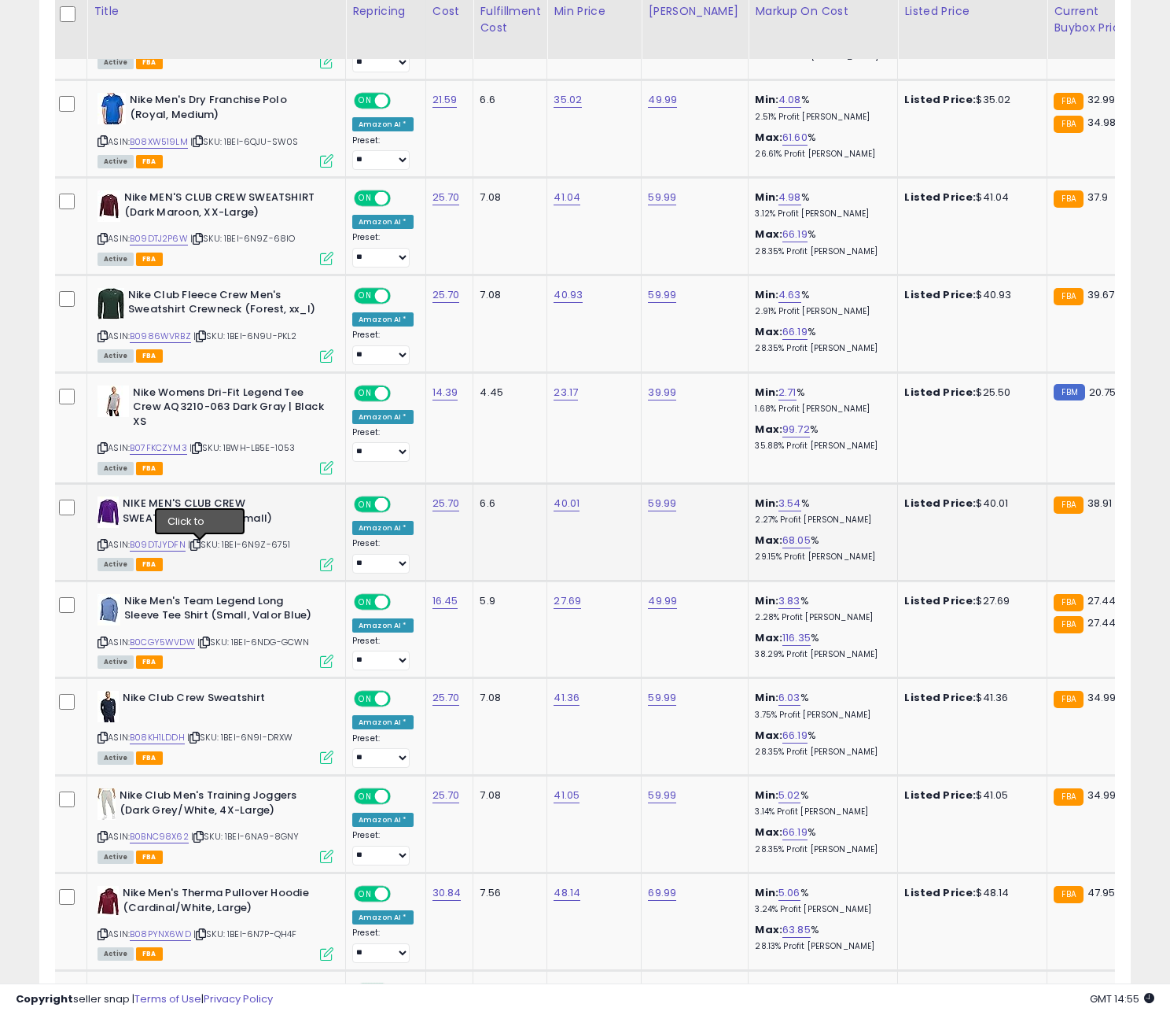
click at [201, 549] on icon at bounding box center [195, 544] width 10 height 9
click at [171, 549] on link "B09DTJYDFN" at bounding box center [158, 544] width 56 height 13
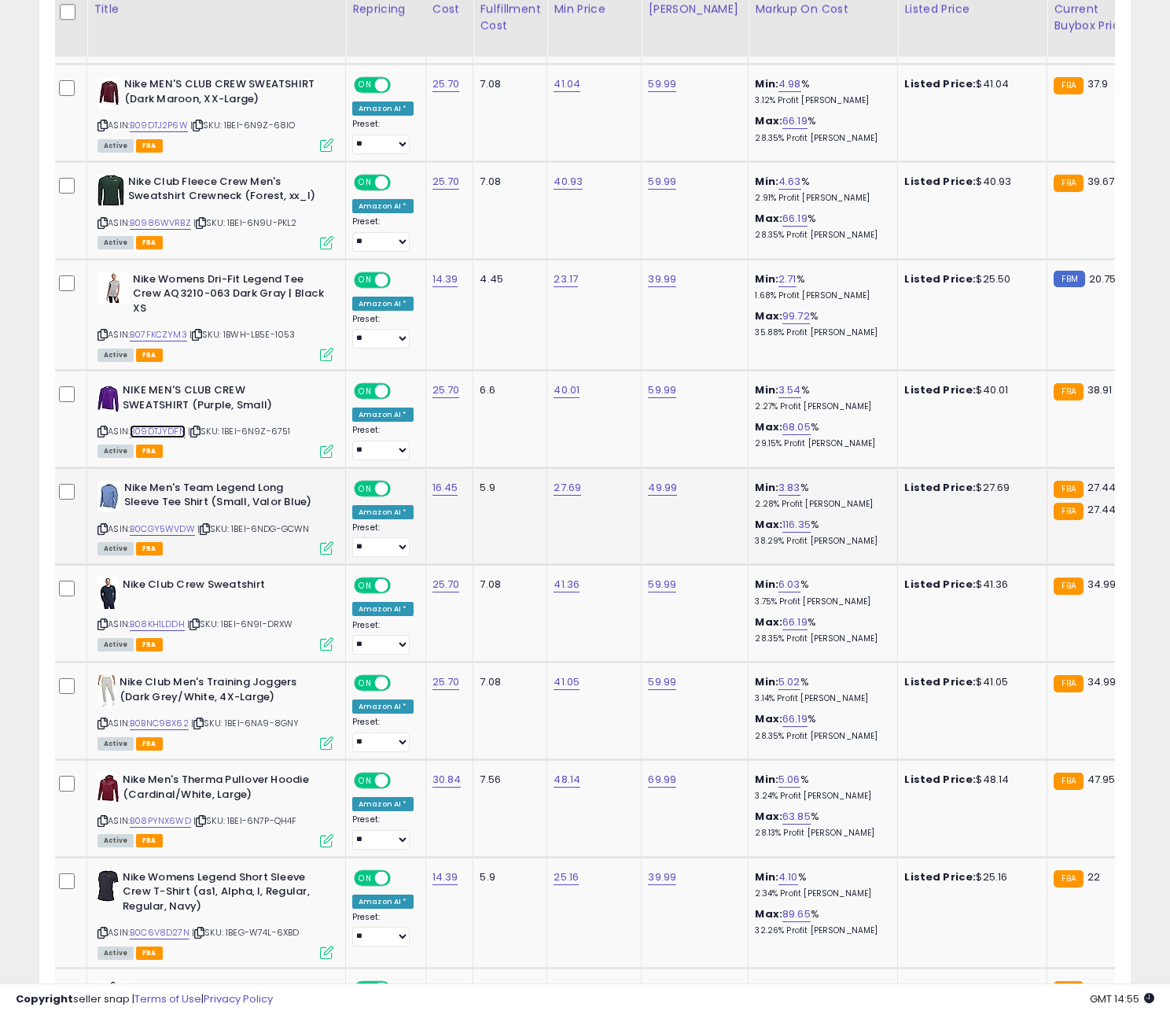
scroll to position [2123, 0]
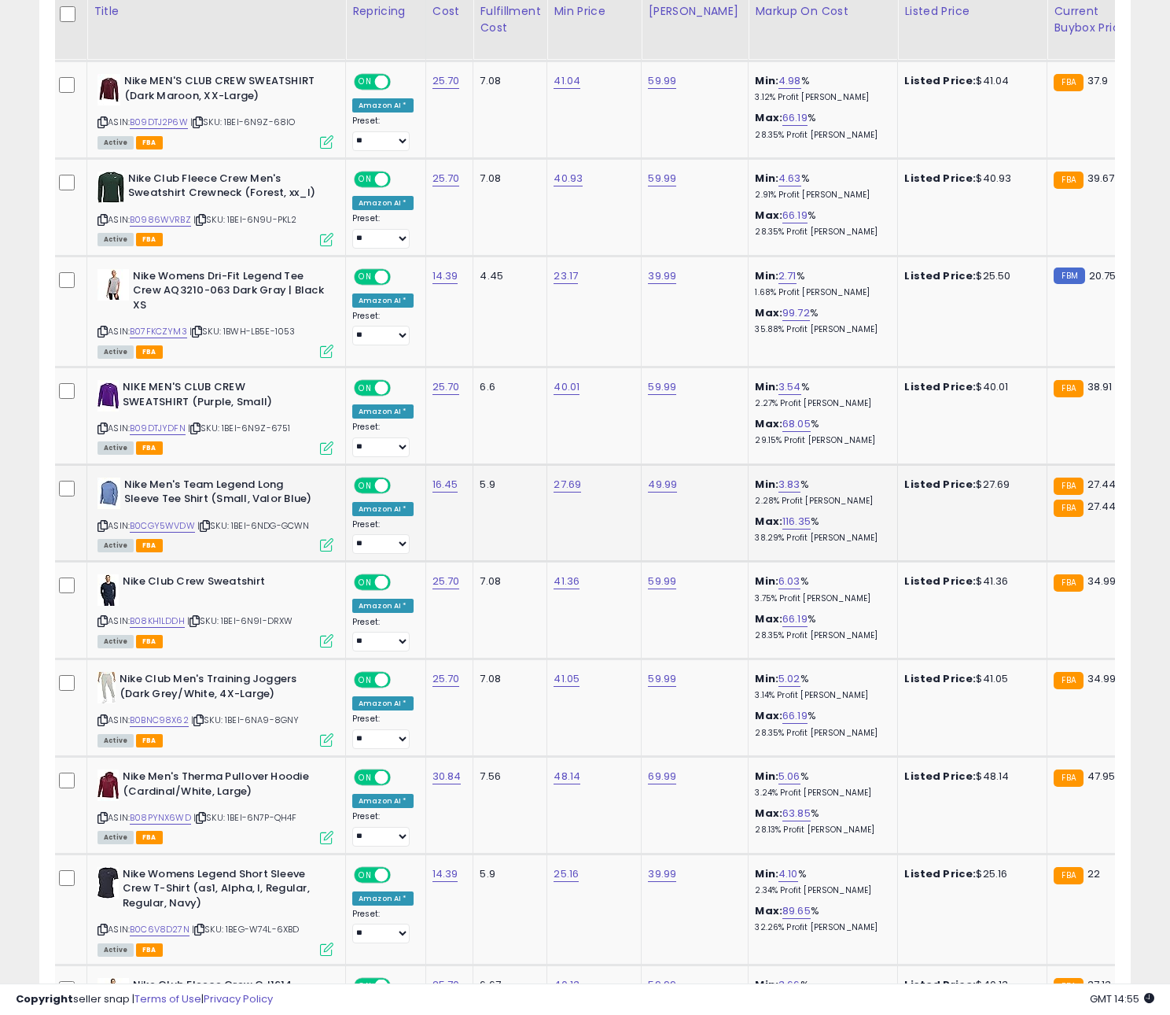
drag, startPoint x: 212, startPoint y: 531, endPoint x: 185, endPoint y: 532, distance: 26.8
click at [210, 530] on icon at bounding box center [205, 525] width 10 height 9
click at [182, 532] on link "B0CGY5WVDW" at bounding box center [162, 525] width 65 height 13
click at [196, 623] on icon at bounding box center [195, 621] width 10 height 9
click at [171, 624] on link "B08KH1LDDH" at bounding box center [157, 620] width 55 height 13
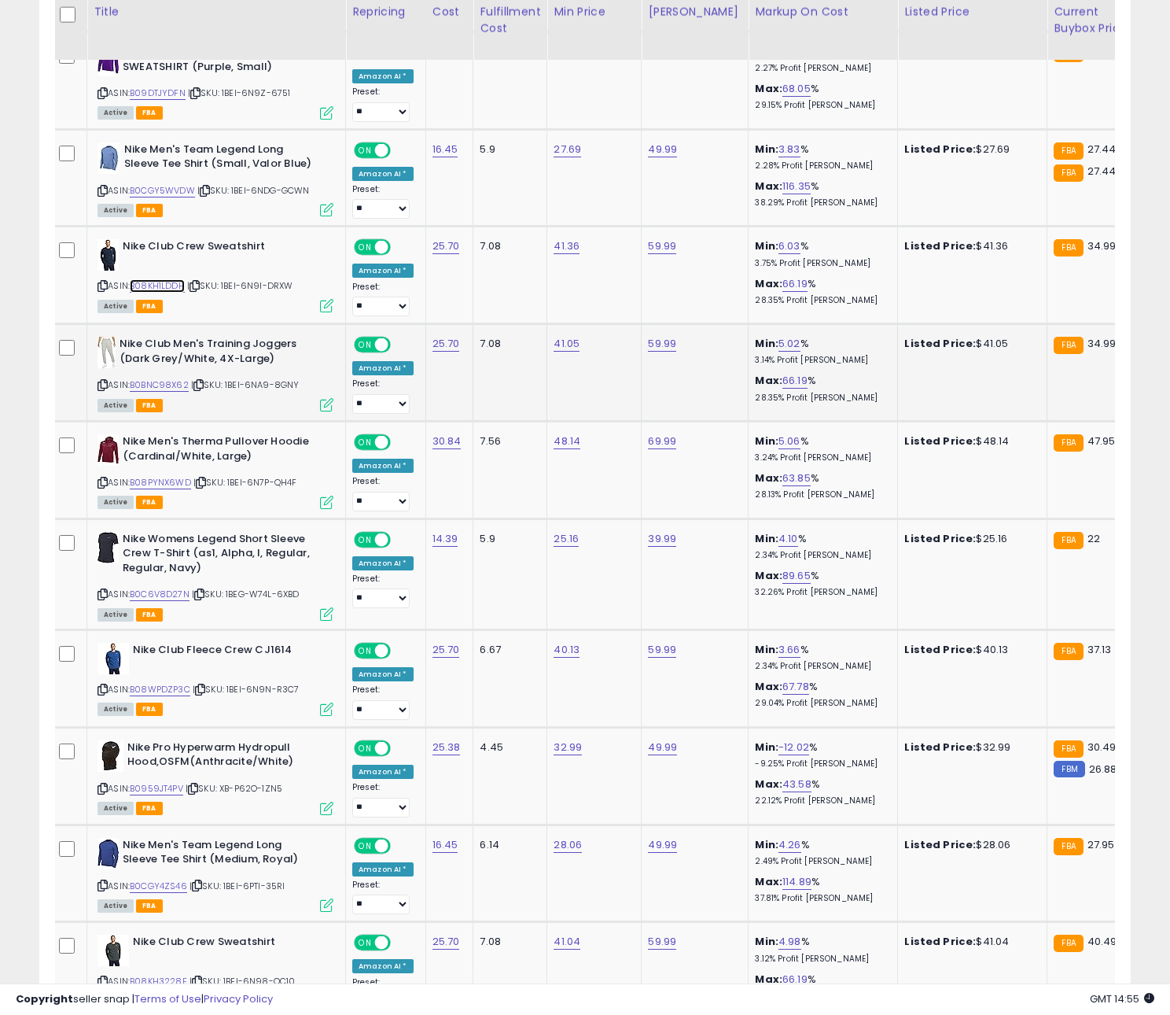
scroll to position [0, 7]
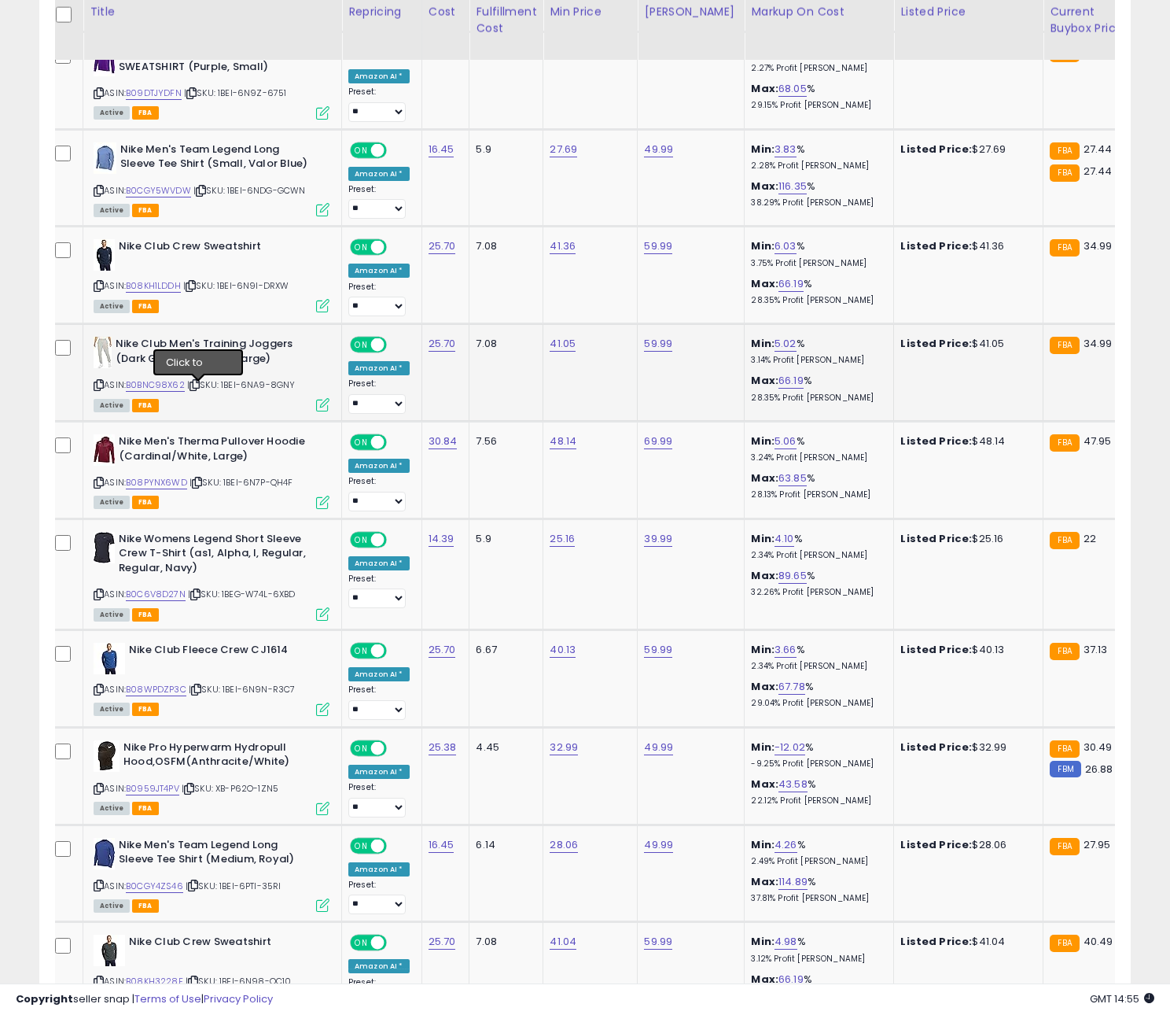
click at [200, 389] on icon at bounding box center [195, 385] width 10 height 9
click at [166, 387] on link "B0BNC98X62" at bounding box center [155, 384] width 59 height 13
click at [201, 487] on icon at bounding box center [197, 482] width 10 height 9
click at [166, 488] on link "B08PYNX6WD" at bounding box center [156, 482] width 61 height 13
drag, startPoint x: 201, startPoint y: 598, endPoint x: 184, endPoint y: 598, distance: 17.3
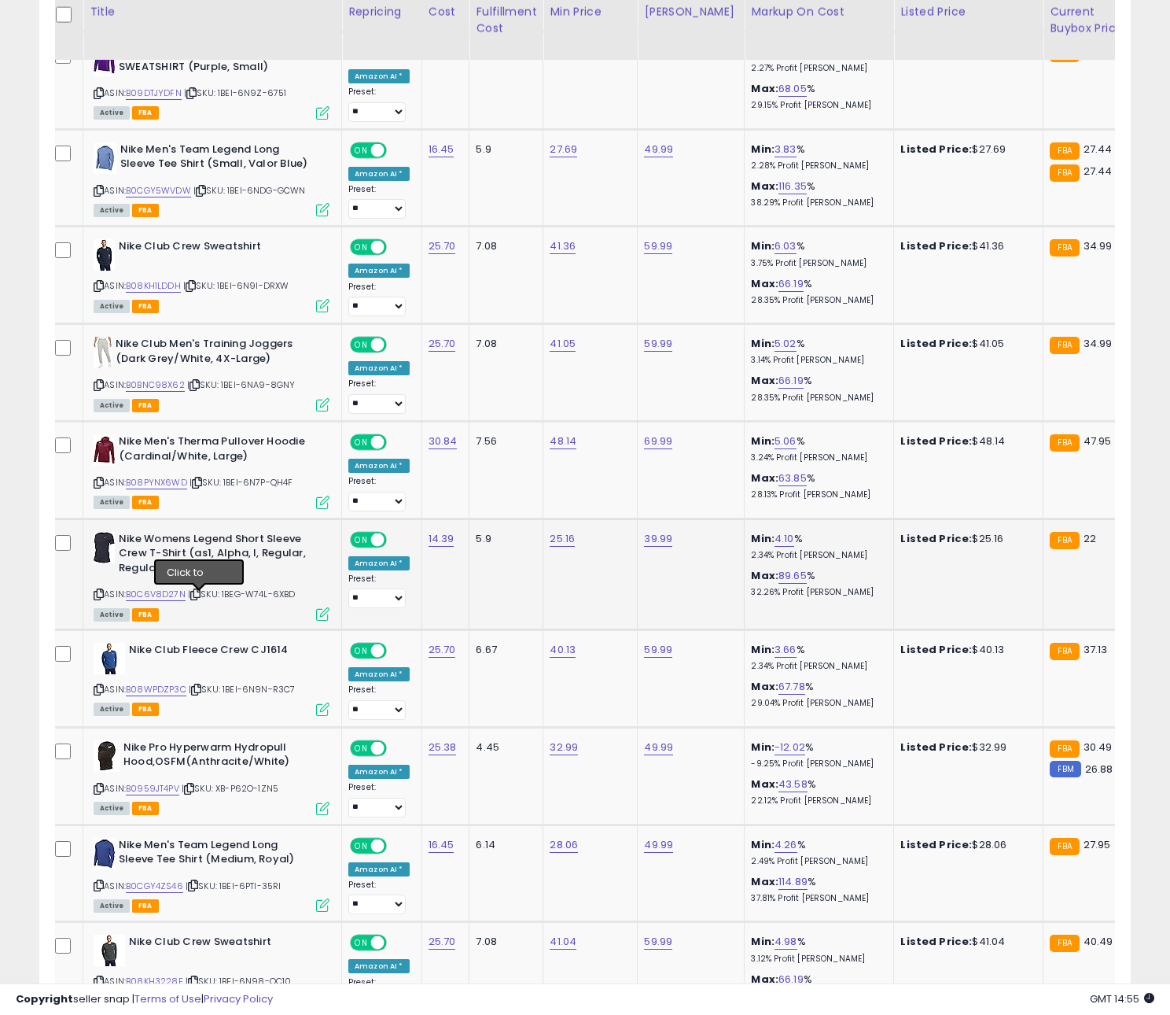
click at [201, 598] on icon at bounding box center [195, 594] width 10 height 9
click at [183, 597] on link "B0C6V8D27N" at bounding box center [156, 593] width 60 height 13
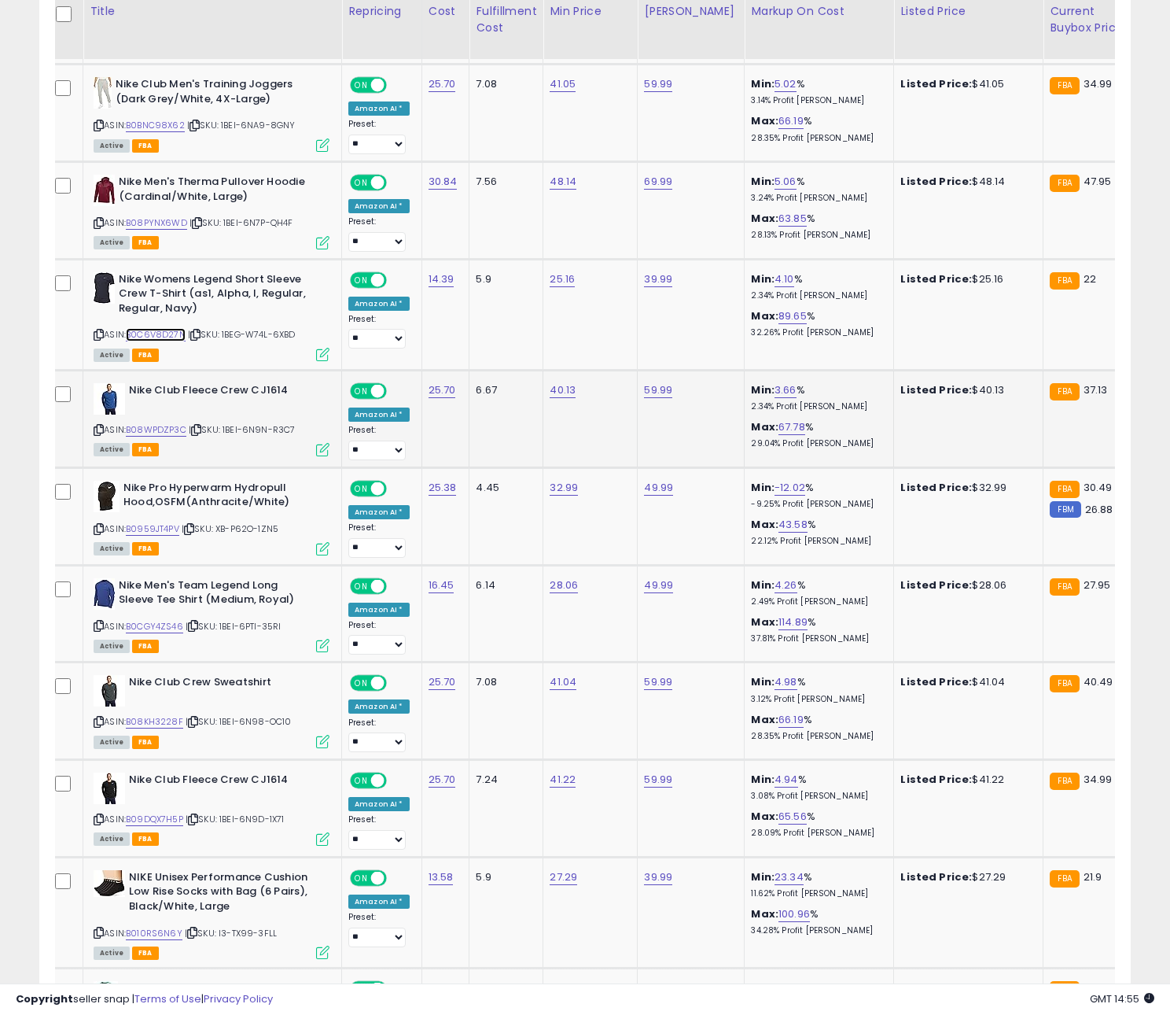
scroll to position [0, 10]
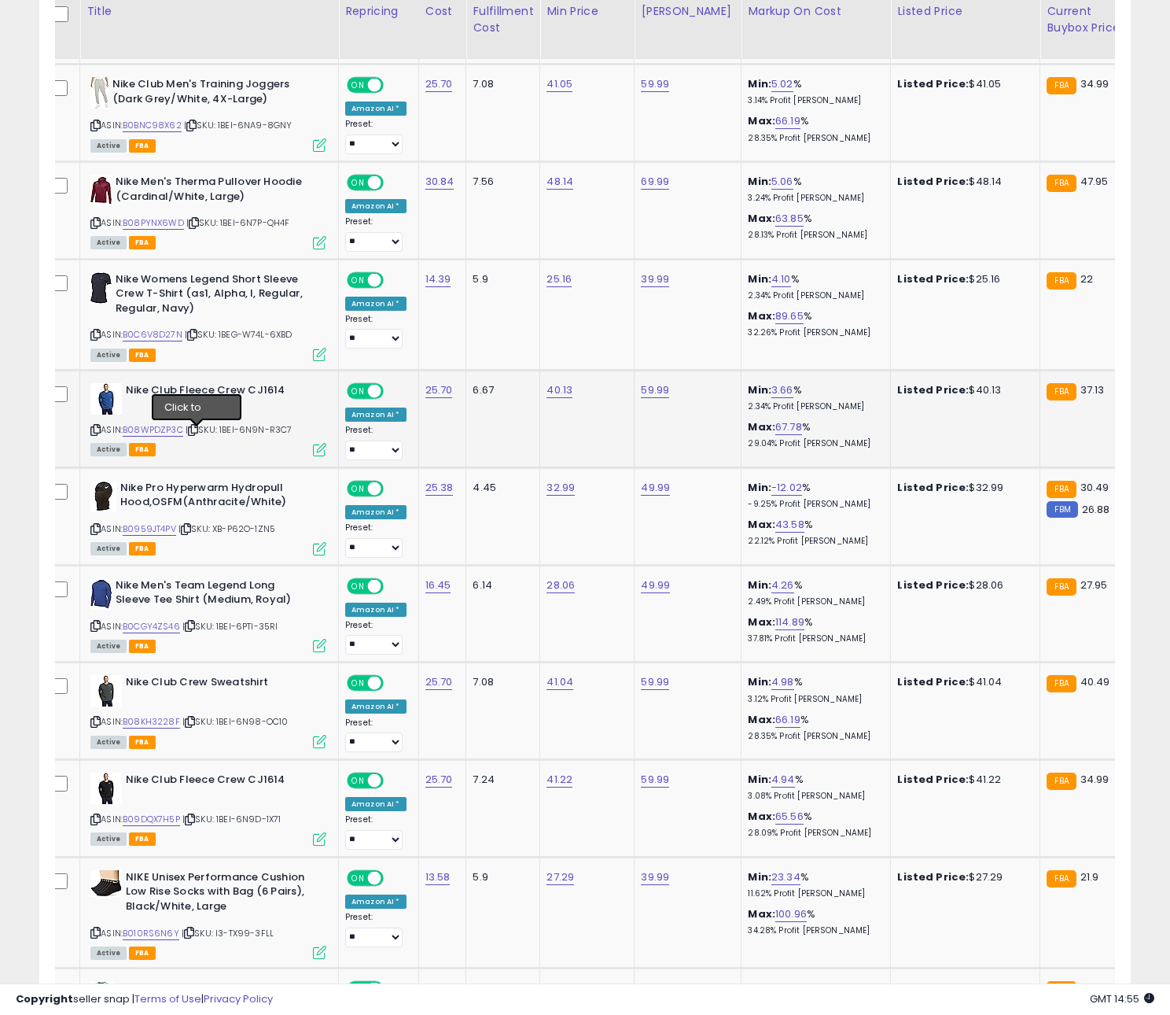
click at [194, 429] on icon at bounding box center [193, 429] width 10 height 9
click at [179, 434] on link "B08WPDZP3C" at bounding box center [153, 429] width 61 height 13
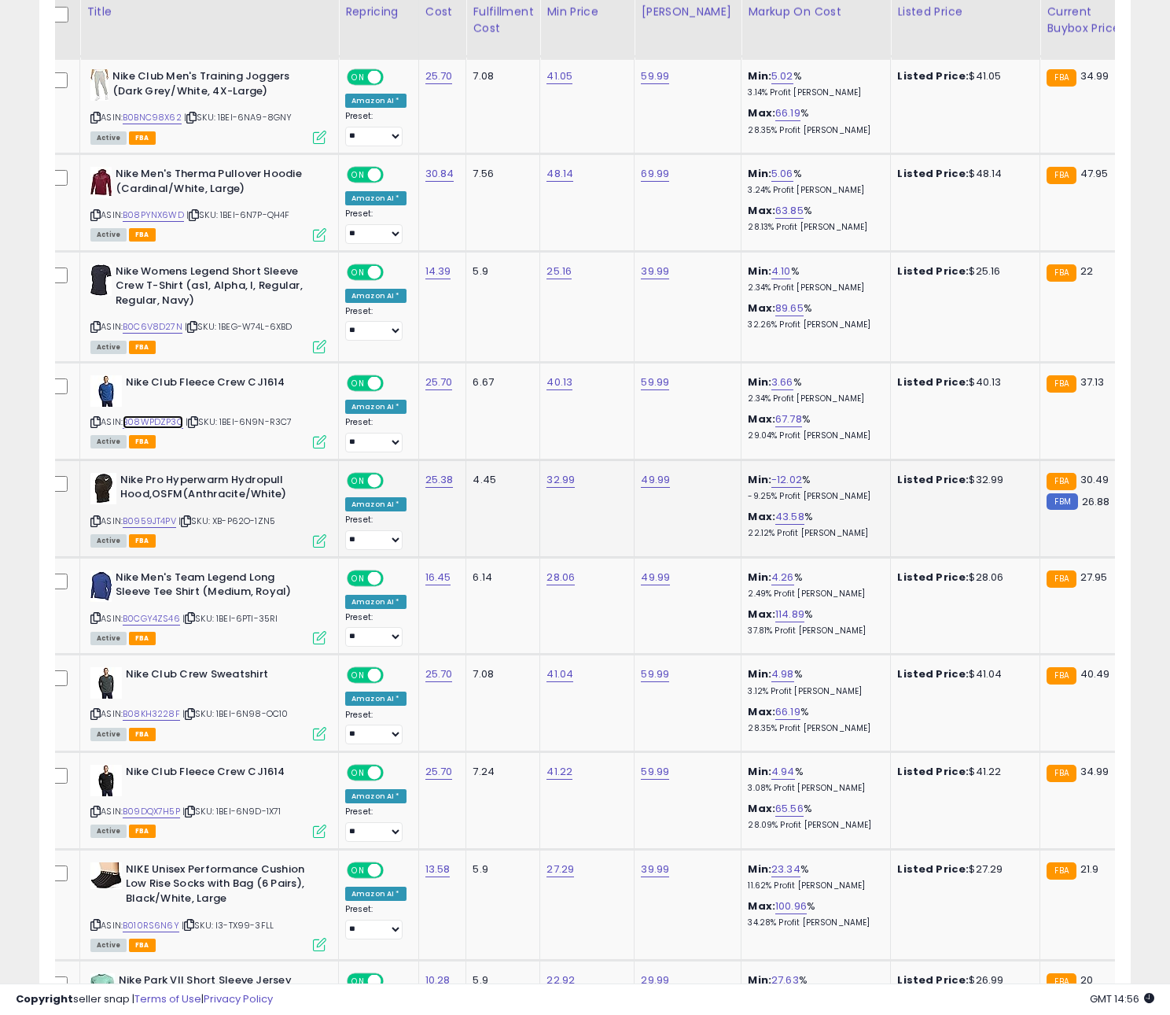
scroll to position [0, 2]
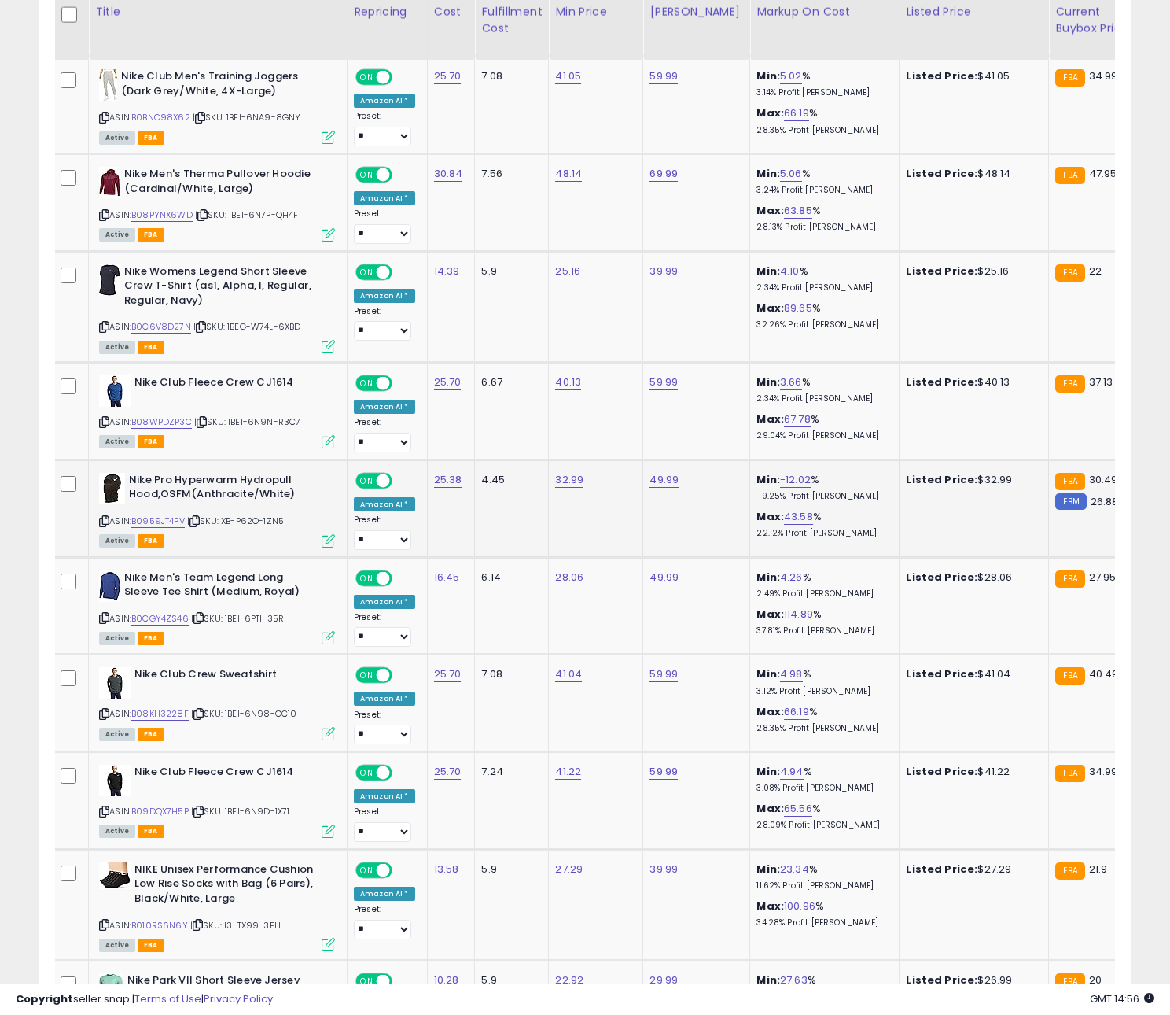
click at [195, 524] on icon at bounding box center [195, 521] width 10 height 9
click at [200, 525] on icon at bounding box center [195, 521] width 10 height 9
click at [159, 525] on link "B0959JT4PV" at bounding box center [157, 520] width 53 height 13
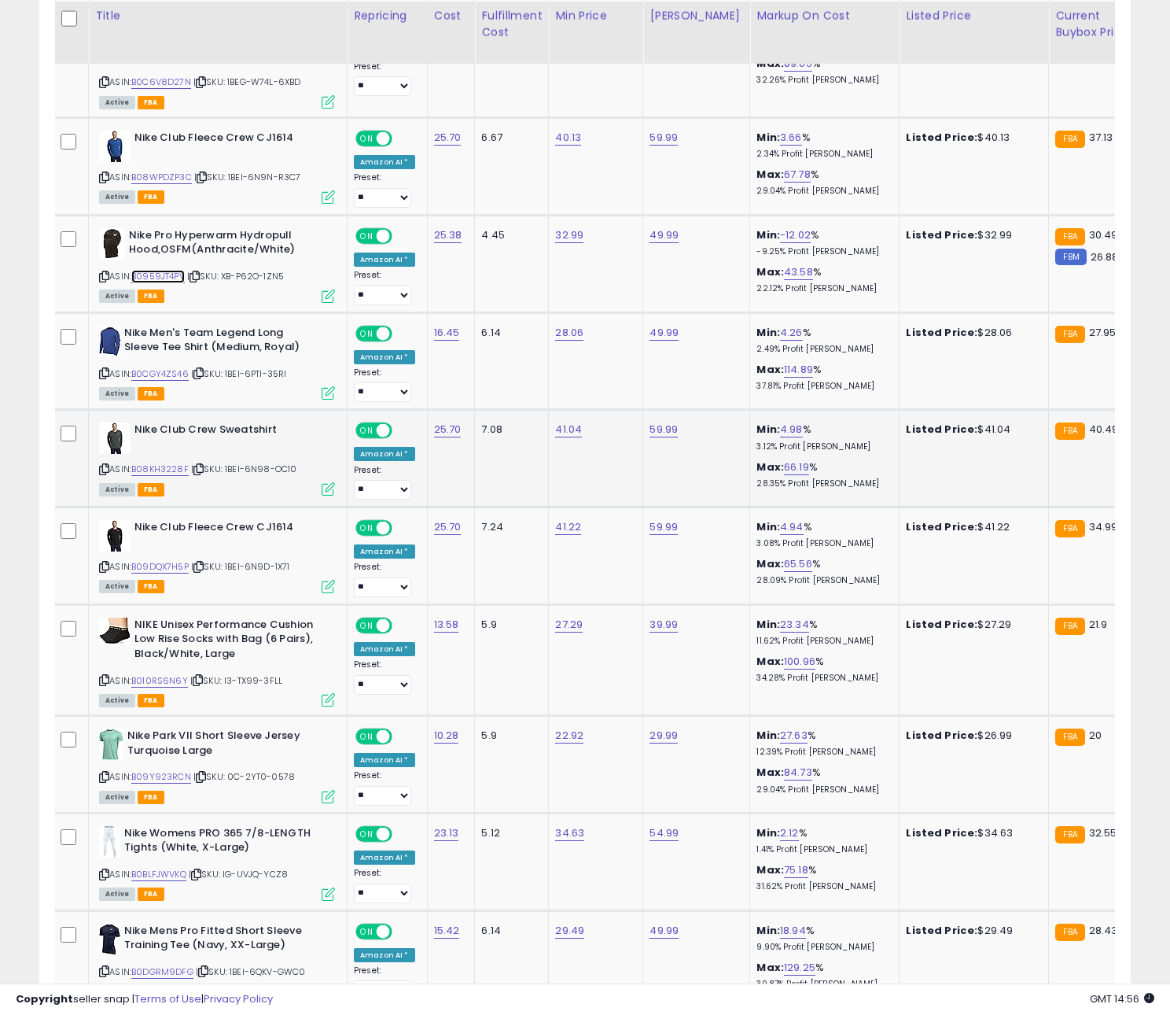
scroll to position [2974, 0]
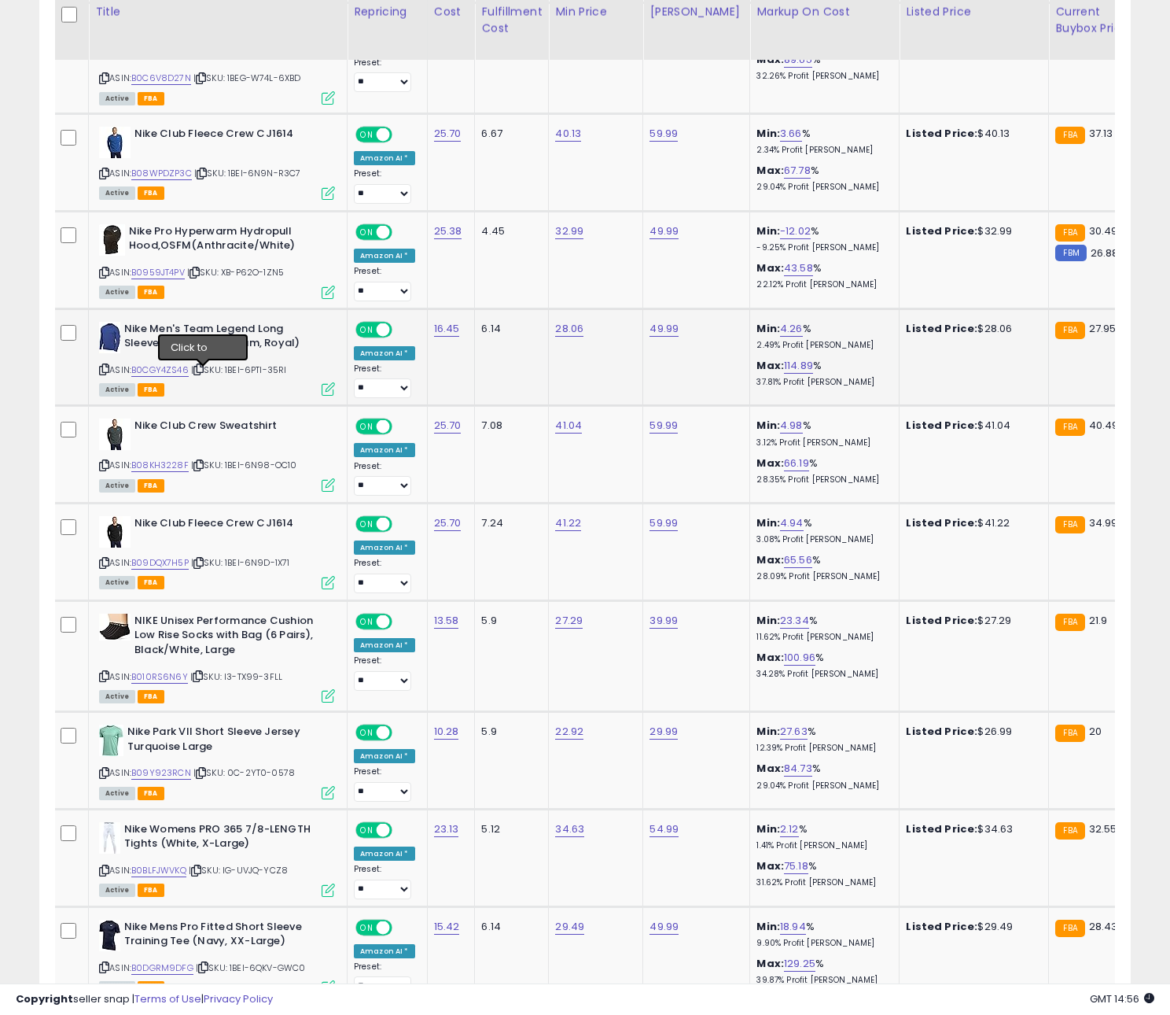
click at [204, 374] on icon at bounding box center [198, 369] width 10 height 9
click at [175, 374] on link "B0CGY4ZS46" at bounding box center [159, 369] width 57 height 13
click at [204, 567] on icon at bounding box center [198, 562] width 10 height 9
click at [182, 569] on link "B09DQX7H5P" at bounding box center [159, 562] width 57 height 13
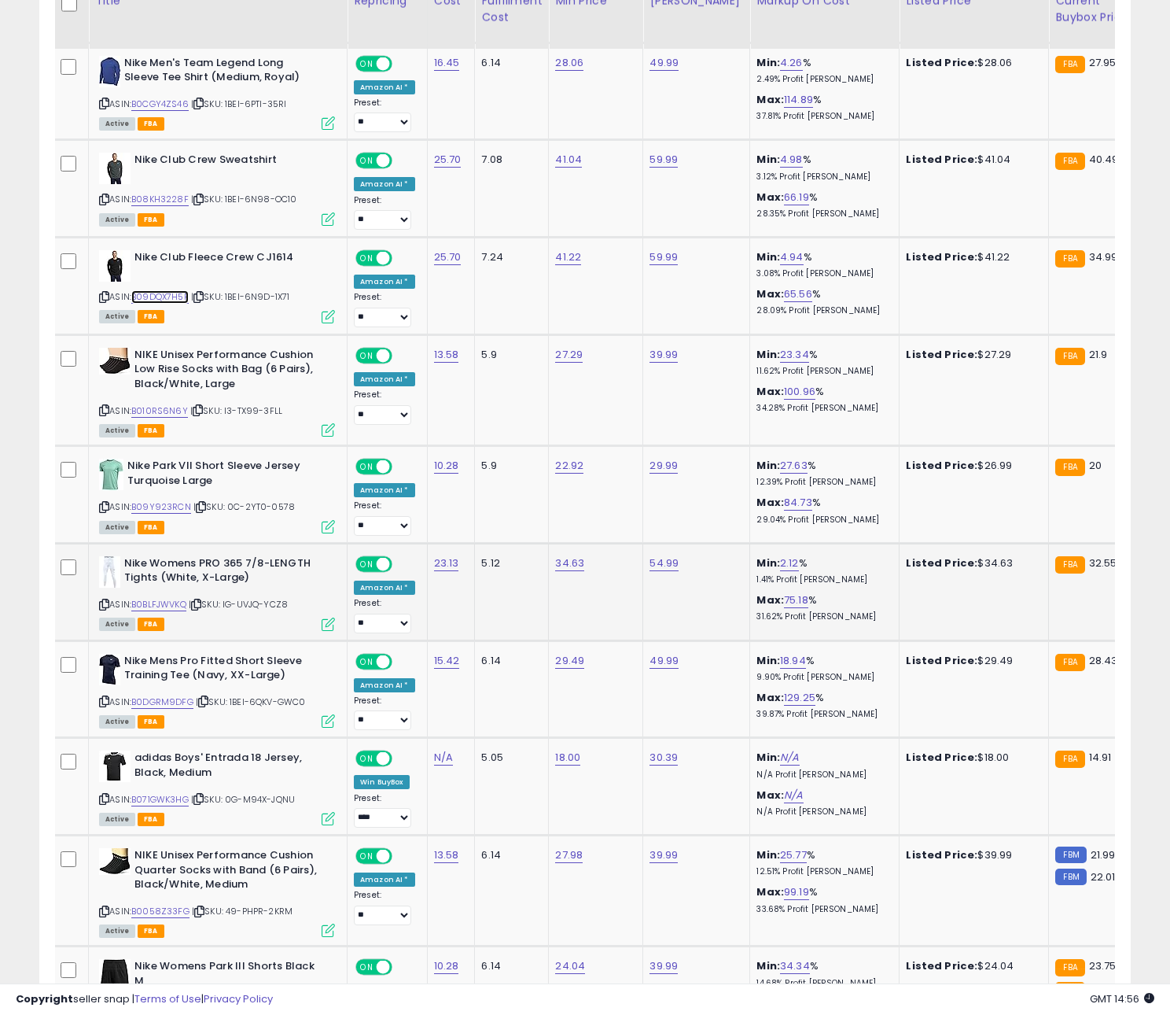
scroll to position [3254, 0]
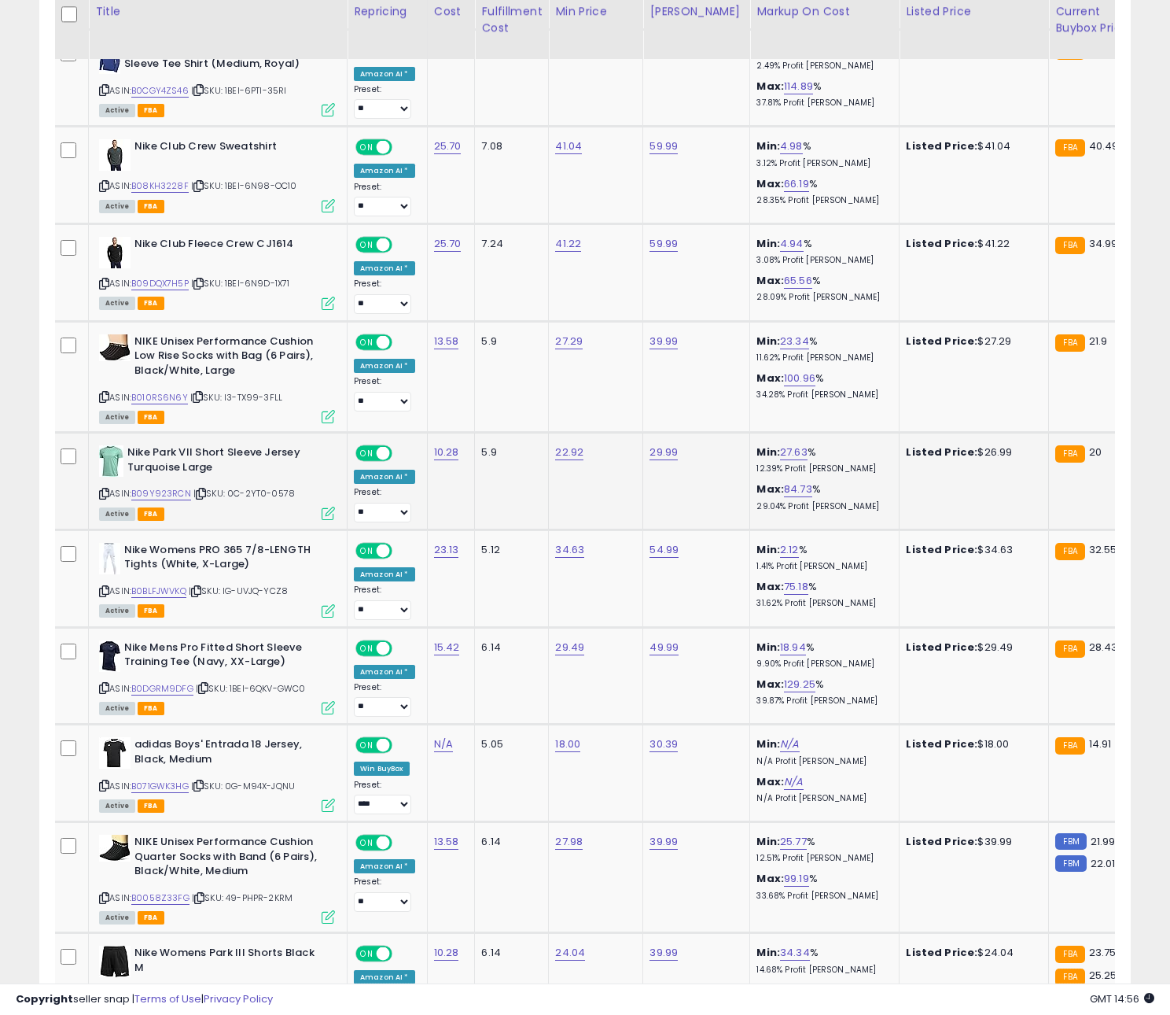
drag, startPoint x: 203, startPoint y: 499, endPoint x: 179, endPoint y: 499, distance: 24.4
click at [202, 498] on icon at bounding box center [201, 493] width 10 height 9
click at [169, 499] on link "B09Y923RCN" at bounding box center [161, 493] width 60 height 13
click at [201, 595] on icon at bounding box center [196, 591] width 10 height 9
click at [175, 594] on link "B0BLFJWVKQ" at bounding box center [158, 590] width 55 height 13
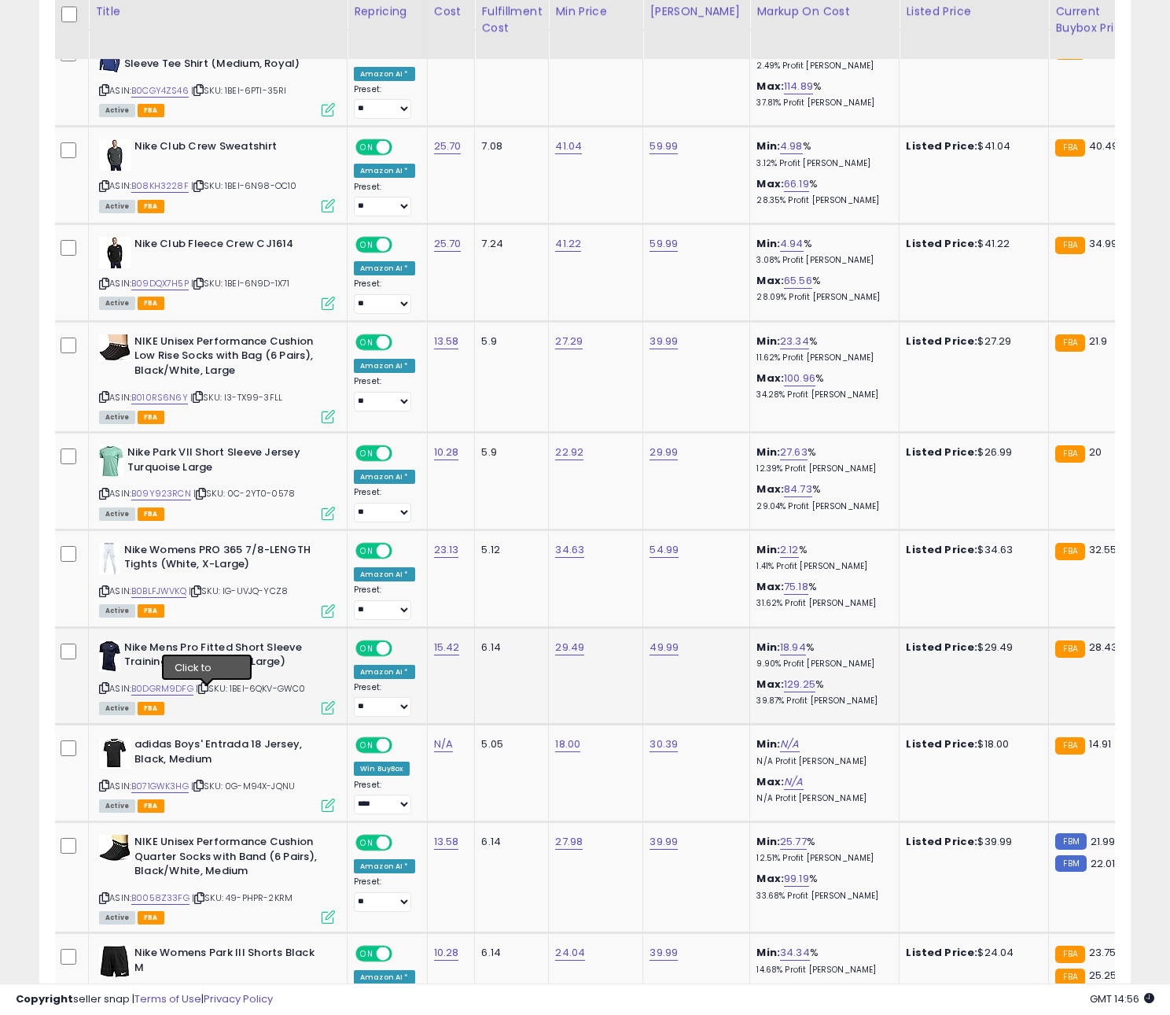
drag, startPoint x: 207, startPoint y: 692, endPoint x: 168, endPoint y: 695, distance: 39.4
click at [207, 692] on icon at bounding box center [203, 687] width 10 height 9
click at [161, 695] on link "B0DGRM9DFG" at bounding box center [162, 688] width 62 height 13
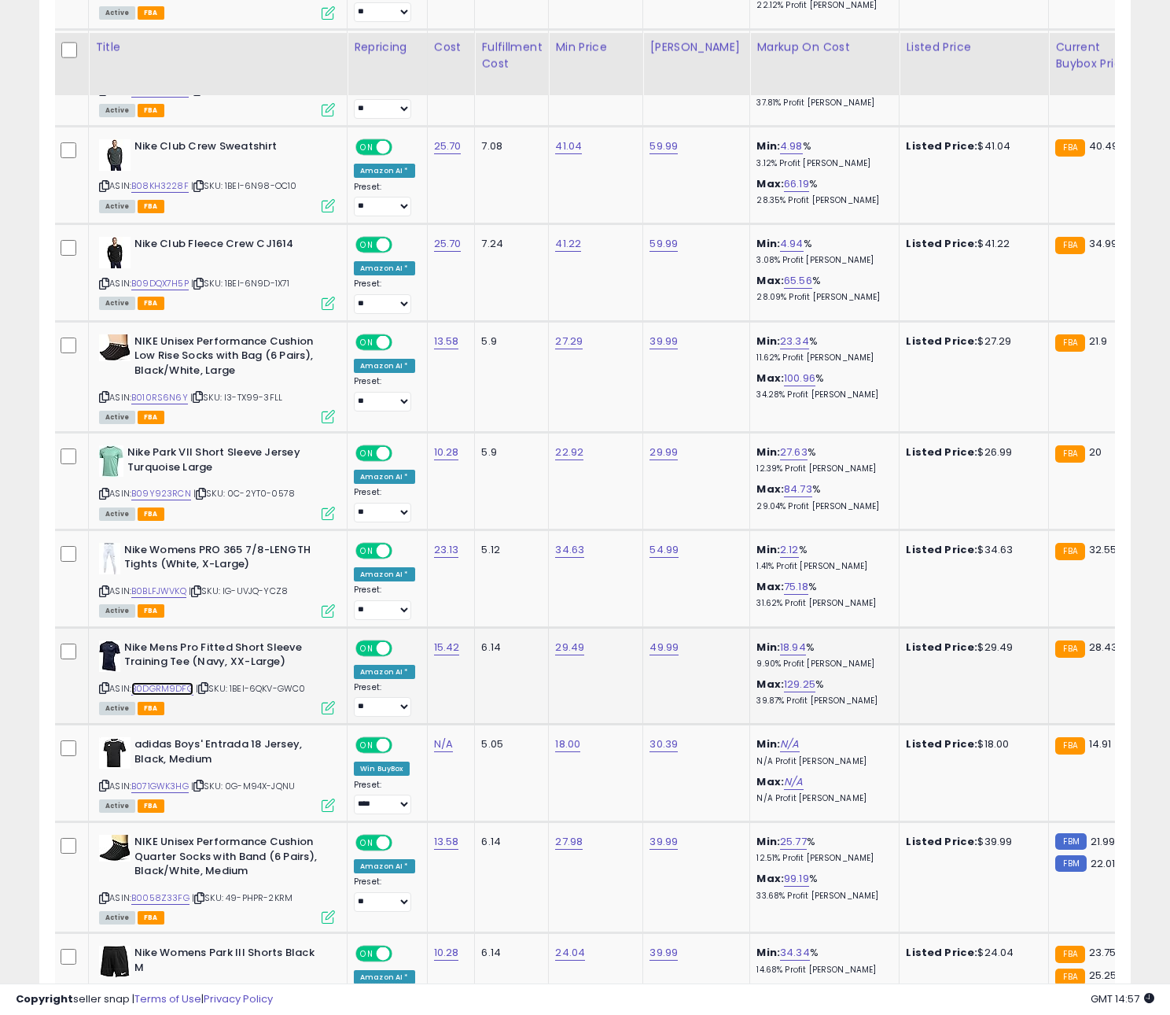
scroll to position [3426, 0]
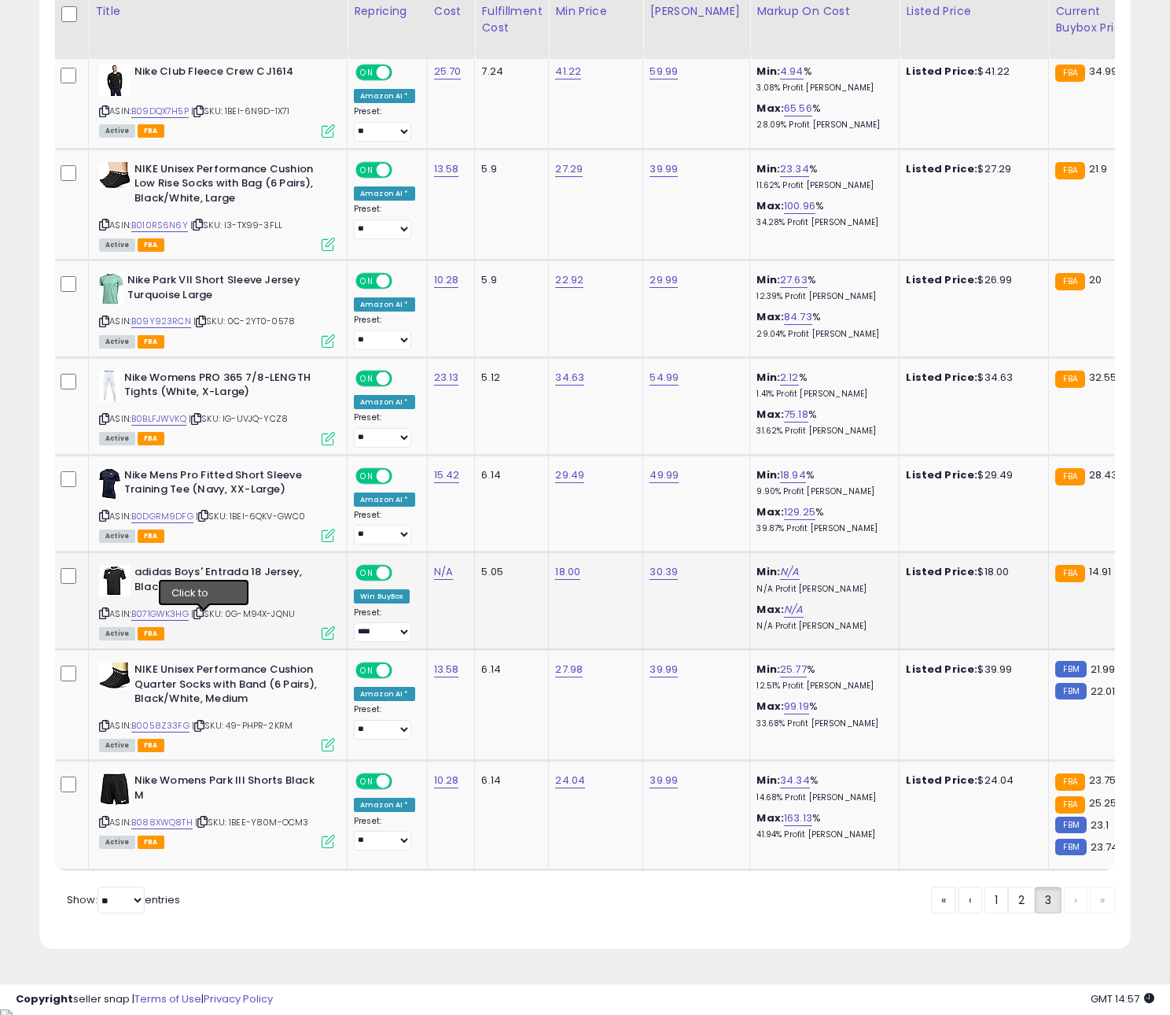
click at [204, 617] on icon at bounding box center [198, 613] width 10 height 9
click at [176, 620] on link "B071GWK3HG" at bounding box center [159, 613] width 57 height 13
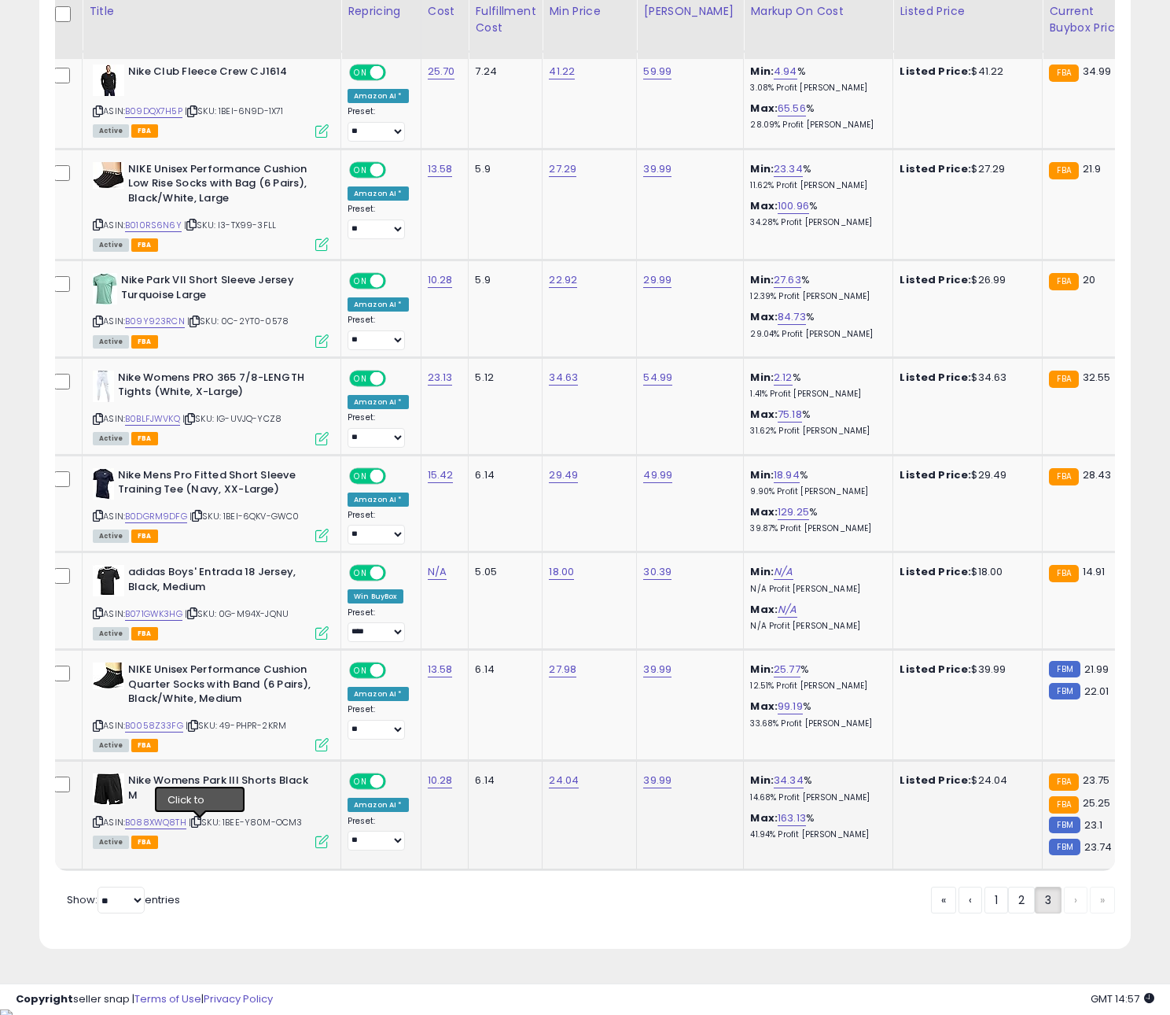
click at [200, 826] on icon at bounding box center [196, 821] width 10 height 9
click at [160, 826] on link "B088XWQ8TH" at bounding box center [155, 822] width 61 height 13
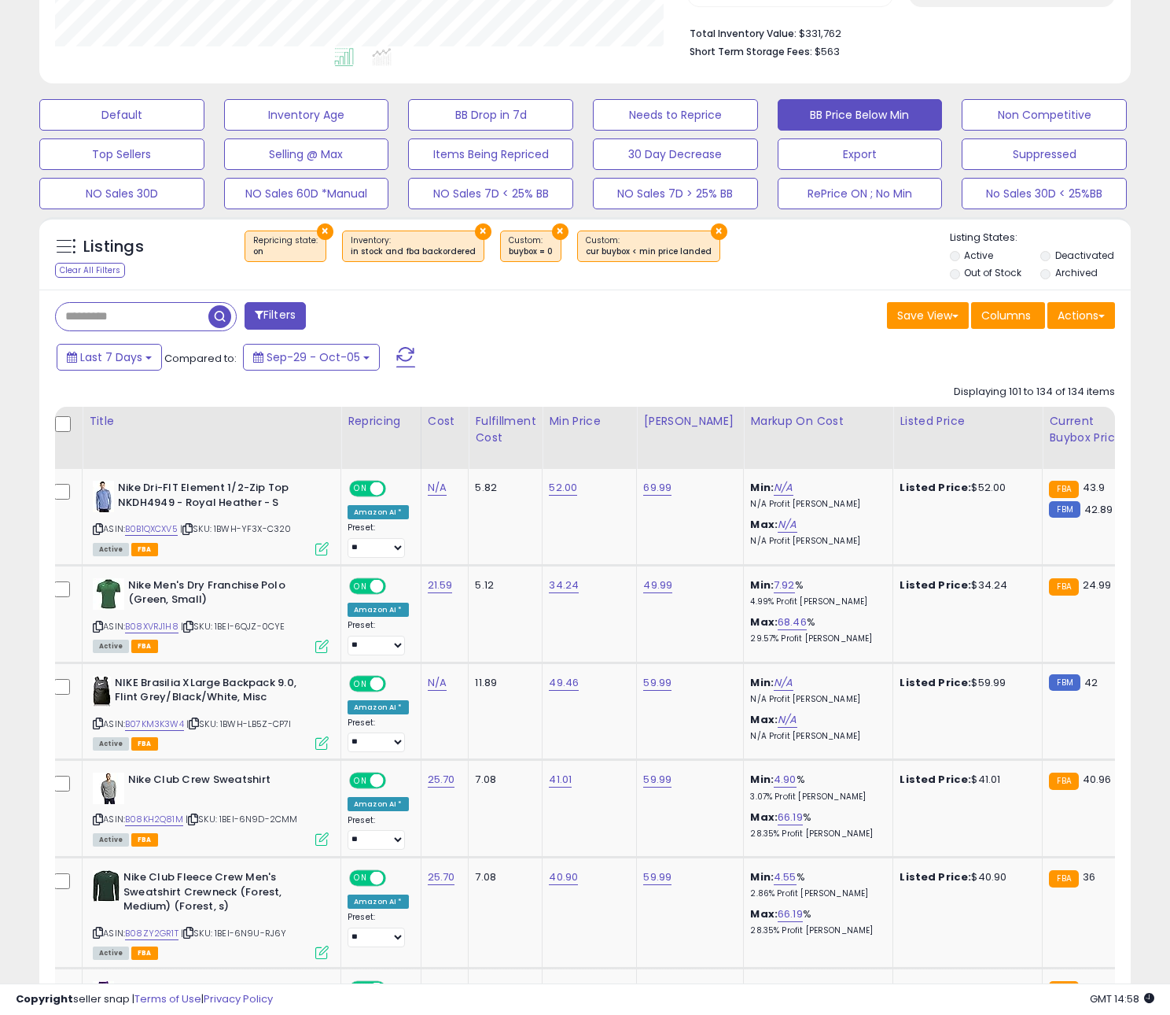
scroll to position [0, 0]
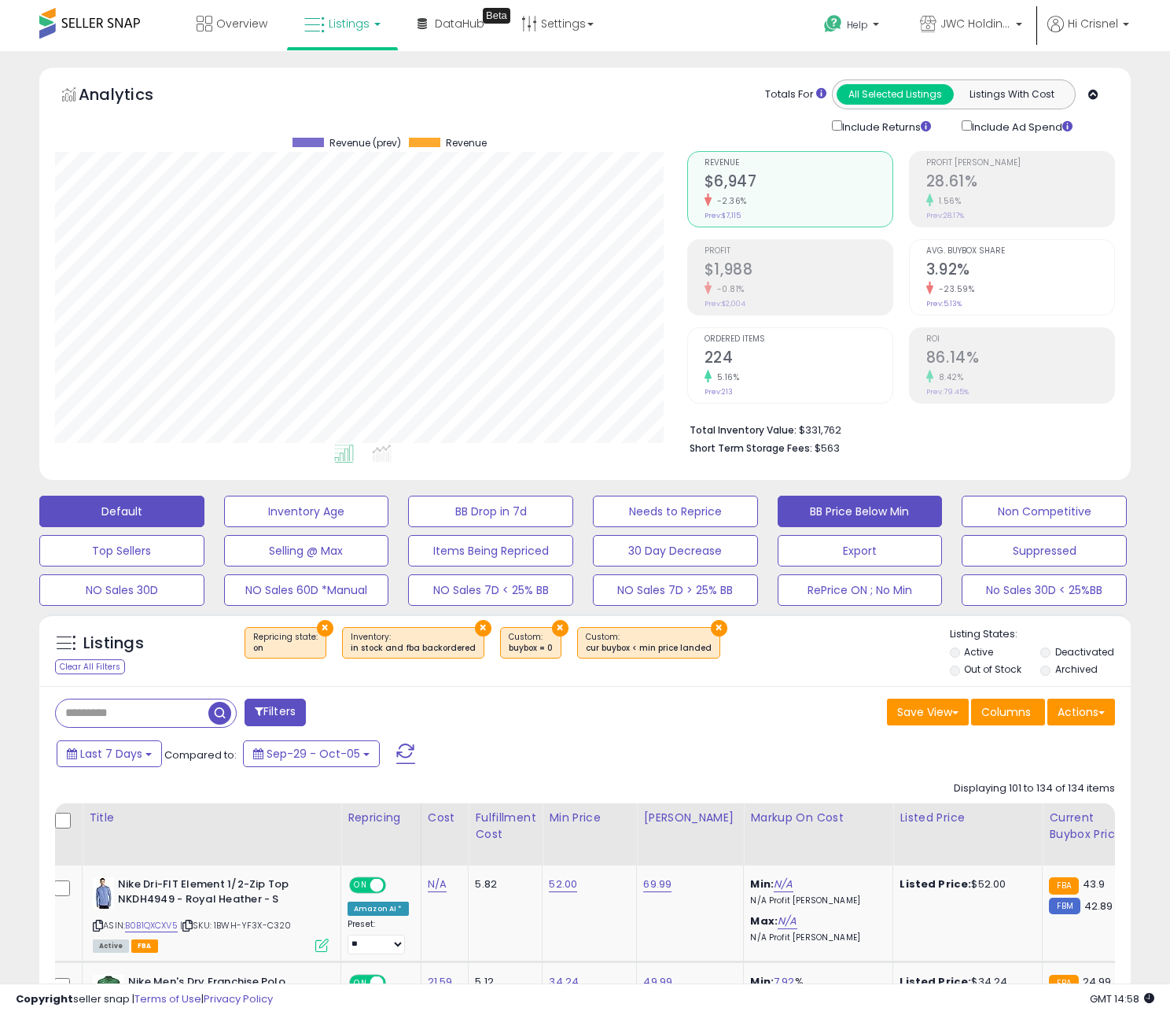
click at [134, 511] on button "Default" at bounding box center [121, 510] width 165 height 31
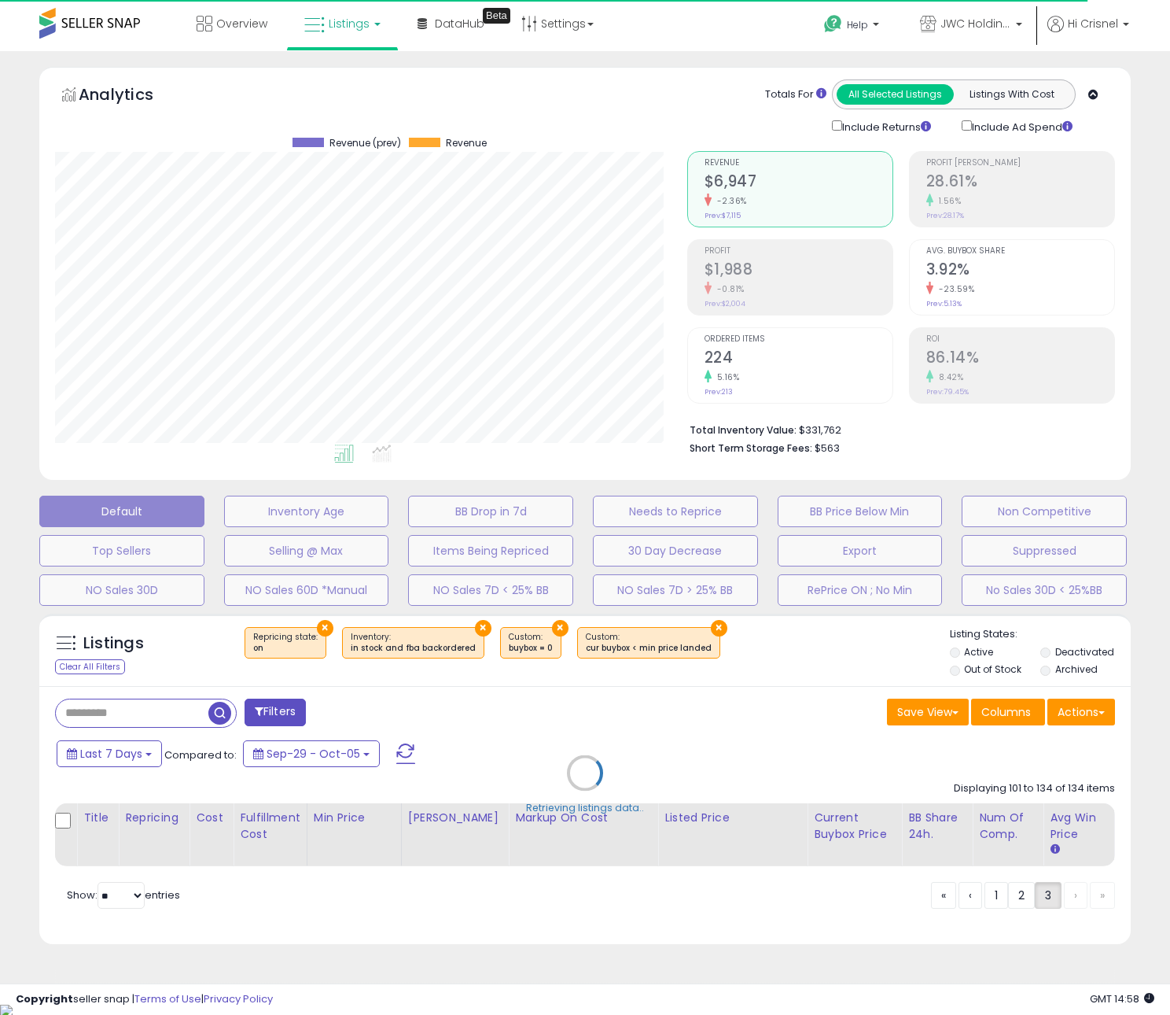
select select "**"
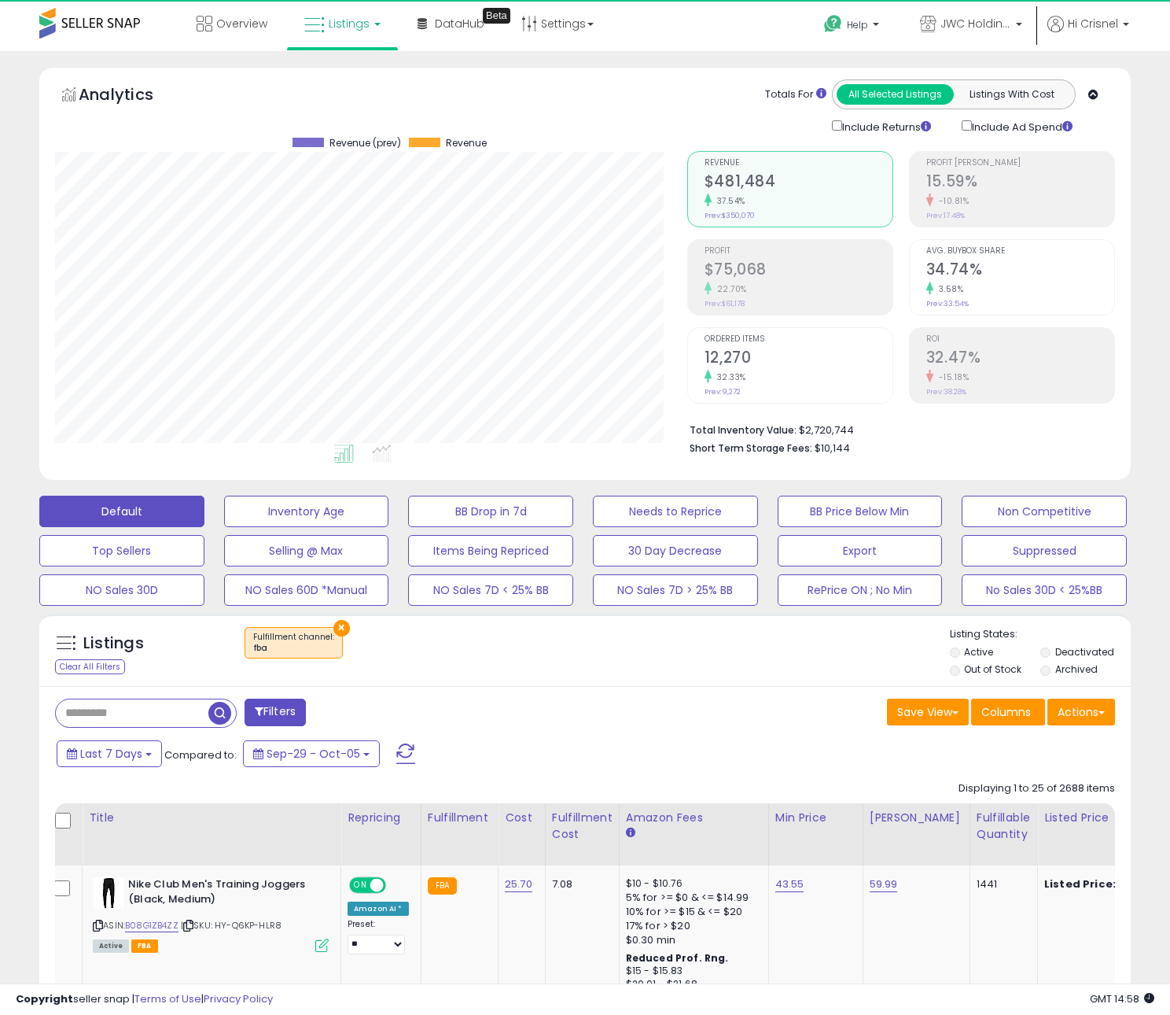
scroll to position [322, 632]
click at [1092, 715] on button "Actions" at bounding box center [1082, 711] width 68 height 27
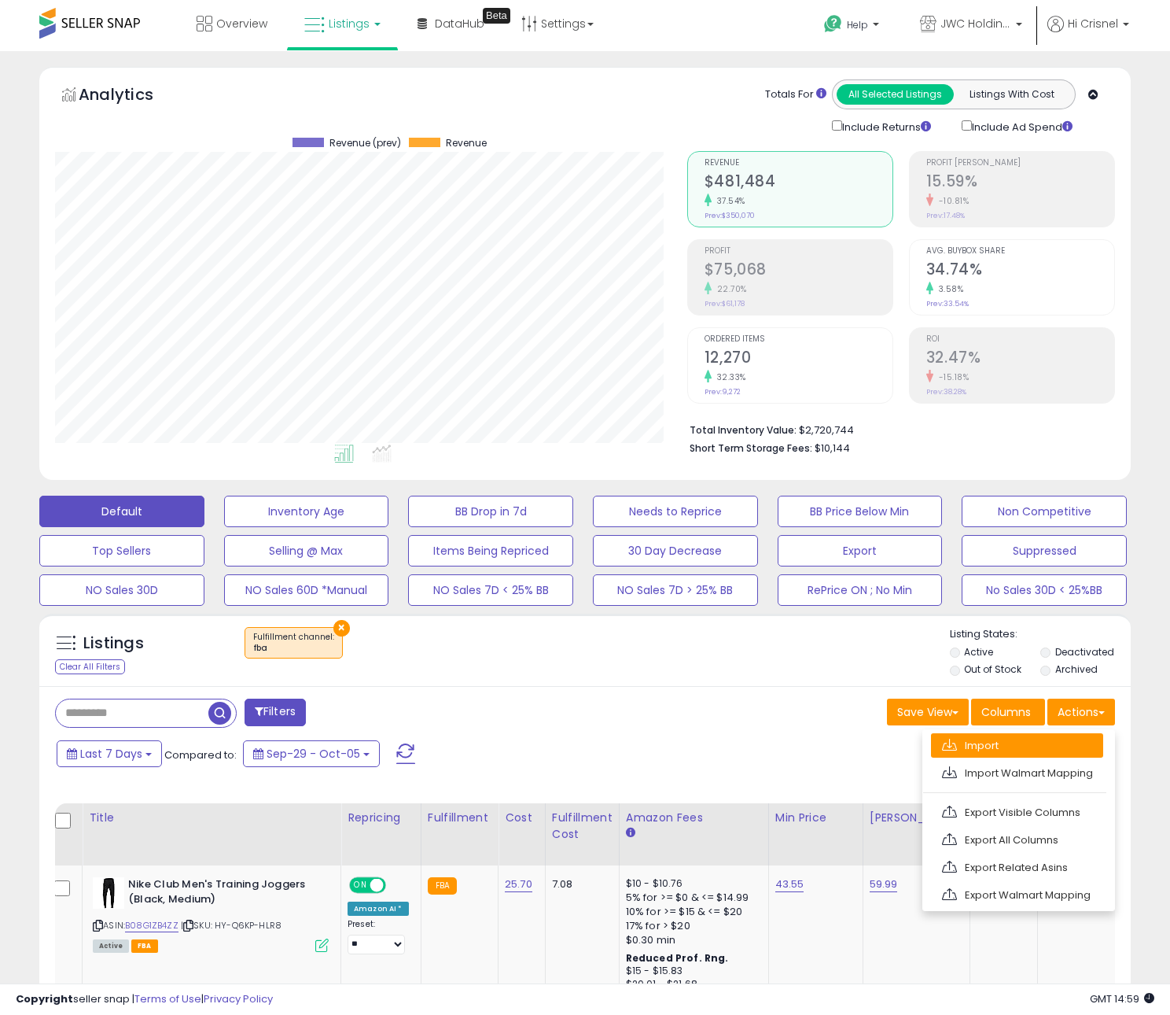
click at [1026, 742] on link "Import" at bounding box center [1017, 745] width 172 height 24
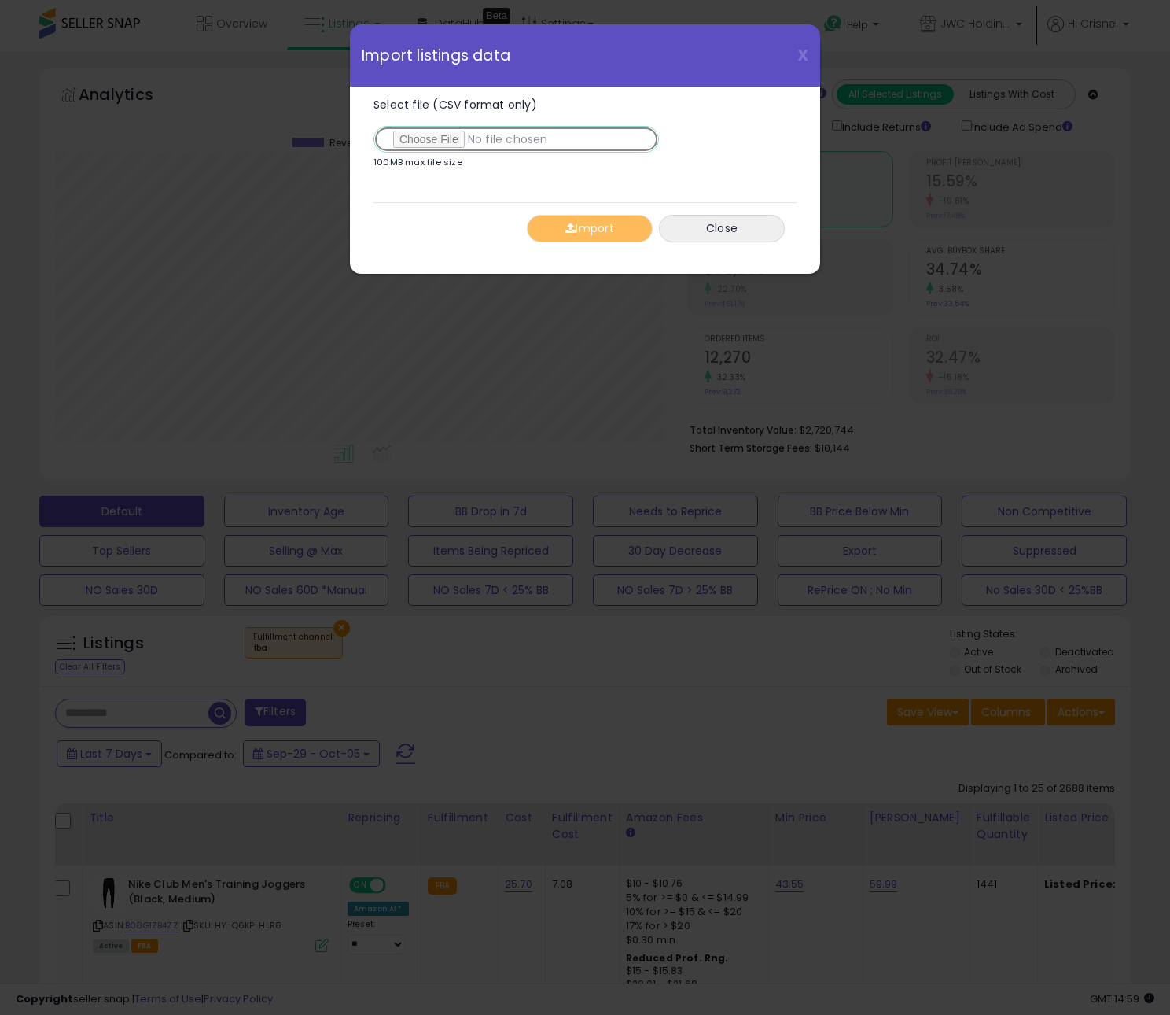
click at [431, 144] on input "Select file (CSV format only)" at bounding box center [516, 139] width 285 height 27
type input "**********"
click at [606, 234] on button "Import" at bounding box center [590, 229] width 126 height 28
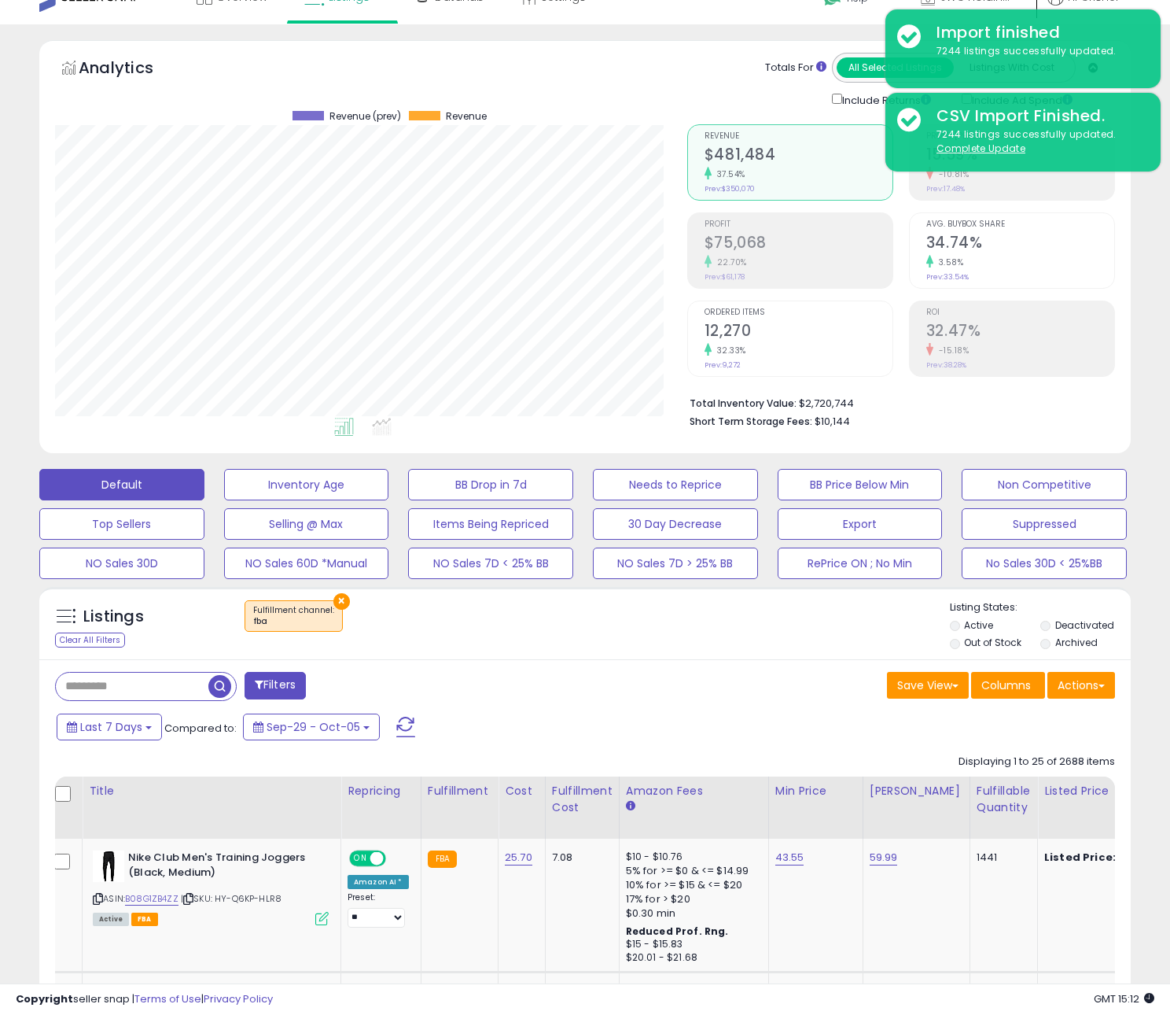
scroll to position [26, 0]
click at [112, 570] on button "NO Sales 30D" at bounding box center [121, 563] width 165 height 31
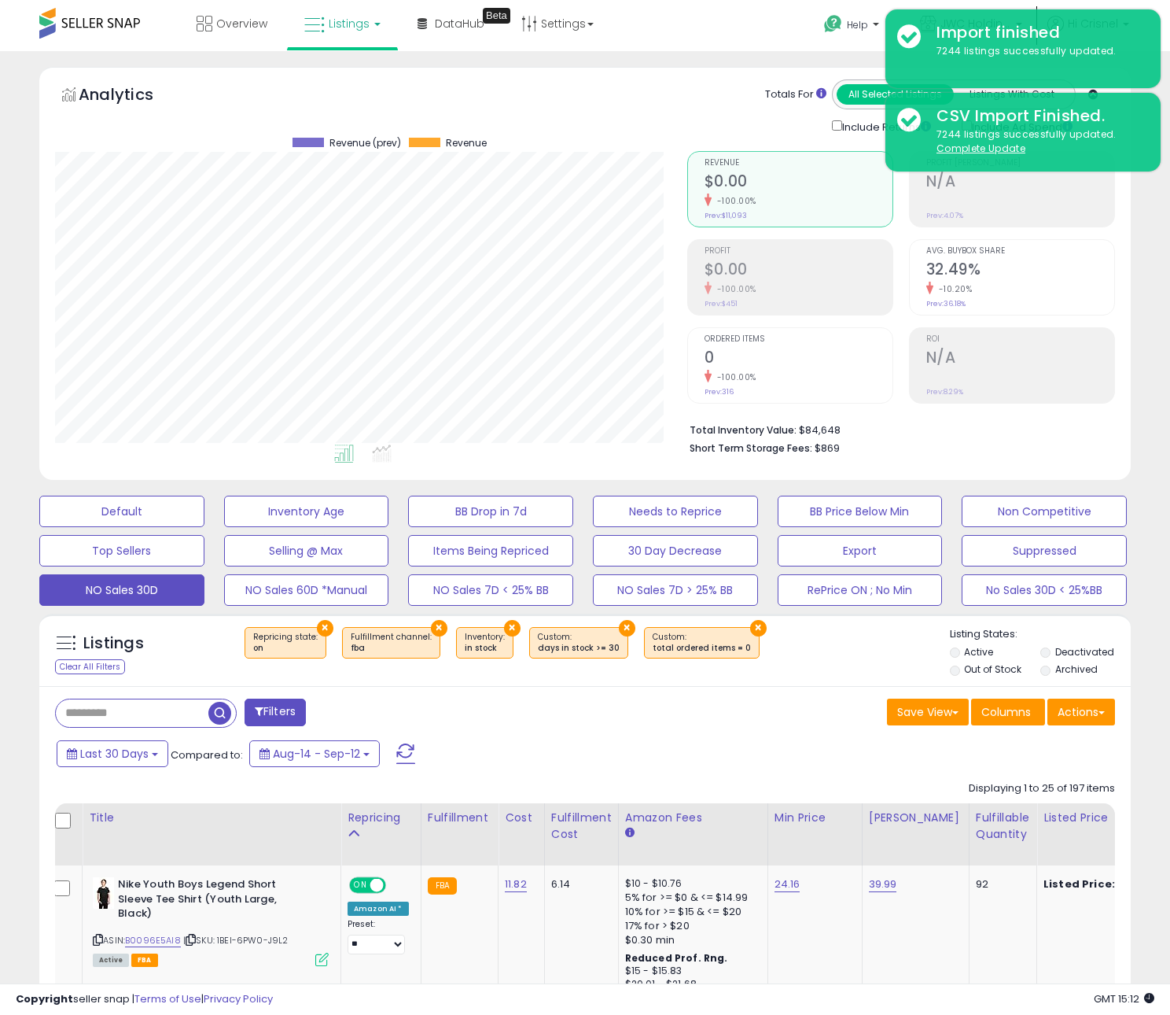
scroll to position [322, 632]
click at [284, 724] on button "Filters" at bounding box center [275, 712] width 61 height 28
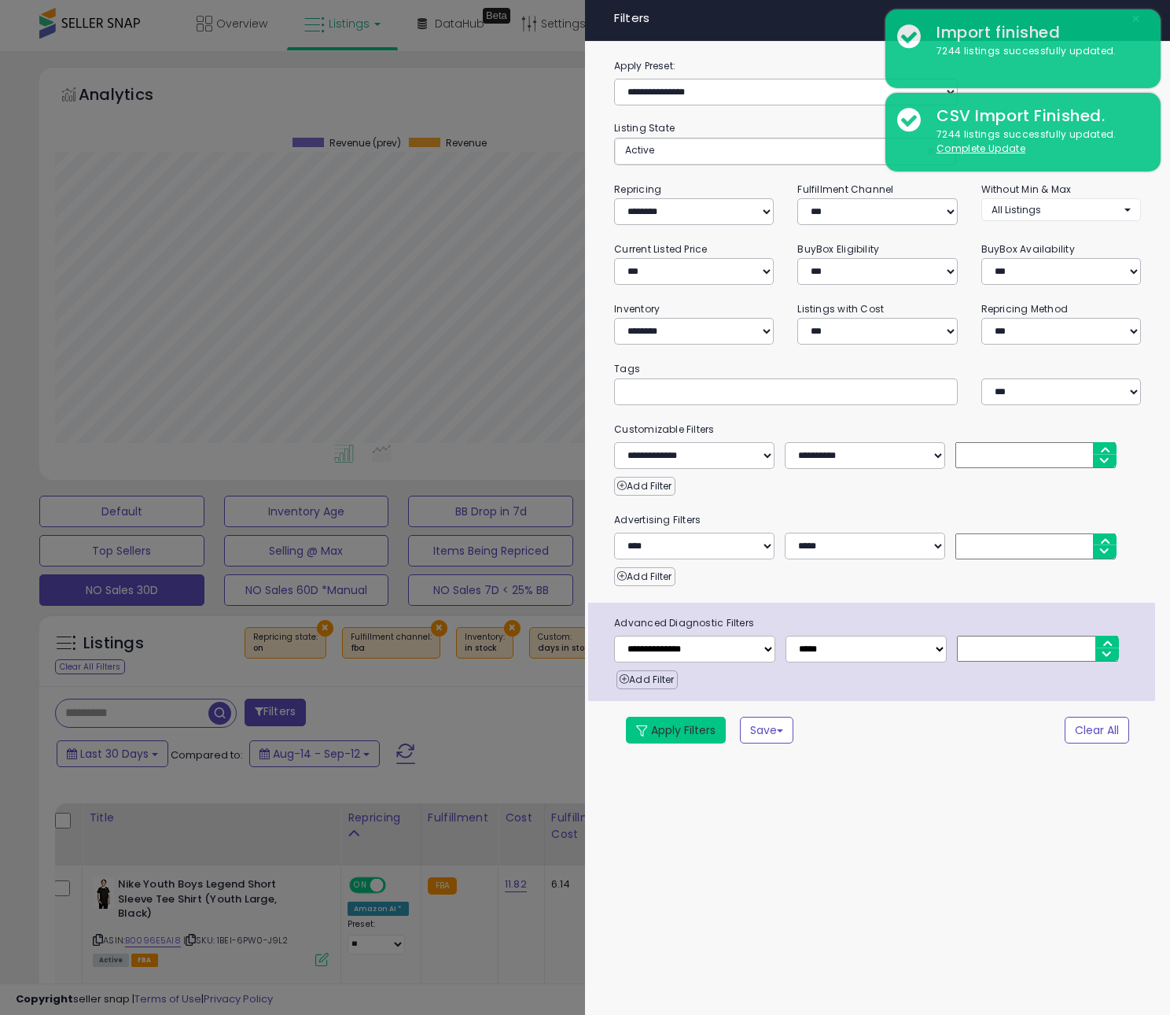
click at [676, 731] on button "Apply Filters" at bounding box center [676, 729] width 100 height 27
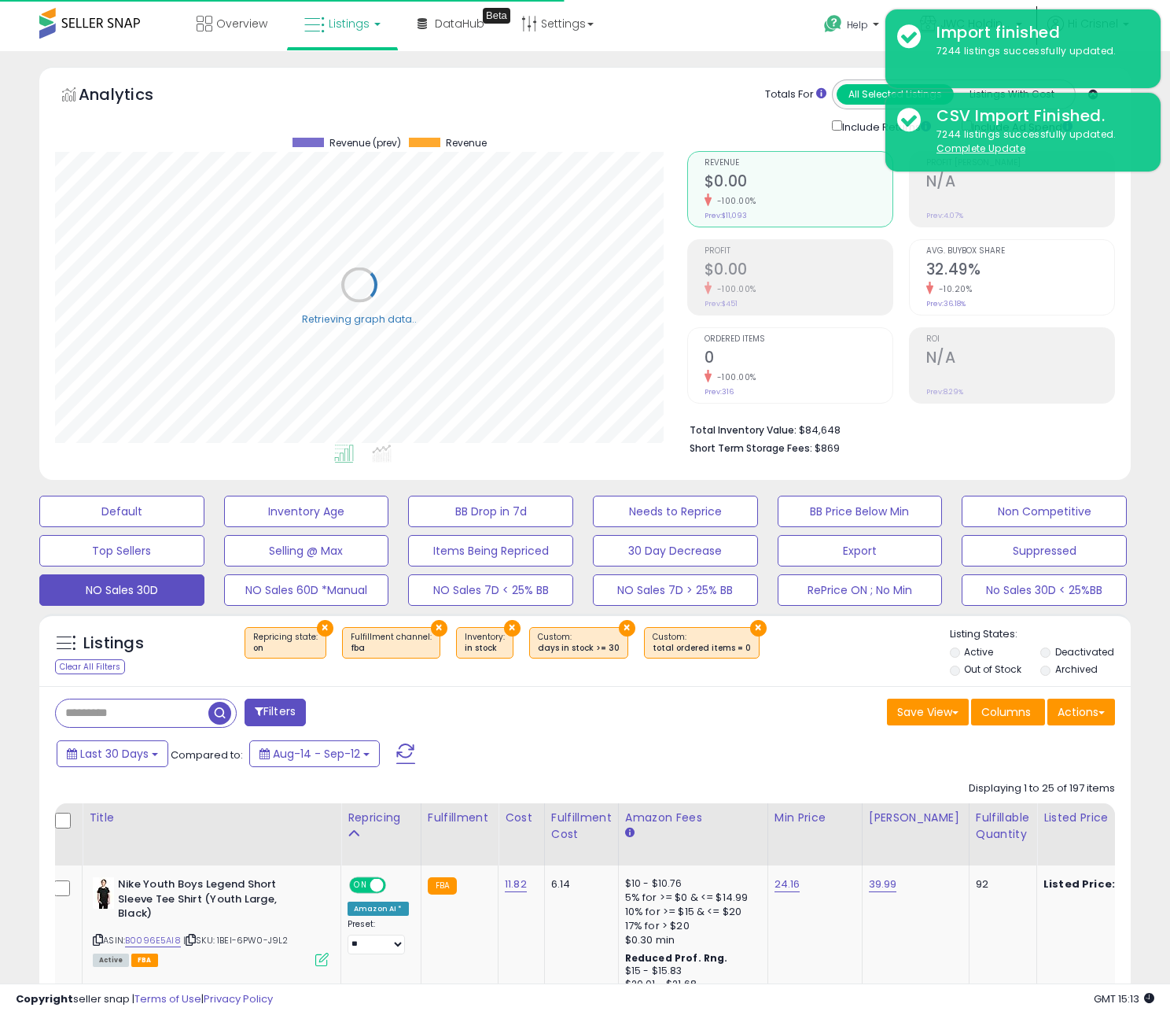
click at [780, 728] on div "Save View Save As New View Update Current View Columns Actions Import Import Wa…" at bounding box center [856, 713] width 542 height 31
click at [940, 712] on button "Save View" at bounding box center [928, 711] width 82 height 27
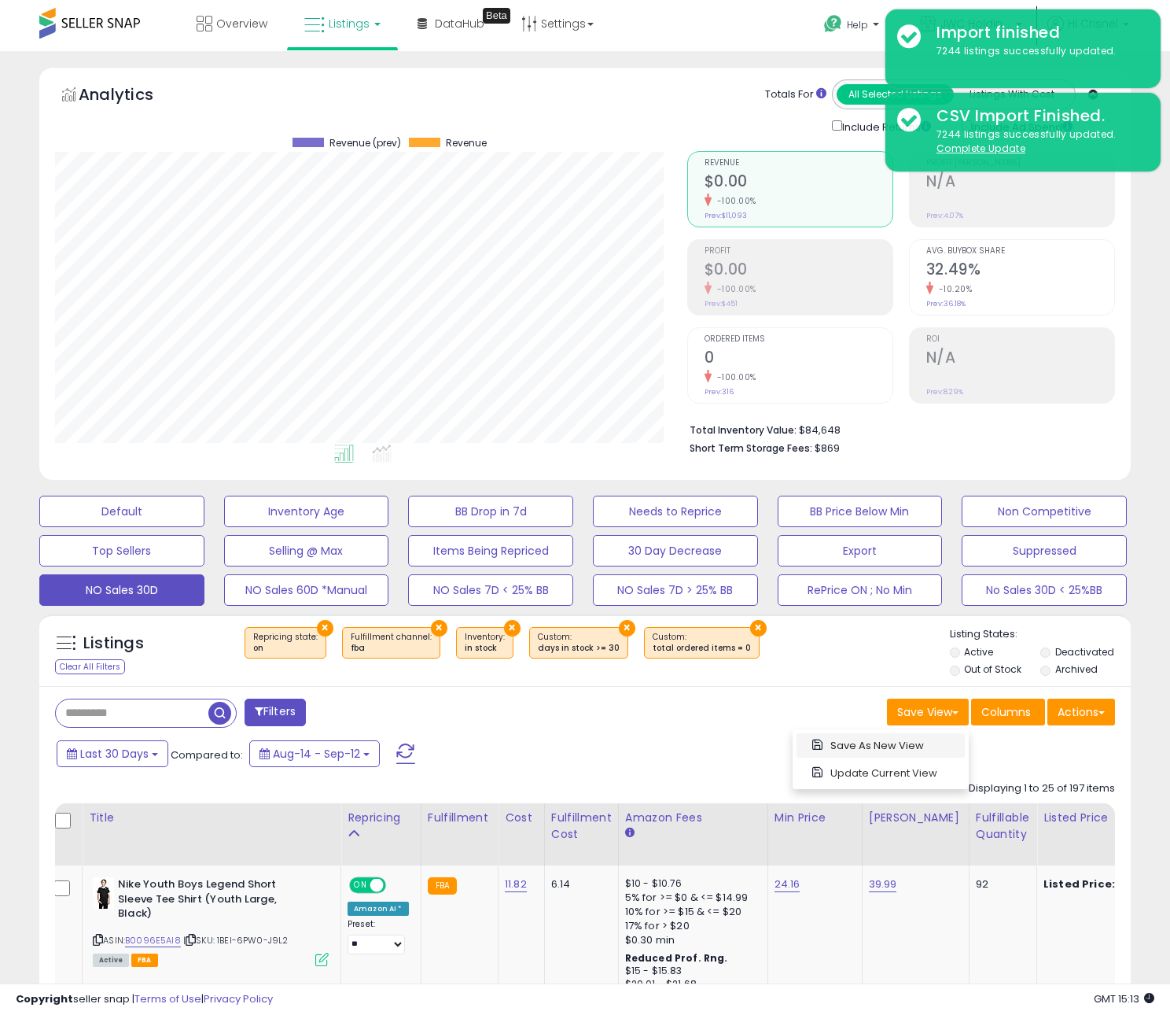
click at [876, 746] on link "Save As New View" at bounding box center [881, 745] width 168 height 24
click at [926, 720] on button "Cancel" at bounding box center [938, 711] width 60 height 27
click at [923, 713] on button "Save View" at bounding box center [928, 711] width 82 height 27
click at [854, 753] on link "Save As New View" at bounding box center [881, 745] width 168 height 24
click at [864, 715] on button "Save" at bounding box center [882, 711] width 47 height 27
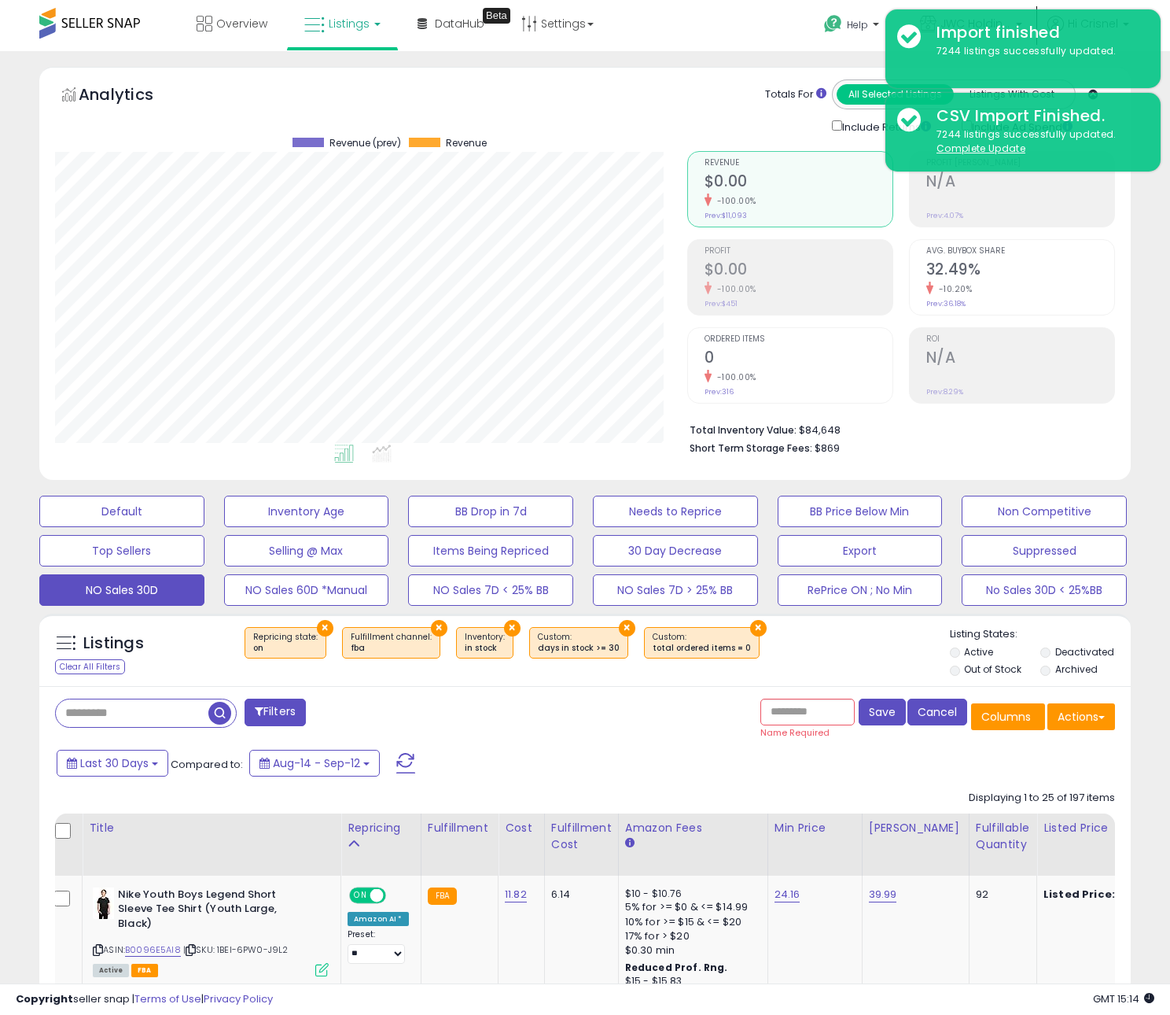
click at [934, 722] on button "Cancel" at bounding box center [938, 711] width 60 height 27
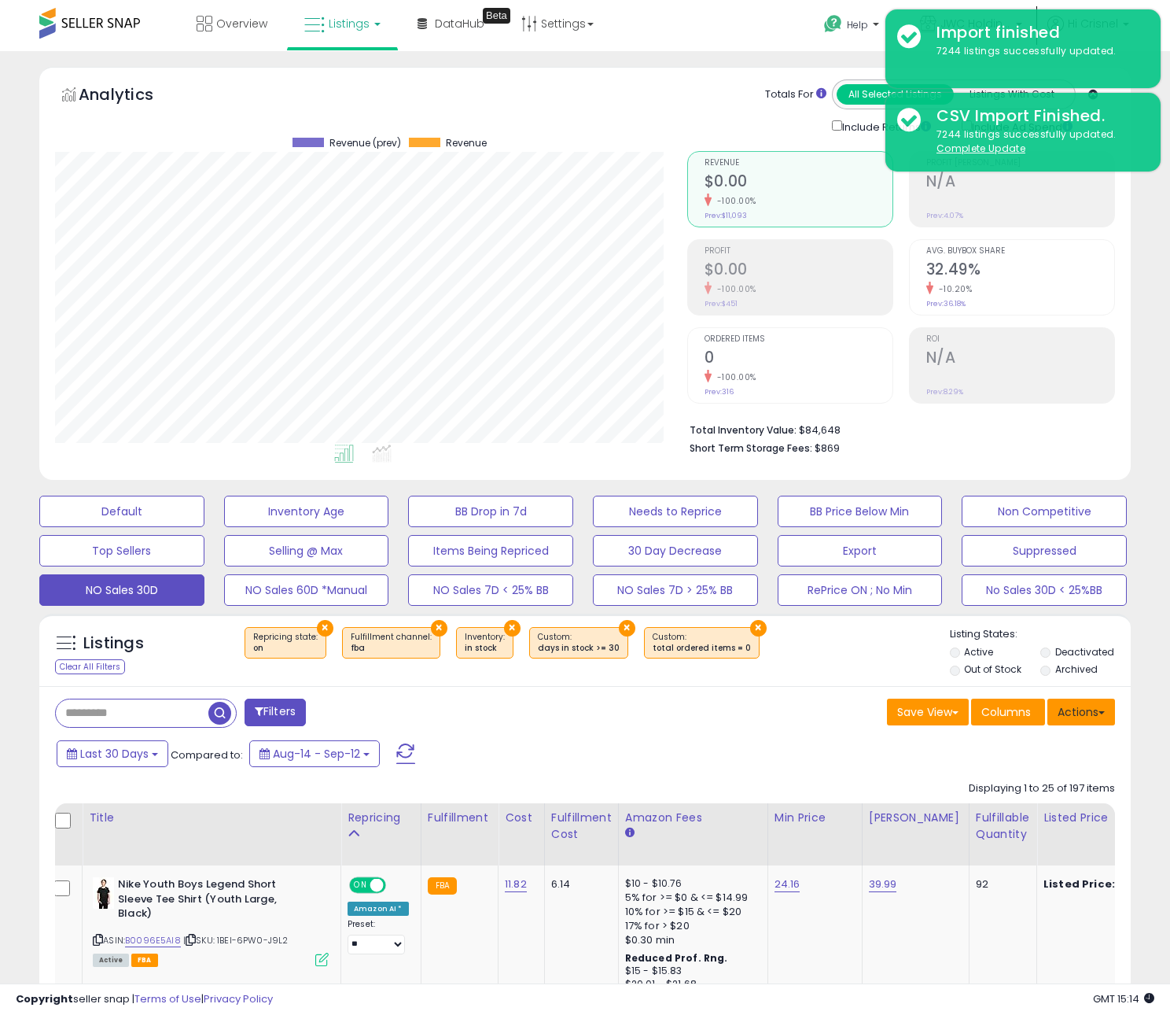
click at [1104, 711] on button "Actions" at bounding box center [1082, 711] width 68 height 27
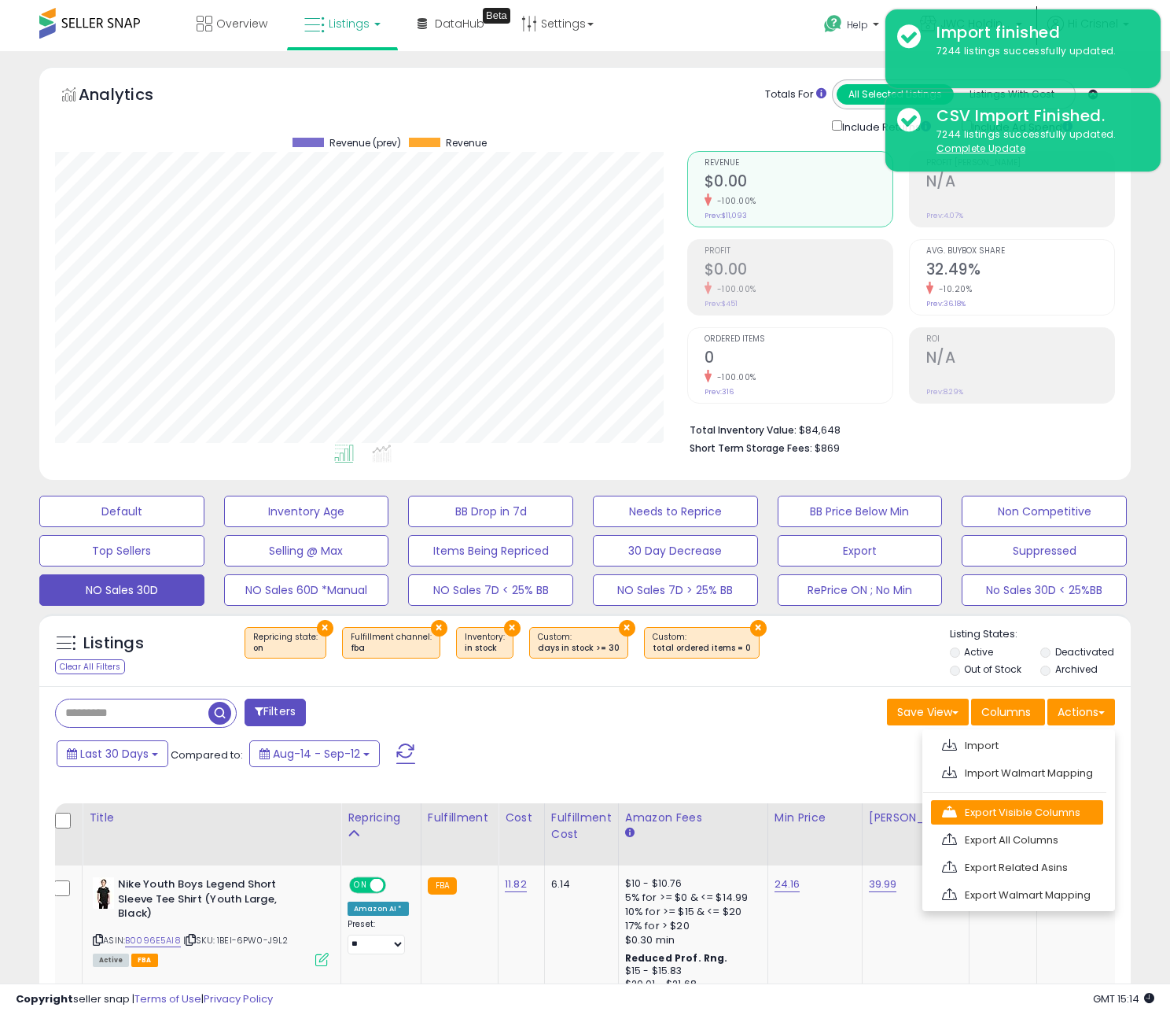
click at [1010, 815] on link "Export Visible Columns" at bounding box center [1017, 812] width 172 height 24
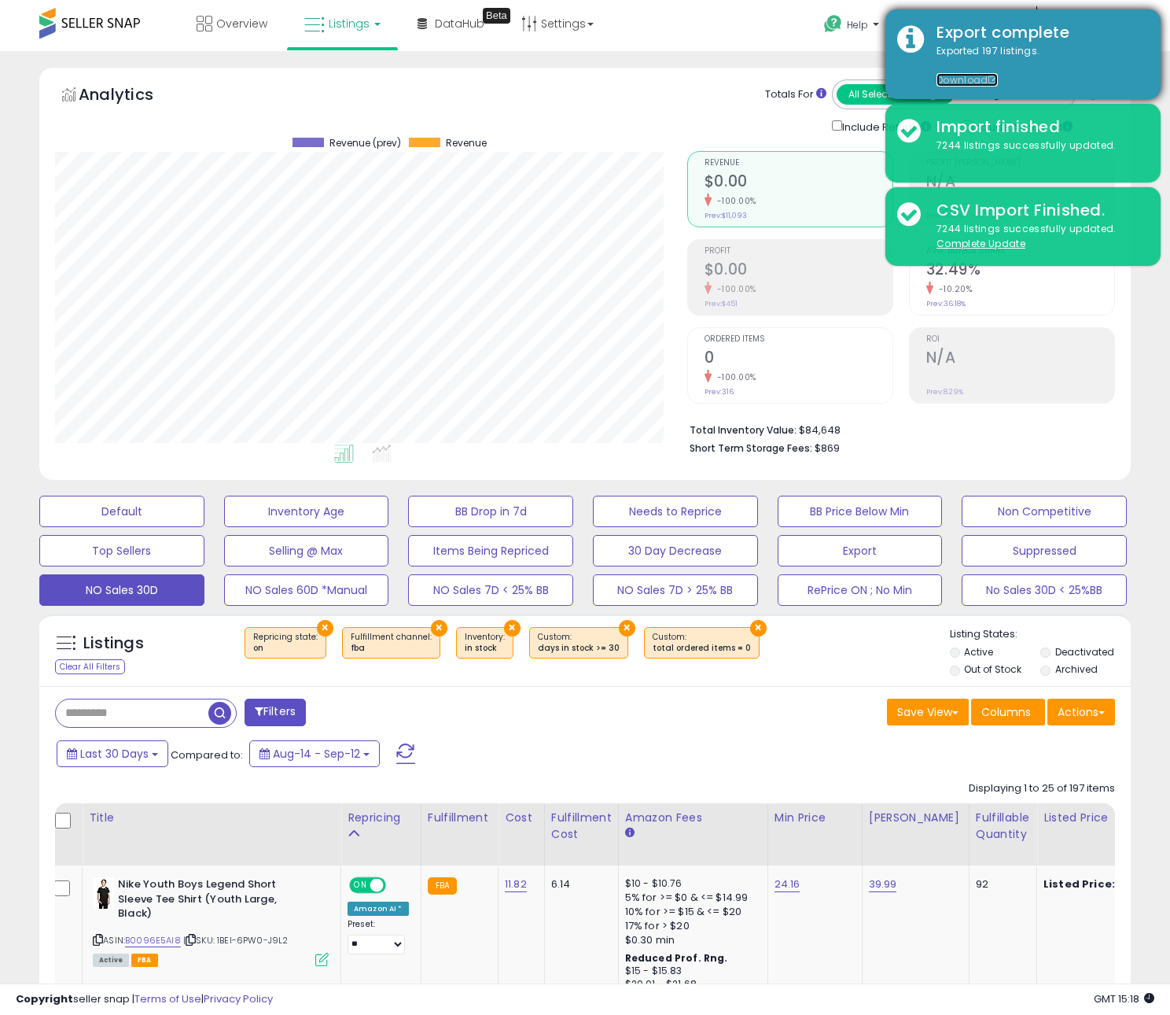
click at [975, 78] on link "Download" at bounding box center [967, 79] width 61 height 13
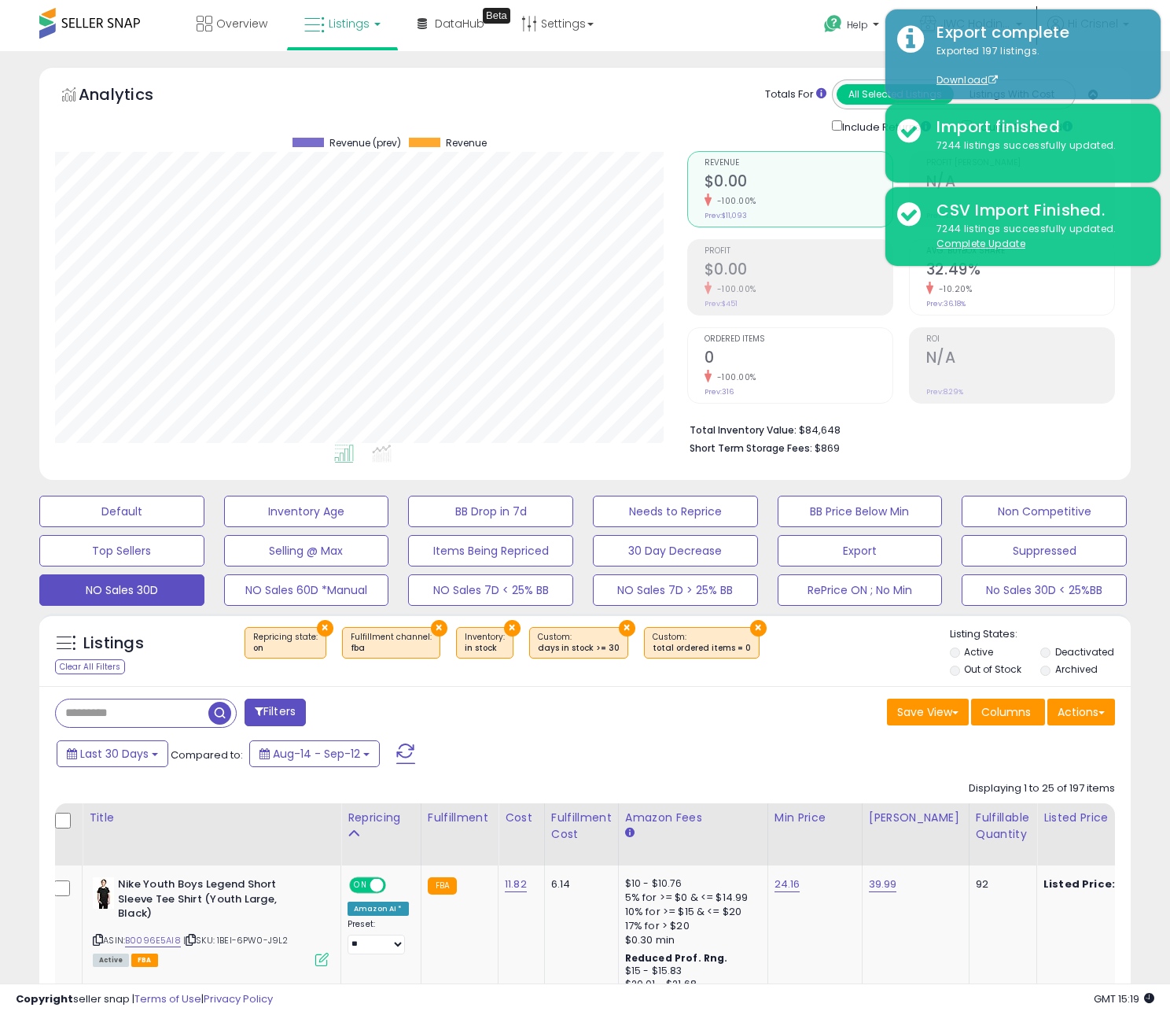
click at [671, 87] on div "Analytics Totals For All Selected Listings Listings With Cost Include Returns I…" at bounding box center [585, 107] width 1060 height 56
drag, startPoint x: 136, startPoint y: 717, endPoint x: 194, endPoint y: 714, distance: 58.3
click at [136, 717] on input "text" at bounding box center [132, 713] width 153 height 28
paste input "**********"
click at [324, 716] on span "button" at bounding box center [322, 713] width 23 height 23
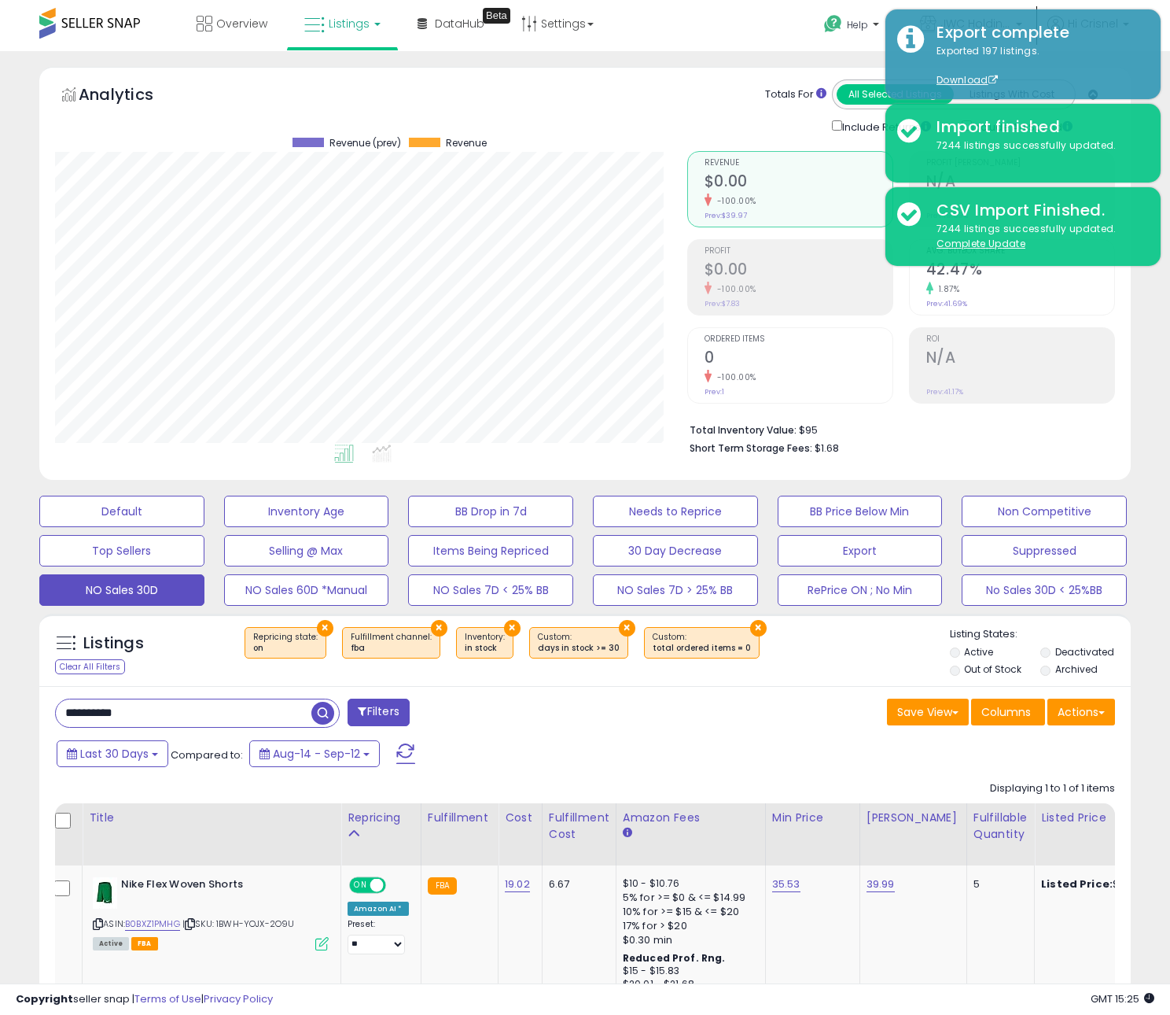
click at [180, 720] on input "**********" at bounding box center [184, 713] width 256 height 28
paste input "text"
click at [326, 714] on span "button" at bounding box center [322, 713] width 23 height 23
click at [228, 716] on input "**********" at bounding box center [184, 713] width 256 height 28
paste input "text"
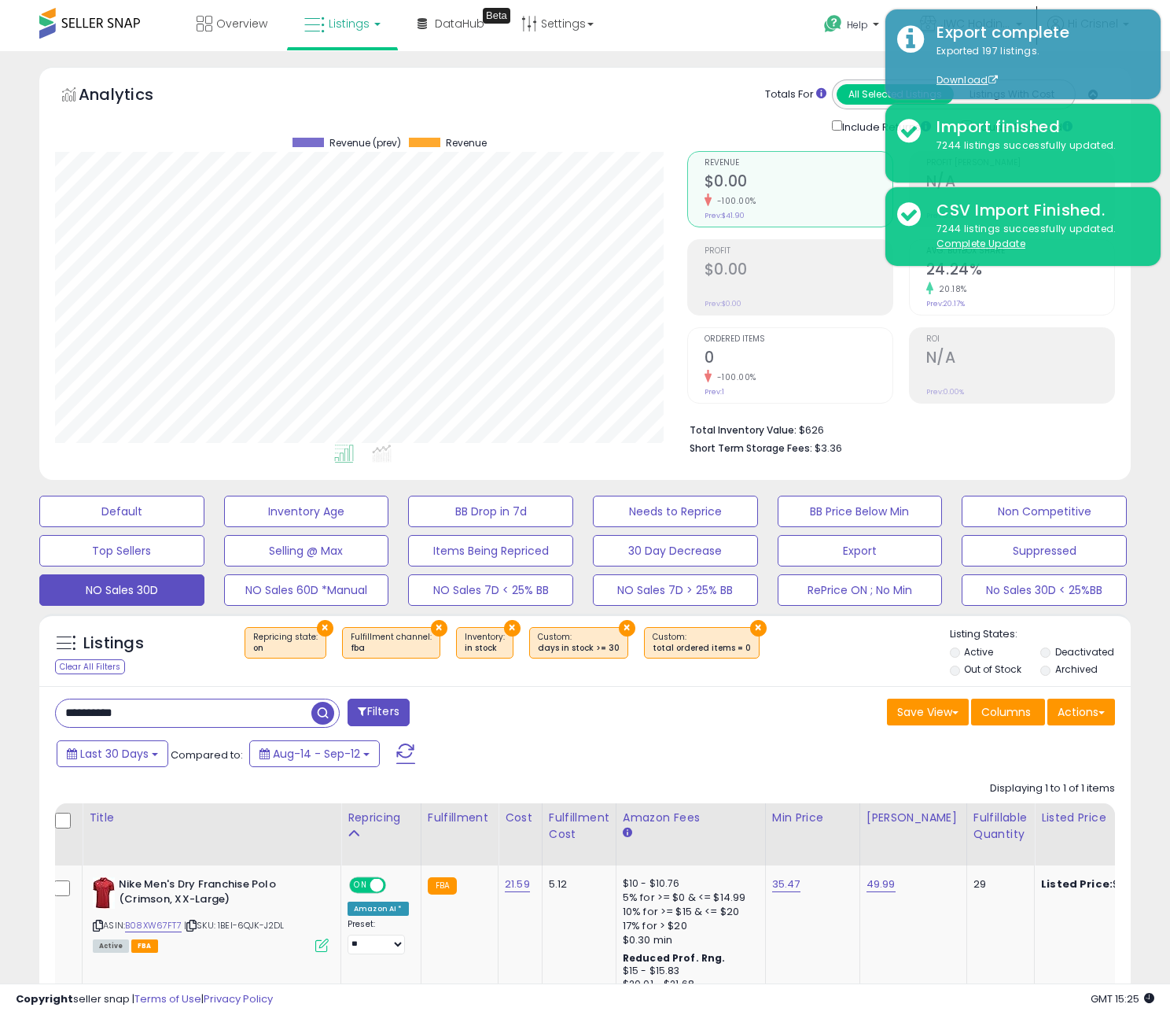
type input "**********"
click at [326, 713] on span "button" at bounding box center [322, 713] width 23 height 23
click at [169, 717] on input "**********" at bounding box center [184, 713] width 256 height 28
drag, startPoint x: 170, startPoint y: 717, endPoint x: 262, endPoint y: 716, distance: 92.0
click at [170, 717] on input "**********" at bounding box center [184, 713] width 256 height 28
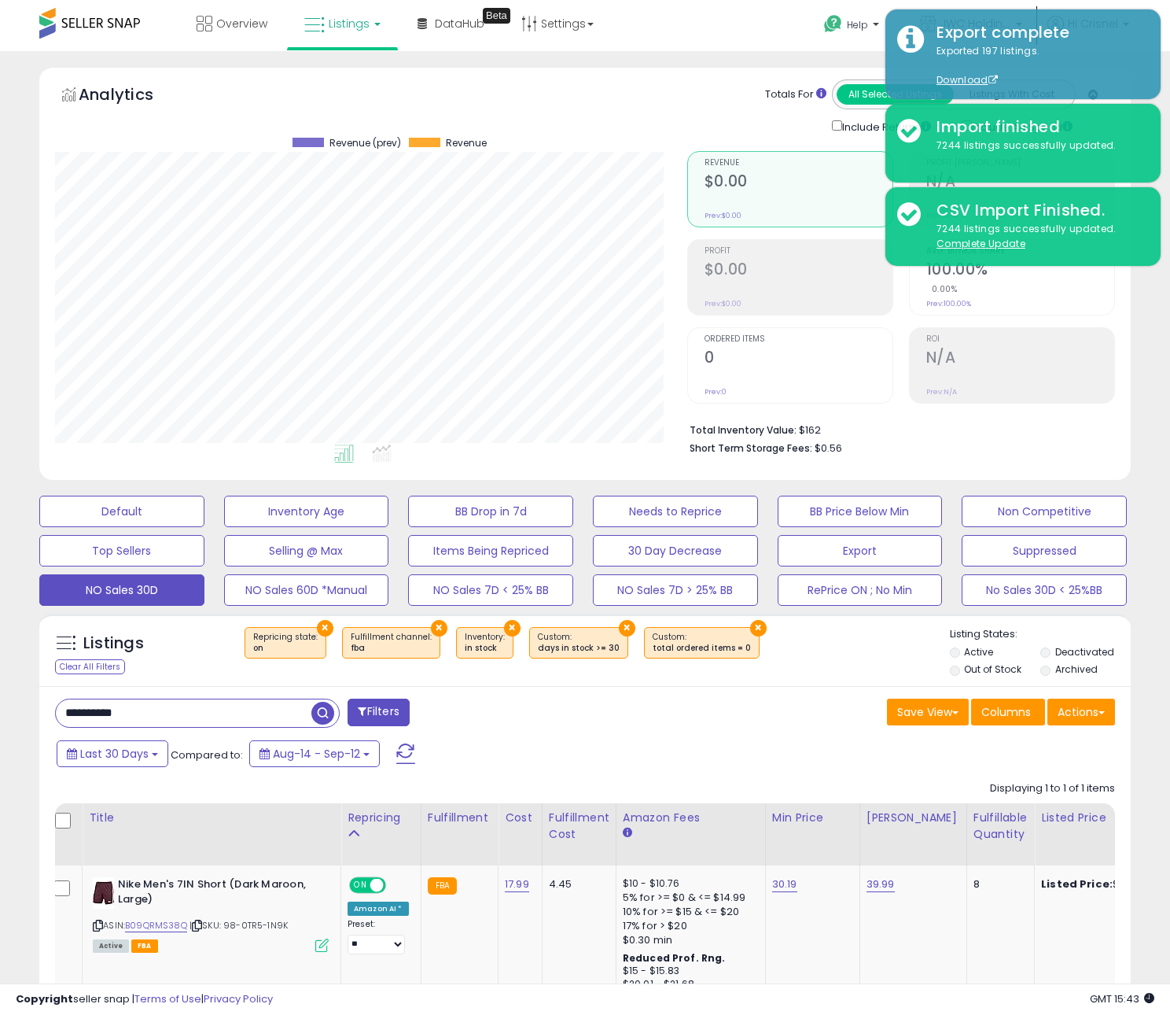
paste input "text"
click at [328, 715] on span "button" at bounding box center [322, 713] width 23 height 23
click at [182, 719] on input "**********" at bounding box center [184, 713] width 256 height 28
click at [182, 718] on input "**********" at bounding box center [184, 713] width 256 height 28
paste input "text"
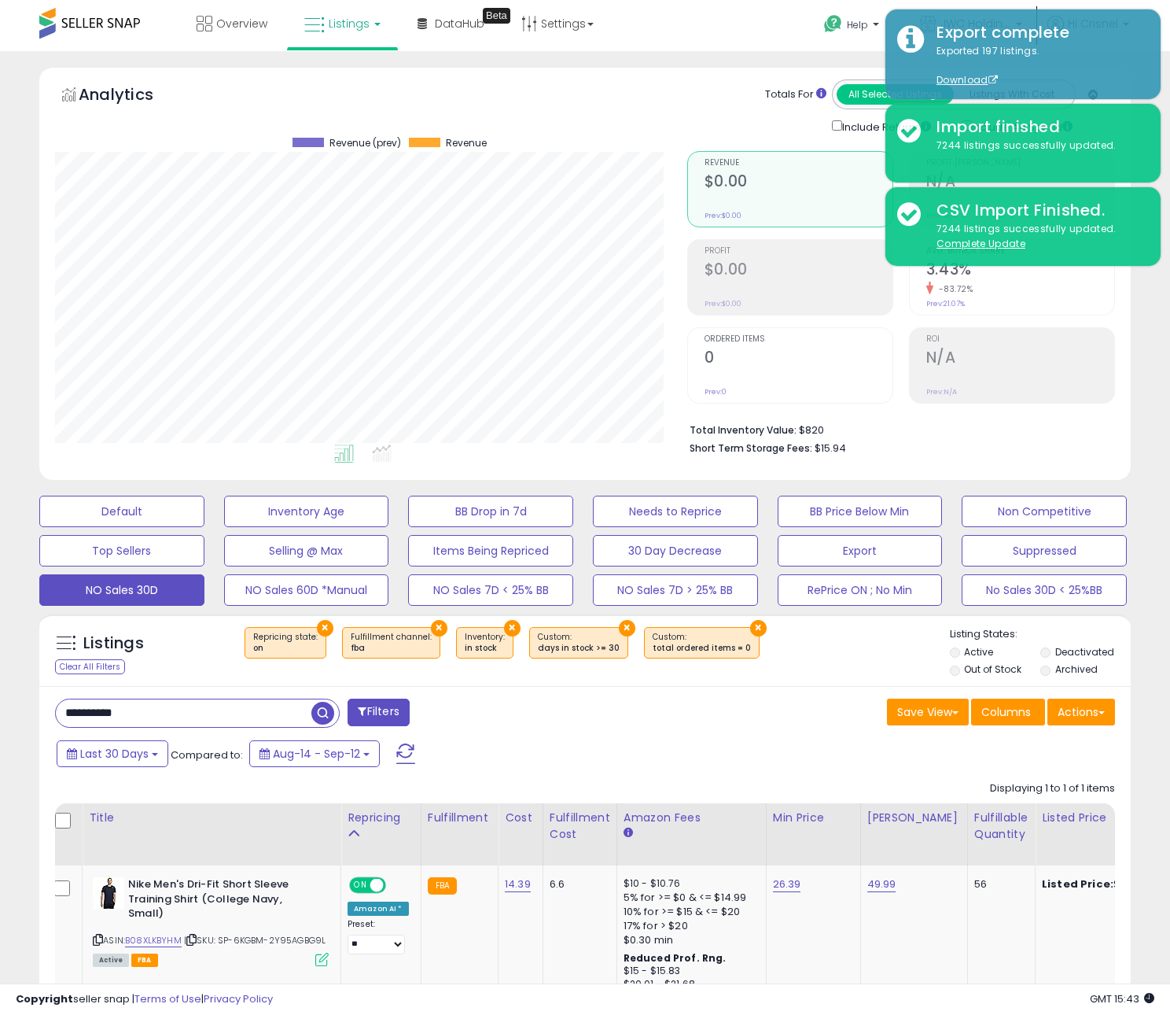
click at [320, 716] on span "button" at bounding box center [322, 713] width 23 height 23
click at [171, 727] on div "**********" at bounding box center [197, 712] width 285 height 29
click at [171, 727] on input "**********" at bounding box center [184, 713] width 256 height 28
paste input "text"
type input "**********"
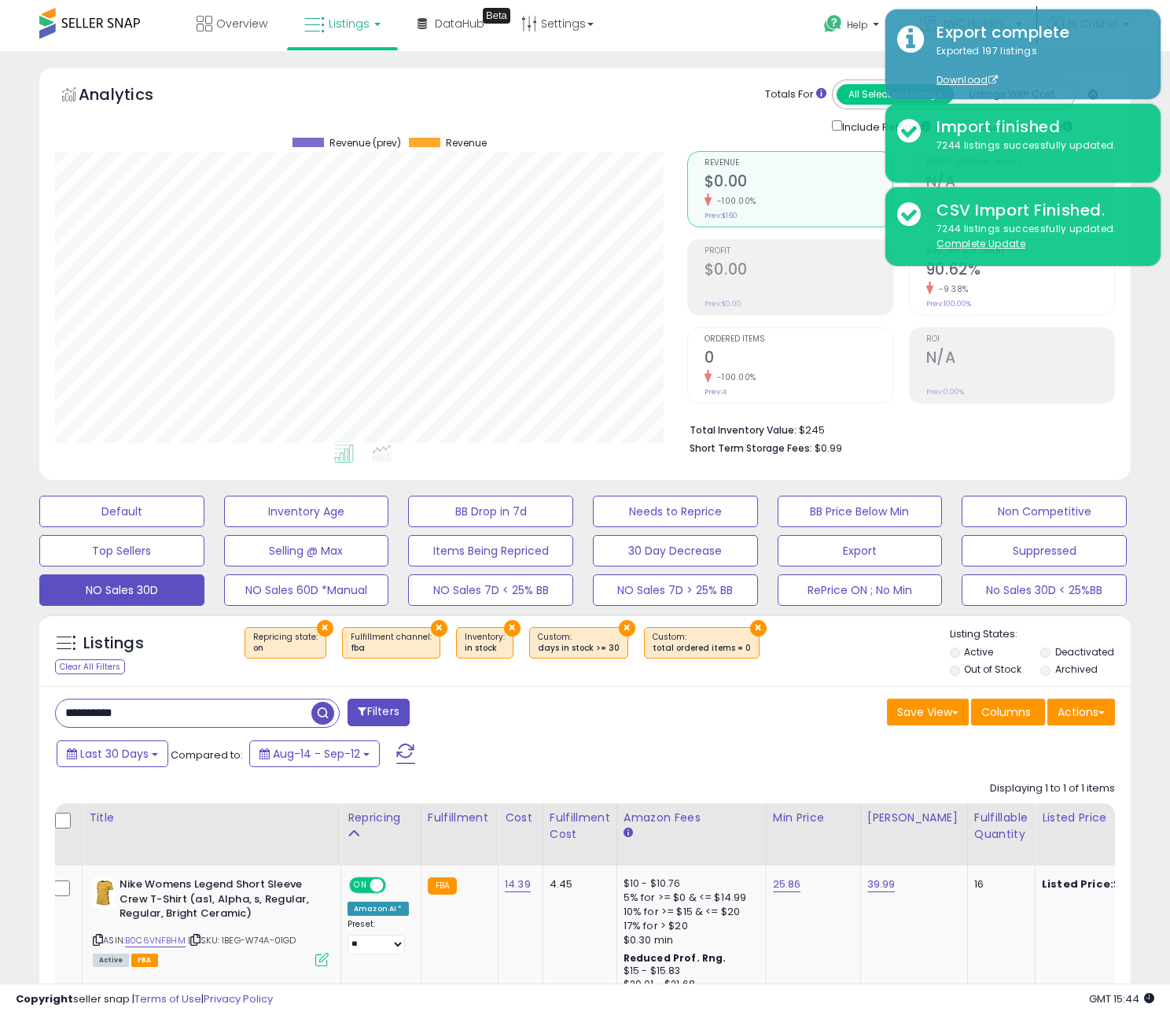
click at [325, 717] on span "button" at bounding box center [322, 713] width 23 height 23
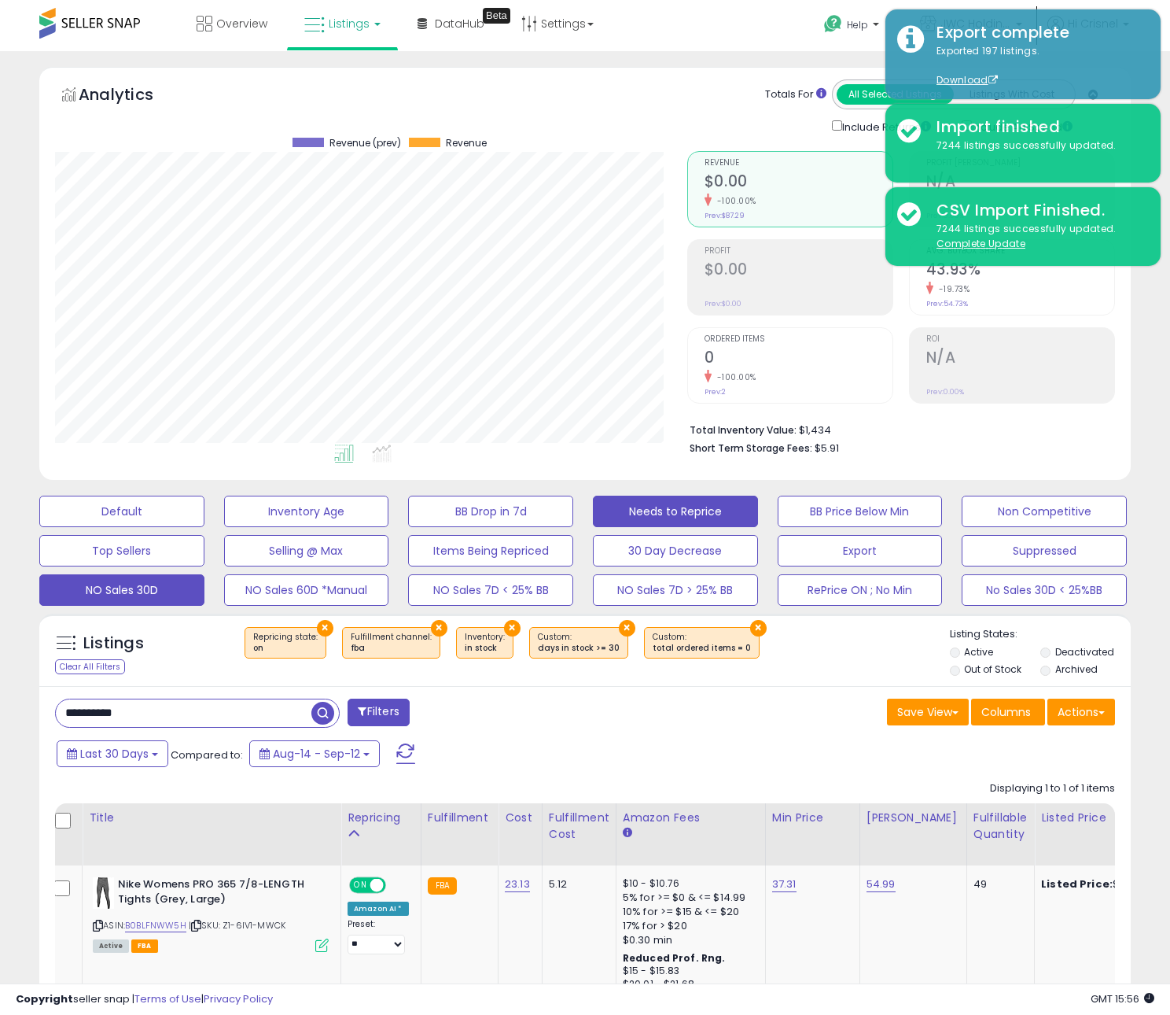
click at [694, 512] on button "Needs to Reprice" at bounding box center [675, 510] width 165 height 31
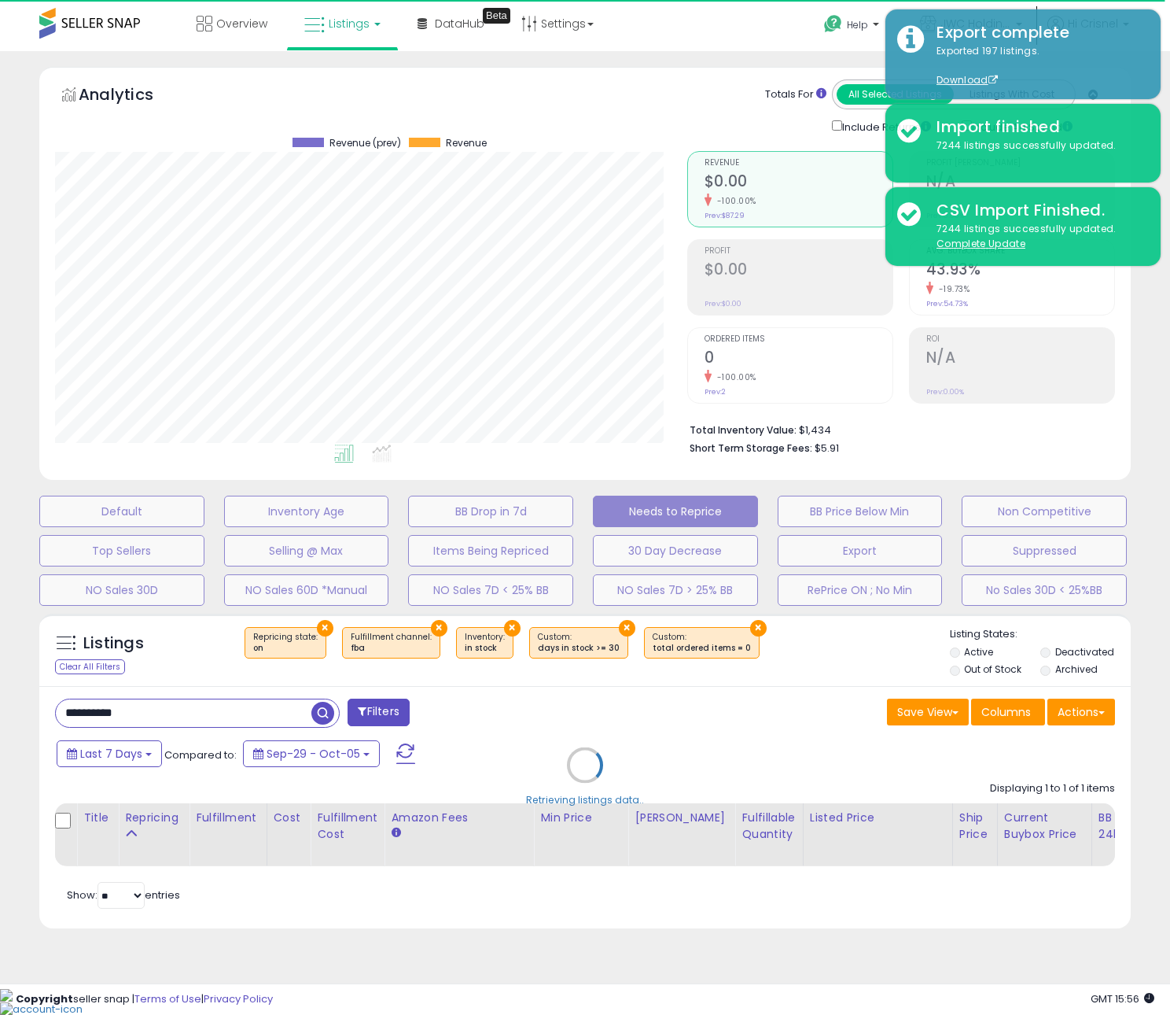
select select "**"
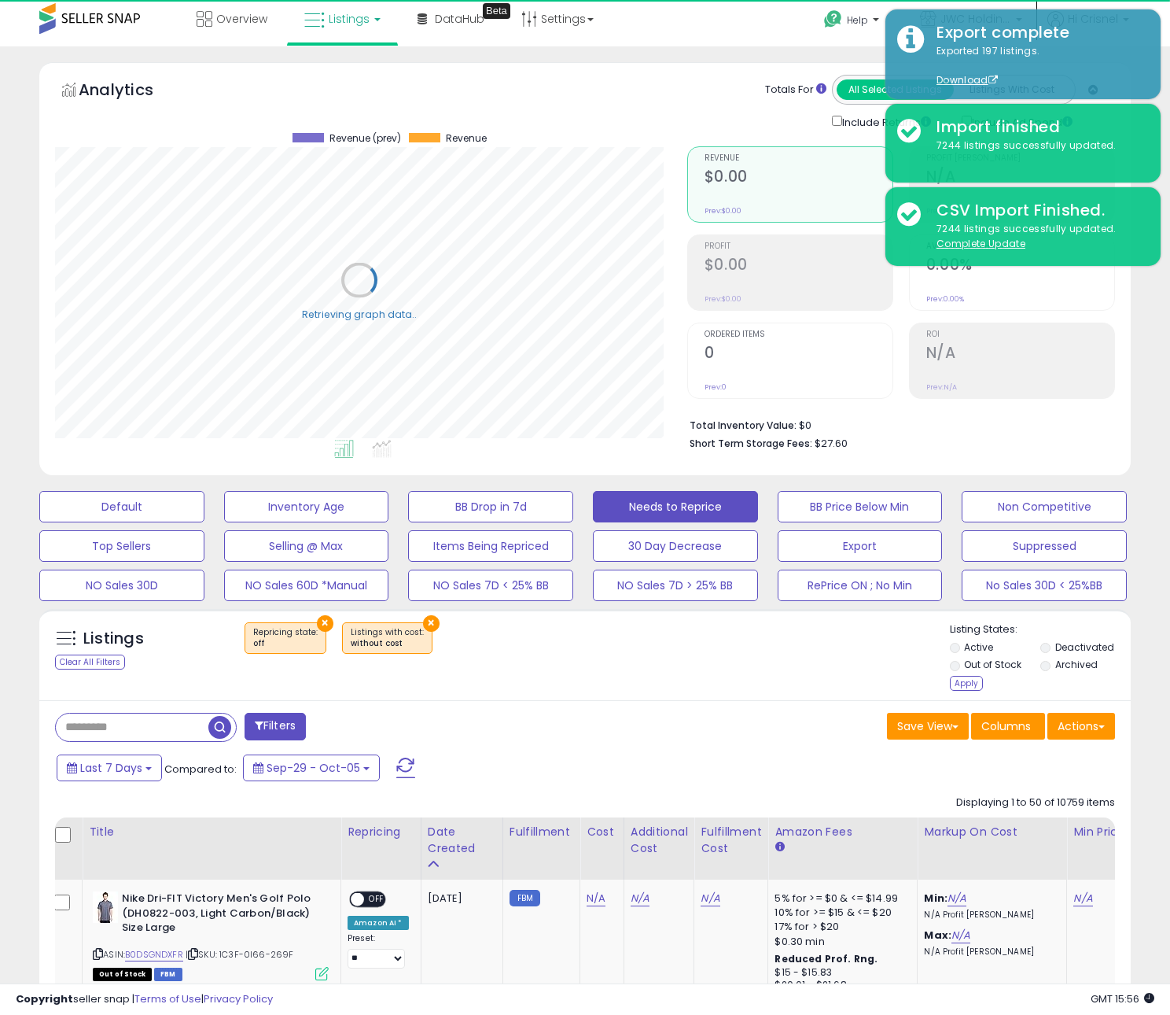
scroll to position [2, 0]
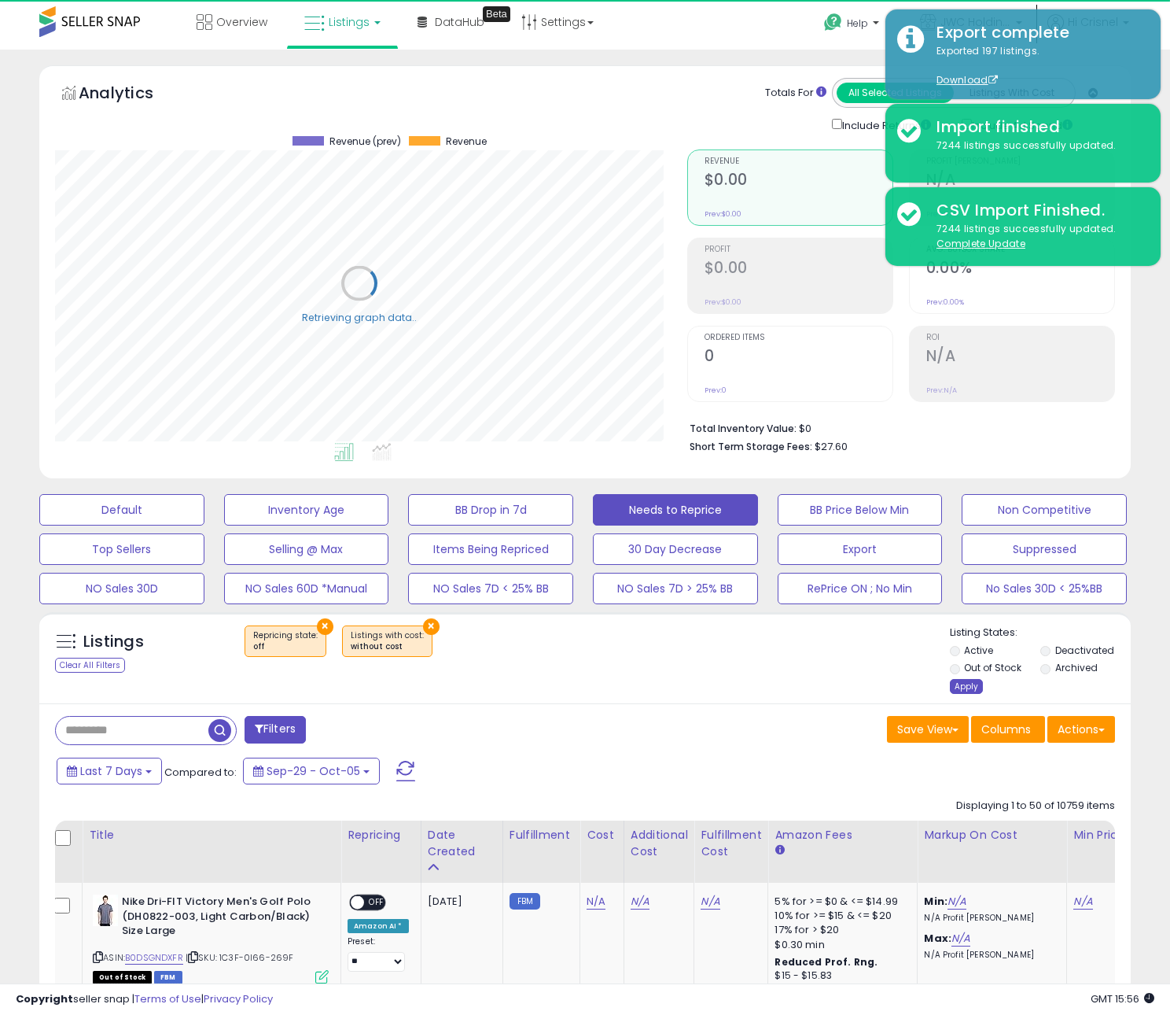
click at [974, 683] on div "Apply" at bounding box center [966, 686] width 33 height 15
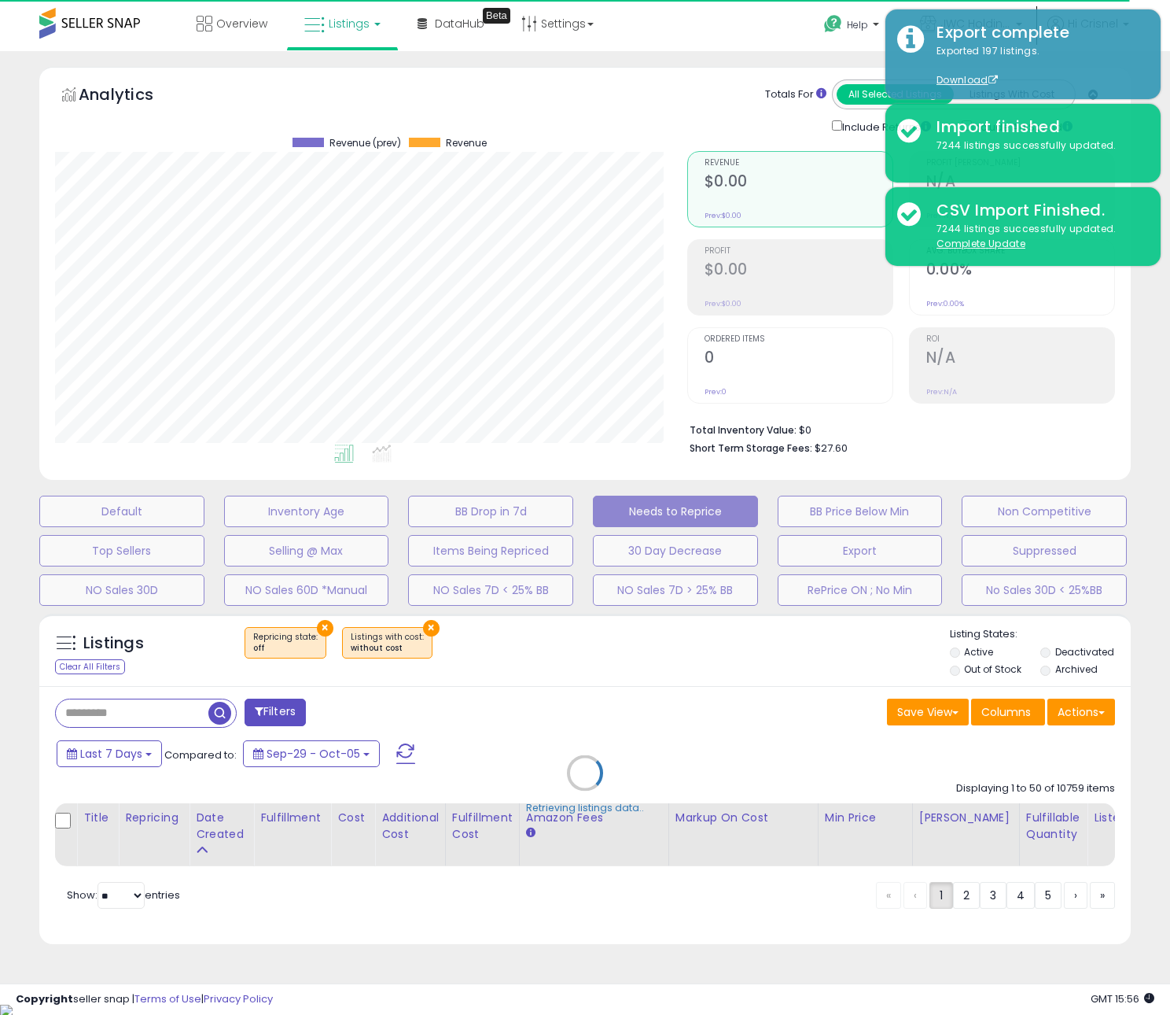
scroll to position [322, 632]
click at [728, 727] on div "Retrieving listings data.." at bounding box center [585, 785] width 1115 height 358
select select "*"
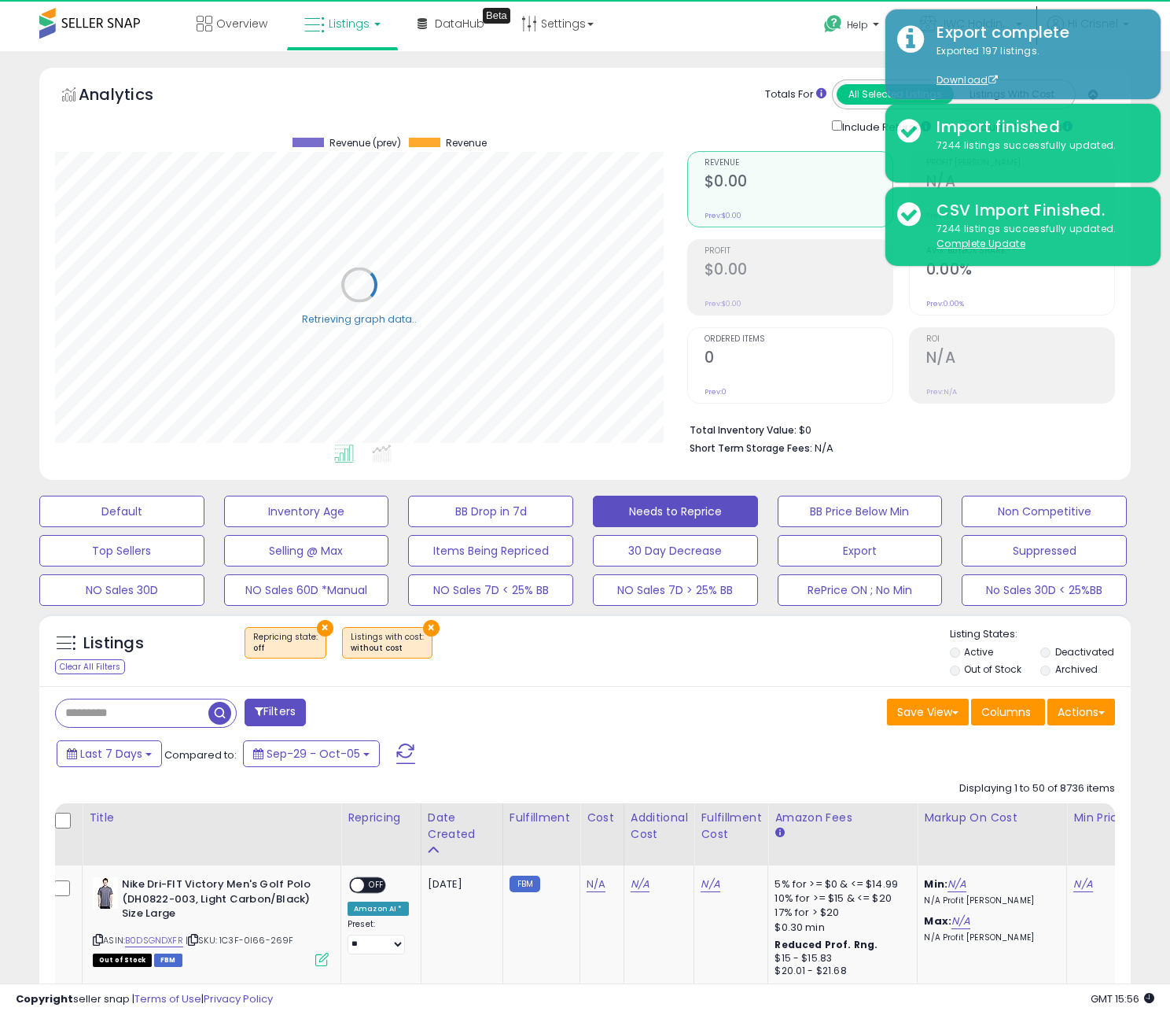
click at [289, 711] on button "Filters" at bounding box center [275, 712] width 61 height 28
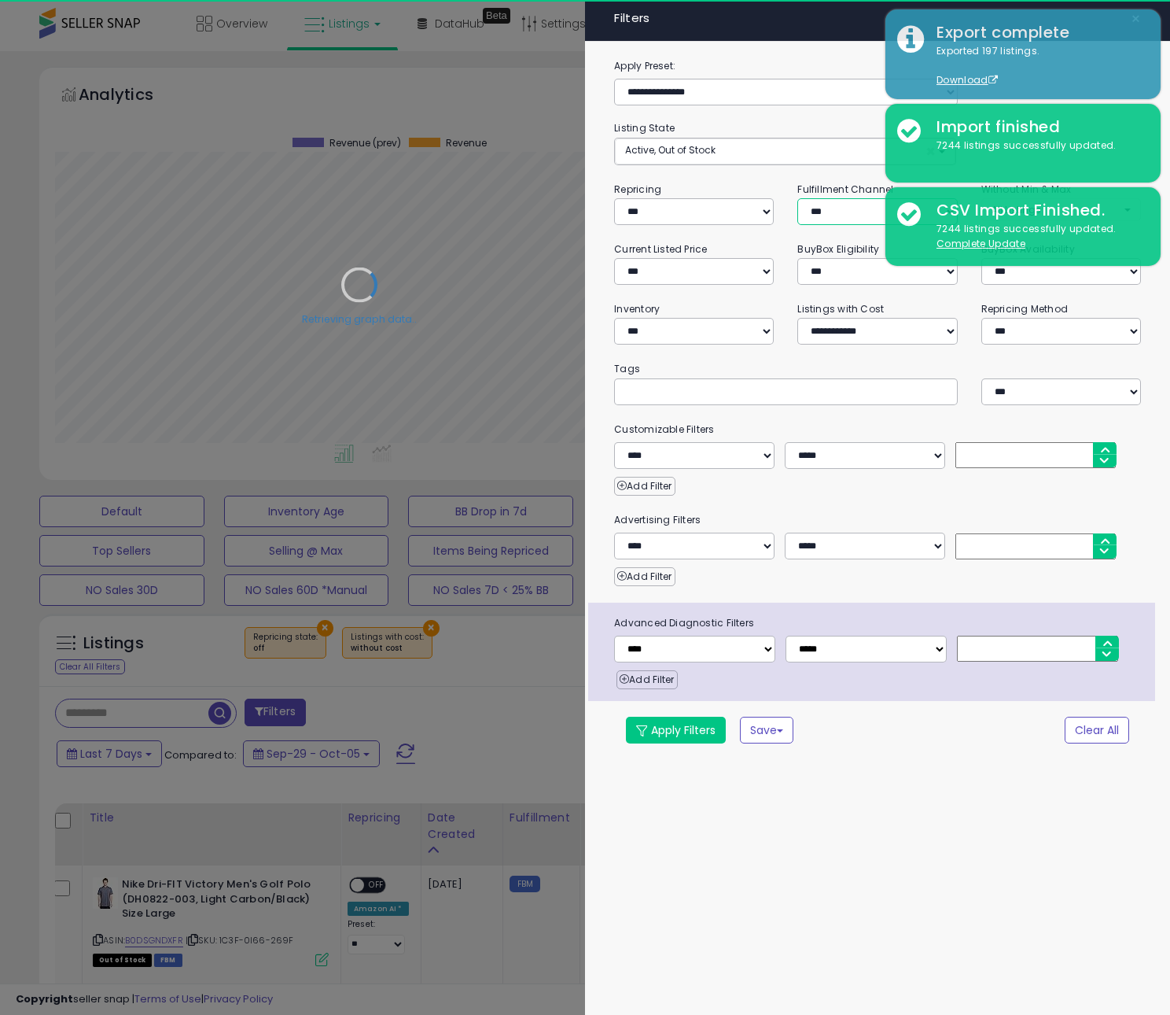
click at [815, 216] on select "*** *** *** ***" at bounding box center [877, 211] width 160 height 27
select select "***"
click at [797, 199] on select "*** *** *** ***" at bounding box center [877, 211] width 160 height 27
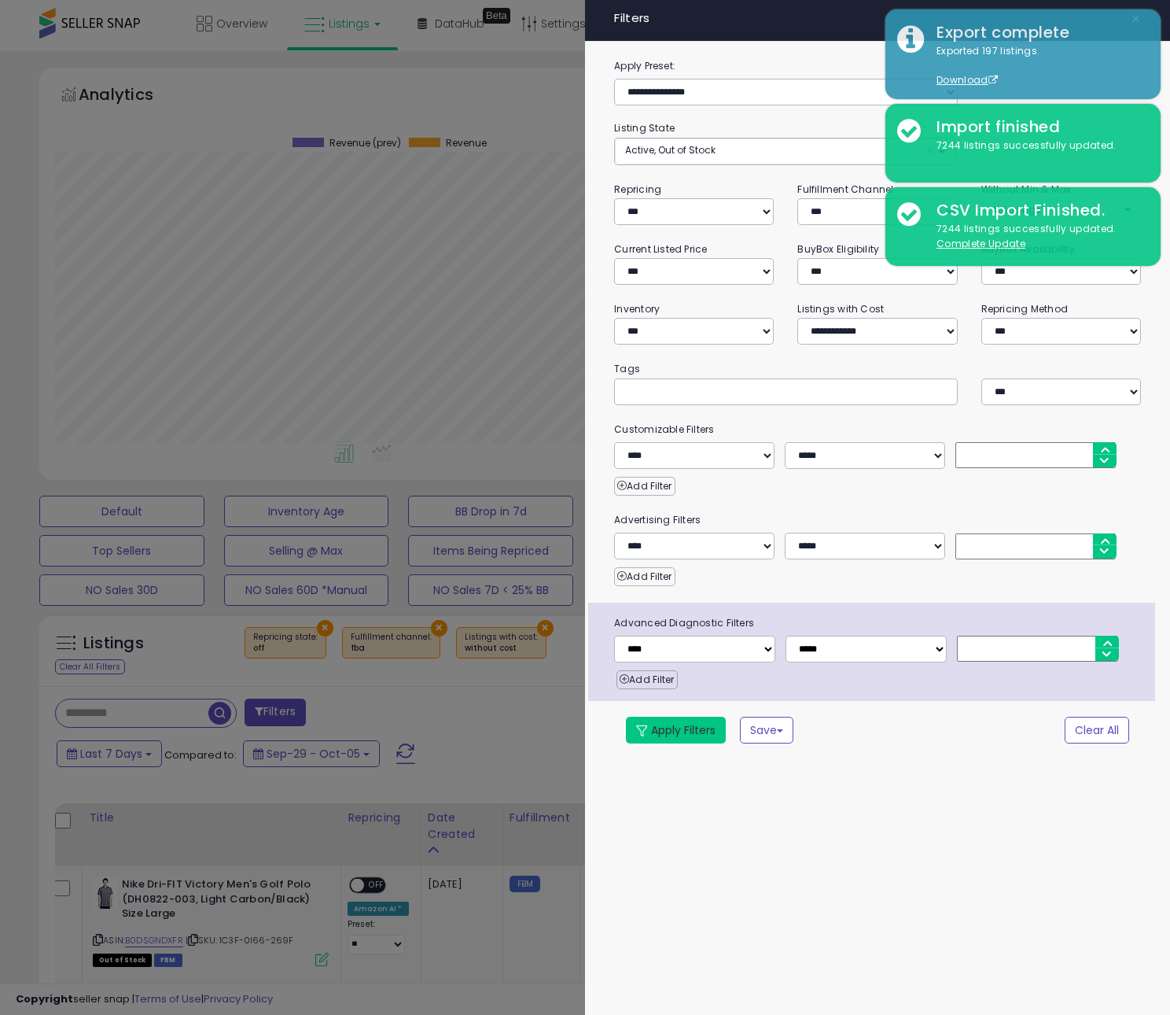
click at [686, 736] on button "Apply Filters" at bounding box center [676, 729] width 100 height 27
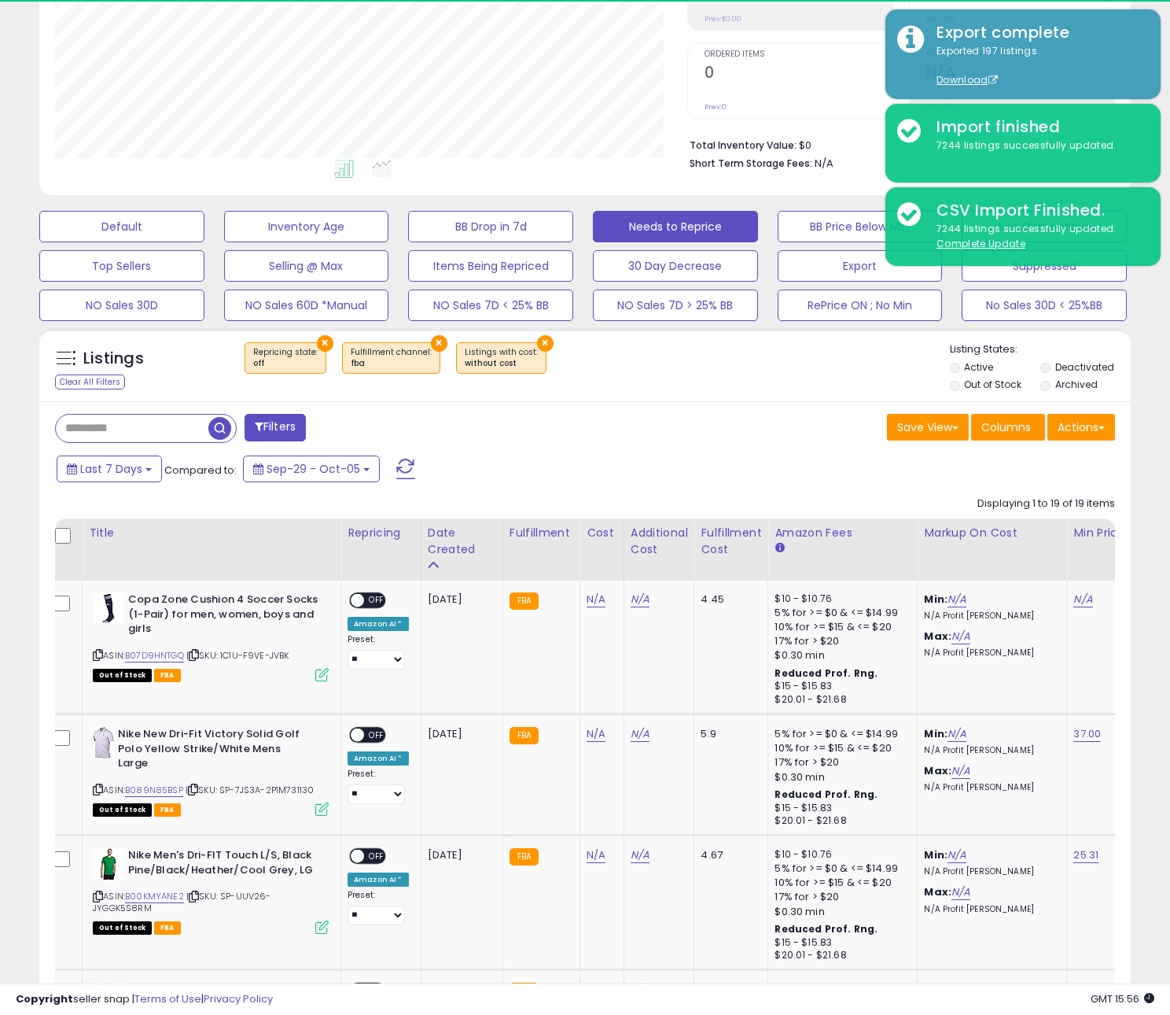
scroll to position [288, 0]
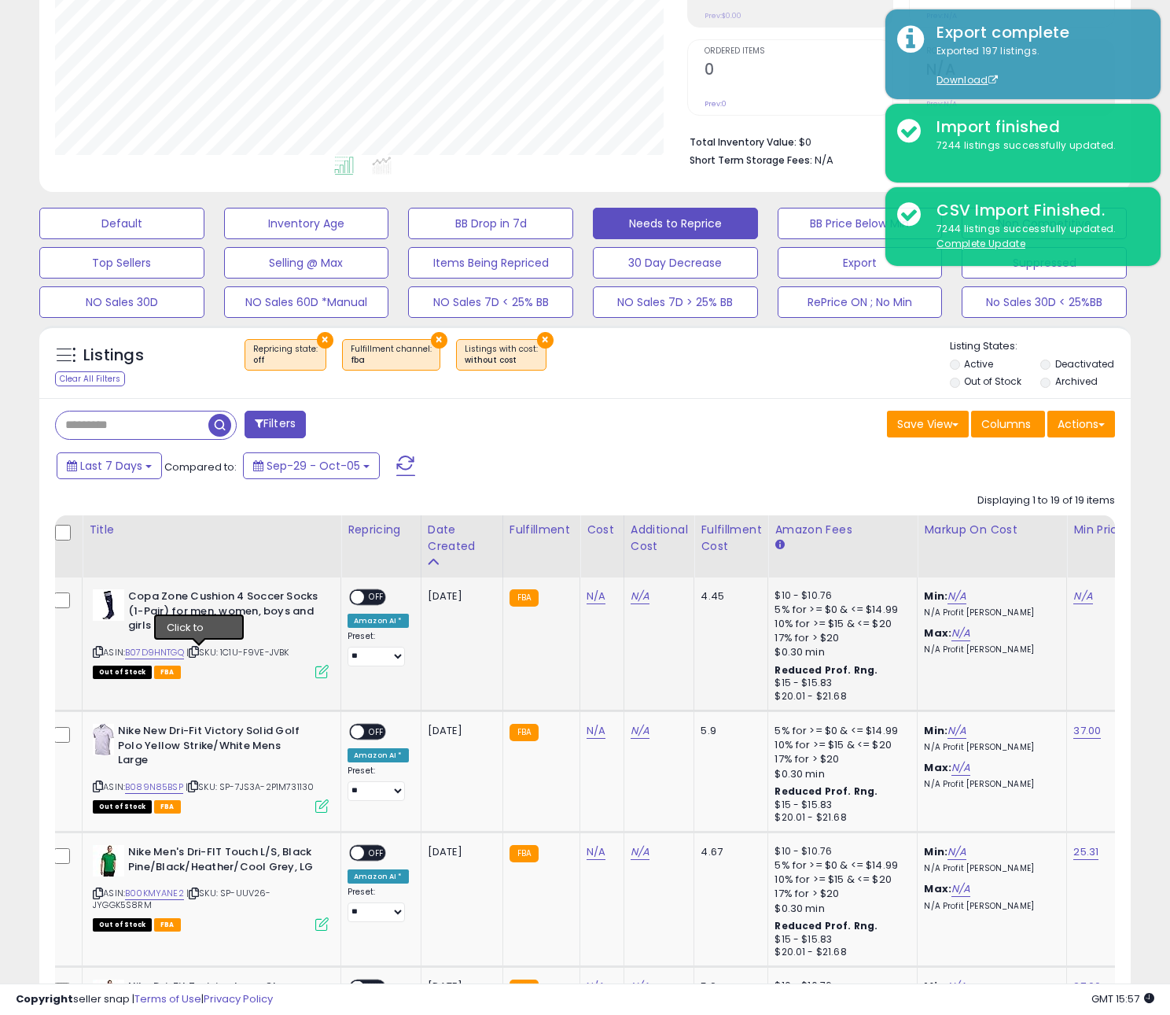
click at [197, 652] on icon at bounding box center [194, 651] width 10 height 9
click at [196, 789] on icon at bounding box center [193, 786] width 10 height 9
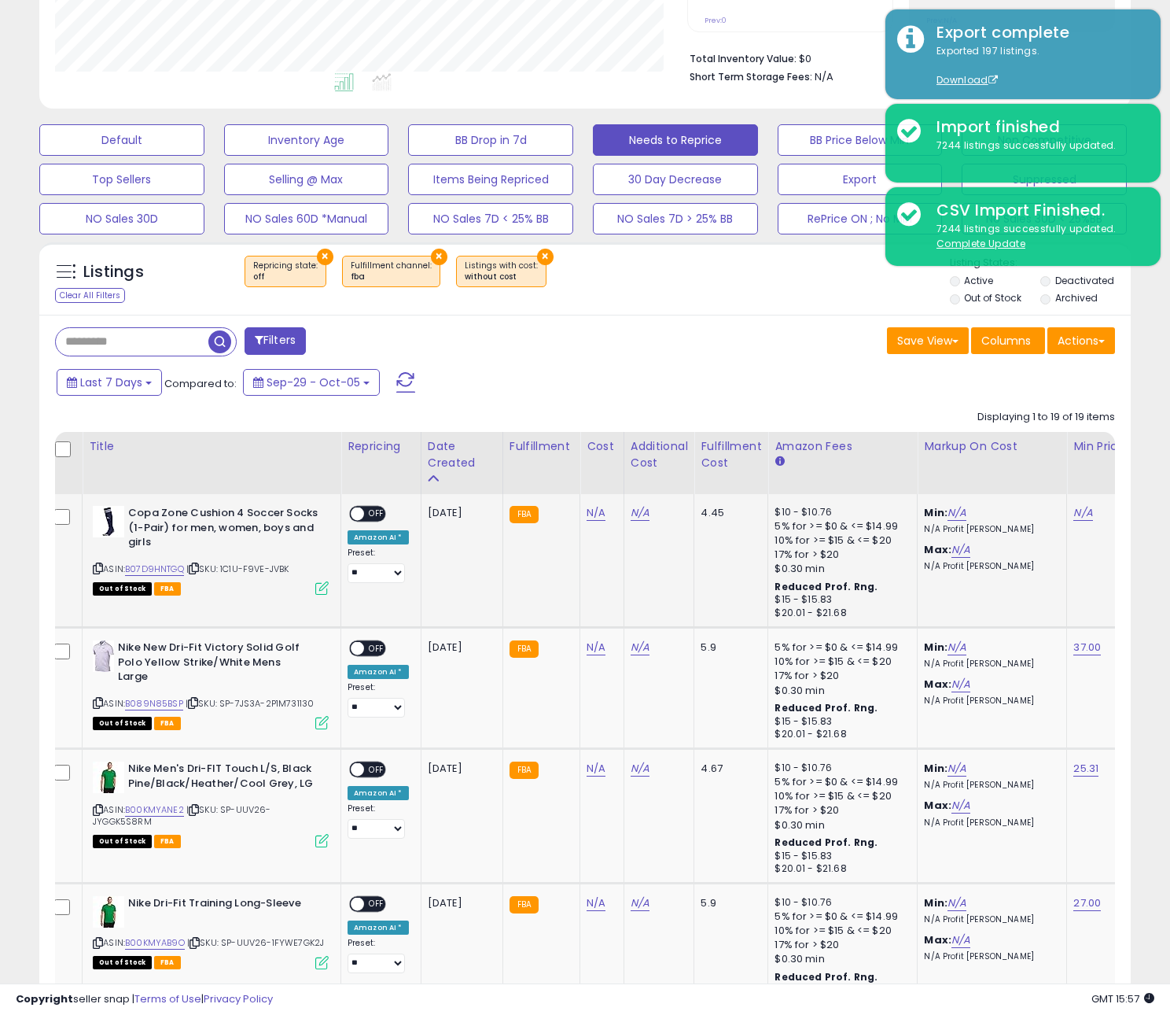
scroll to position [377, 0]
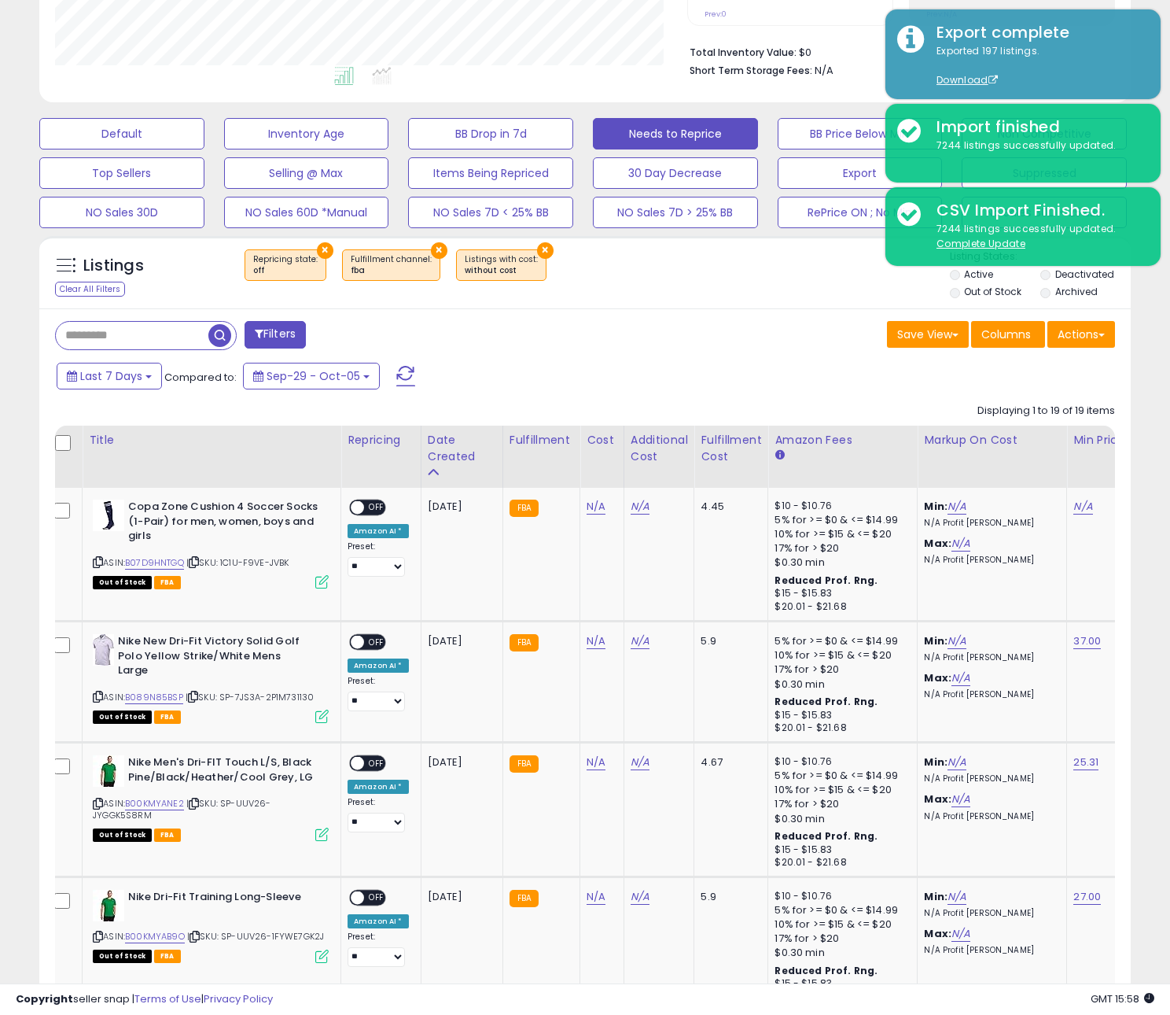
click at [713, 290] on div "× Repricing state : off × Fulfillment channel : fba ×" at bounding box center [587, 271] width 725 height 44
click at [98, 805] on icon at bounding box center [98, 803] width 10 height 9
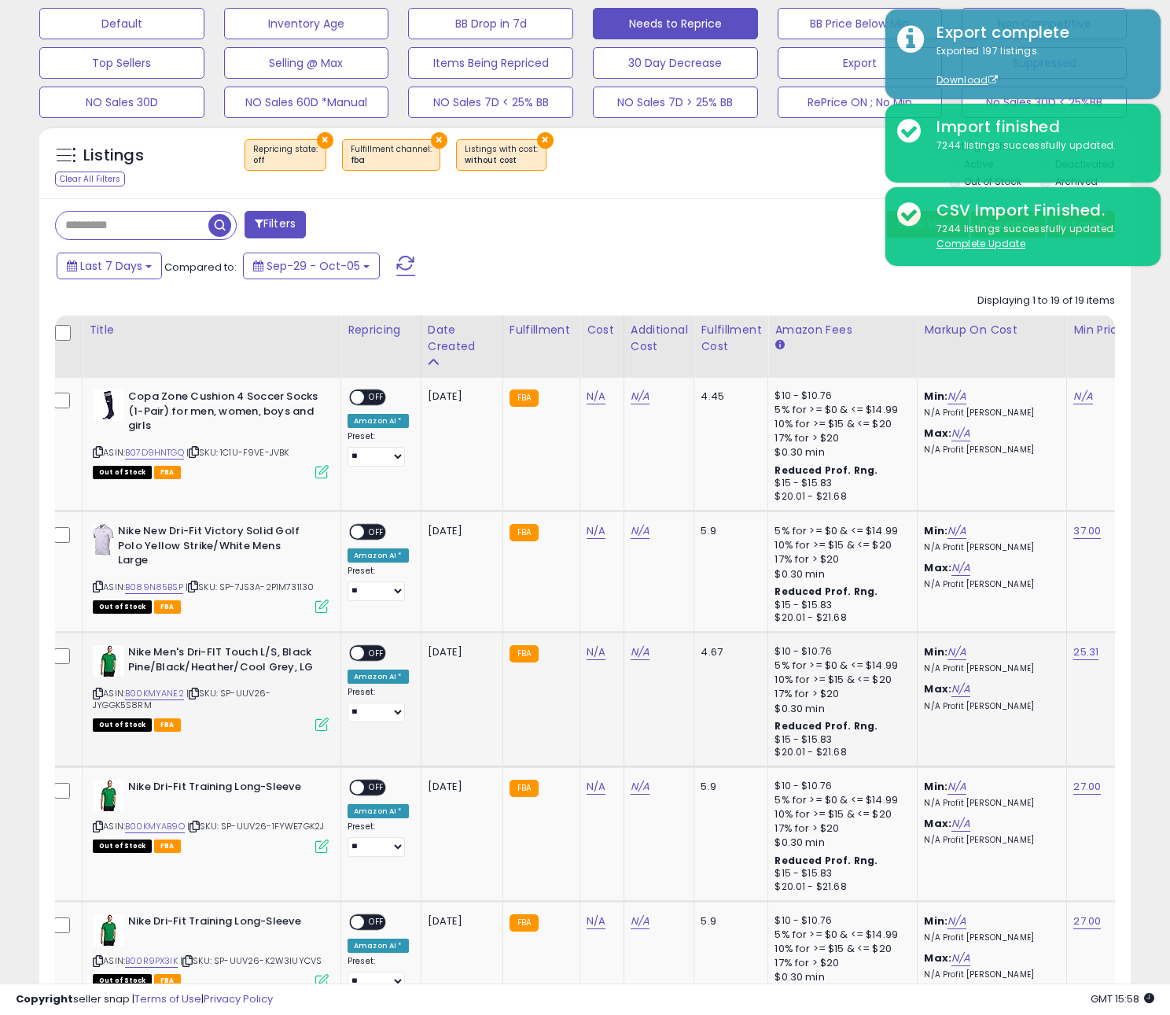
scroll to position [495, 0]
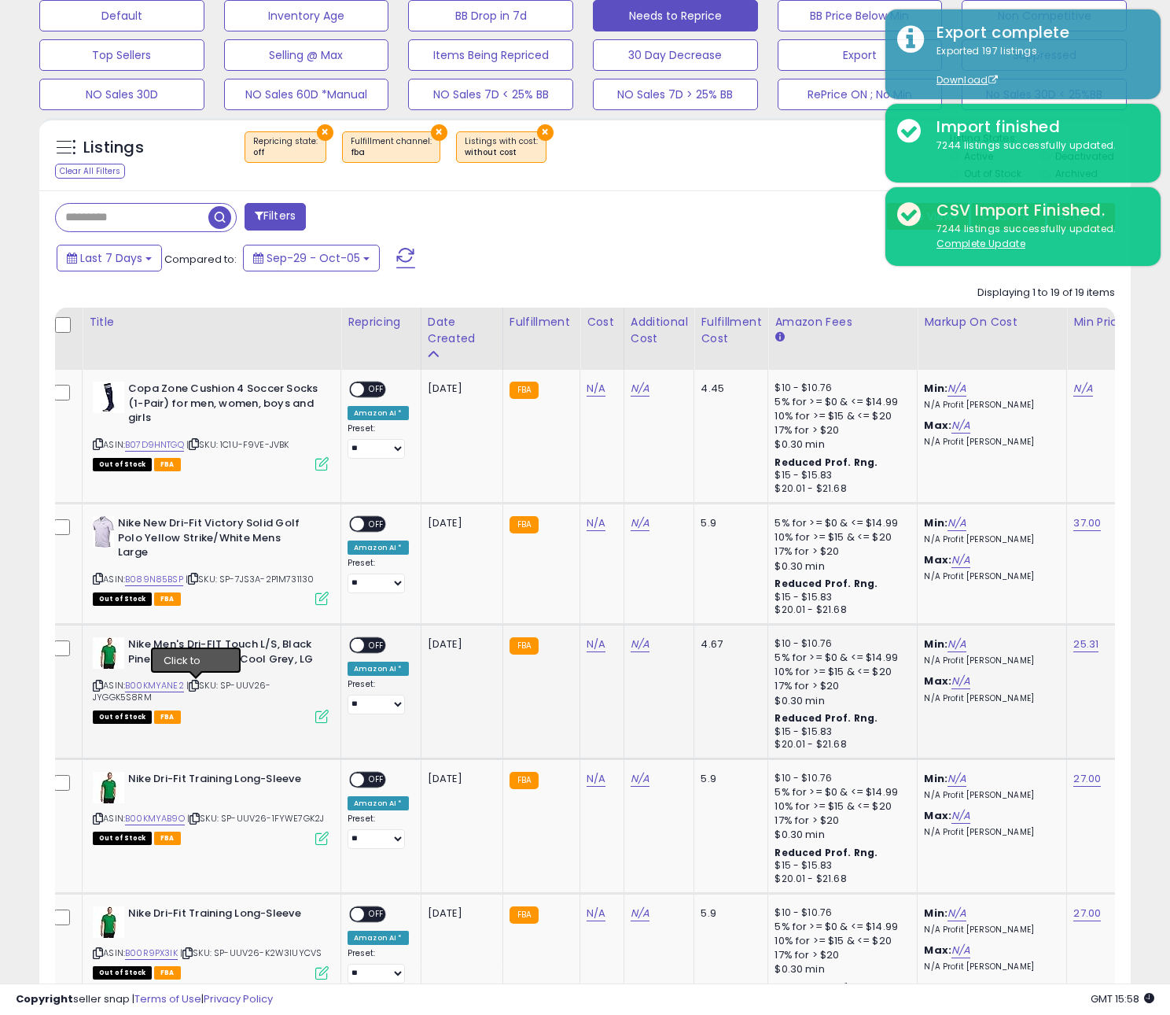
click at [196, 683] on icon at bounding box center [194, 685] width 10 height 9
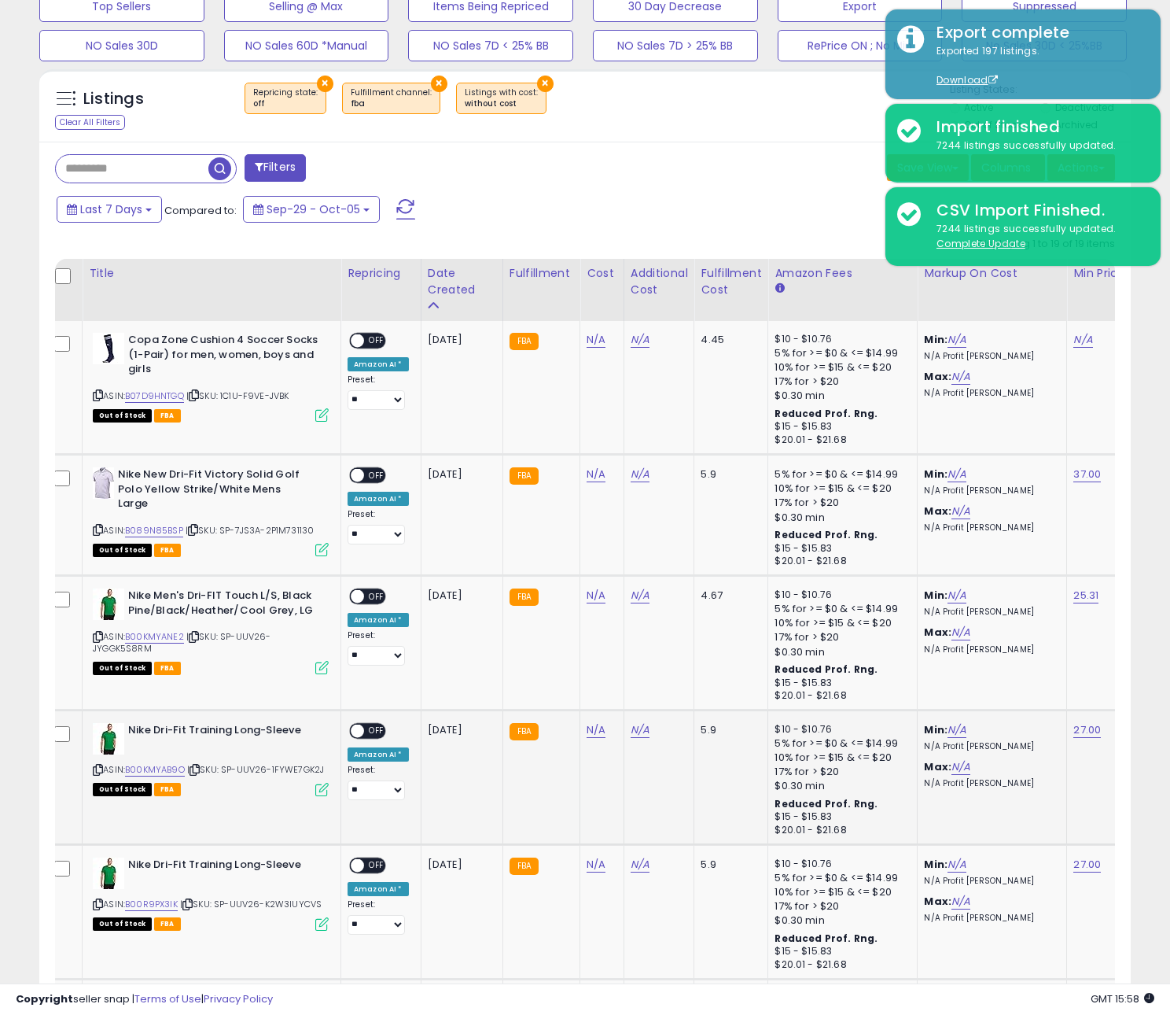
scroll to position [554, 0]
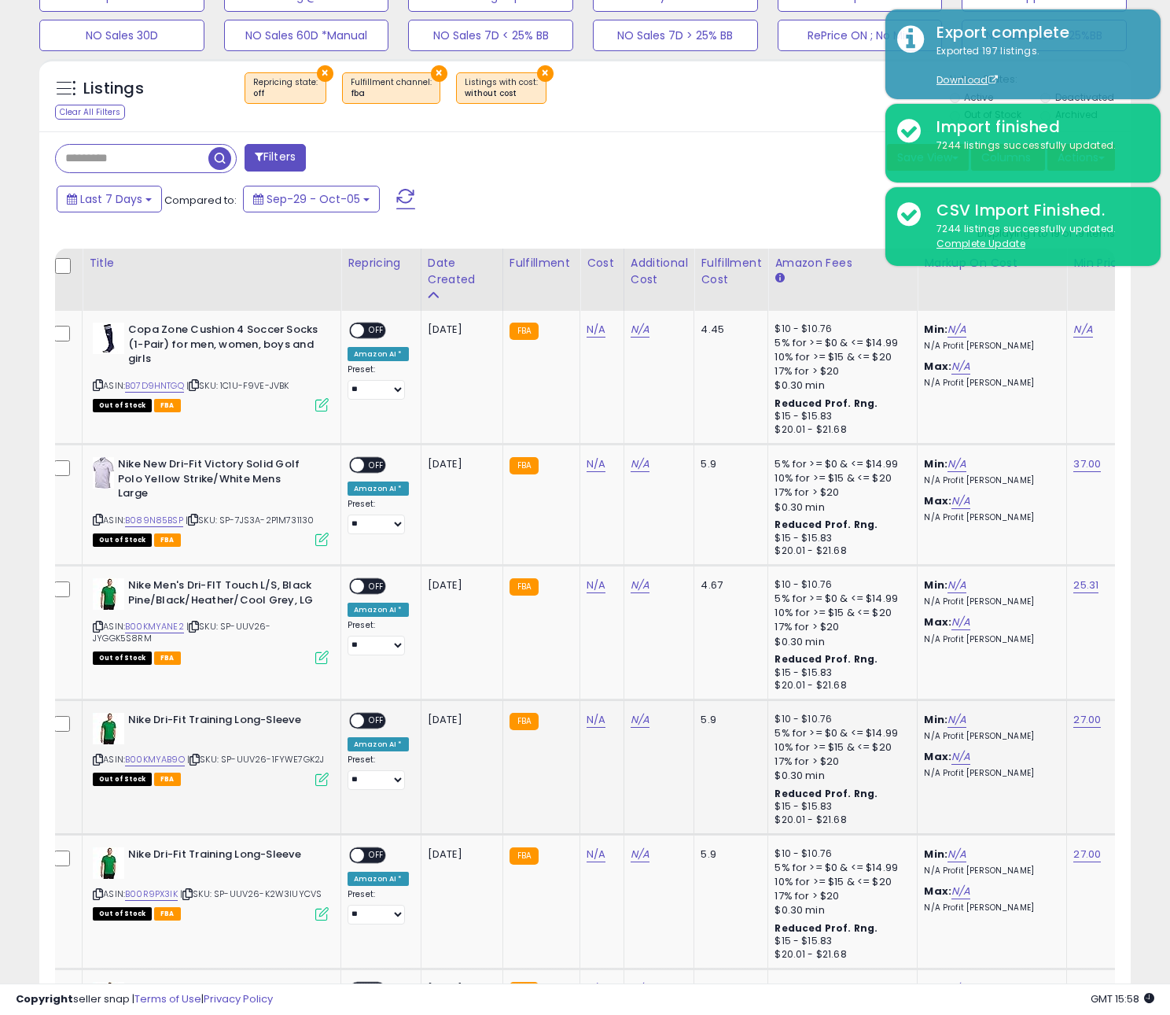
click at [199, 764] on icon at bounding box center [195, 759] width 10 height 9
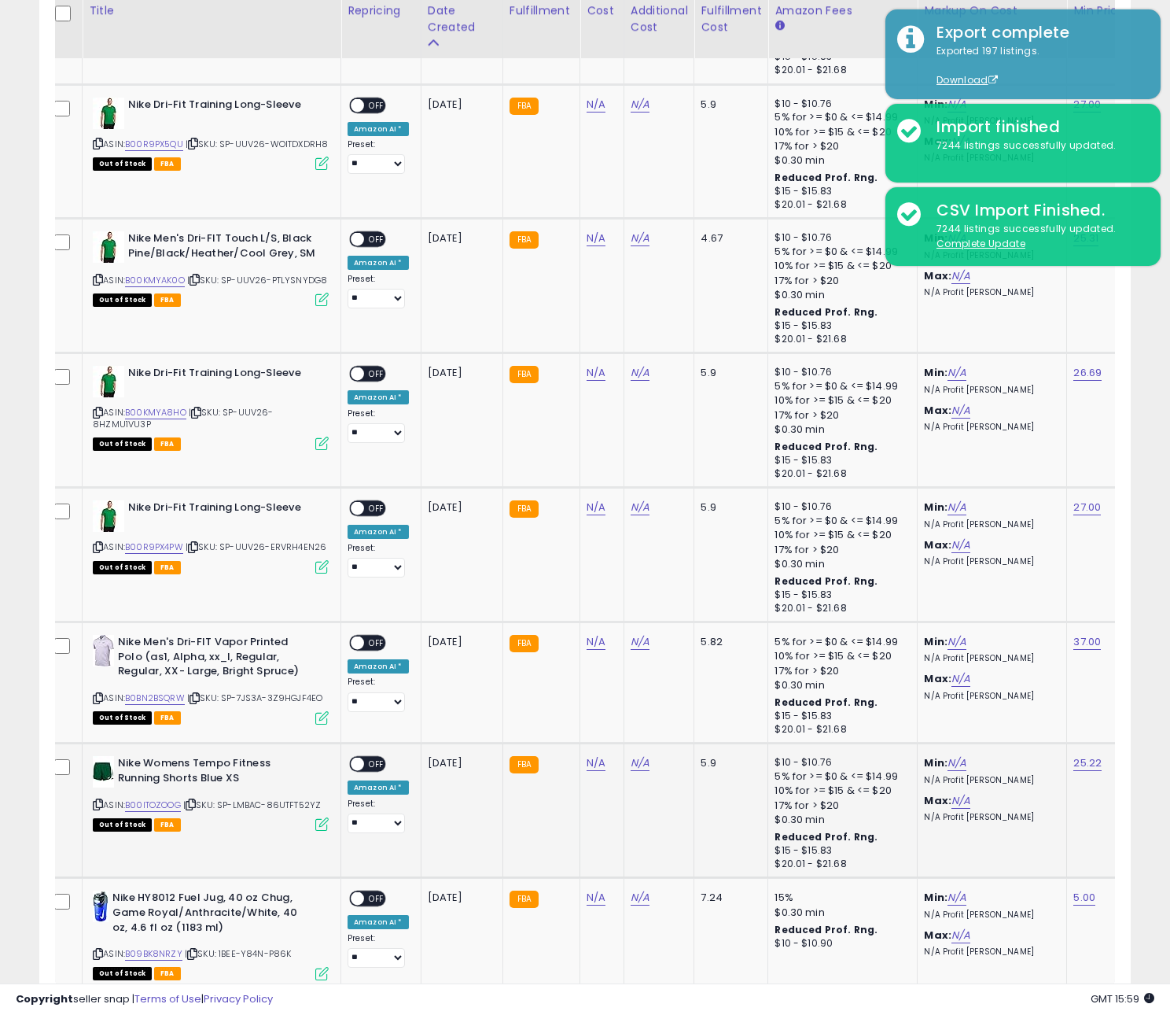
scroll to position [2383, 0]
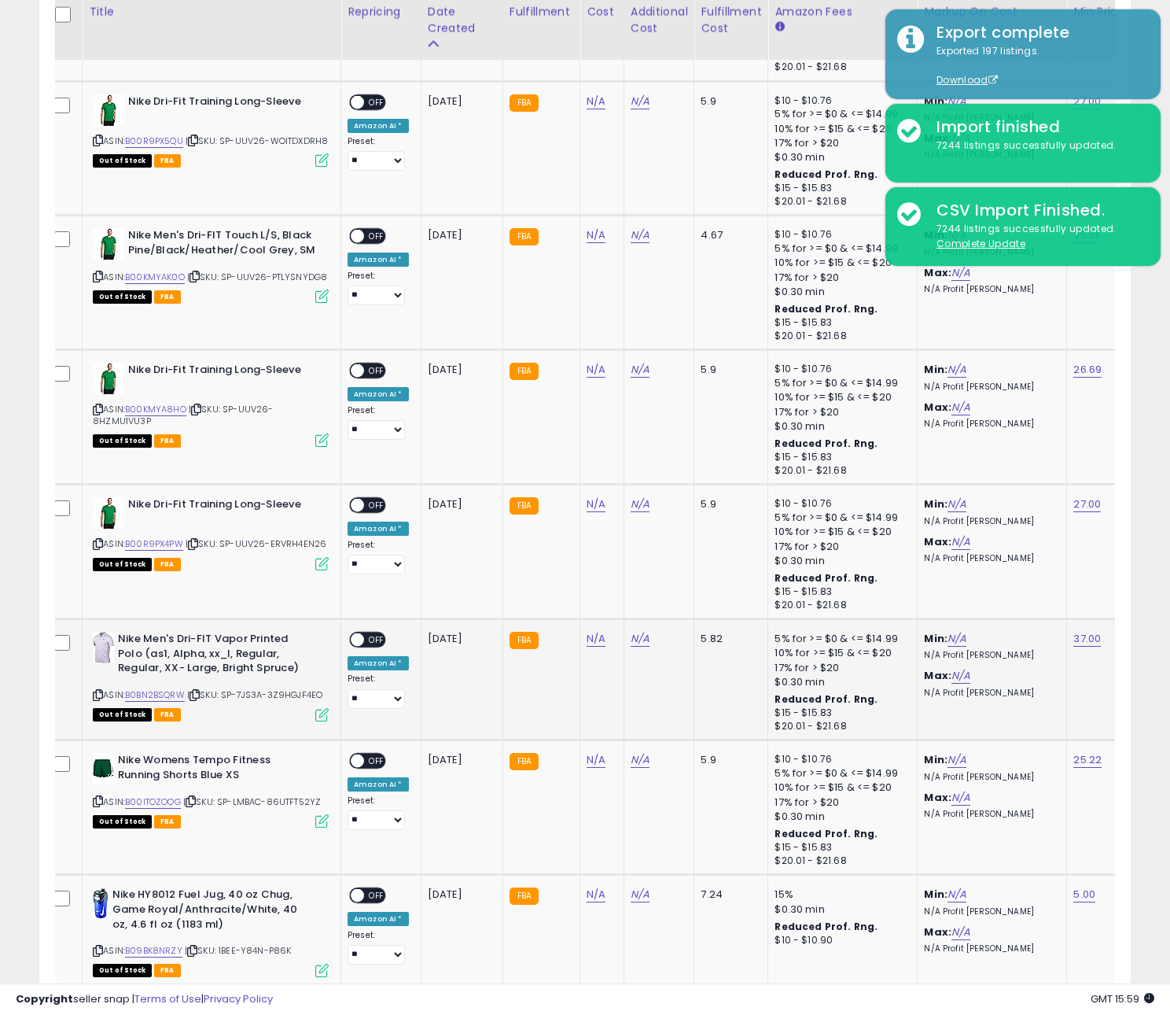
drag, startPoint x: 225, startPoint y: 722, endPoint x: 215, endPoint y: 691, distance: 32.3
click at [224, 720] on td "Nike Men's Dri-FIT Vapor Printed Polo (as1, Alpha, xx_l, Regular, Regular, XX- …" at bounding box center [212, 679] width 259 height 121
click at [194, 540] on icon at bounding box center [193, 544] width 10 height 9
click at [199, 694] on icon at bounding box center [195, 695] width 10 height 9
click at [196, 799] on icon at bounding box center [191, 801] width 10 height 9
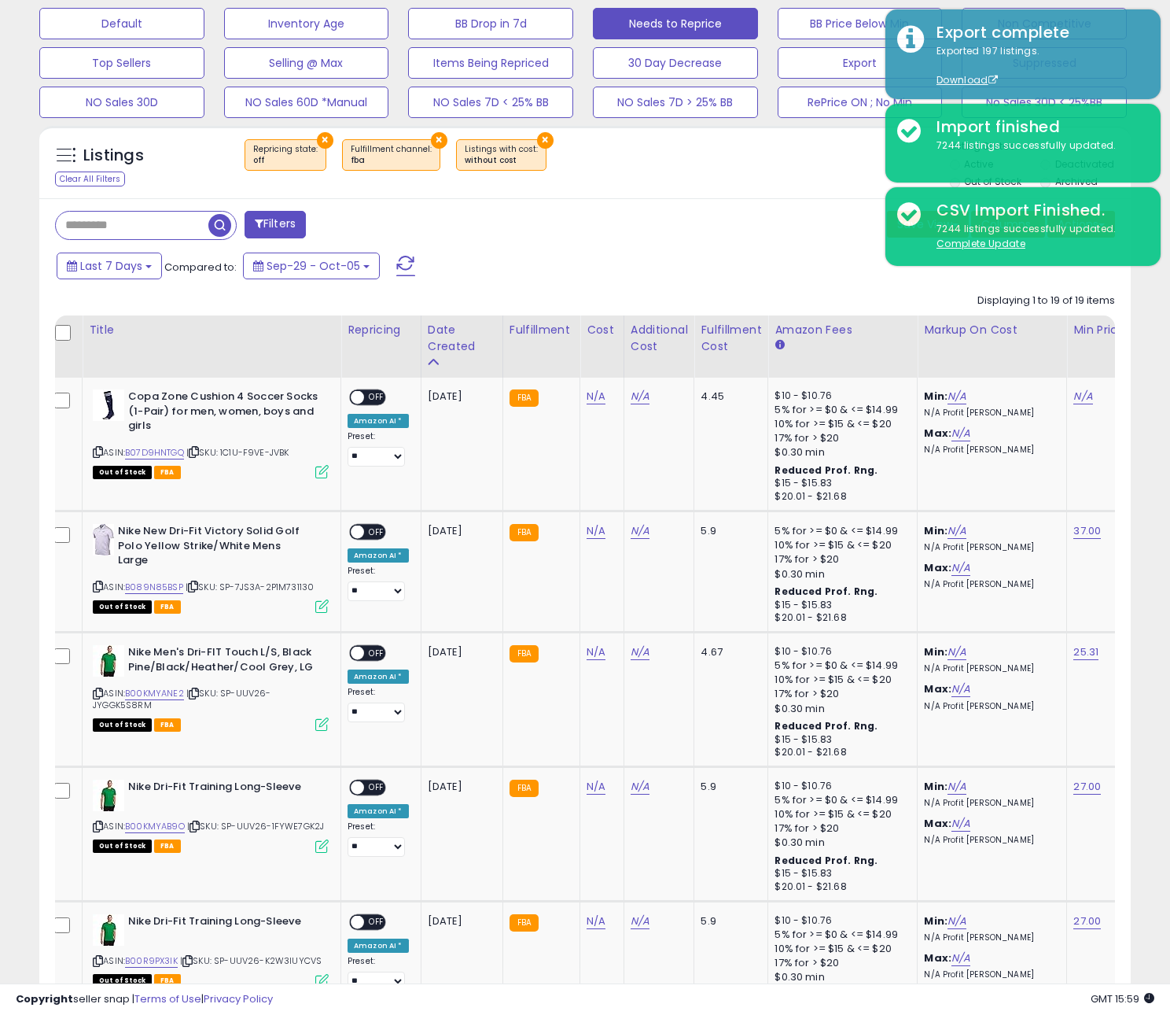
scroll to position [0, 0]
